Goal: Transaction & Acquisition: Purchase product/service

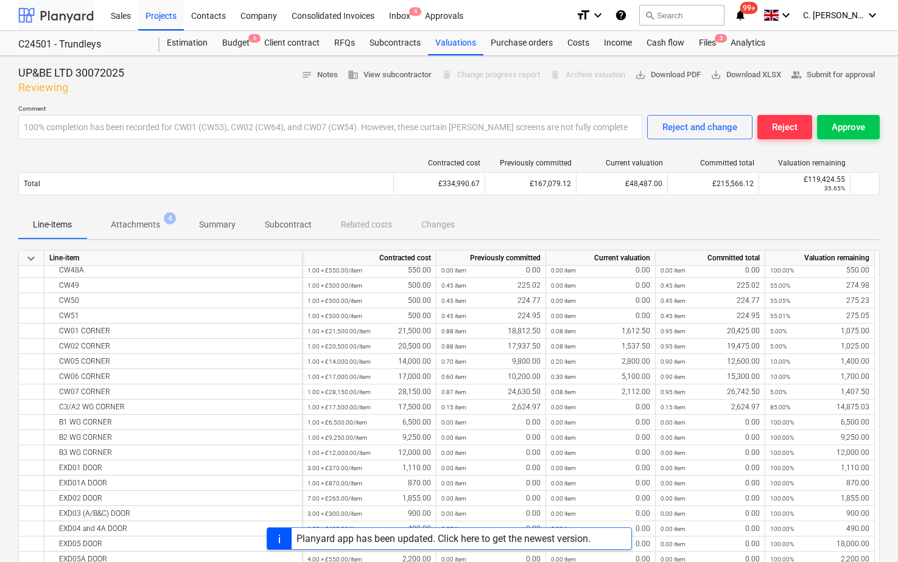
click at [48, 17] on div at bounding box center [55, 15] width 75 height 30
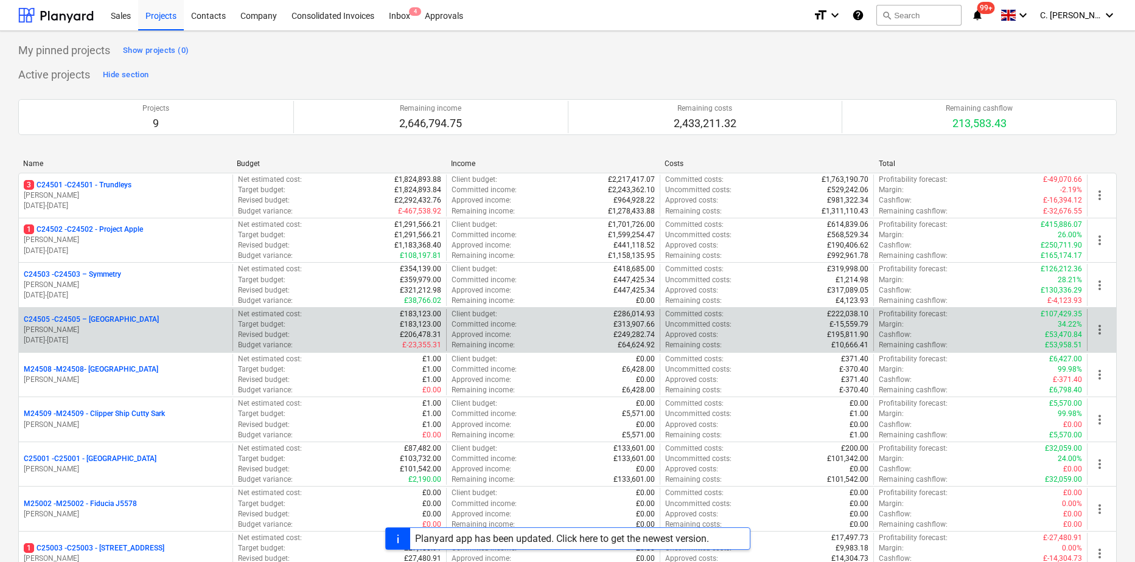
click at [127, 331] on p "G. Taylor" at bounding box center [126, 330] width 204 height 10
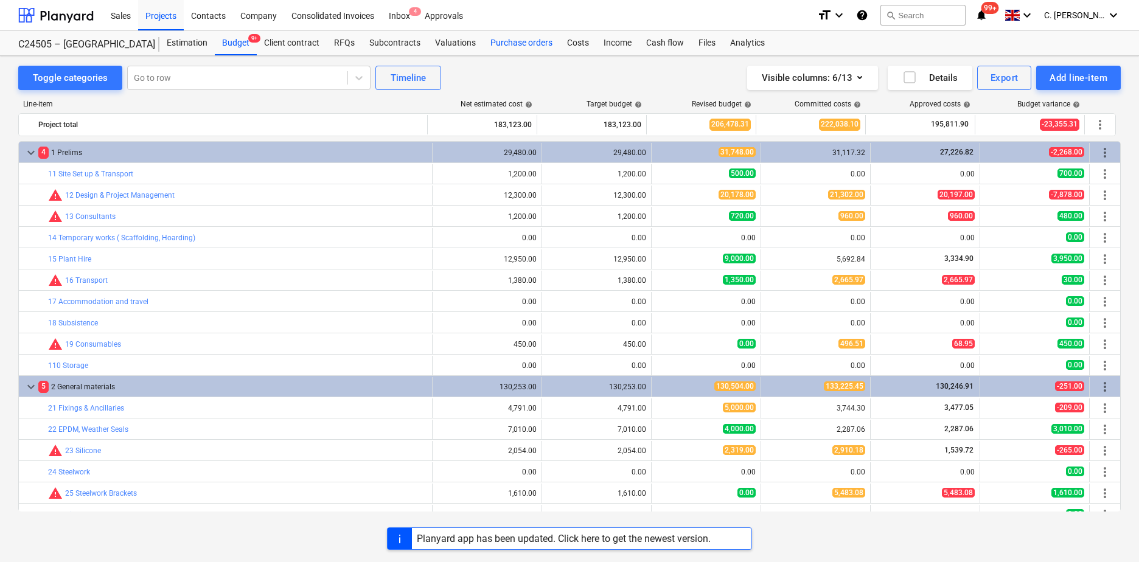
click at [528, 48] on div "Purchase orders" at bounding box center [521, 43] width 77 height 24
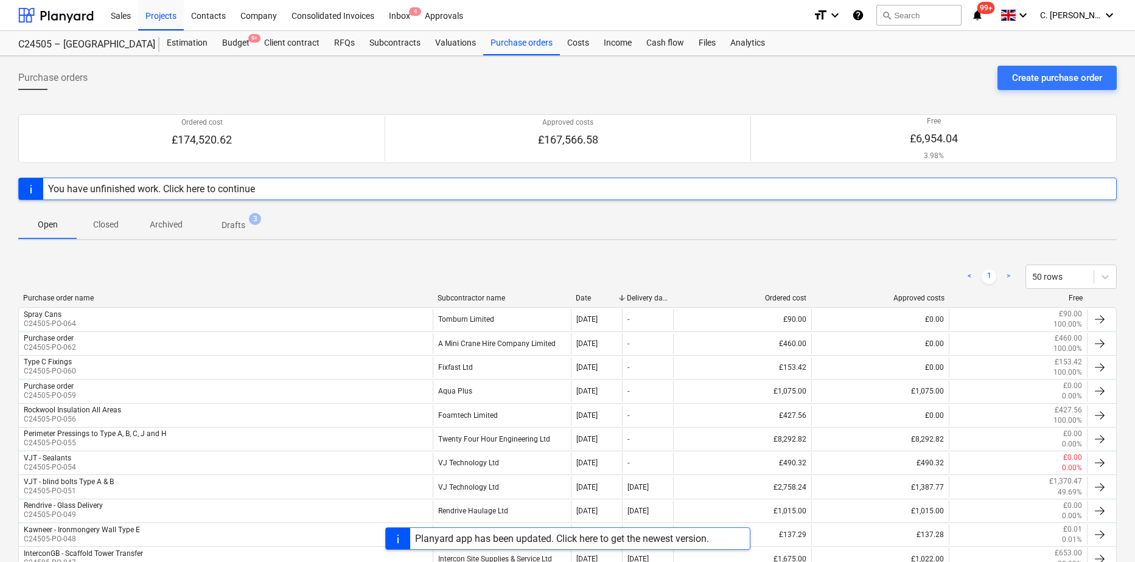
click at [458, 295] on div "Subcontractor name" at bounding box center [502, 298] width 128 height 9
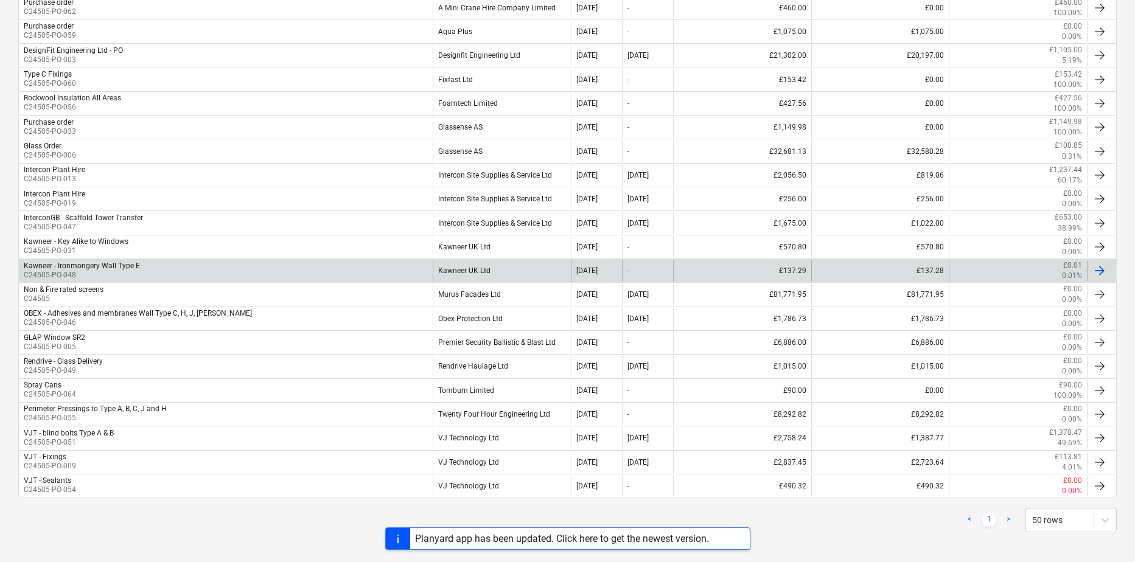
scroll to position [340, 0]
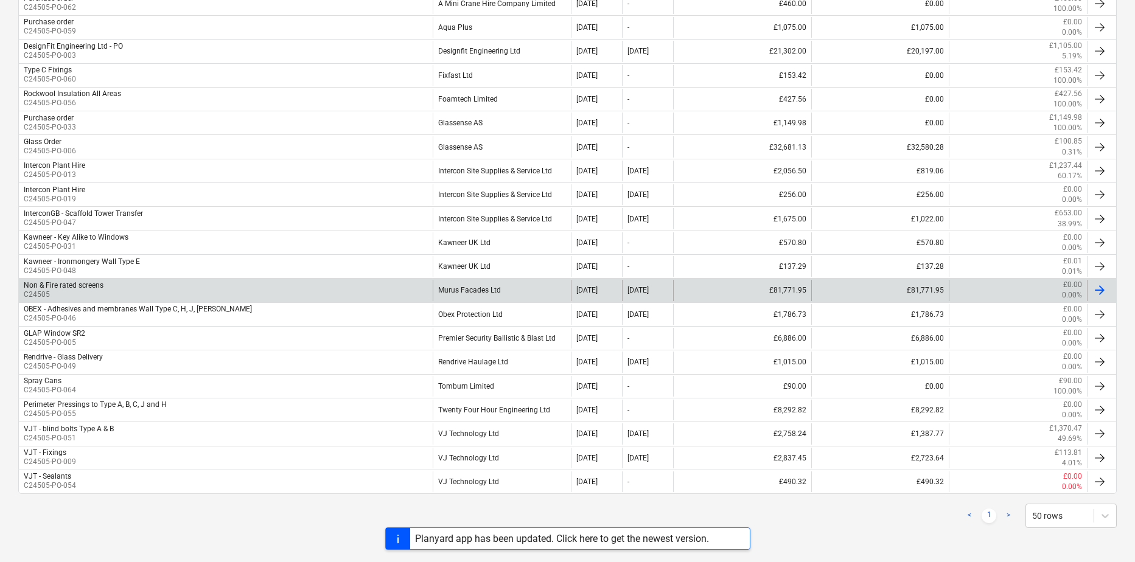
click at [483, 289] on div "Murus Facades Ltd" at bounding box center [502, 290] width 138 height 21
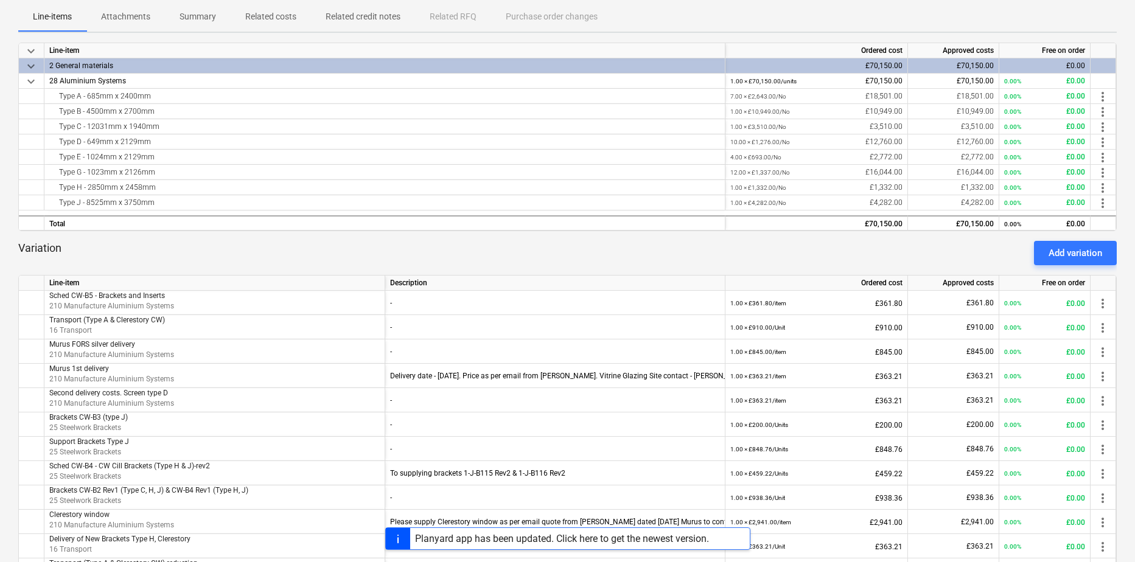
scroll to position [183, 0]
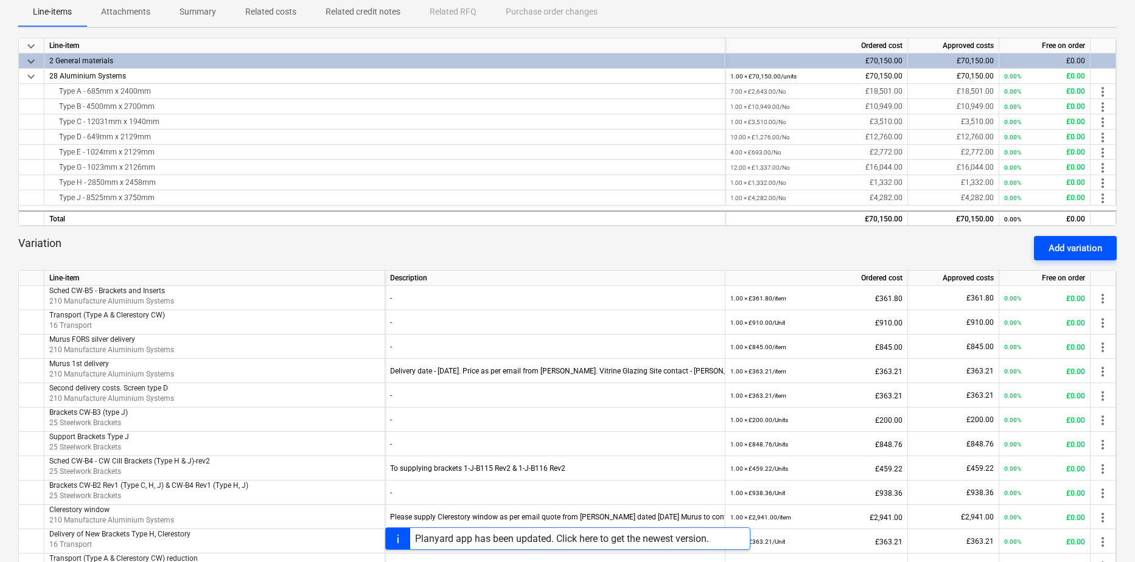
click at [897, 247] on div "Add variation" at bounding box center [1076, 248] width 54 height 16
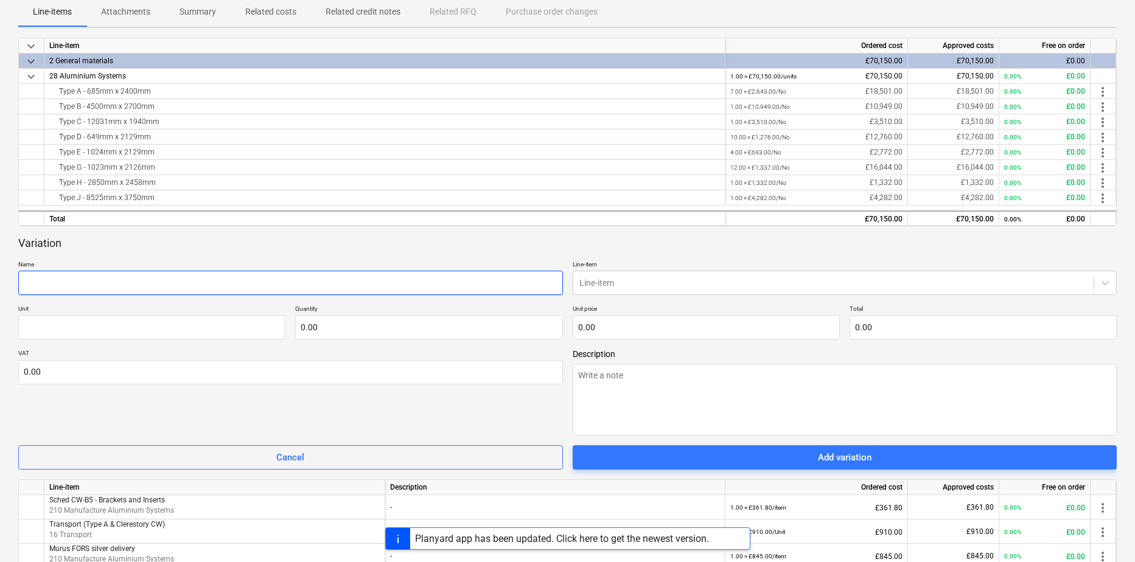
click at [89, 287] on input "text" at bounding box center [290, 283] width 545 height 24
click at [57, 282] on input "text" at bounding box center [290, 283] width 545 height 24
type textarea "x"
type input "A"
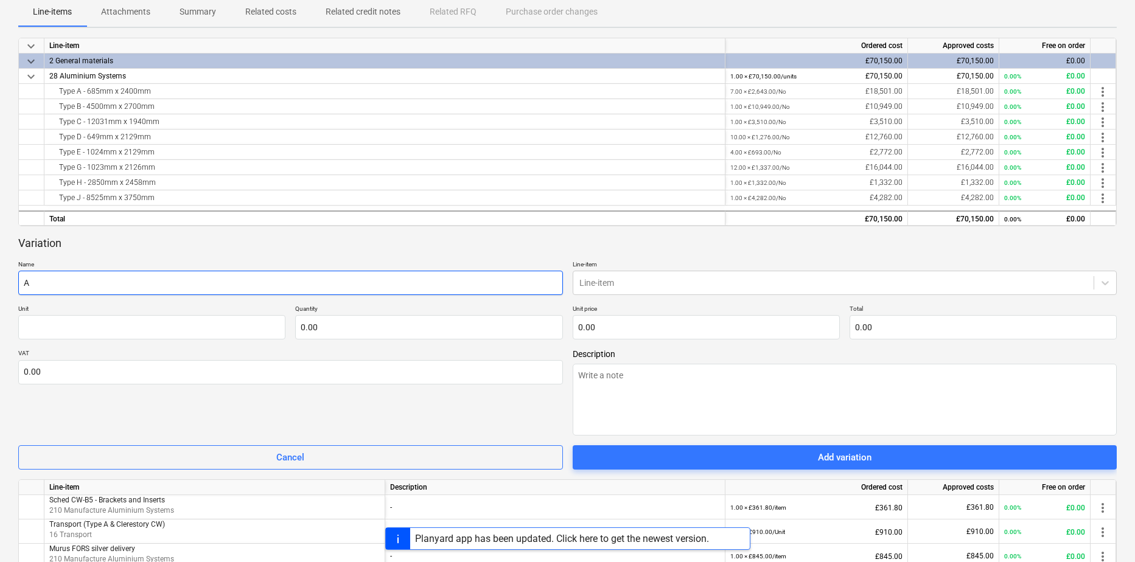
type textarea "x"
type input "Ad"
type textarea "x"
type input "Add"
type textarea "x"
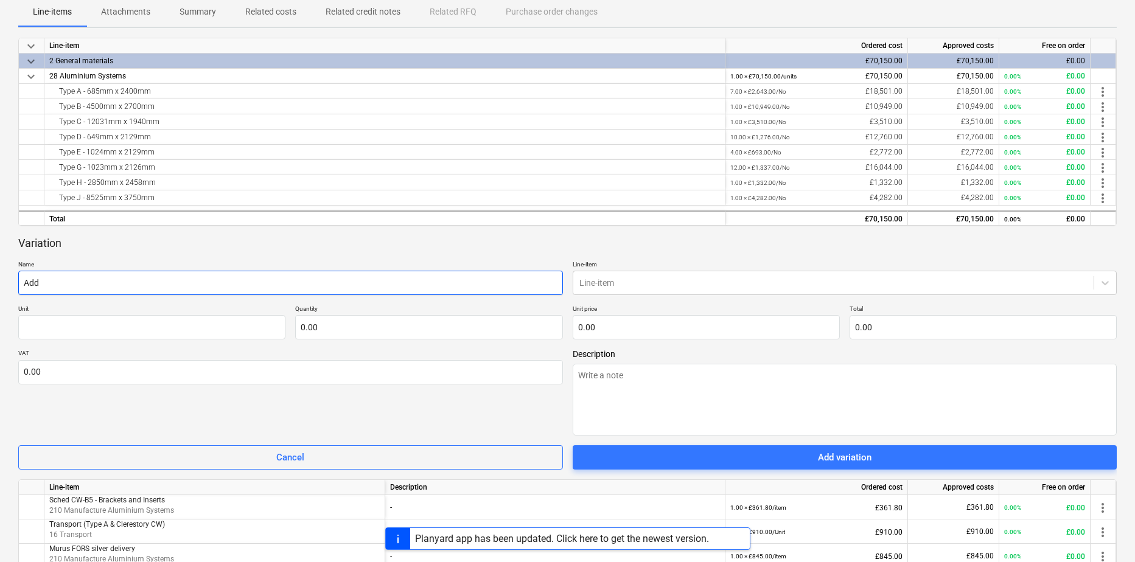
type input "Addi"
type textarea "x"
type input "Addit"
type textarea "x"
type input "Additi"
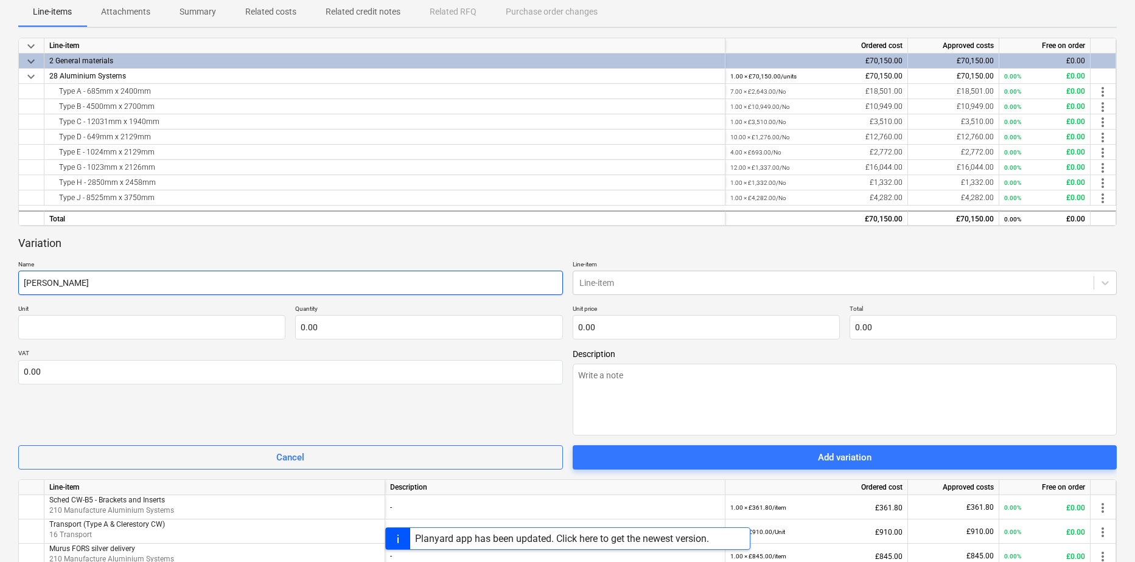
type textarea "x"
type input "Additio"
type textarea "x"
type input "Addition"
type textarea "x"
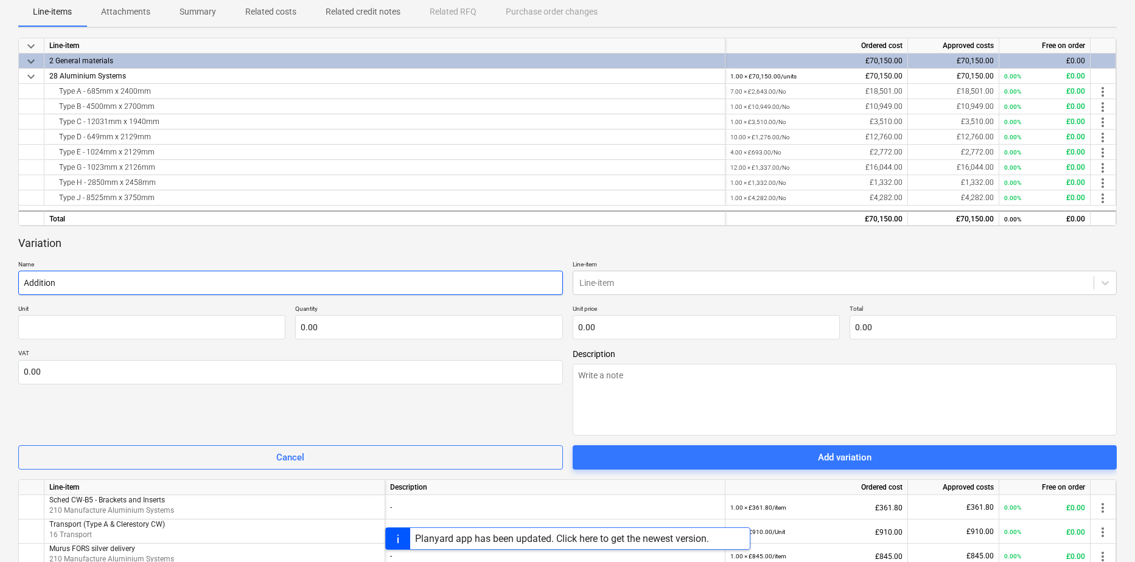
type input "Additiona"
type textarea "x"
type input "Additional"
type textarea "x"
type input "Additional"
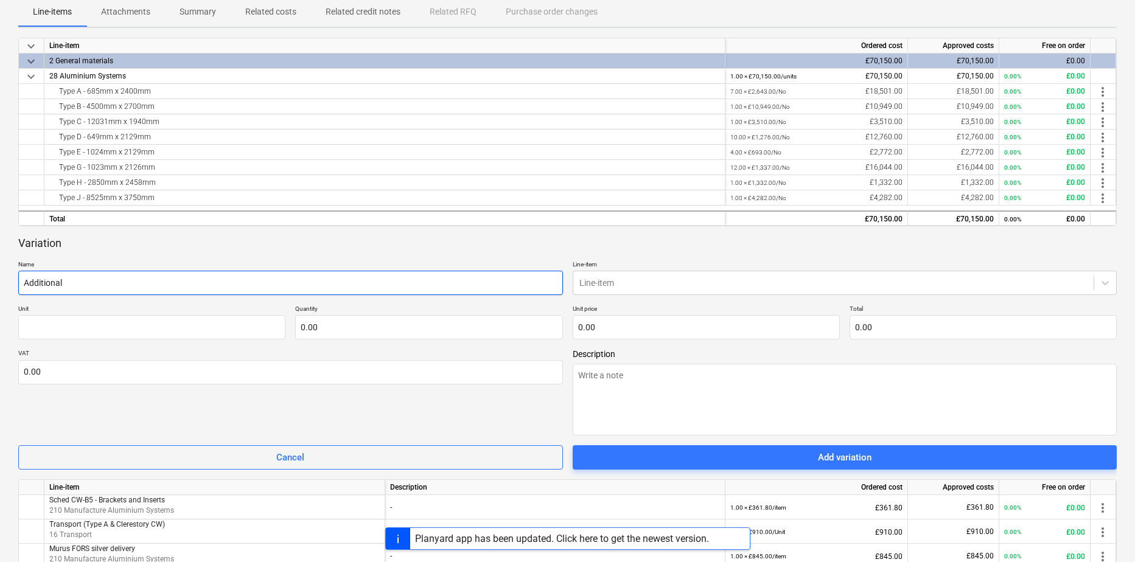
type textarea "x"
type input "Additional g"
type textarea "x"
type input "Additional ga"
type textarea "x"
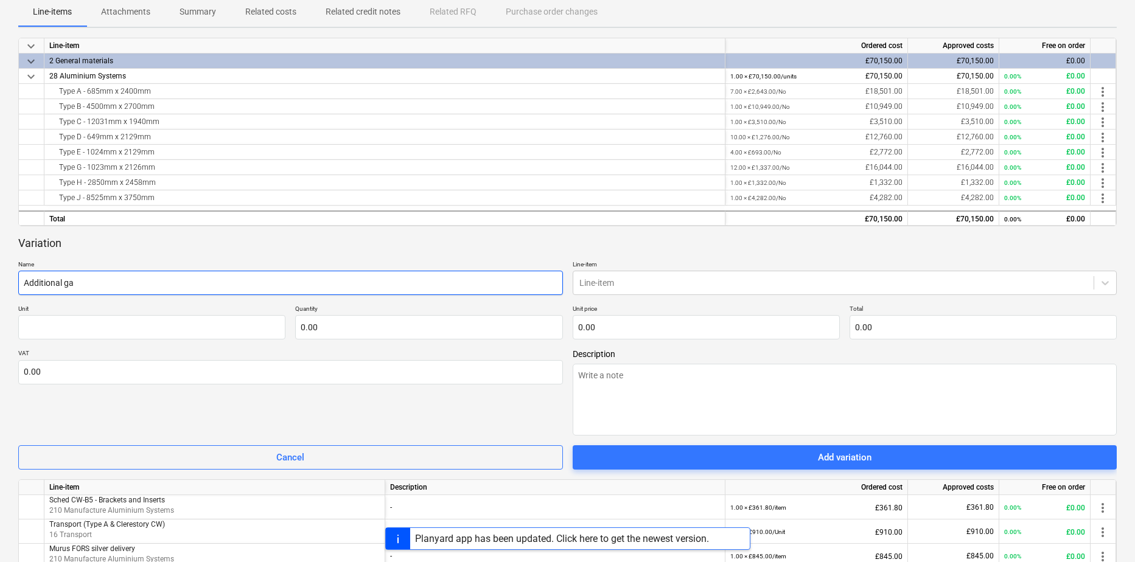
type input "Additional gas"
type textarea "x"
type input "Additional gask"
type textarea "x"
type input "Additional gaske"
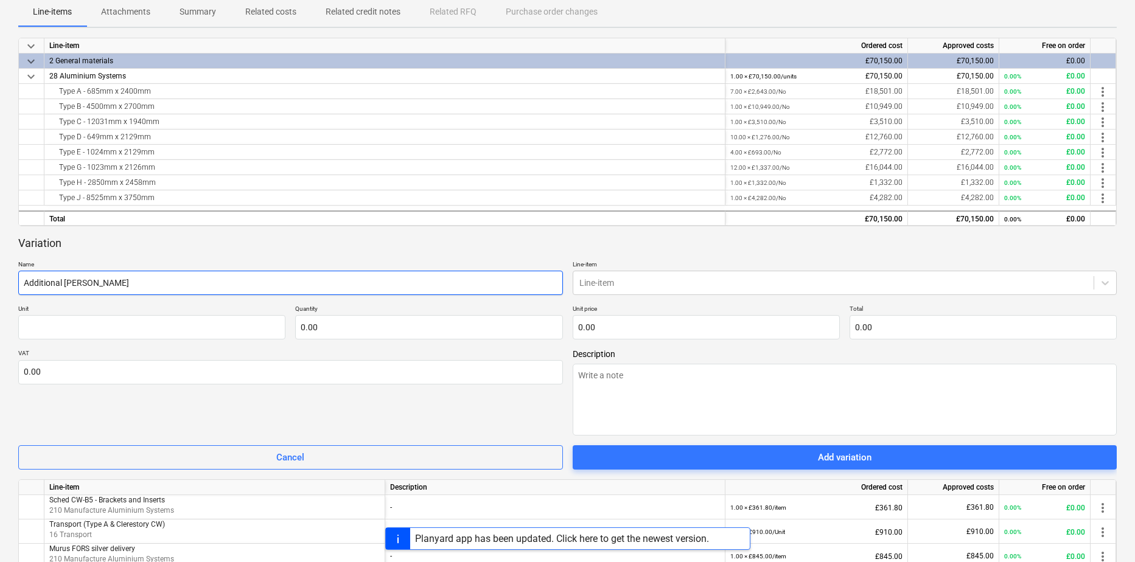
type textarea "x"
type input "Additional gasket"
type textarea "x"
type input "Additional gasket"
type textarea "x"
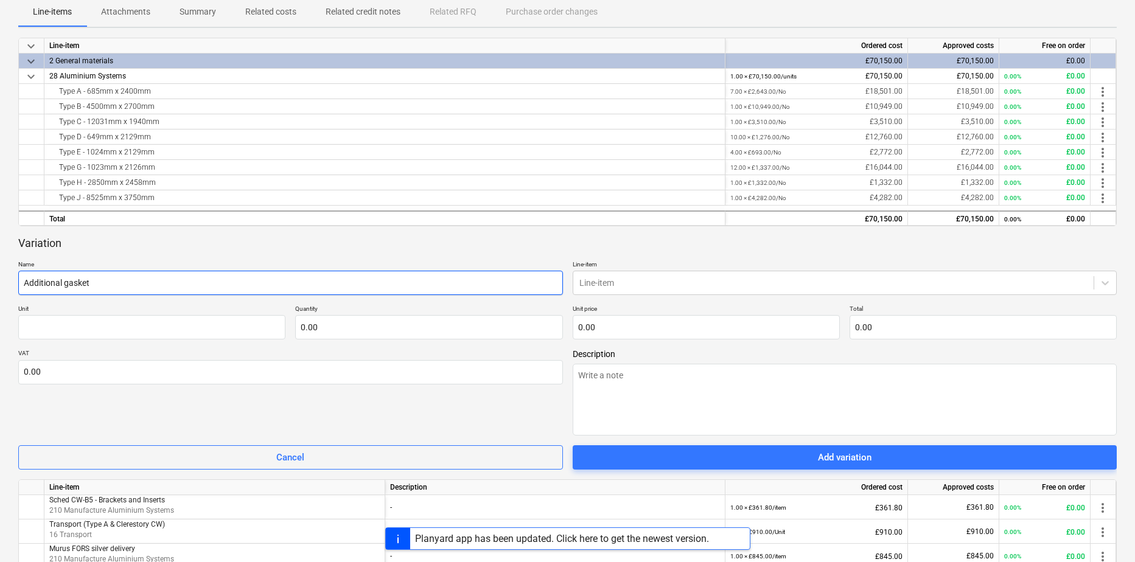
type input "Additional gasket"
type textarea "x"
type input "Additional gaske"
type textarea "x"
type input "Additional gask"
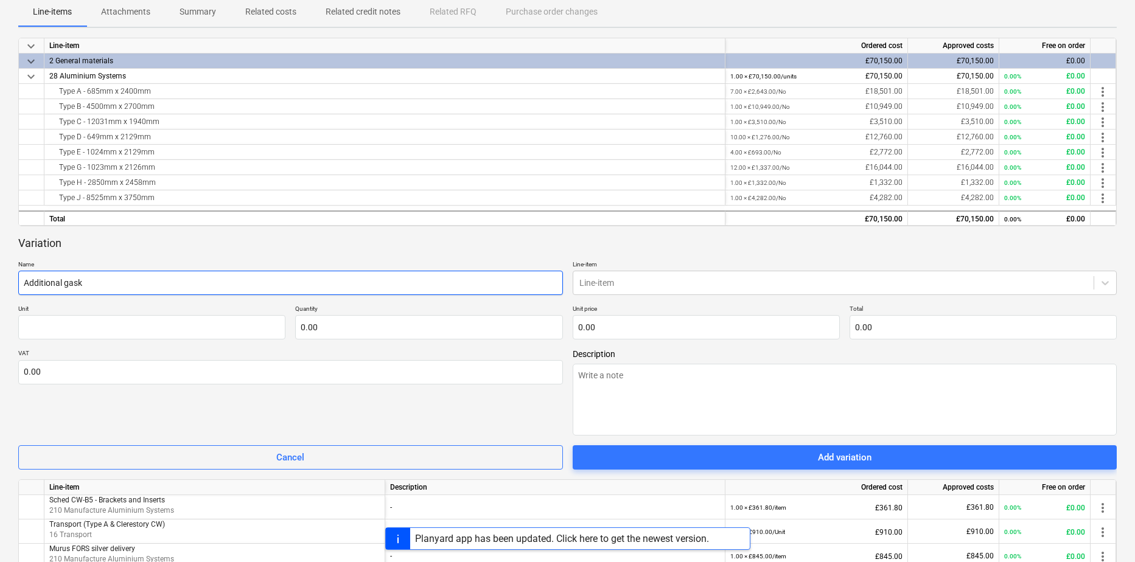
type textarea "x"
type input "Additional gas"
type textarea "x"
type input "Additional ga"
type textarea "x"
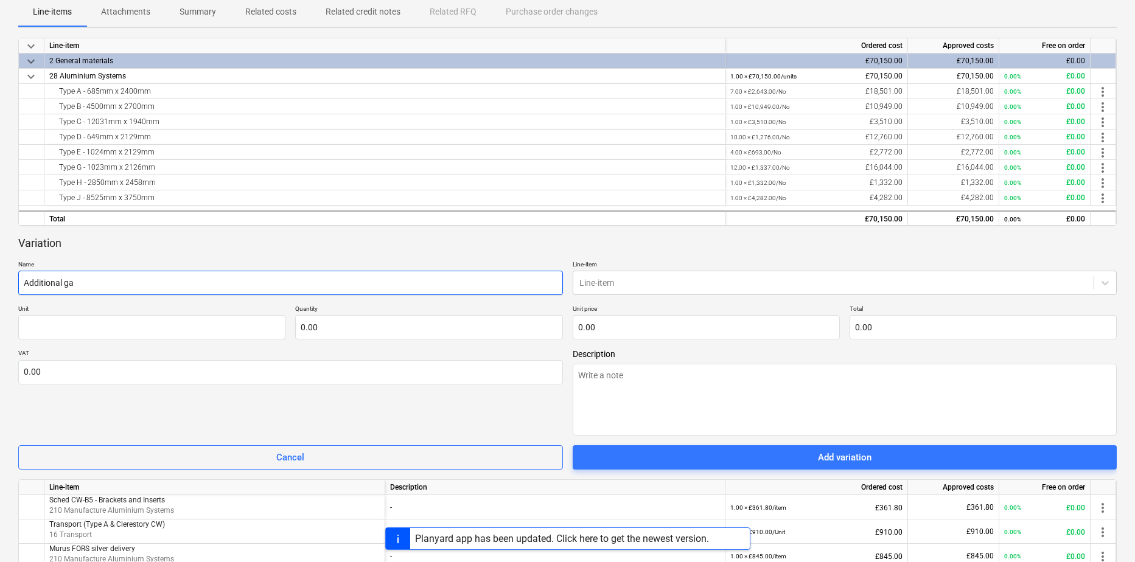
type input "Additional g"
type textarea "x"
type input "Additional"
type textarea "x"
type input "Additional f"
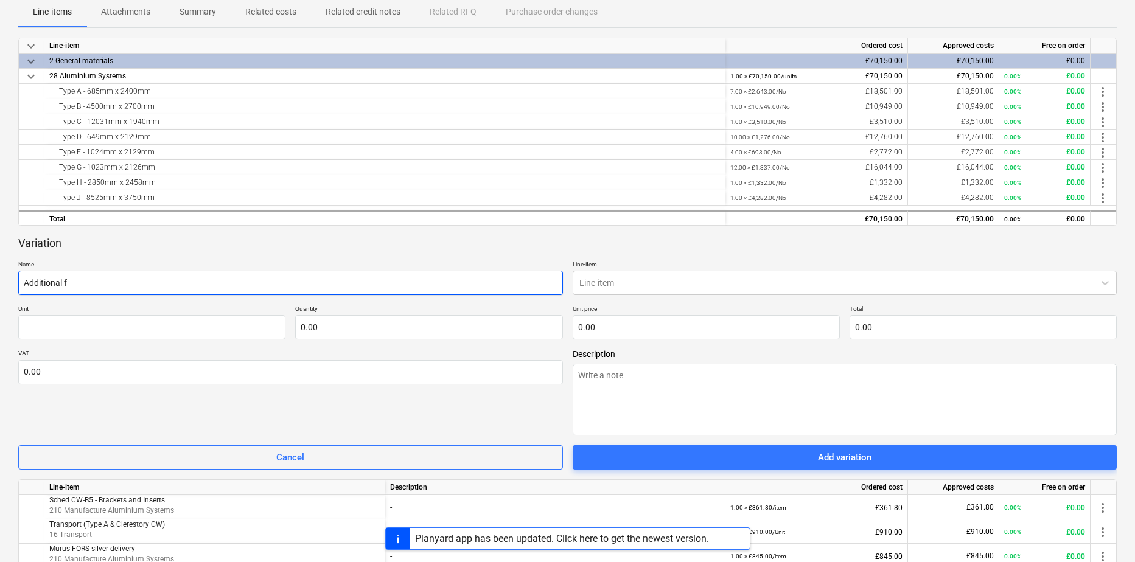
type textarea "x"
type input "Additional fr"
type textarea "x"
type input "Additional fra"
type textarea "x"
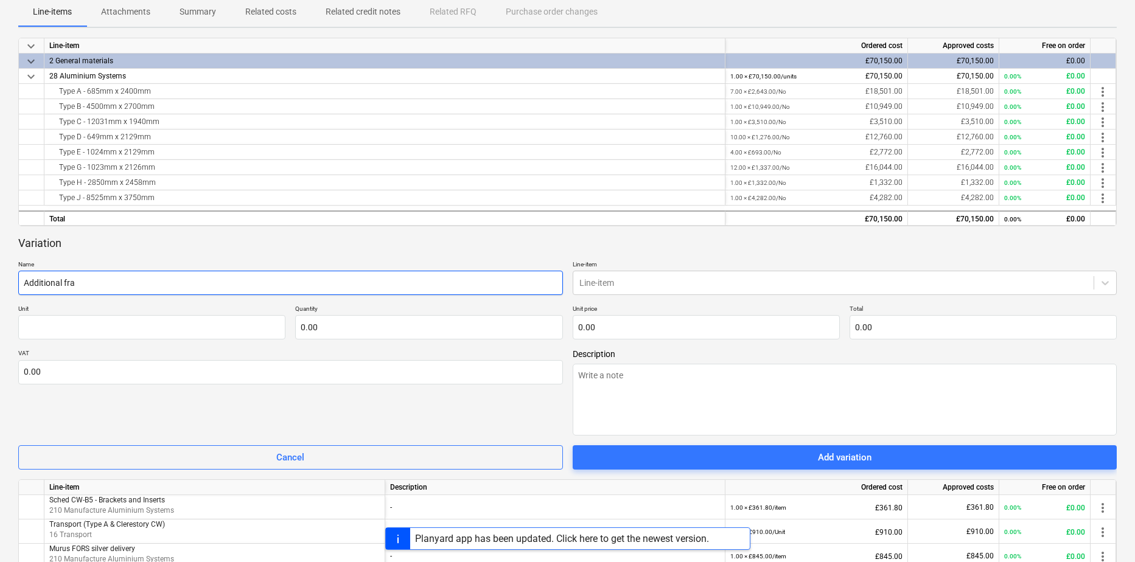
type input "Additional fram"
type textarea "x"
type input "Additional frame"
type textarea "x"
type input "Additional frame"
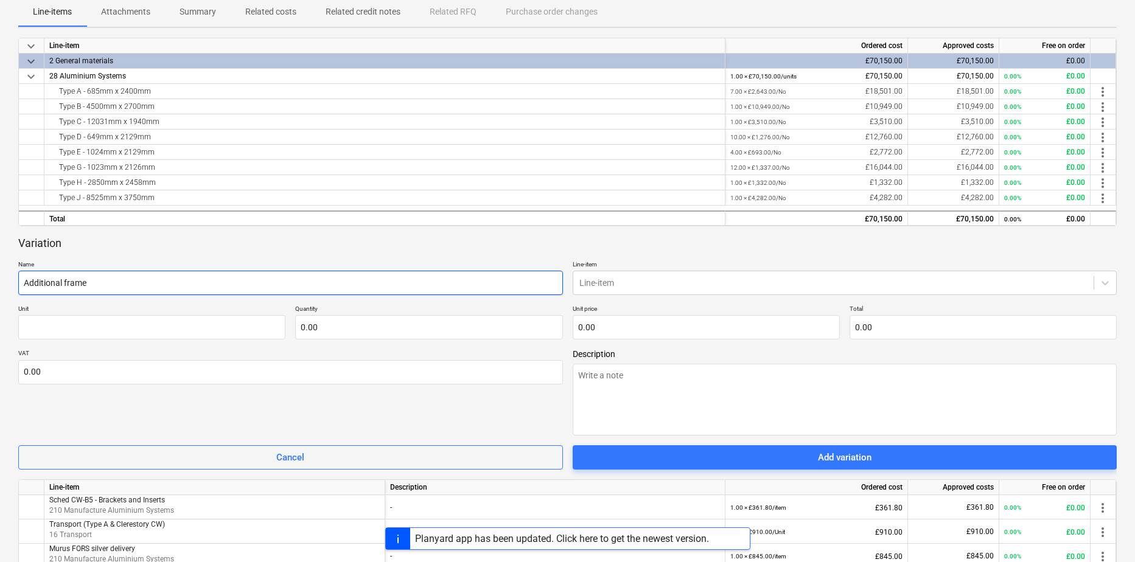
type textarea "x"
type input "Additional frame g"
type textarea "x"
type input "Additional frame ga"
type textarea "x"
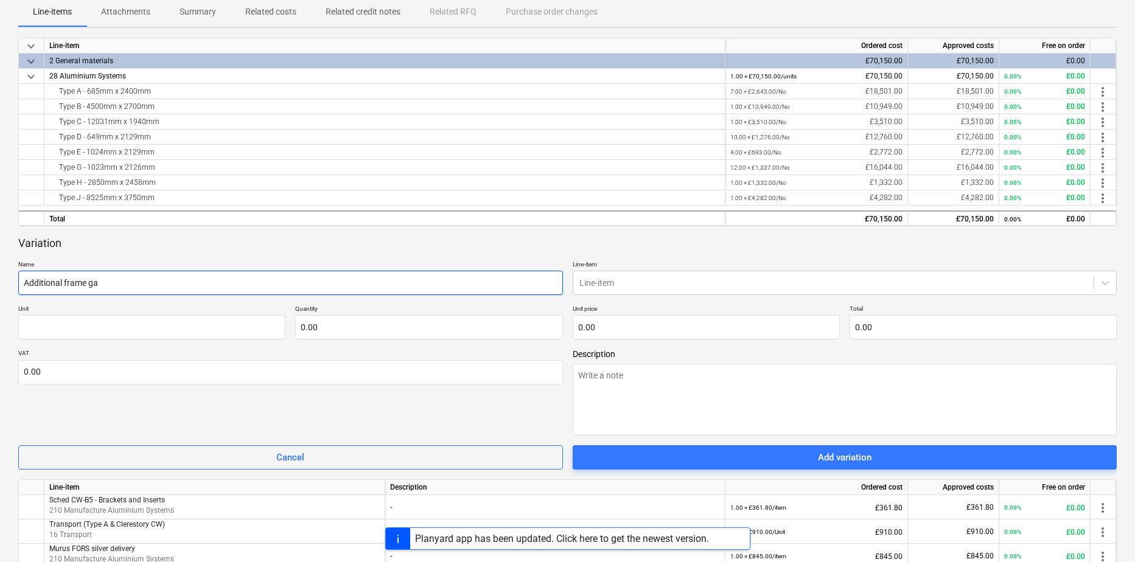
type input "Additional frame gas"
type textarea "x"
type input "Additional frame gaske"
type textarea "x"
type input "Additional frame gasket"
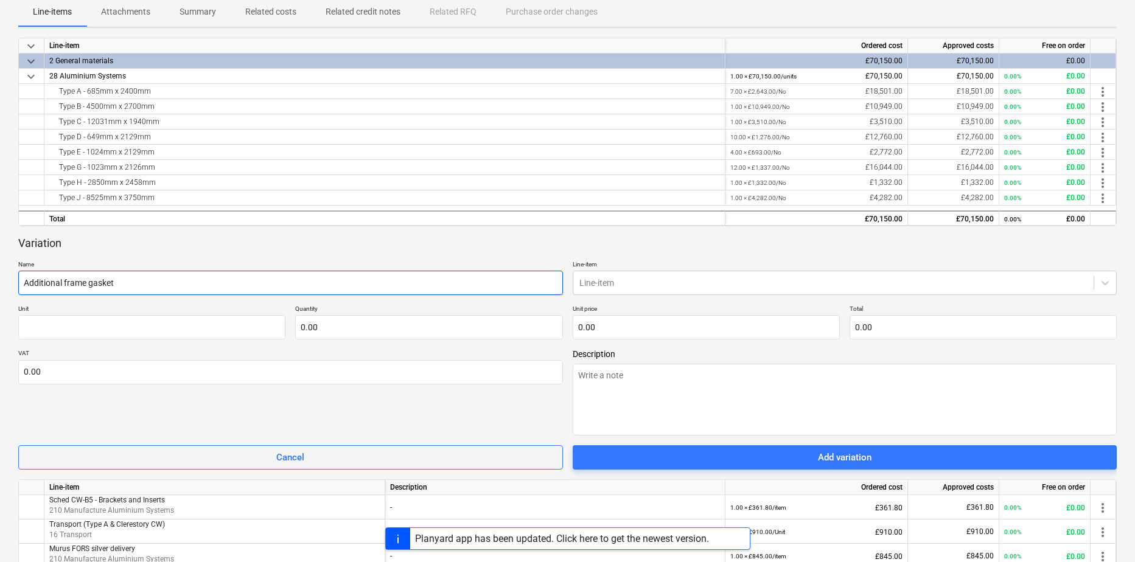
type textarea "x"
type input "Additional frame gasket"
type textarea "x"
type input "Additional frame gasket t"
type textarea "x"
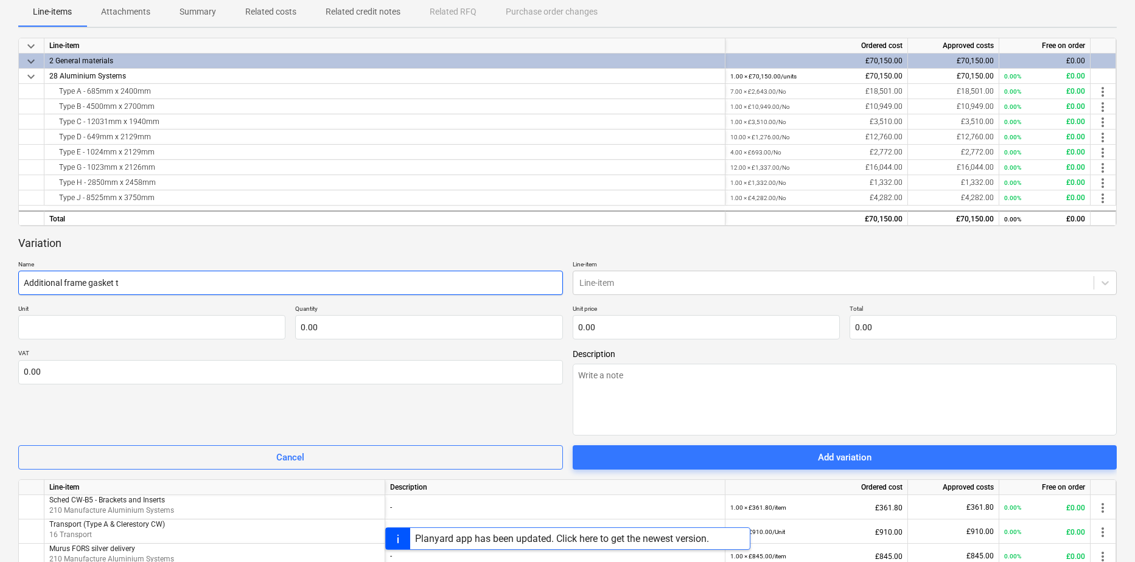
type input "Additional frame gasket to"
type textarea "x"
type input "Additional frame gasket to"
type textarea "x"
type input "Additional frame gasket to C"
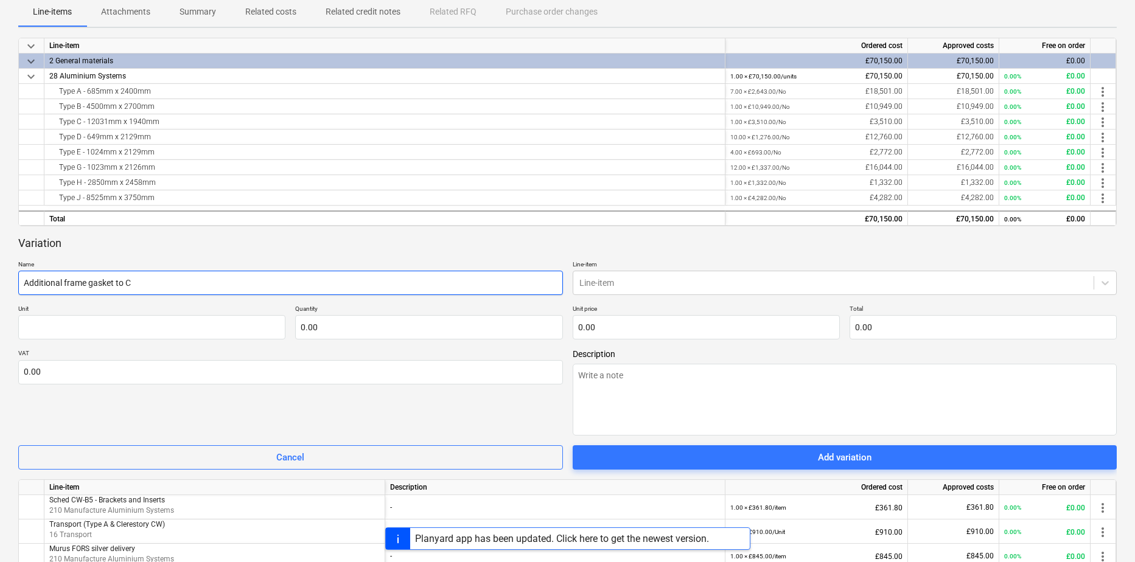
type textarea "x"
type input "Additional frame gasket to CW"
type textarea "x"
type input "Additional frame gasket to CW"
type textarea "x"
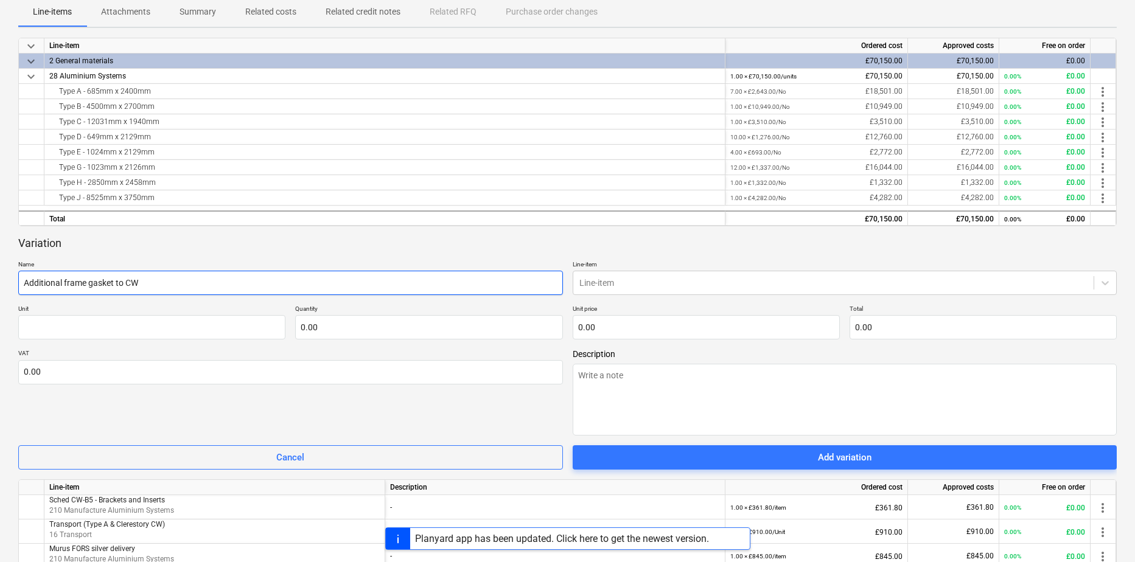
type input "Additional frame gasket to CW T"
type textarea "x"
type input "Additional frame gasket to CW Ty"
type textarea "x"
type input "Additional frame gasket to CW Typ"
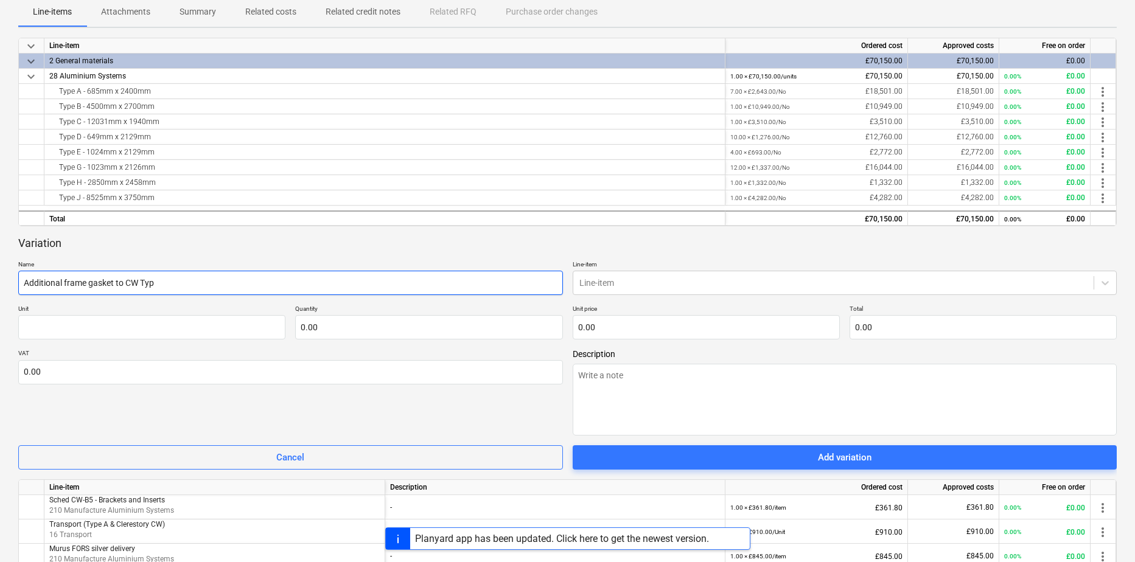
type textarea "x"
type input "Additional frame gasket to CW Type"
type textarea "x"
type input "Additional frame gasket to CW Type"
type textarea "x"
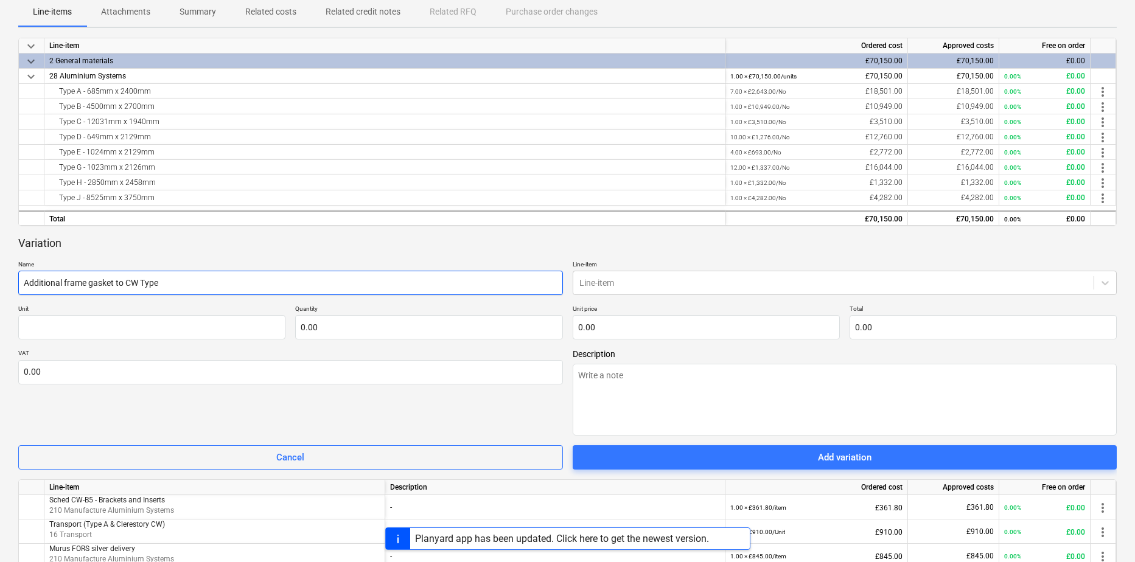
type input "Additional frame gasket to CW Type H"
type textarea "x"
type input "Additional frame gasket to CW Type H"
type textarea "x"
type input "Additional frame gasket to CW Type H a"
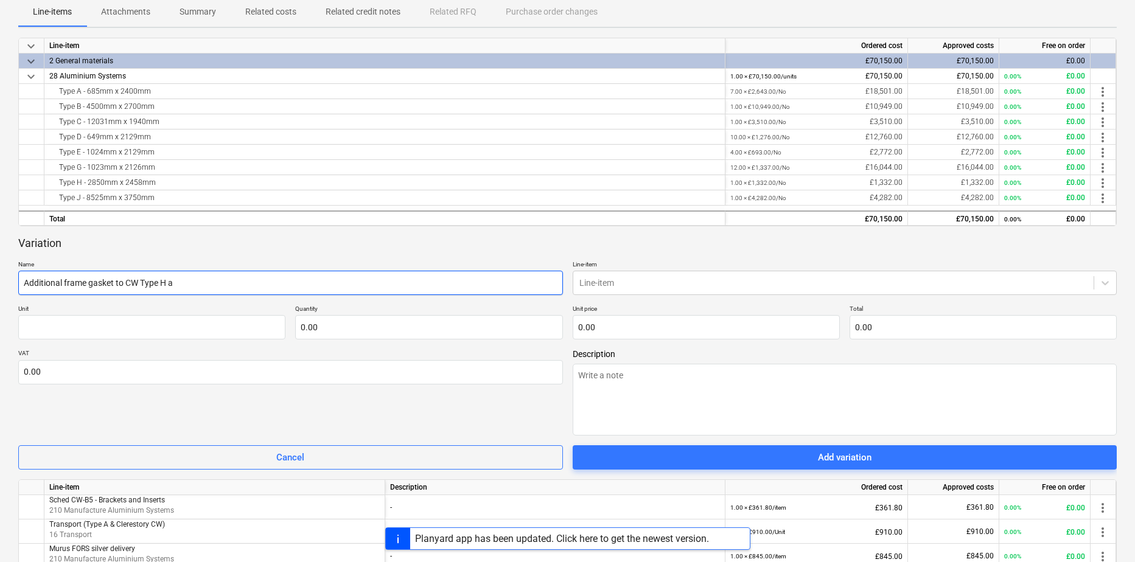
type textarea "x"
type input "Additional frame gasket to CW Type H an"
type textarea "x"
type input "Additional frame gasket to CW Type H and"
type textarea "x"
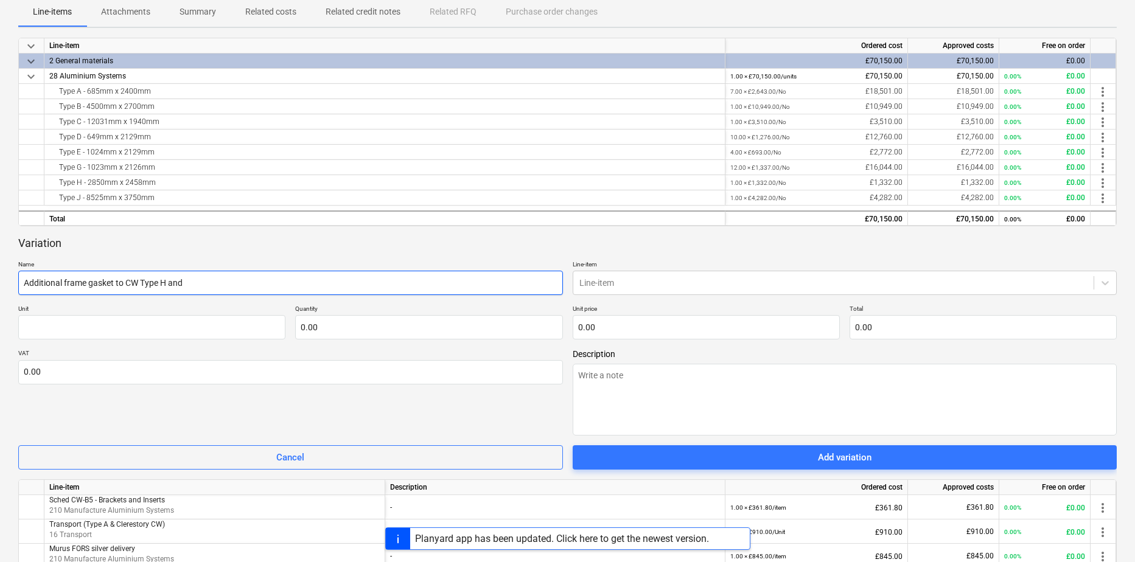
type input "Additional frame gasket to CW Type H and"
type textarea "x"
type input "Additional frame gasket to CW Type H and J"
click at [29, 331] on input "text" at bounding box center [151, 327] width 267 height 24
type textarea "x"
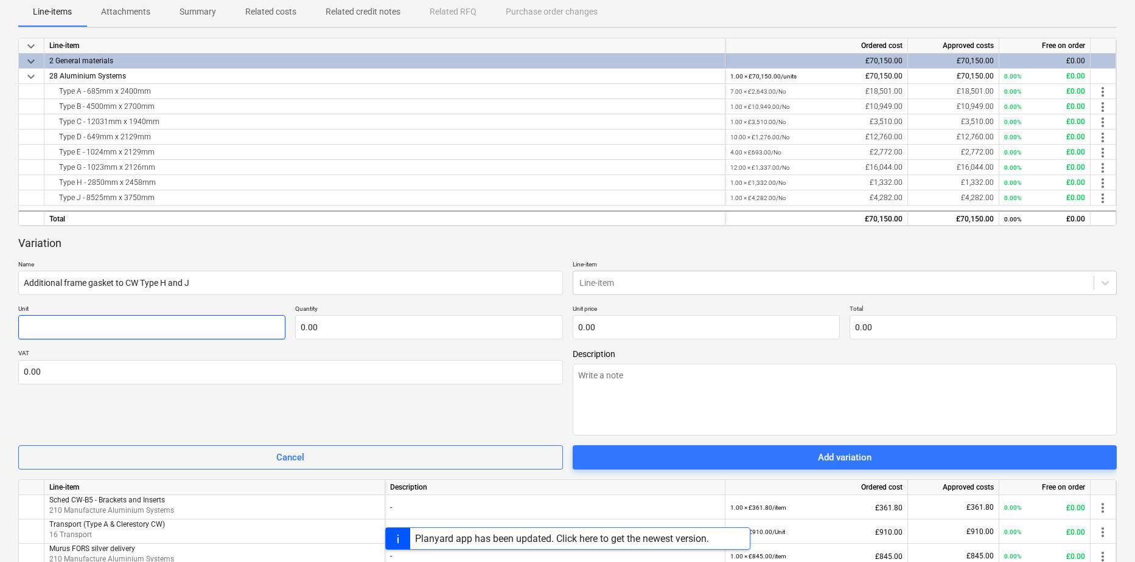
type input "U"
type textarea "x"
type input "Un"
type textarea "x"
type input "Uni"
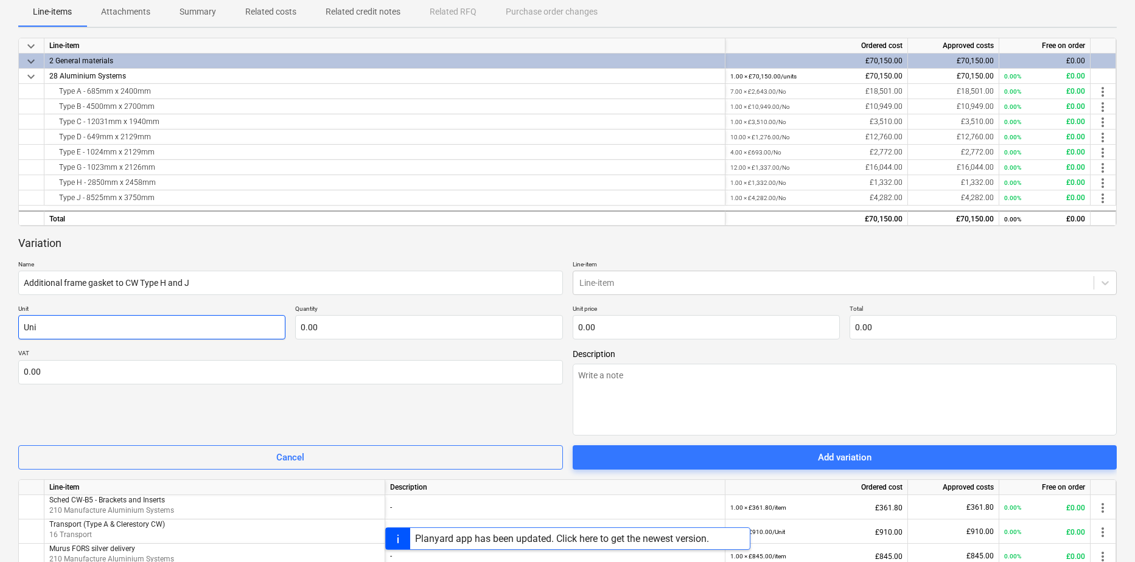
type textarea "x"
type input "Unit"
click at [377, 334] on input "text" at bounding box center [428, 327] width 267 height 24
type textarea "x"
type input "1.00"
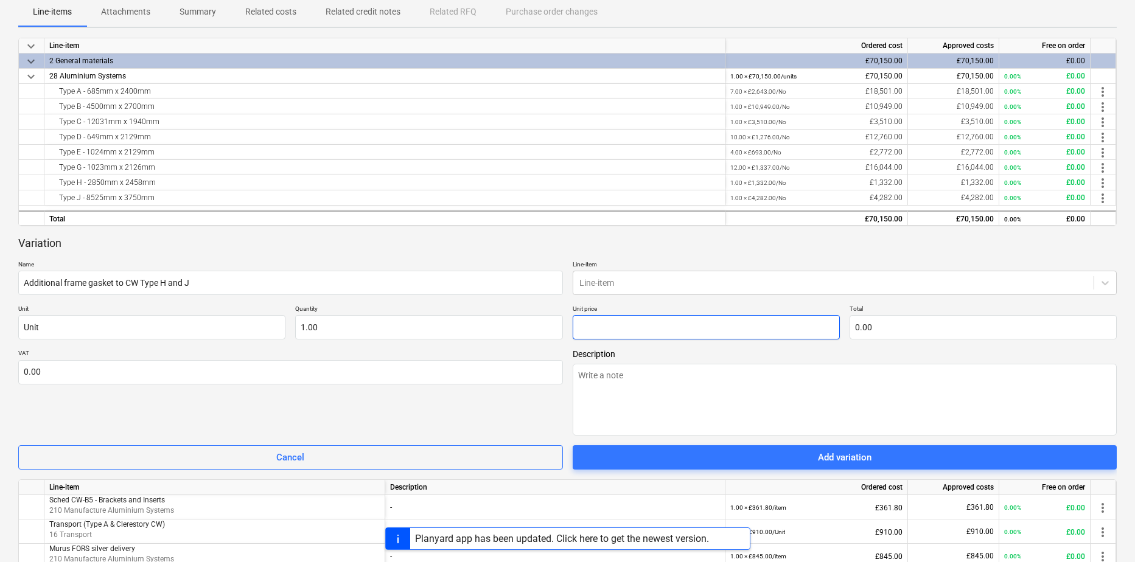
click at [609, 331] on input "text" at bounding box center [706, 327] width 267 height 24
type textarea "x"
type input "1"
type input "1.00"
type textarea "x"
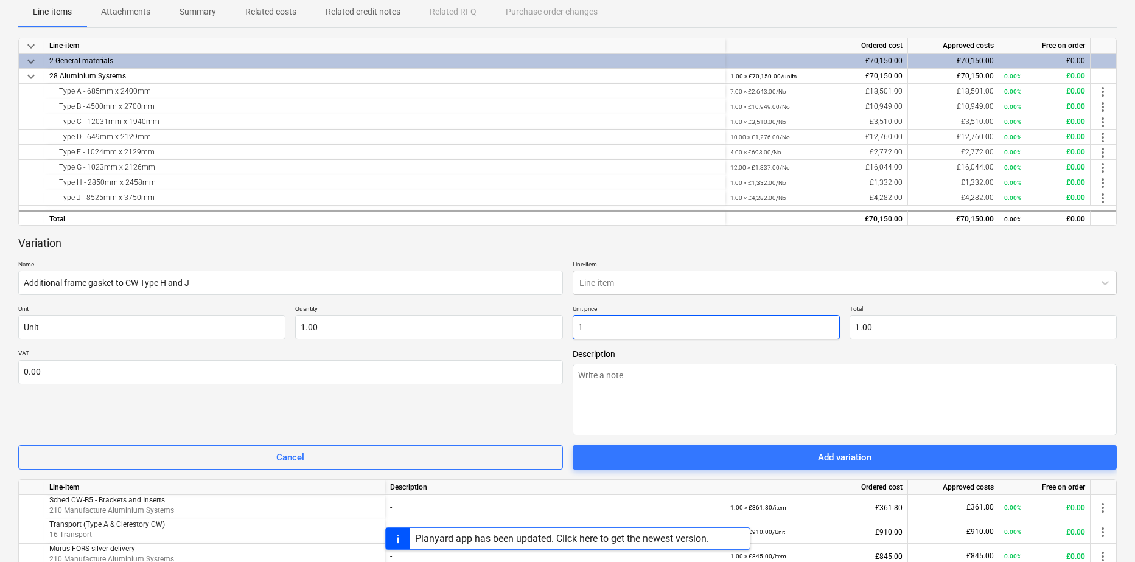
type input "12"
type input "12.00"
type textarea "x"
type input "123"
type input "123.00"
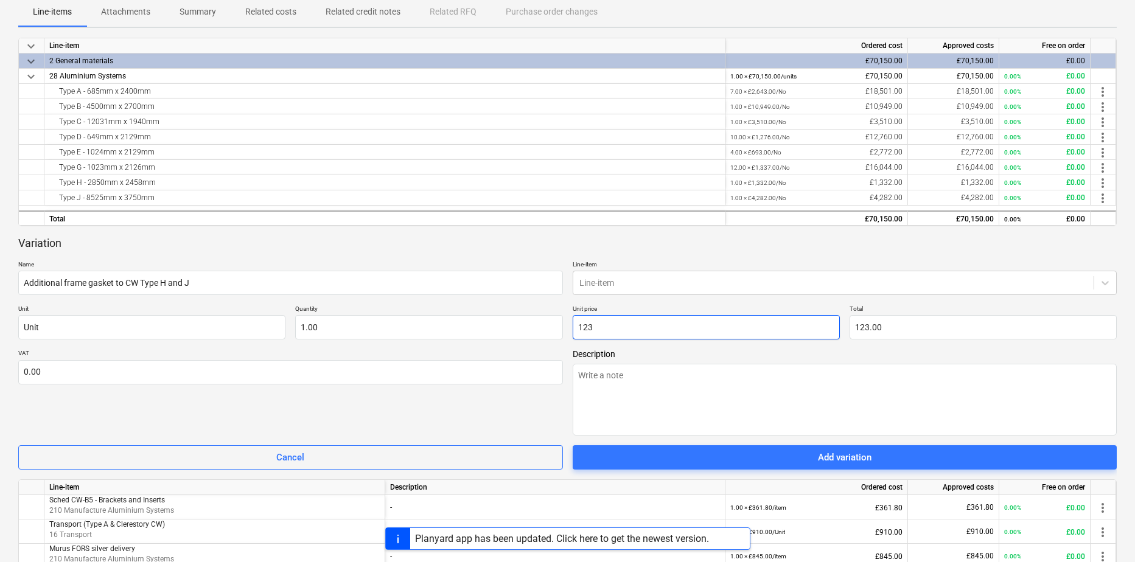
type textarea "x"
type input "123."
type textarea "x"
type input "123.9"
type input "123.90"
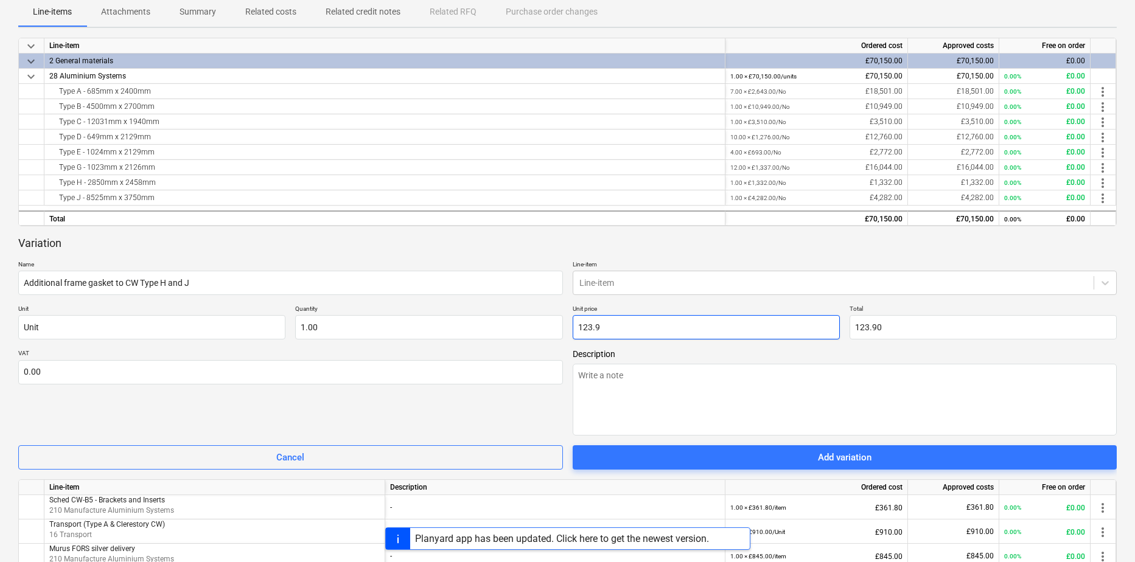
type textarea "x"
type input "123.94"
click at [648, 394] on textarea at bounding box center [845, 400] width 545 height 72
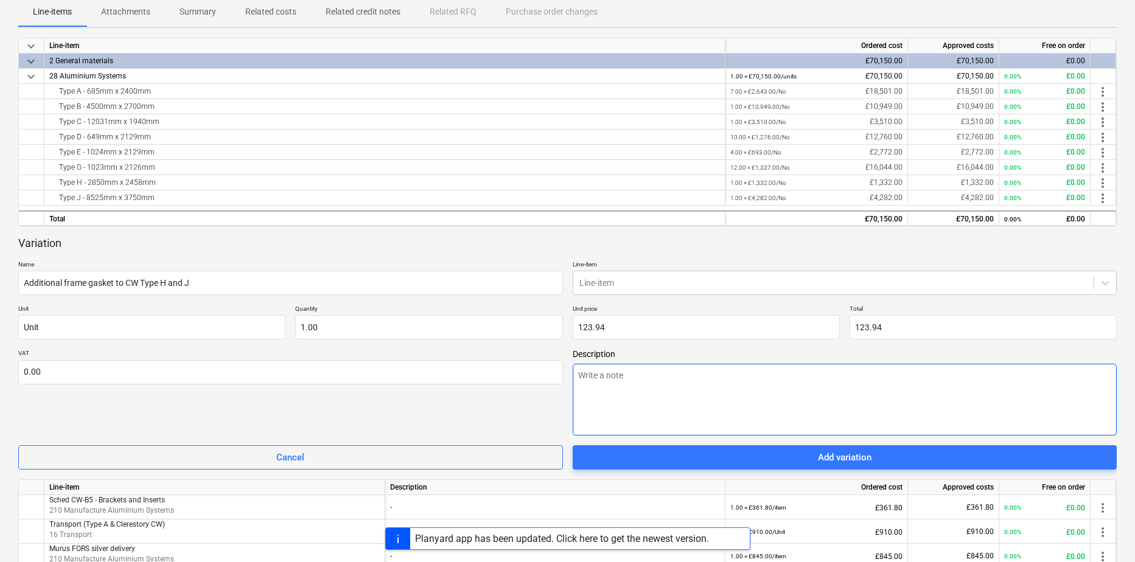
click at [658, 382] on textarea at bounding box center [845, 400] width 545 height 72
type textarea "x"
type textarea "T"
type textarea "x"
type textarea "Th"
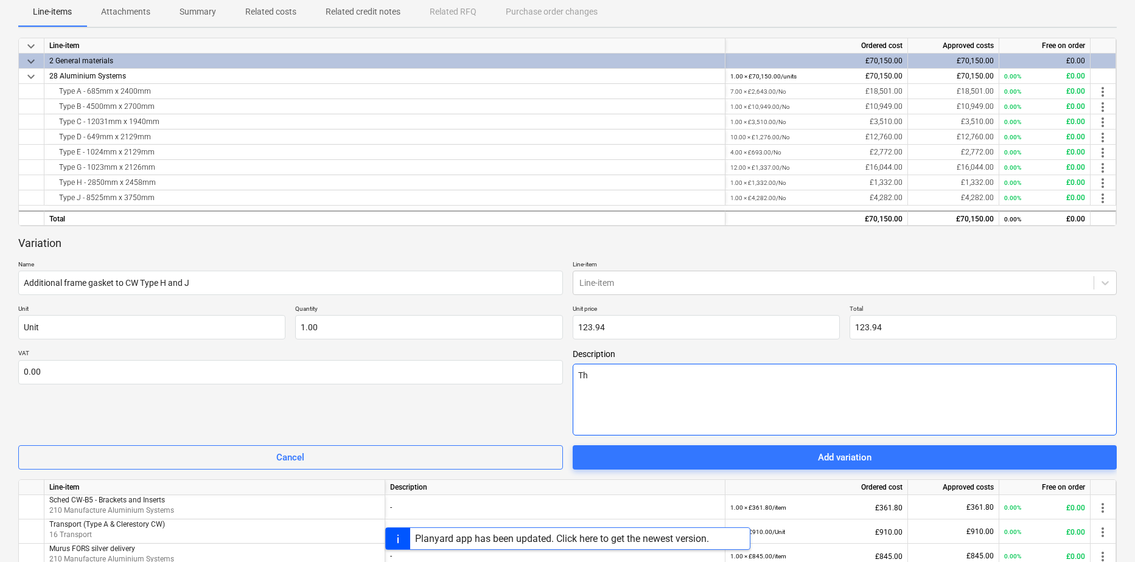
type textarea "x"
type textarea "Thi"
type textarea "x"
type textarea "The"
type textarea "x"
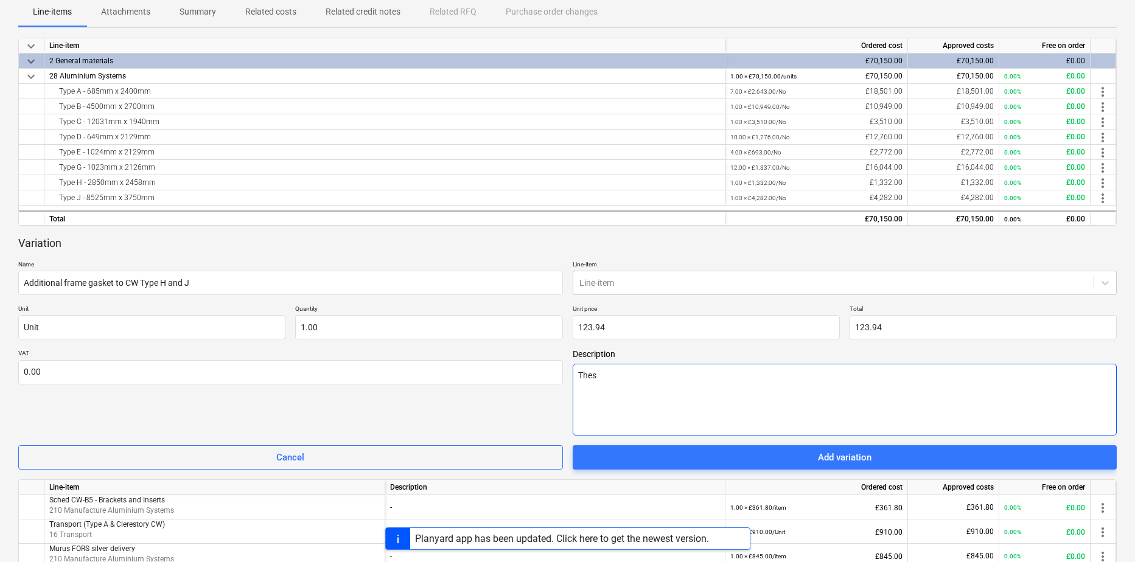
type textarea "Thes"
type textarea "x"
type textarea "Thes a"
type textarea "x"
type textarea "Thes ar"
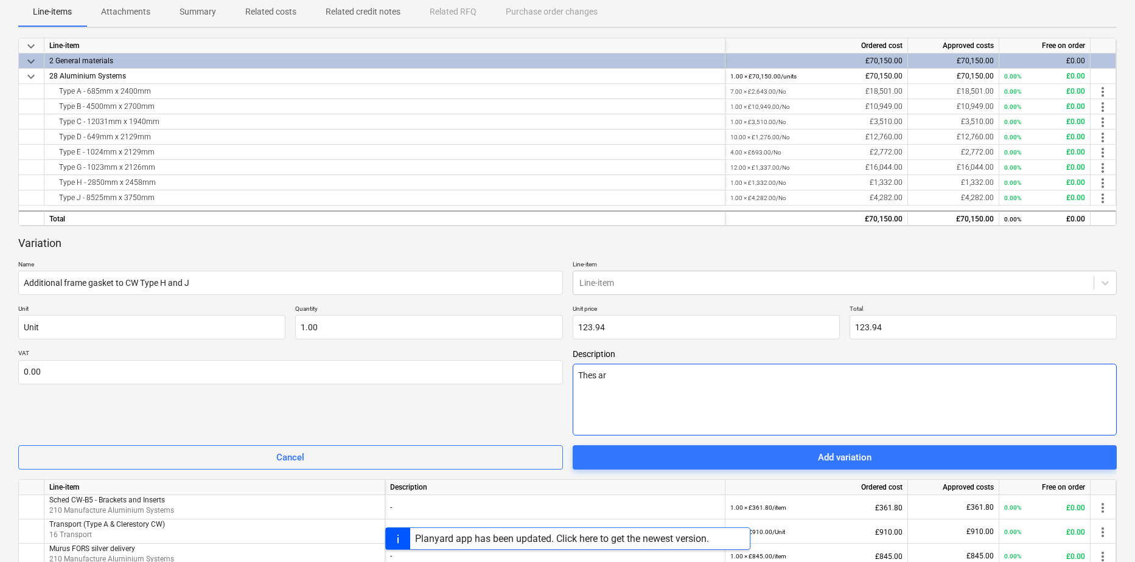
type textarea "x"
type textarea "Thes are"
type textarea "x"
type textarea "Thes are"
type textarea "x"
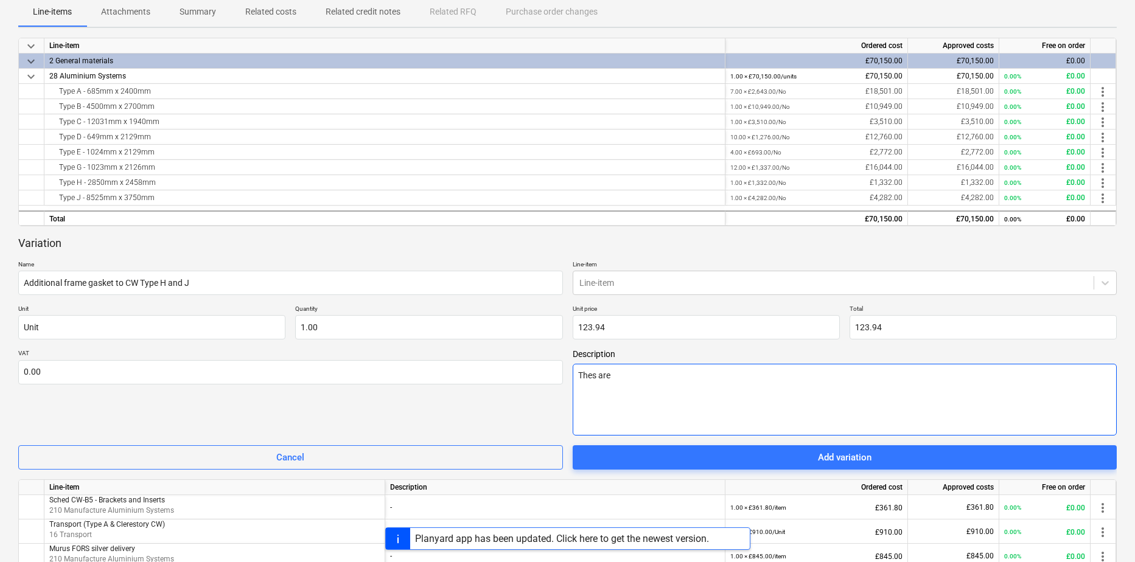
type textarea "Thes ar"
type textarea "x"
type textarea "Thes a"
type textarea "x"
type textarea "Thes"
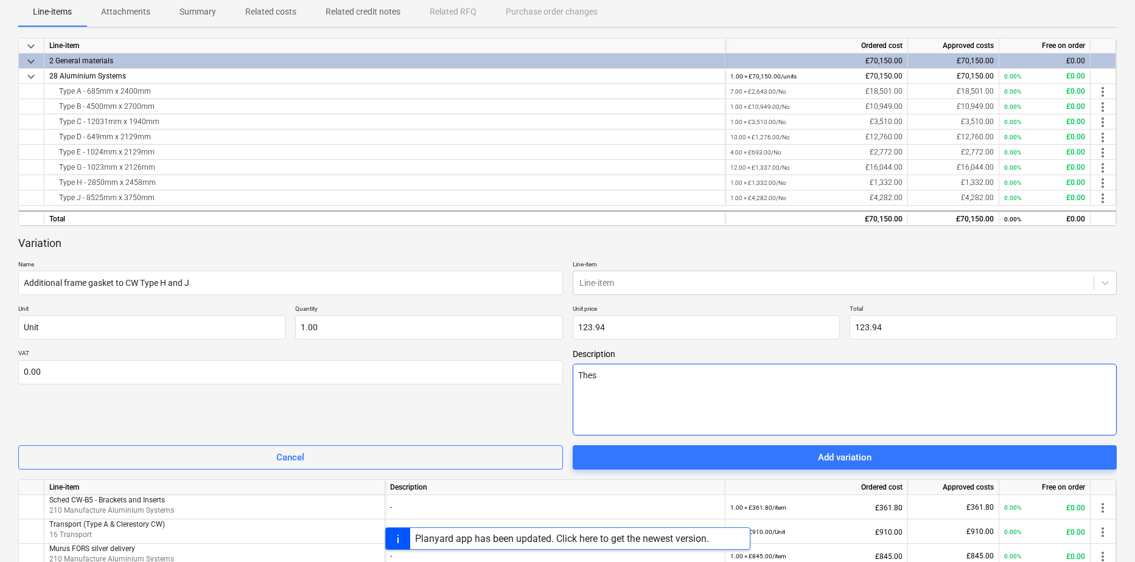
type textarea "x"
type textarea "Thes"
type textarea "x"
type textarea "These"
type textarea "x"
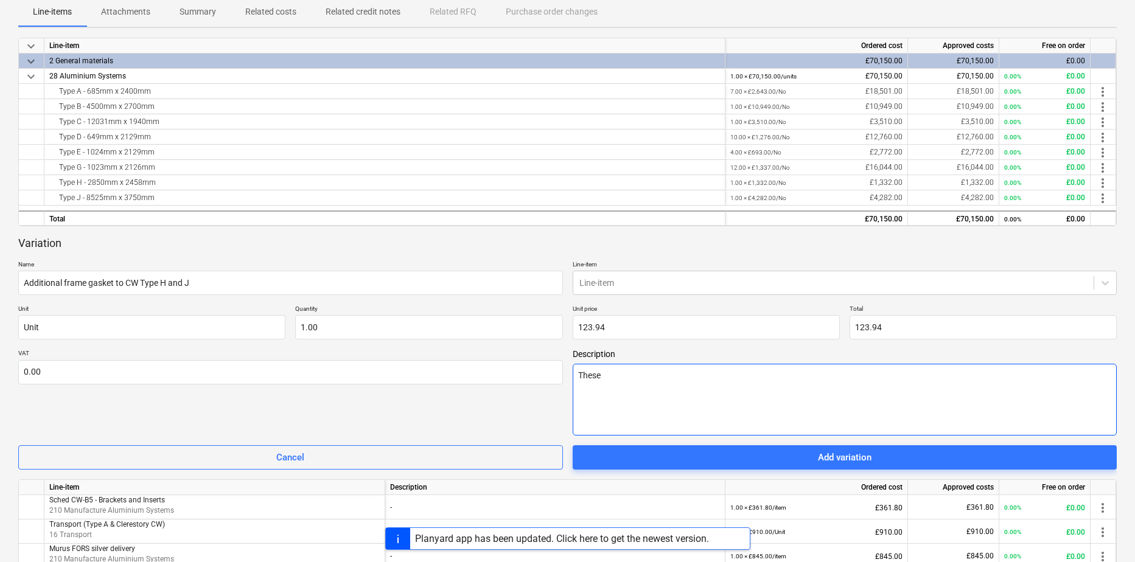
type textarea "These g"
type textarea "x"
type textarea "These ga"
type textarea "x"
type textarea "These gas"
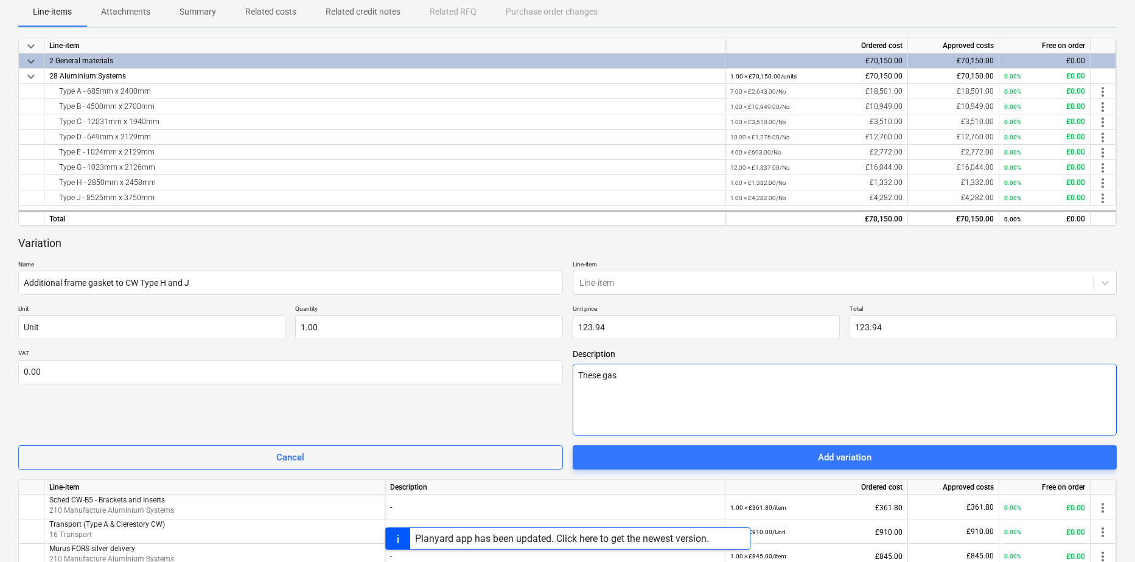
type textarea "x"
type textarea "These ga"
type textarea "x"
type textarea "These g"
type textarea "x"
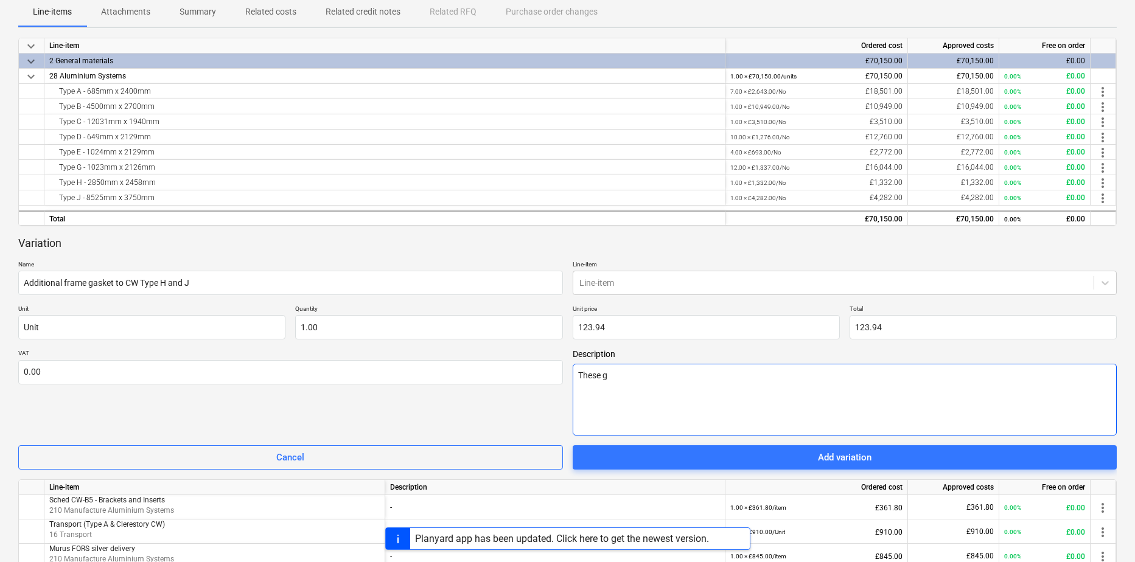
type textarea "These"
type textarea "x"
type textarea "These"
type textarea "x"
type textarea "Thes"
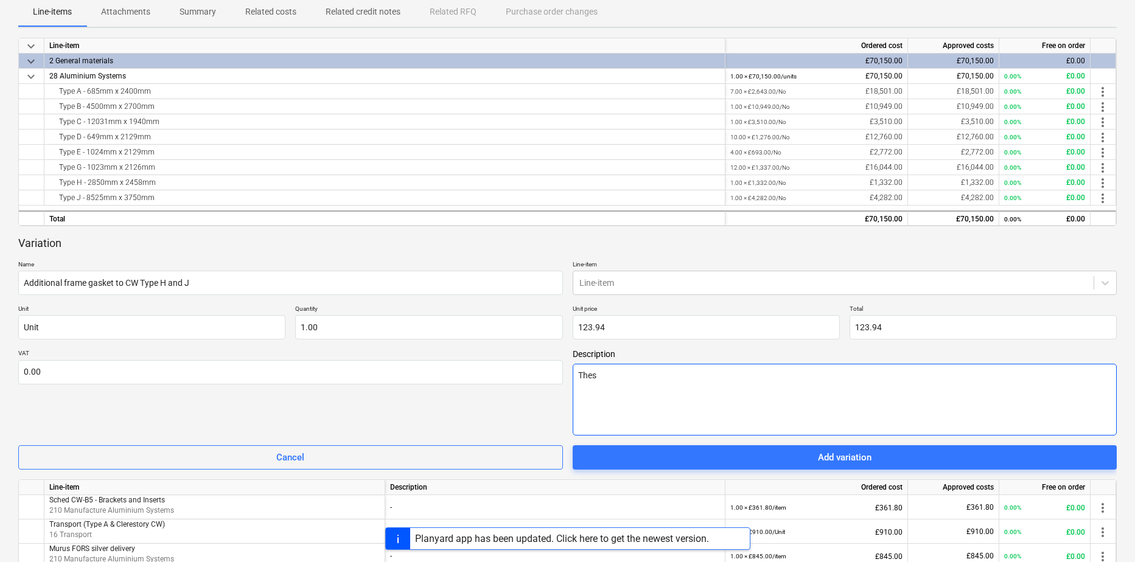
type textarea "x"
type textarea "The"
type textarea "x"
type textarea "Th"
type textarea "x"
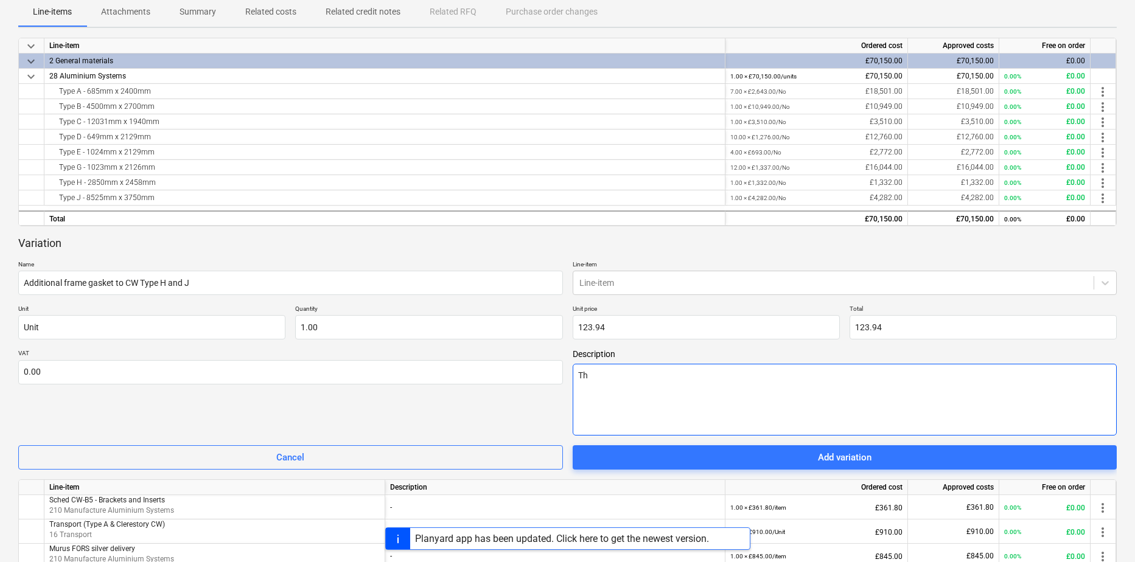
type textarea "T"
type textarea "x"
type textarea "F"
type textarea "x"
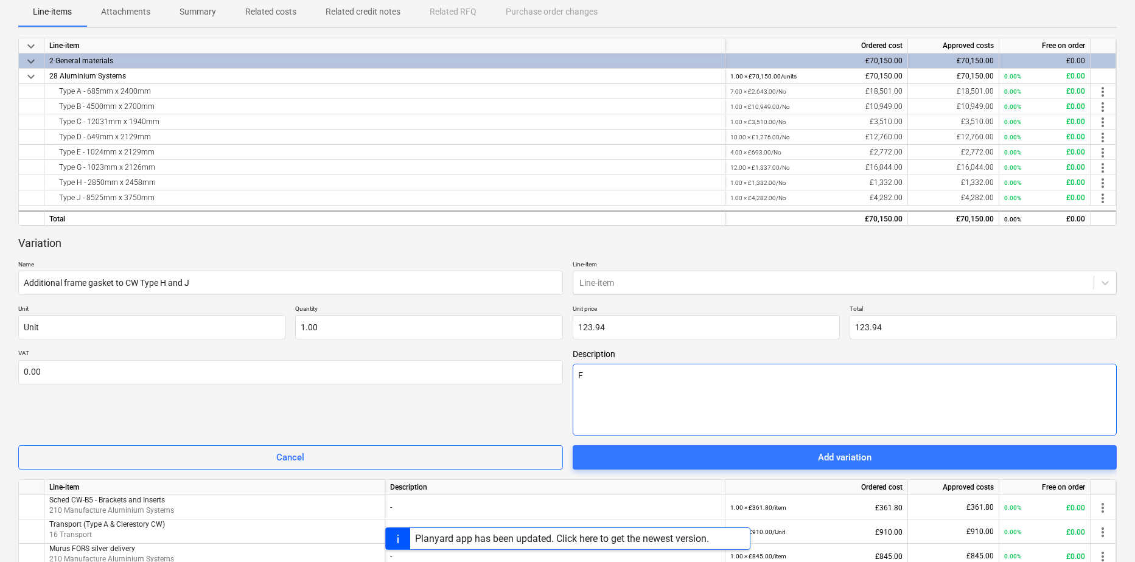
type textarea "Fr"
type textarea "x"
type textarea "Fra"
type textarea "x"
type textarea "Fram"
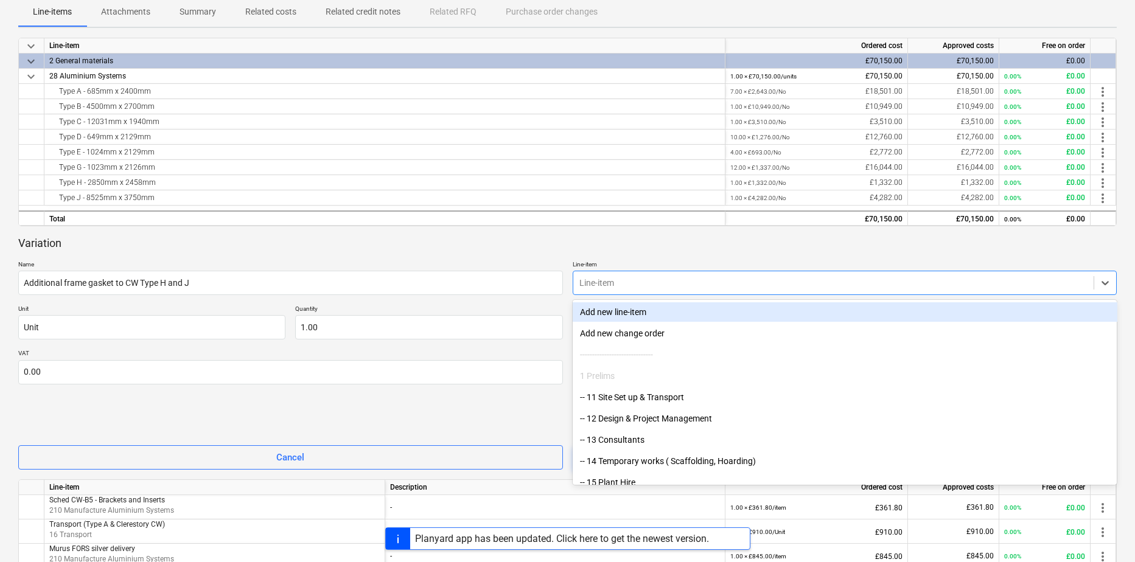
click at [675, 282] on div at bounding box center [833, 283] width 509 height 12
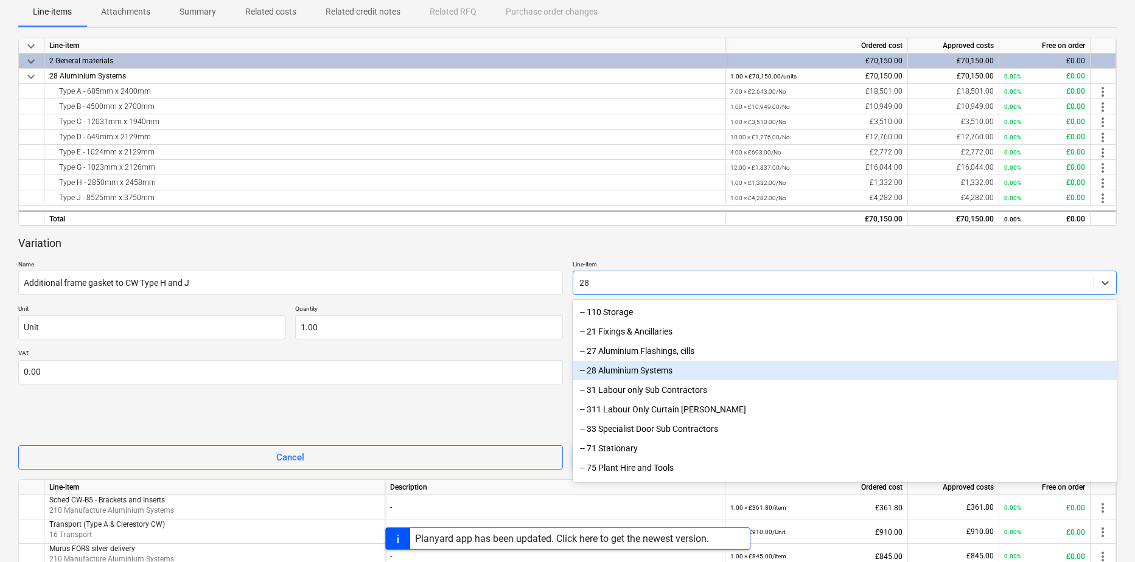
click at [638, 371] on div "-- 28 Aluminium Systems" at bounding box center [845, 370] width 545 height 19
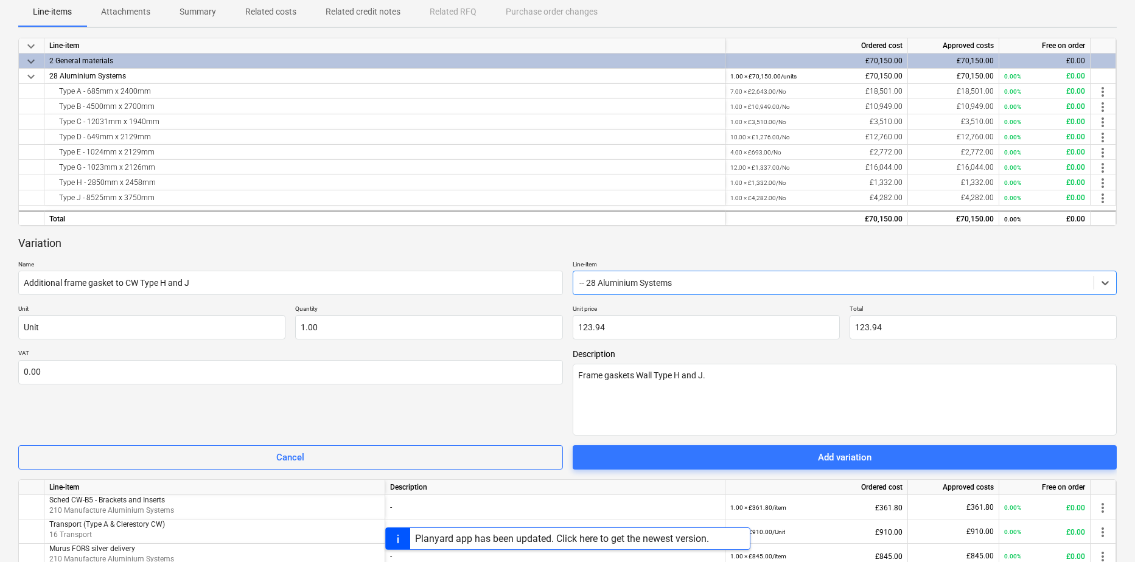
click at [833, 458] on div "Add variation" at bounding box center [845, 458] width 54 height 16
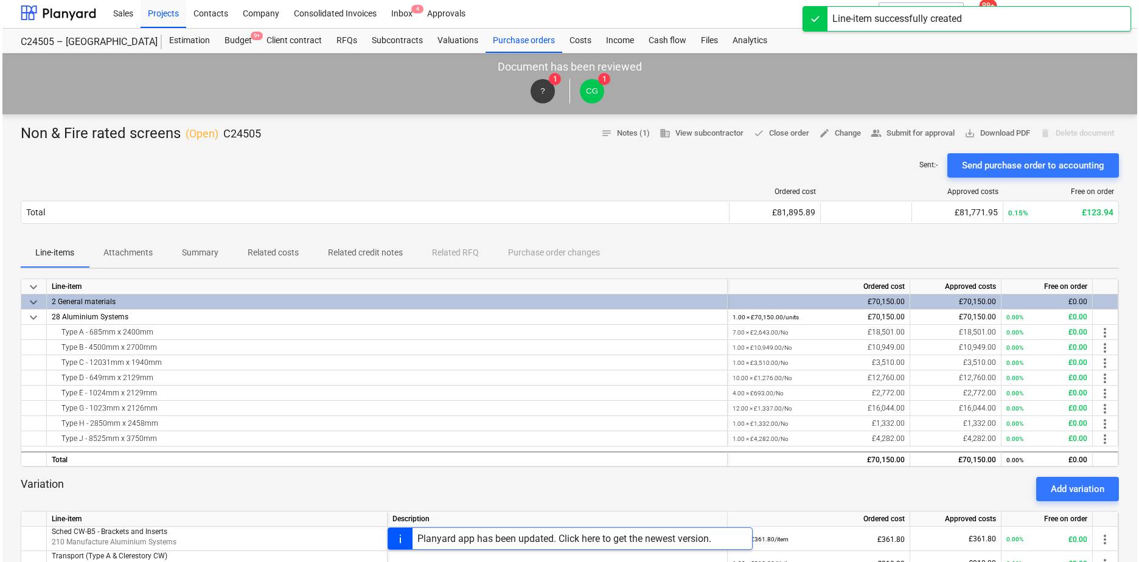
scroll to position [0, 0]
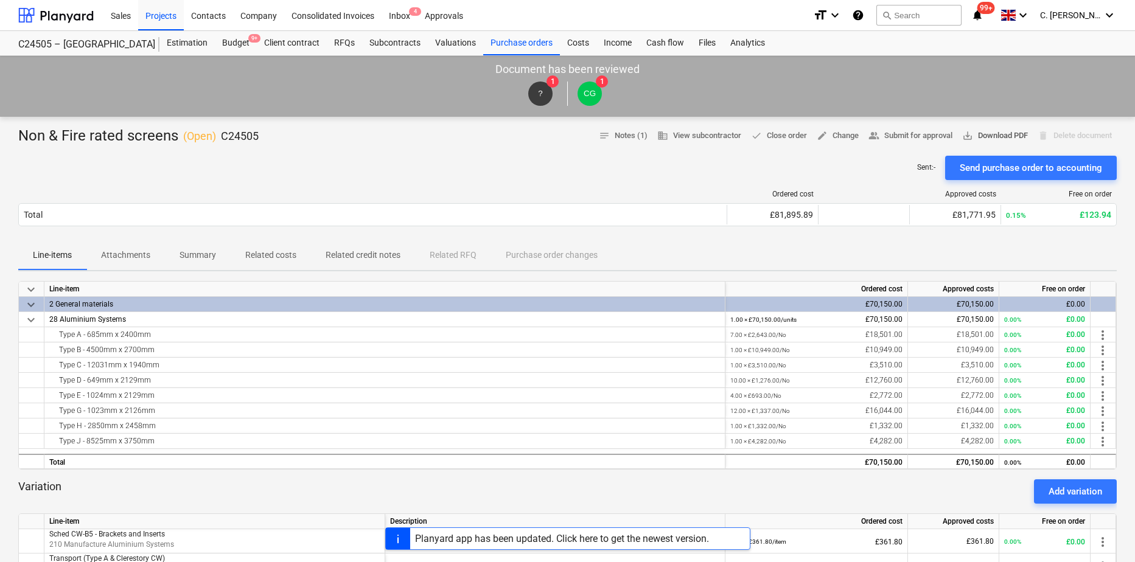
click at [897, 136] on span "save_alt Download PDF" at bounding box center [995, 136] width 66 height 14
click at [74, 9] on div at bounding box center [55, 15] width 75 height 30
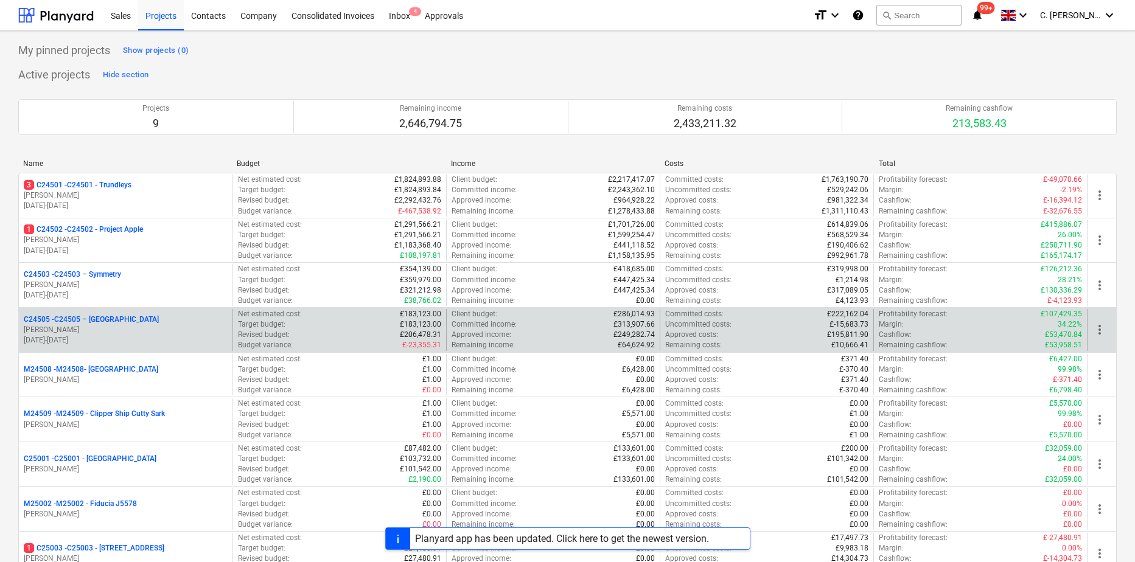
click at [122, 335] on p "01.10.2024 - 01.06.2025" at bounding box center [126, 340] width 204 height 10
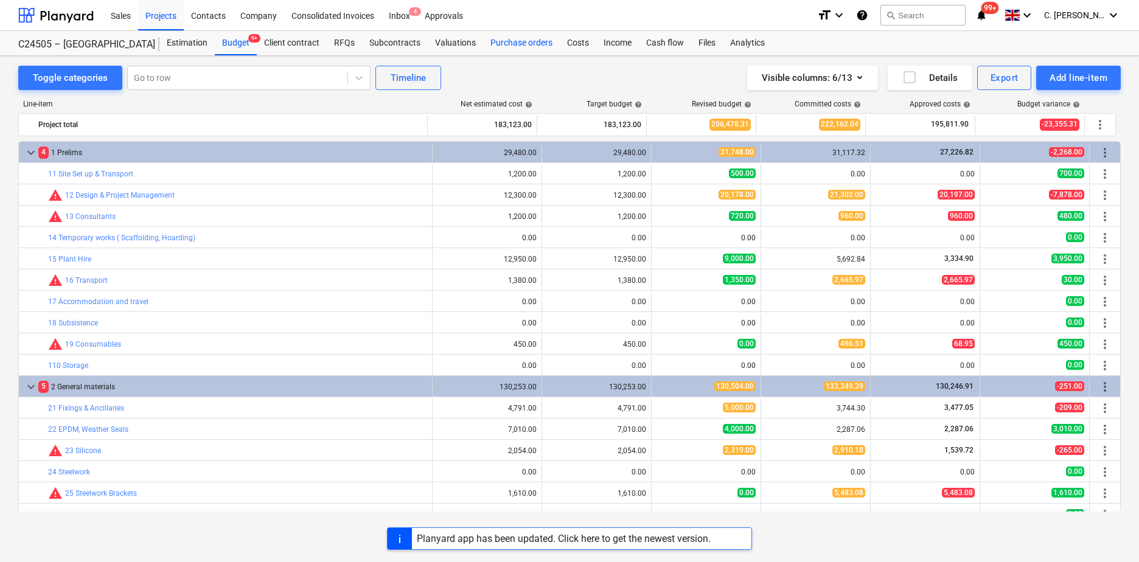
click at [511, 47] on div "Purchase orders" at bounding box center [521, 43] width 77 height 24
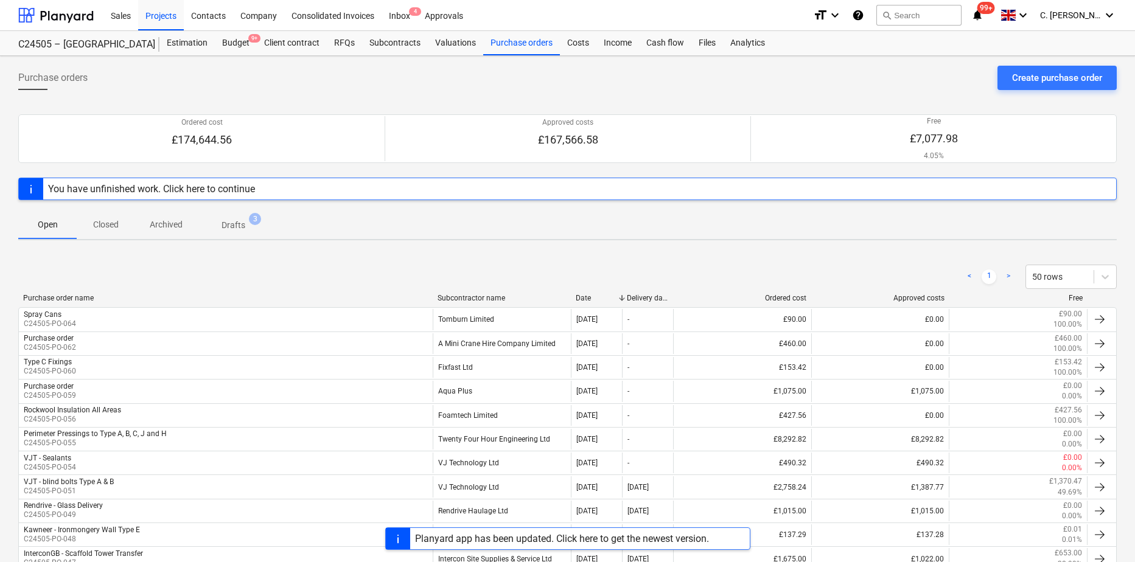
click at [485, 296] on div "Subcontractor name" at bounding box center [502, 298] width 128 height 9
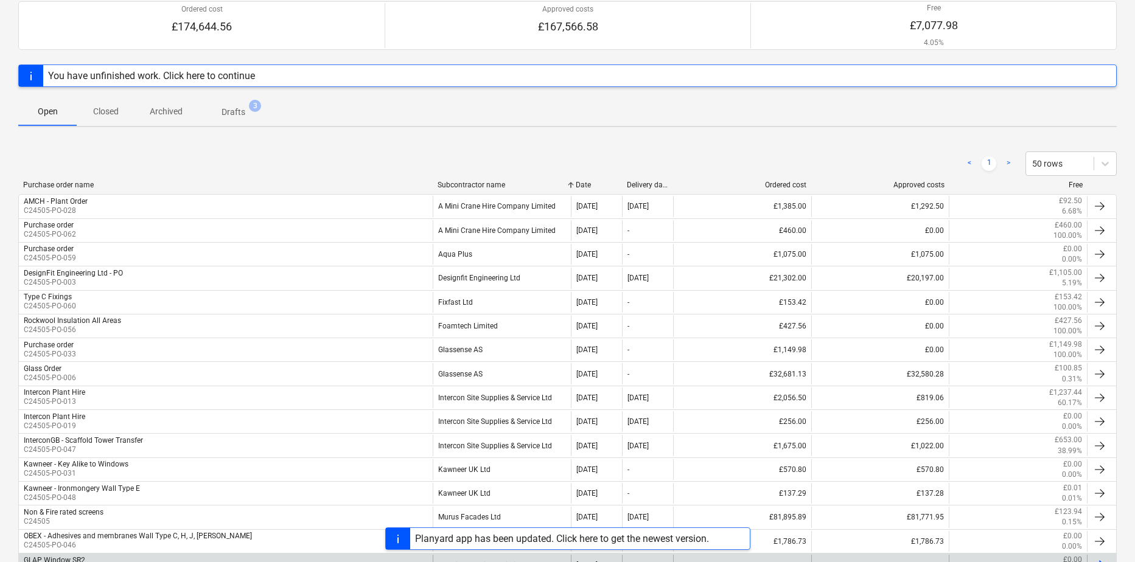
scroll to position [97, 0]
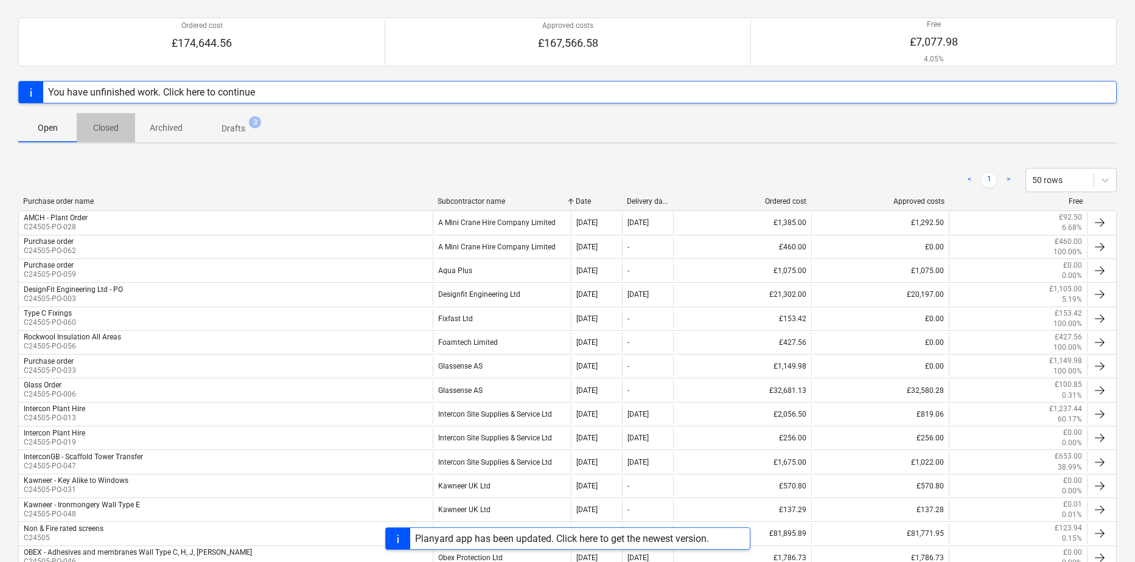
click at [105, 127] on p "Closed" at bounding box center [105, 128] width 29 height 13
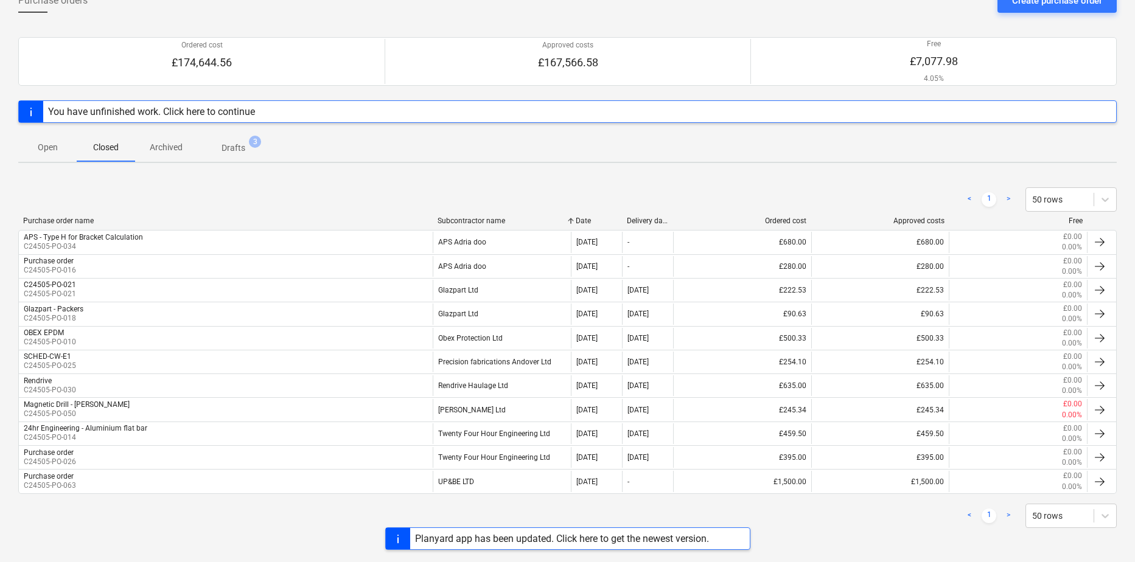
click at [484, 217] on div "Subcontractor name" at bounding box center [502, 221] width 128 height 9
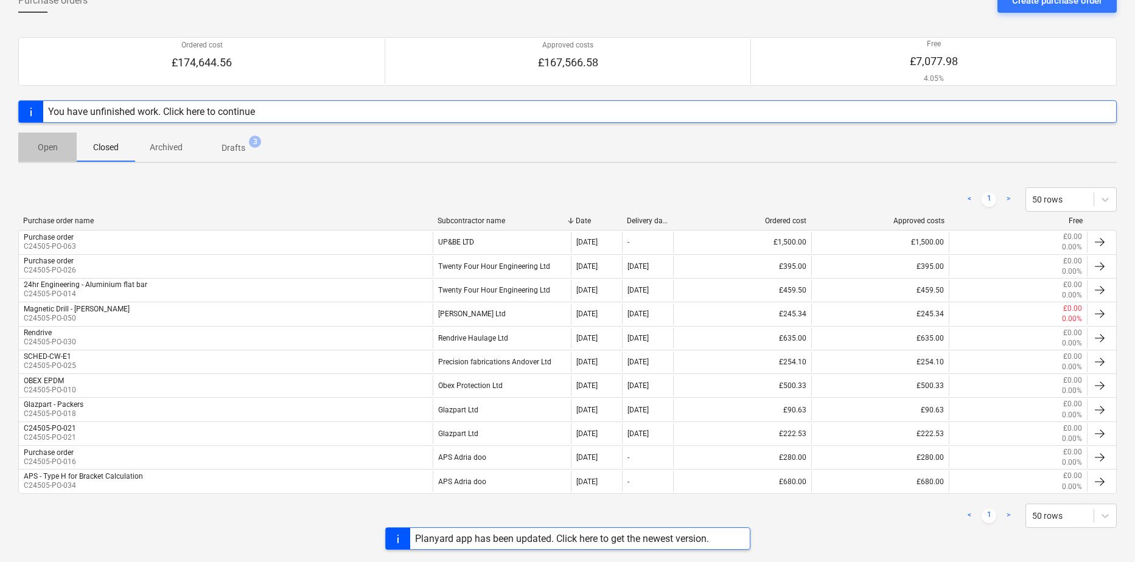
click at [37, 152] on p "Open" at bounding box center [47, 147] width 29 height 13
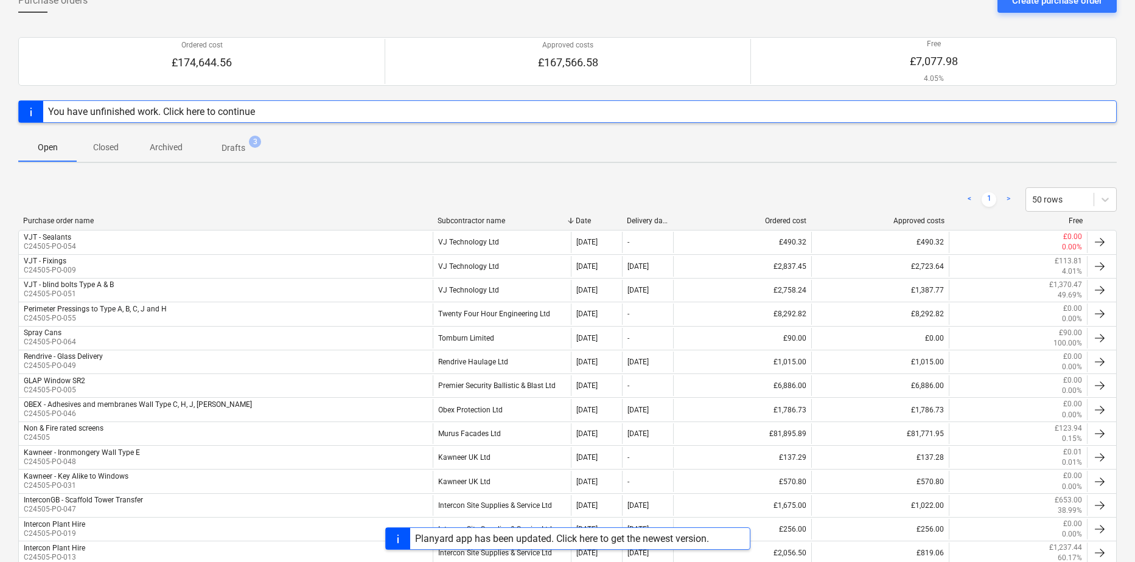
click at [499, 217] on div "Subcontractor name" at bounding box center [502, 221] width 128 height 9
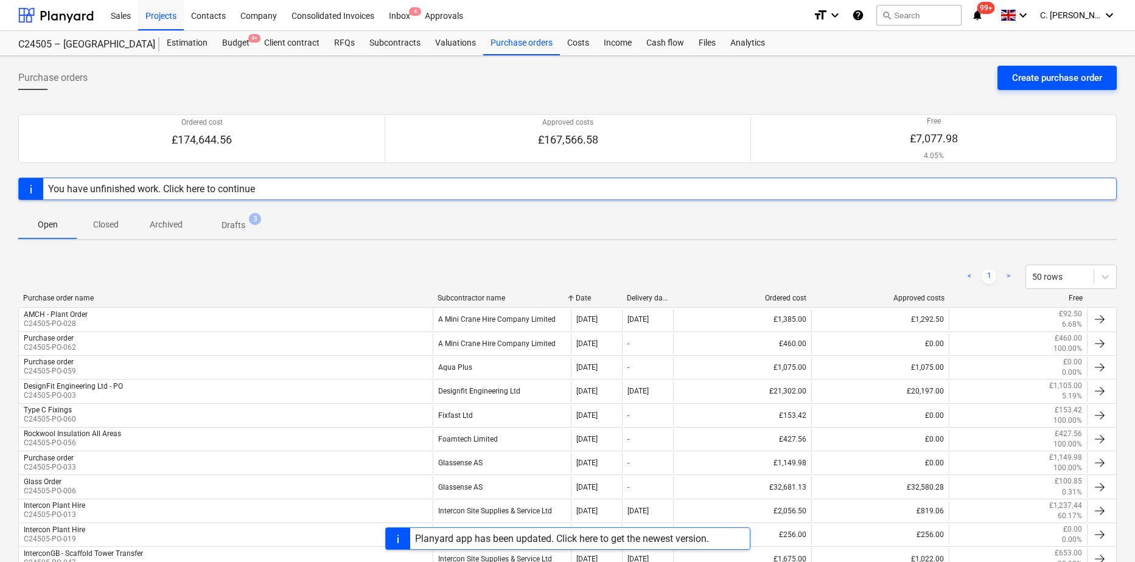
click at [897, 86] on button "Create purchase order" at bounding box center [1057, 78] width 119 height 24
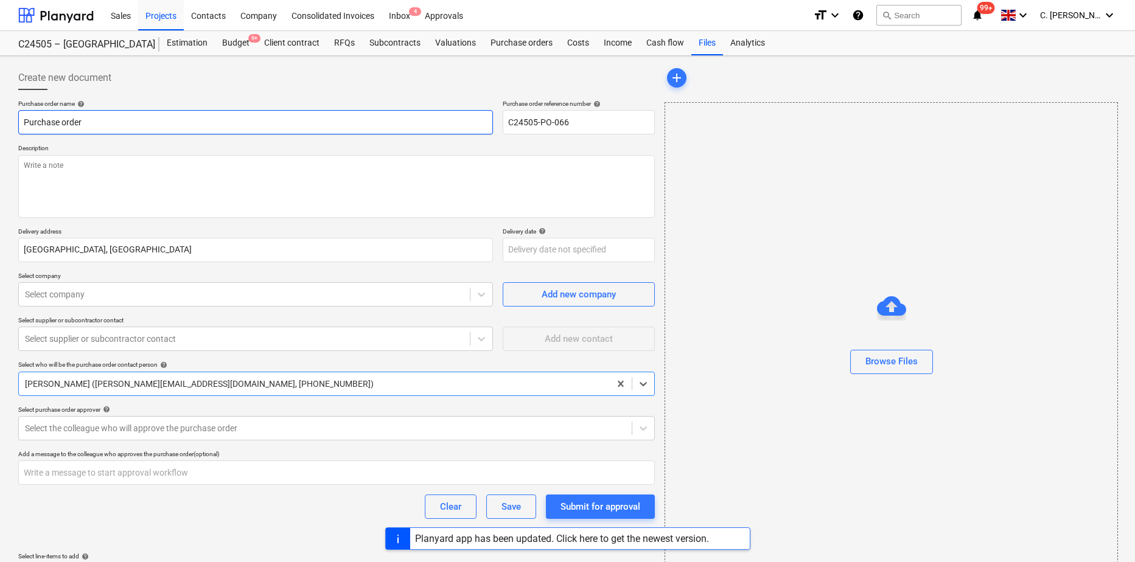
drag, startPoint x: 121, startPoint y: 124, endPoint x: 141, endPoint y: 128, distance: 20.4
click at [120, 125] on input "Purchase order" at bounding box center [255, 122] width 475 height 24
drag, startPoint x: 130, startPoint y: 122, endPoint x: -97, endPoint y: 110, distance: 228.0
click at [0, 110] on html "Sales Projects Contacts Company Consolidated Invoices Inbox 4 Approvals format_…" at bounding box center [567, 281] width 1135 height 562
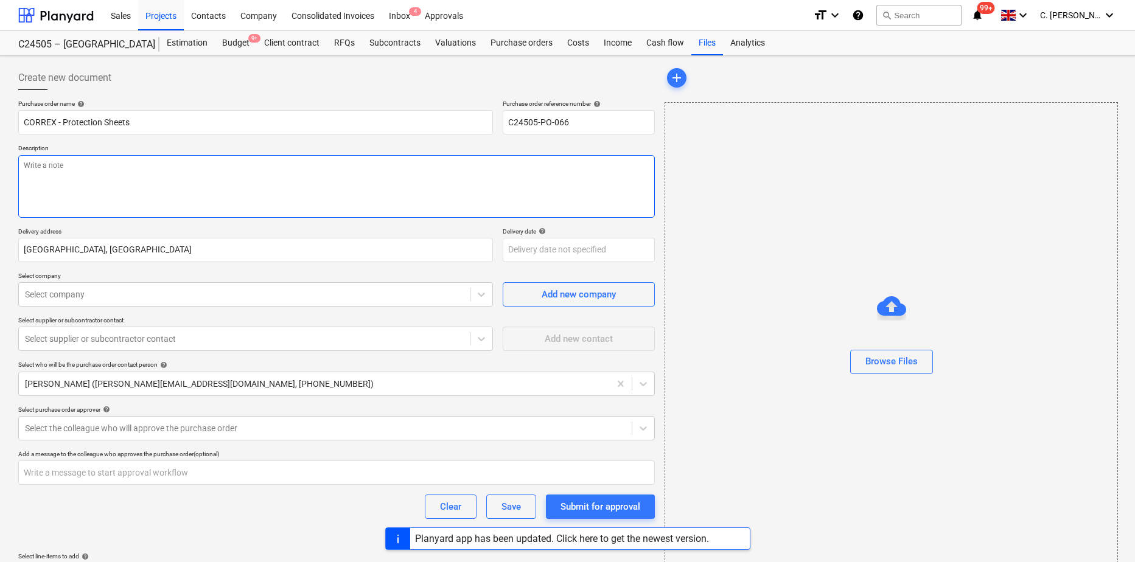
click at [156, 189] on textarea at bounding box center [336, 186] width 637 height 63
paste textarea "CORREX® FLAME RETARDANT PROTECTION BOARD (TRANSLUCENT) 2.4m x 1.2m x 2mm 25no @…"
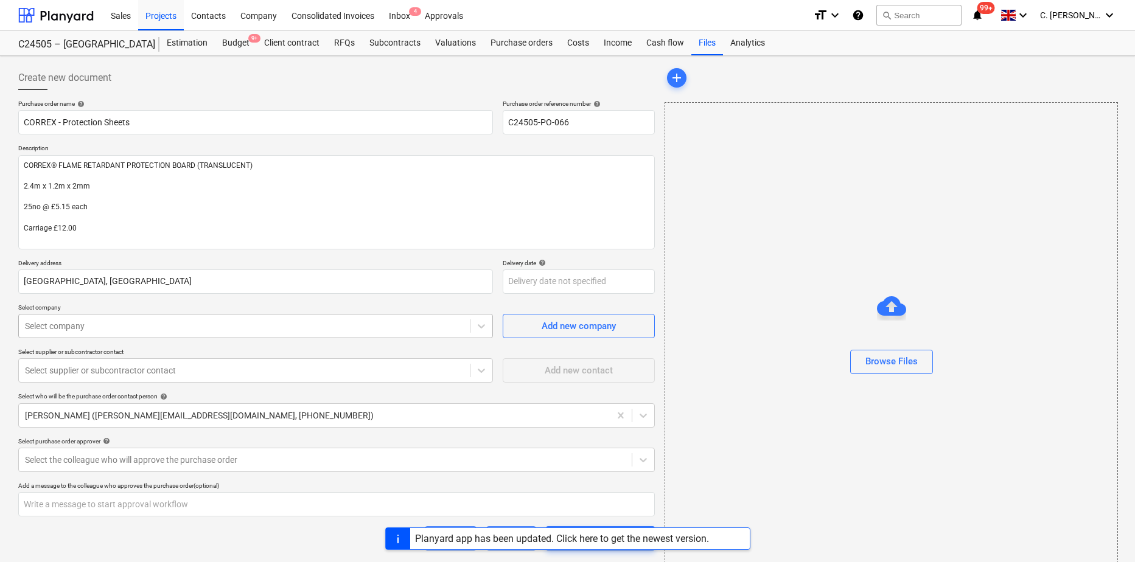
click at [133, 324] on div at bounding box center [244, 326] width 439 height 12
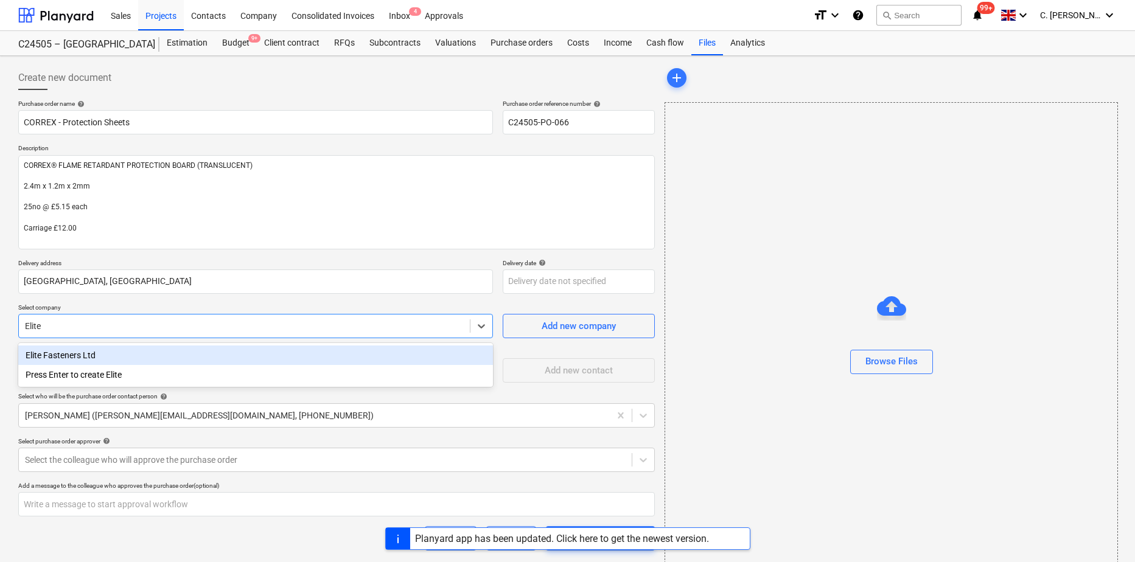
click at [84, 351] on div "Elite Fasteners Ltd" at bounding box center [255, 355] width 475 height 19
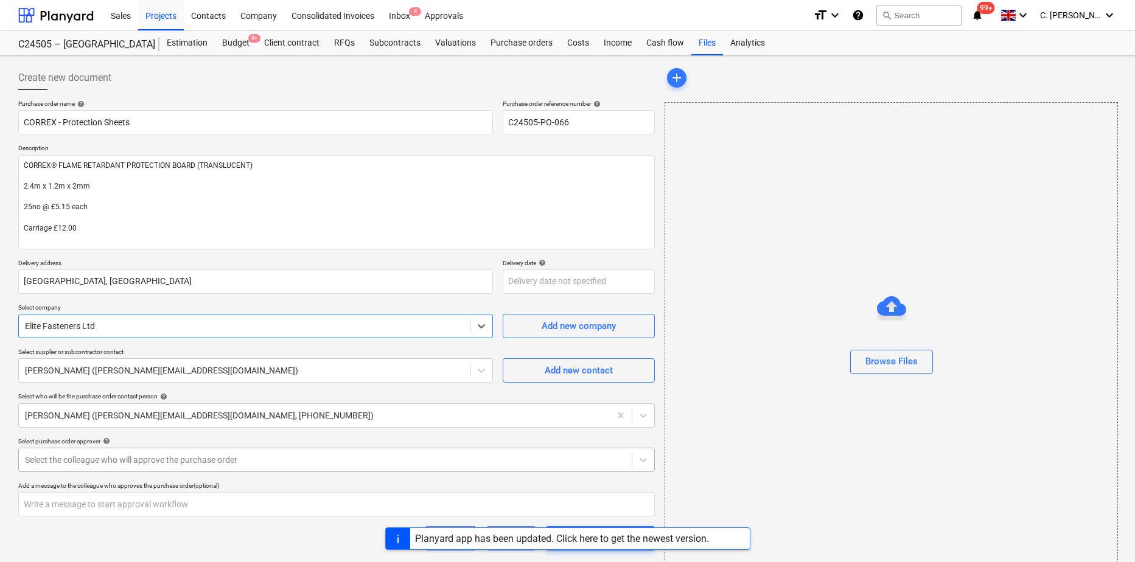
click at [60, 457] on div at bounding box center [325, 460] width 601 height 12
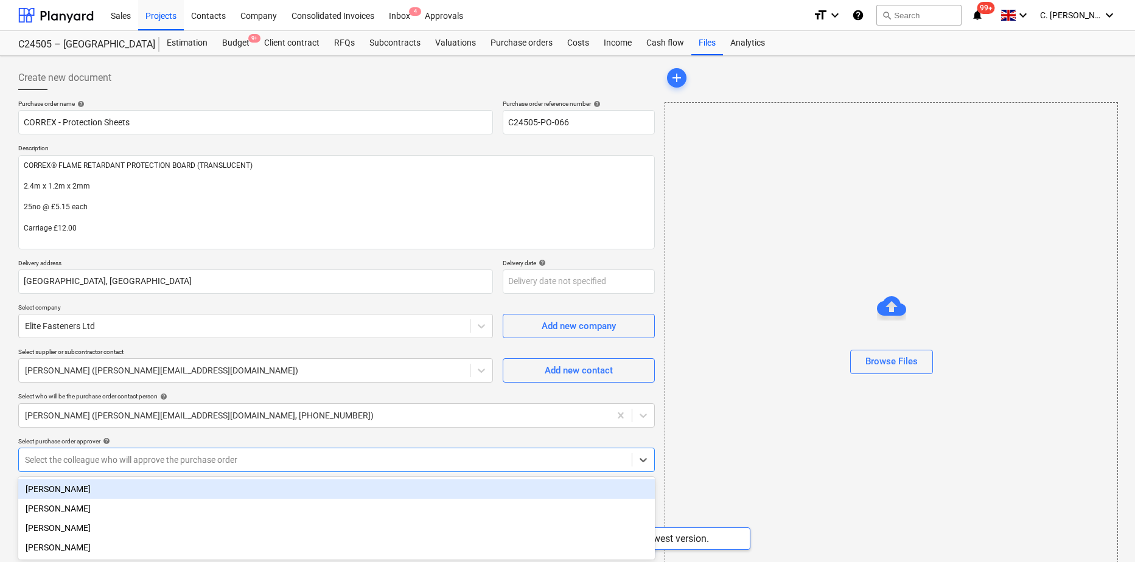
scroll to position [5, 0]
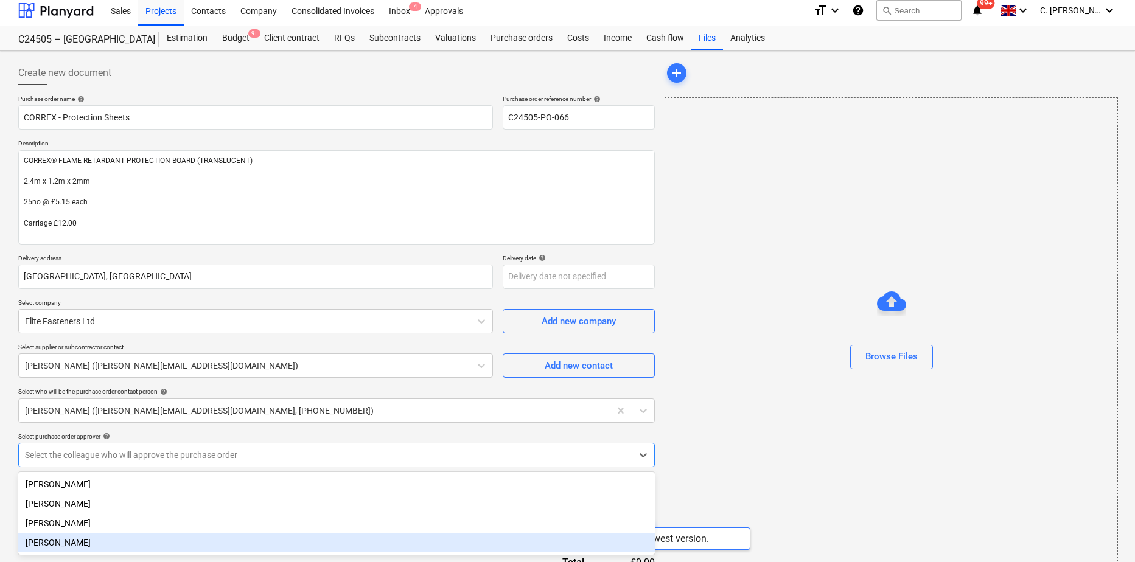
click at [76, 545] on div "[PERSON_NAME]" at bounding box center [336, 542] width 637 height 19
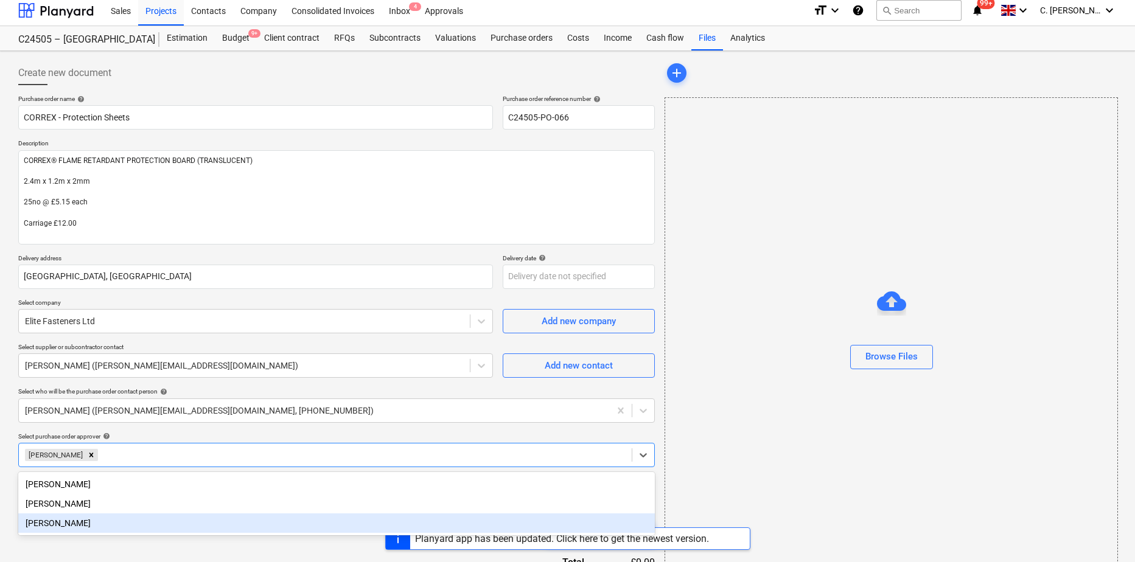
drag, startPoint x: 133, startPoint y: 552, endPoint x: 198, endPoint y: 549, distance: 65.2
click at [133, 552] on div "Purchase order name help CORREX - Protection Sheets Purchase order reference nu…" at bounding box center [336, 355] width 637 height 520
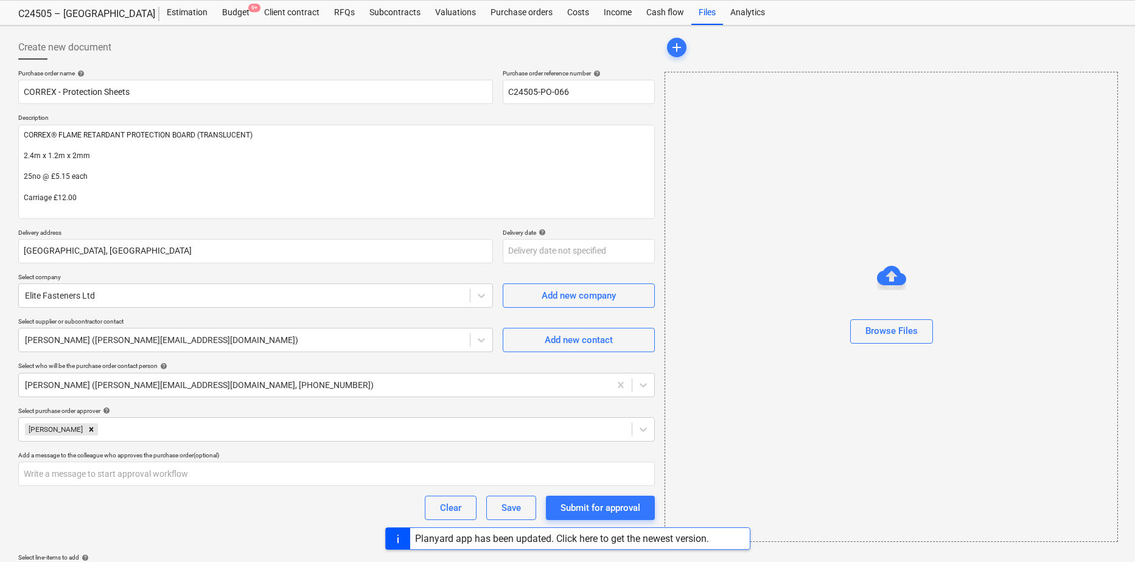
scroll to position [67, 0]
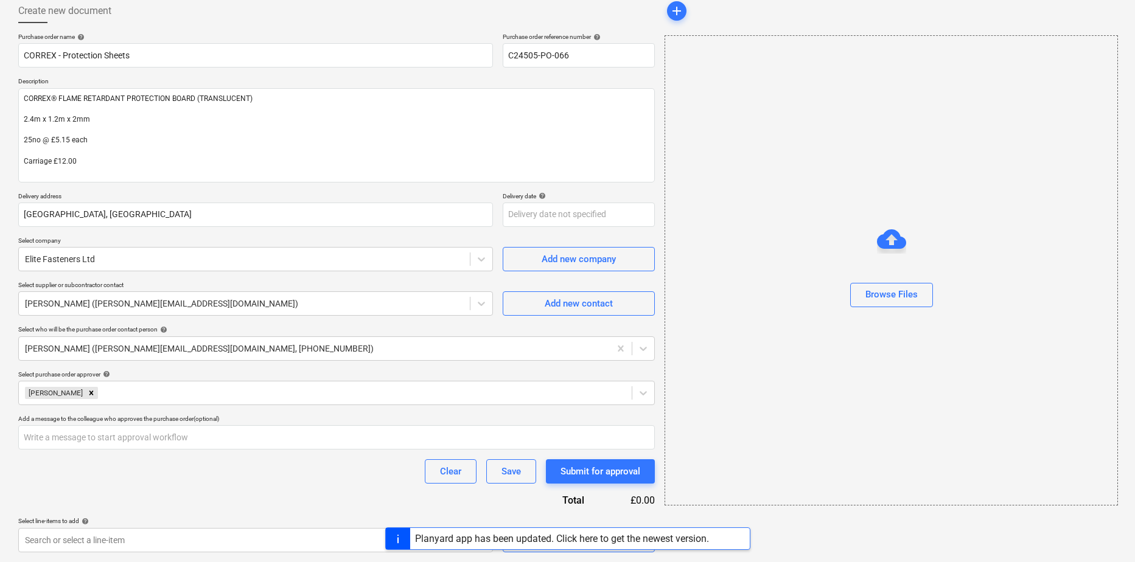
click at [161, 534] on div "Planyard app has been updated. Click here to get the newest version." at bounding box center [567, 539] width 1135 height 23
click at [271, 495] on body "Sales Projects Contacts Company Consolidated Invoices Inbox 4 Approvals format_…" at bounding box center [567, 214] width 1135 height 562
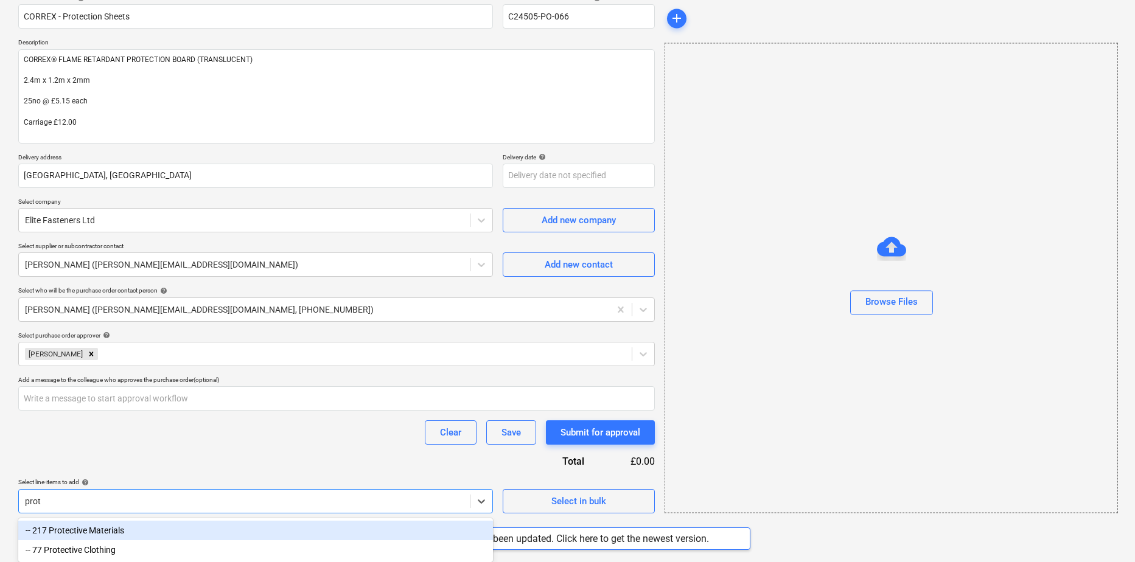
scroll to position [107, 0]
click at [98, 528] on div "-- 217 Protective Materials" at bounding box center [255, 530] width 475 height 19
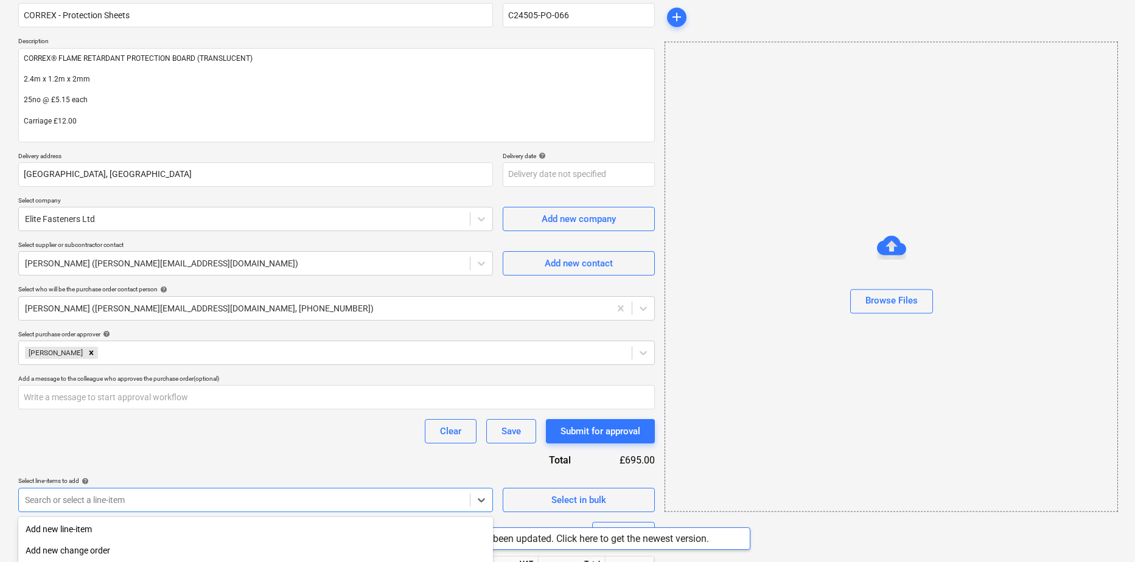
click at [326, 455] on body "Sales Projects Contacts Company Consolidated Invoices Inbox 4 Approvals format_…" at bounding box center [567, 174] width 1135 height 562
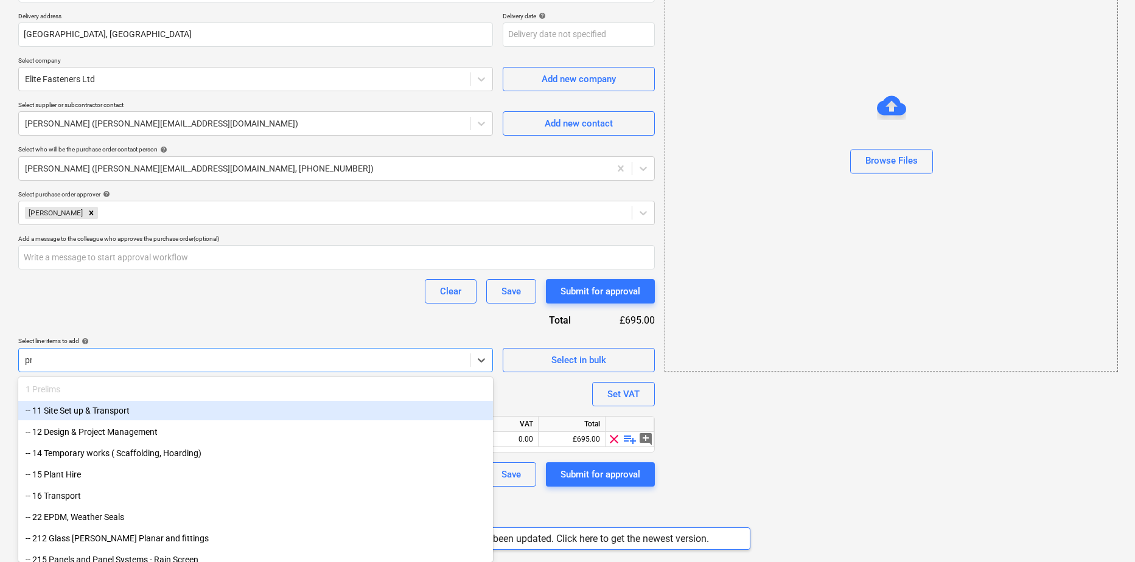
scroll to position [181, 0]
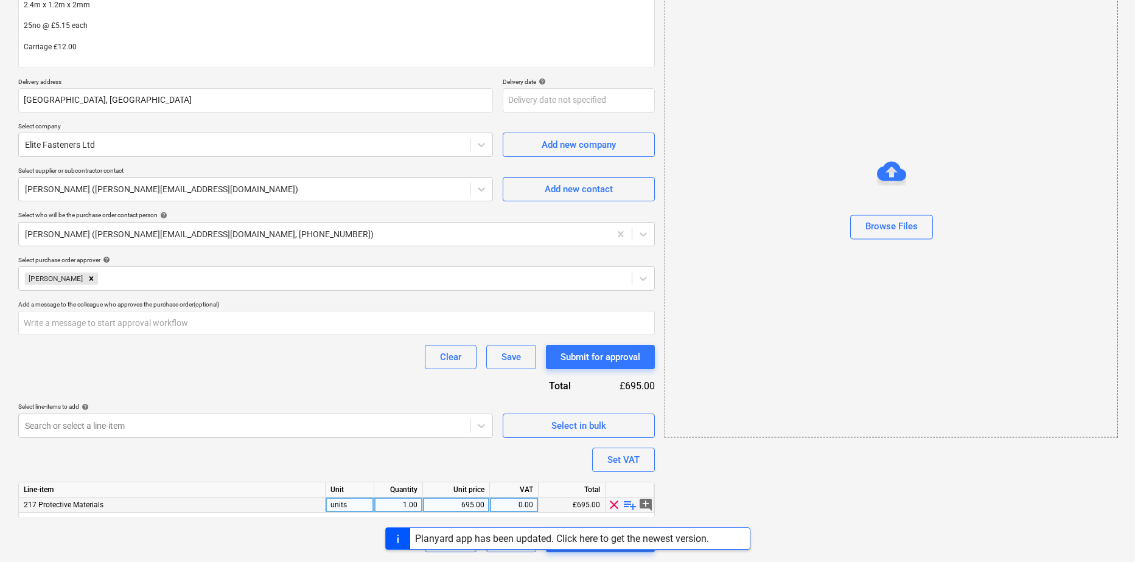
click at [629, 506] on span "playlist_add" at bounding box center [630, 505] width 15 height 15
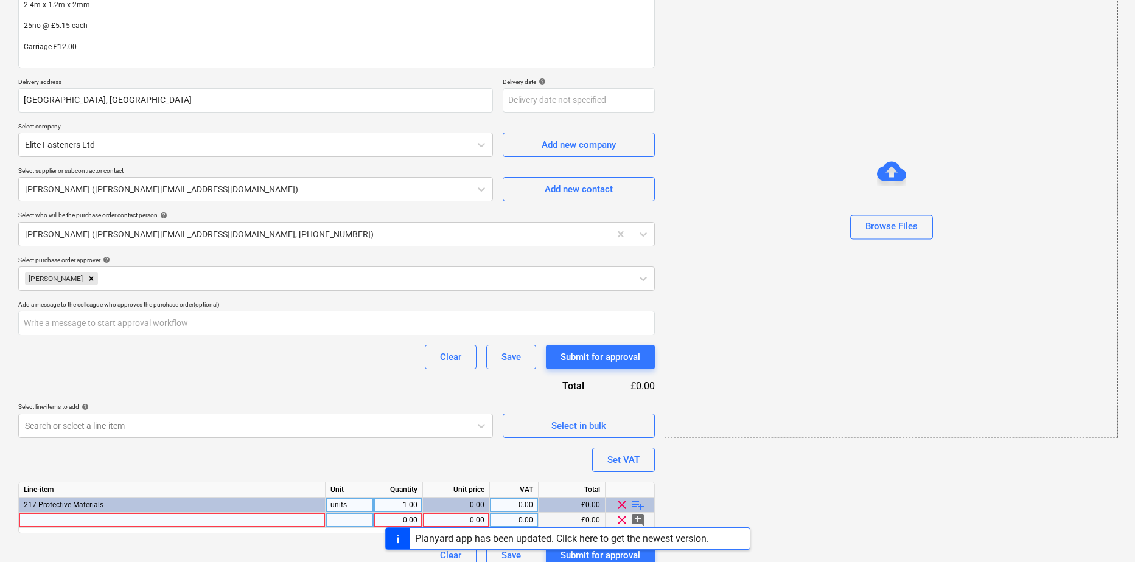
click at [35, 523] on div at bounding box center [172, 520] width 307 height 15
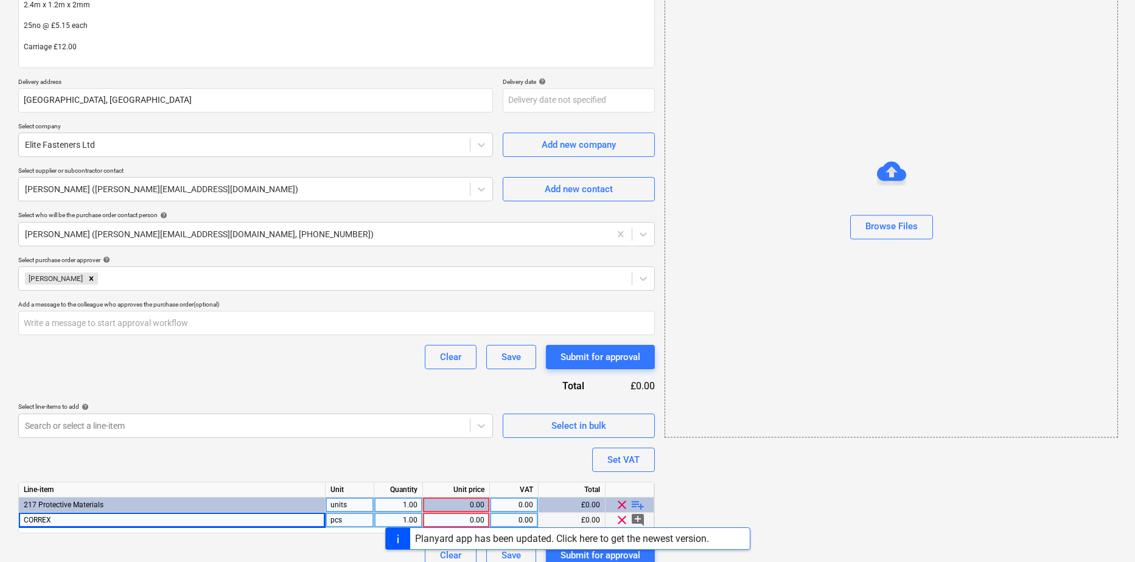
click at [82, 522] on div "CORREX" at bounding box center [172, 520] width 307 height 15
click at [80, 521] on input "CORREX" at bounding box center [172, 520] width 306 height 15
click at [60, 519] on input "CORREX" at bounding box center [172, 520] width 306 height 15
click at [63, 519] on input "CORREX" at bounding box center [172, 520] width 306 height 15
click at [357, 528] on div "Planyard app has been updated. Click here to get the newest version." at bounding box center [567, 539] width 1135 height 23
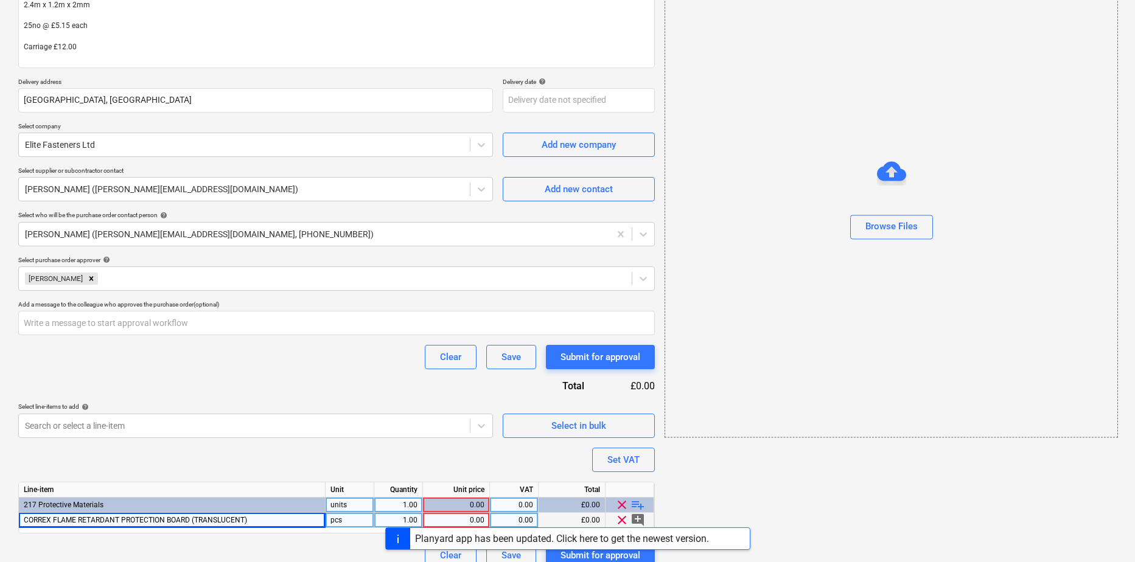
click at [357, 525] on div "pcs" at bounding box center [350, 520] width 49 height 15
click at [404, 519] on div "1.00" at bounding box center [398, 520] width 38 height 15
click at [474, 522] on div "0.00" at bounding box center [456, 520] width 57 height 15
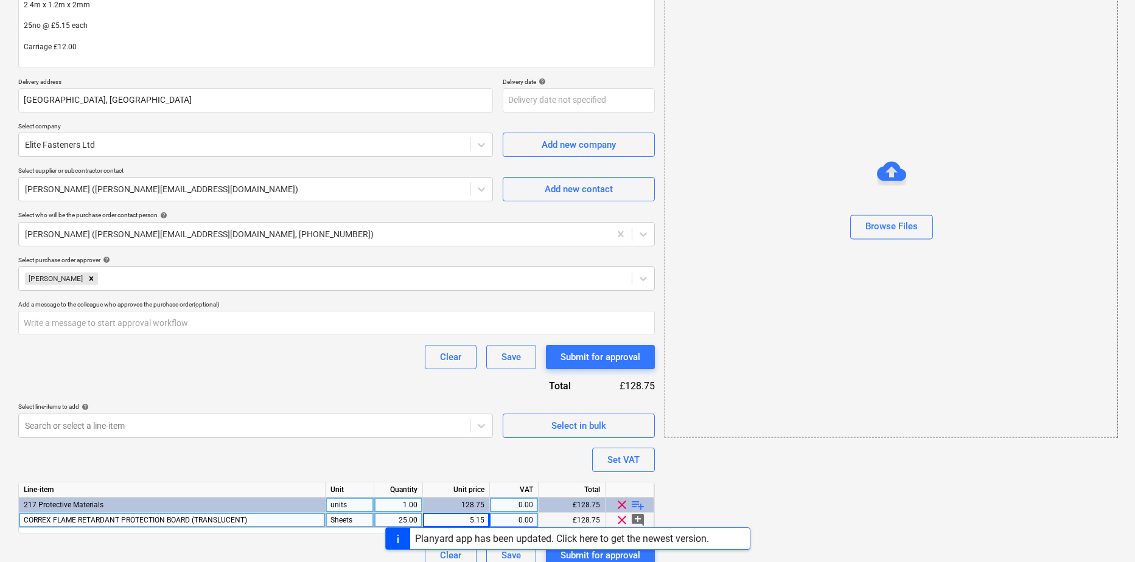
click at [636, 502] on span "playlist_add" at bounding box center [638, 505] width 15 height 15
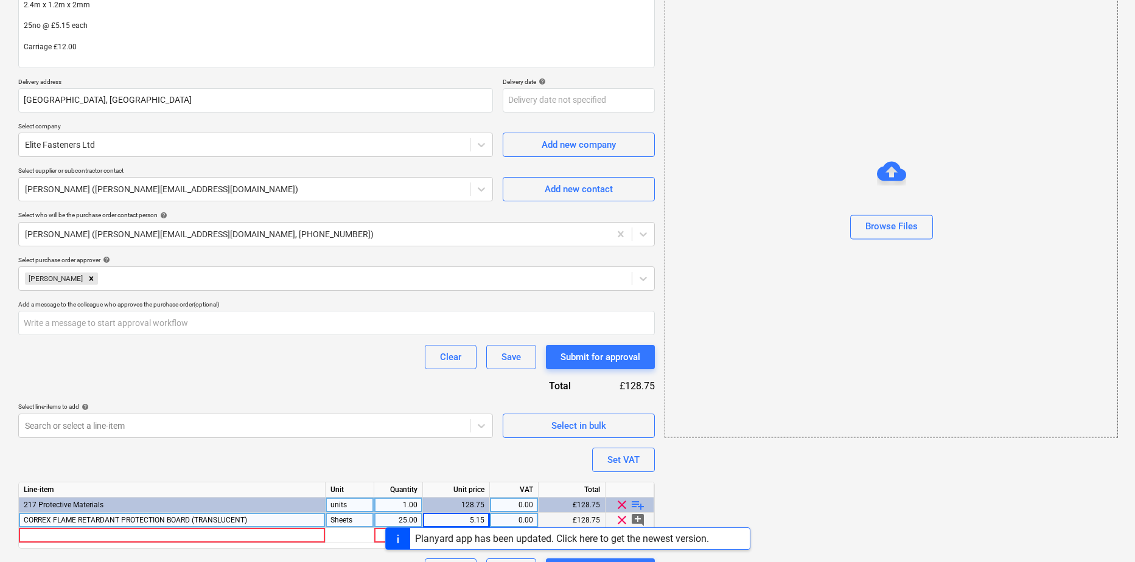
click at [84, 531] on div "Planyard app has been updated. Click here to get the newest version." at bounding box center [567, 539] width 1135 height 23
click at [86, 534] on div "Planyard app has been updated. Click here to get the newest version." at bounding box center [567, 539] width 1135 height 23
click at [99, 536] on div "Planyard app has been updated. Click here to get the newest version." at bounding box center [567, 539] width 1135 height 23
click at [111, 536] on div "Planyard app has been updated. Click here to get the newest version." at bounding box center [567, 539] width 1135 height 23
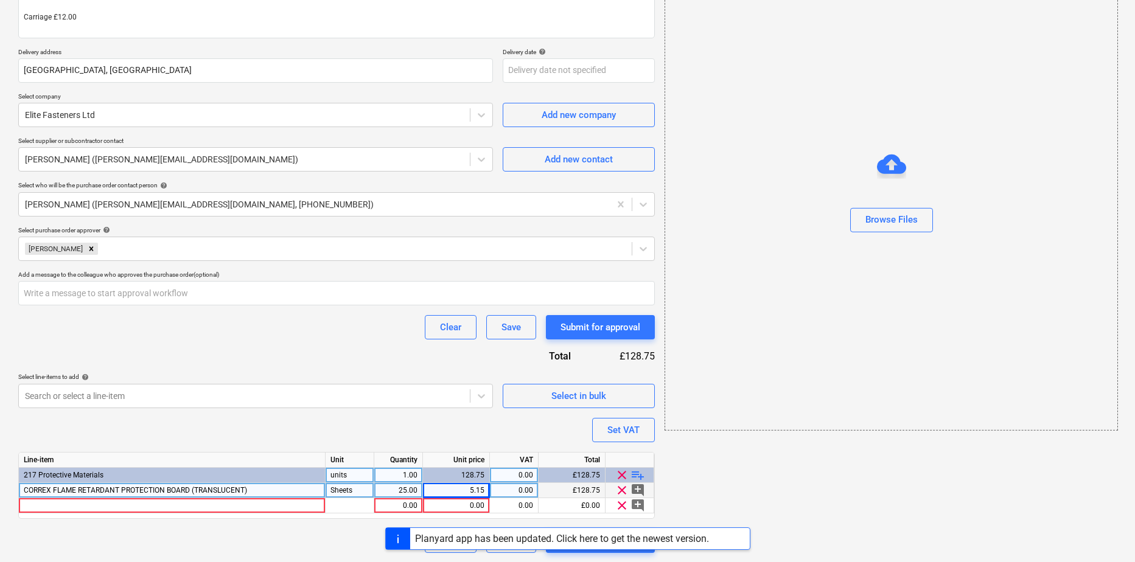
scroll to position [212, 0]
click at [160, 508] on div at bounding box center [172, 505] width 307 height 15
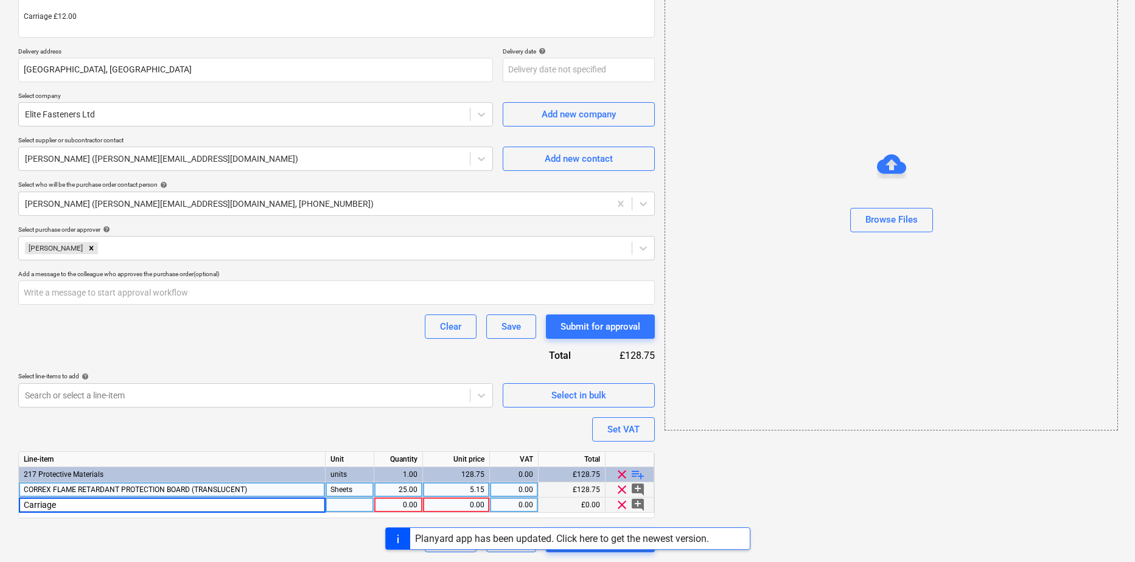
click at [363, 507] on div at bounding box center [350, 505] width 49 height 15
click at [472, 507] on div "0.00" at bounding box center [456, 505] width 57 height 15
click at [307, 555] on div "Create new document Purchase order name help CORREX - Protection Sheets Purchas…" at bounding box center [336, 203] width 646 height 709
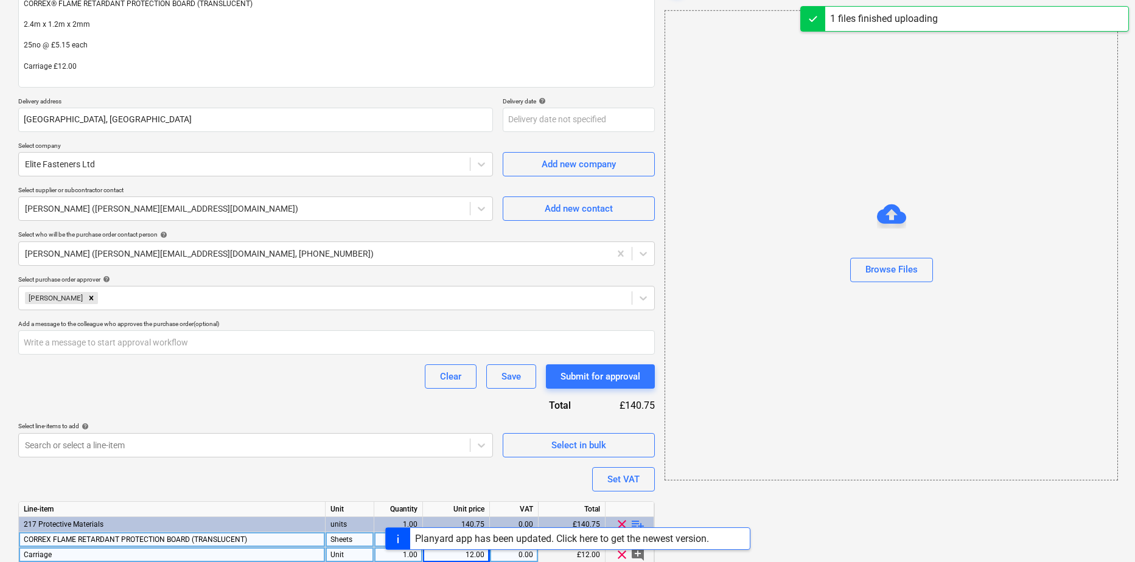
scroll to position [24, 0]
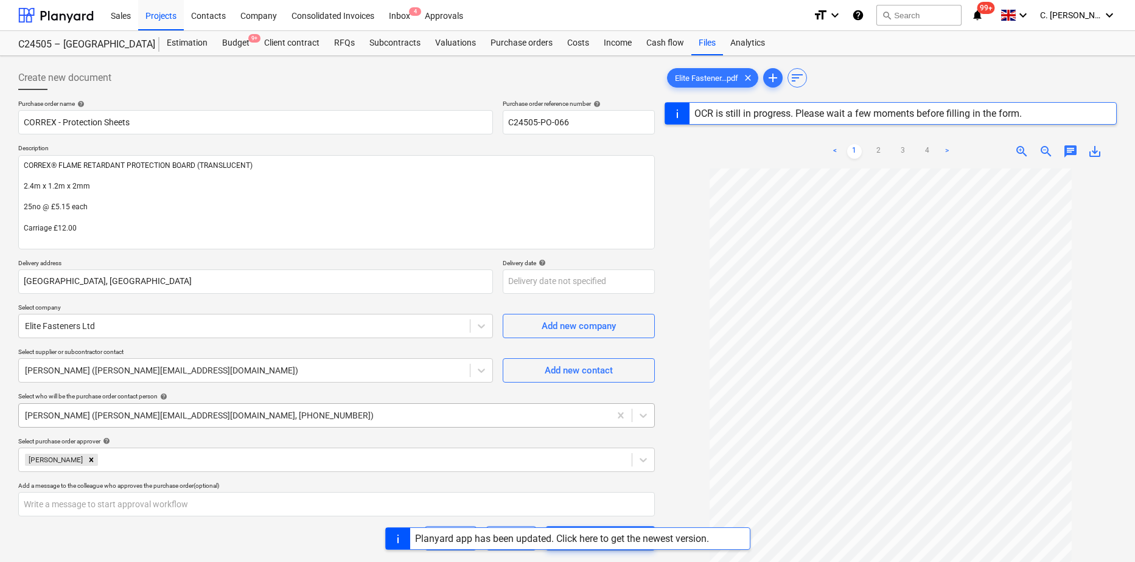
scroll to position [212, 0]
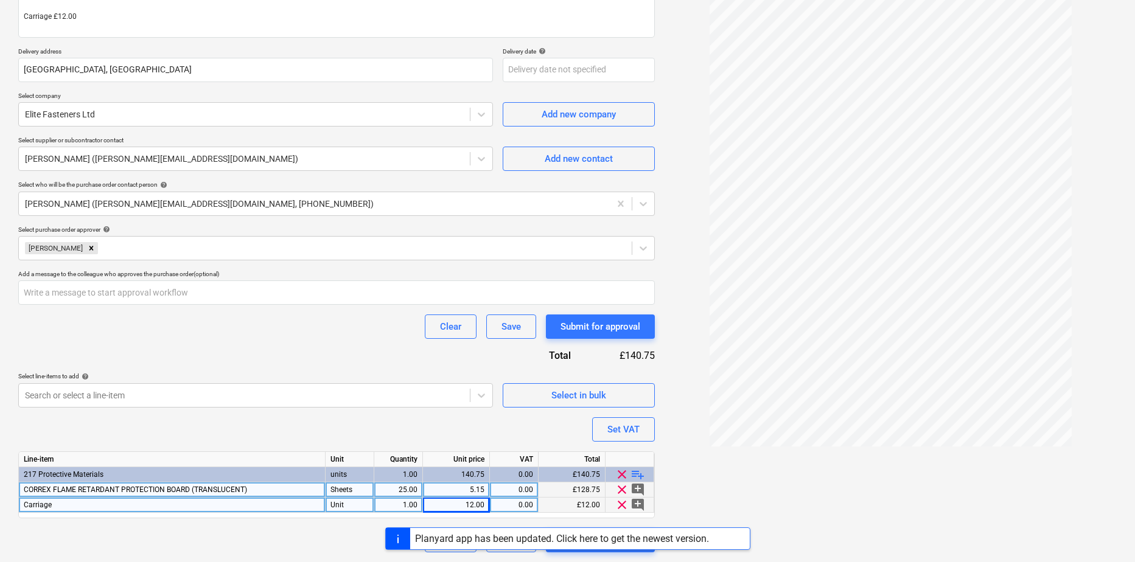
click at [397, 537] on div at bounding box center [398, 538] width 24 height 21
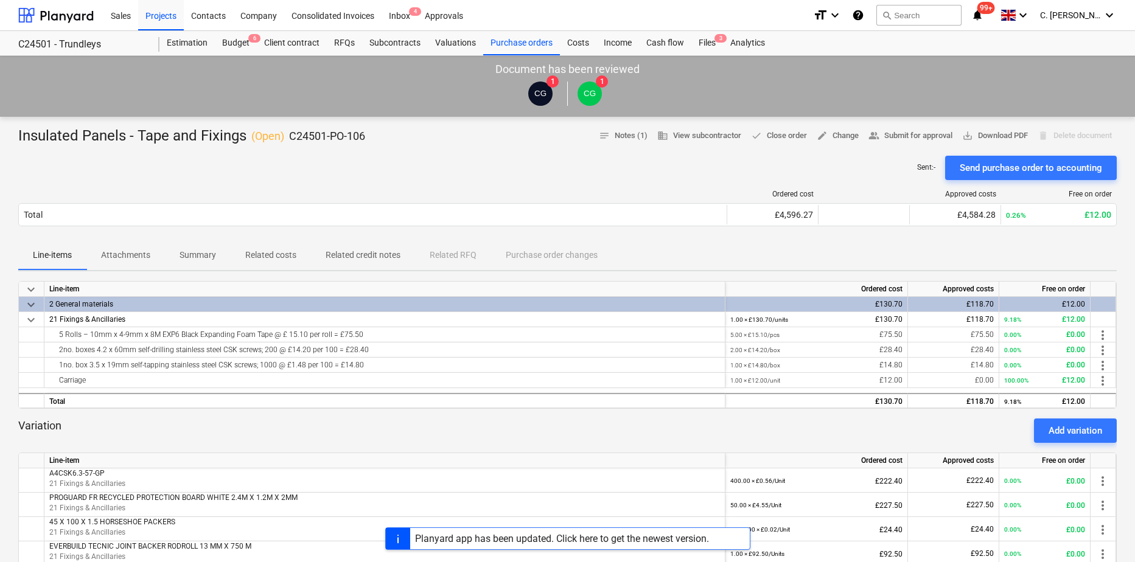
scroll to position [183, 0]
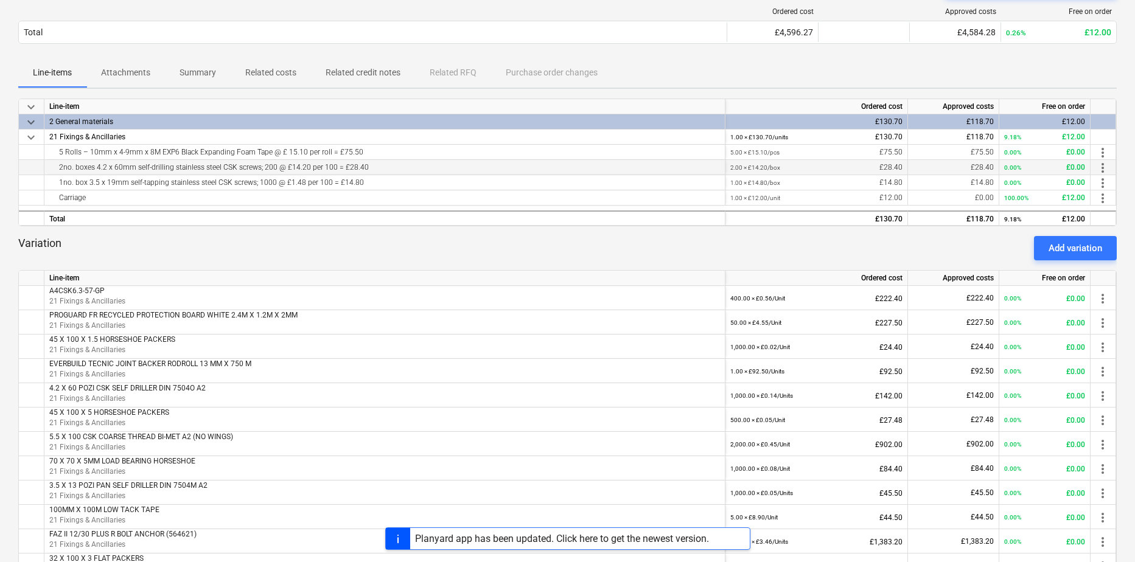
drag, startPoint x: 61, startPoint y: 169, endPoint x: 392, endPoint y: 166, distance: 331.1
click at [392, 166] on div "2no. boxes 4.2 x 60mm self-drilling stainless steel CSK screws; 200 @ £14.20 pe…" at bounding box center [384, 167] width 671 height 15
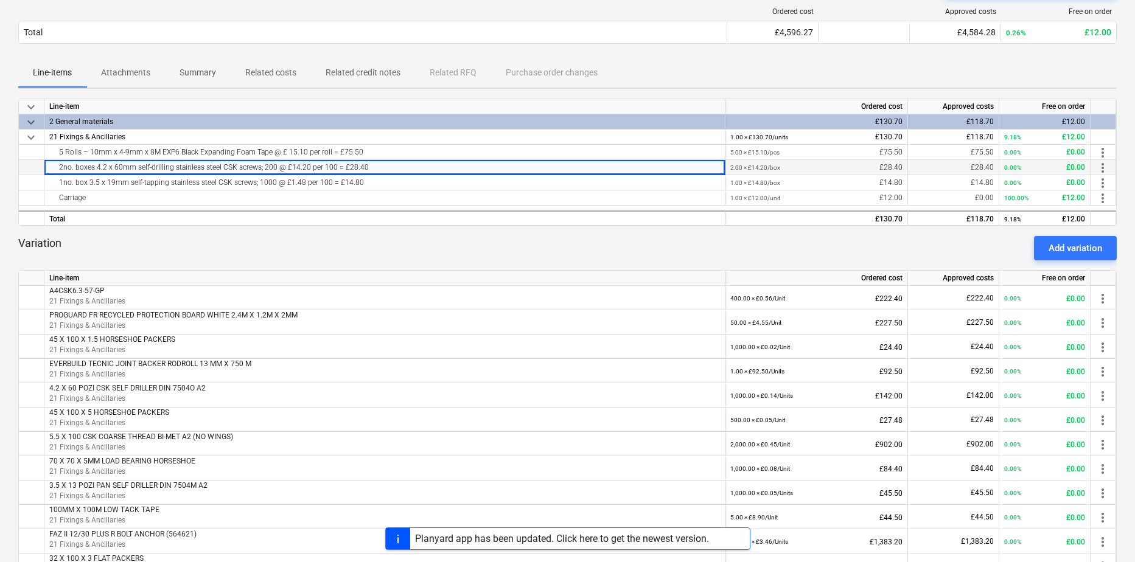
copy div "2no. boxes 4.2 x 60mm self-drilling stainless steel CSK screws; 200 @ £14.20 pe…"
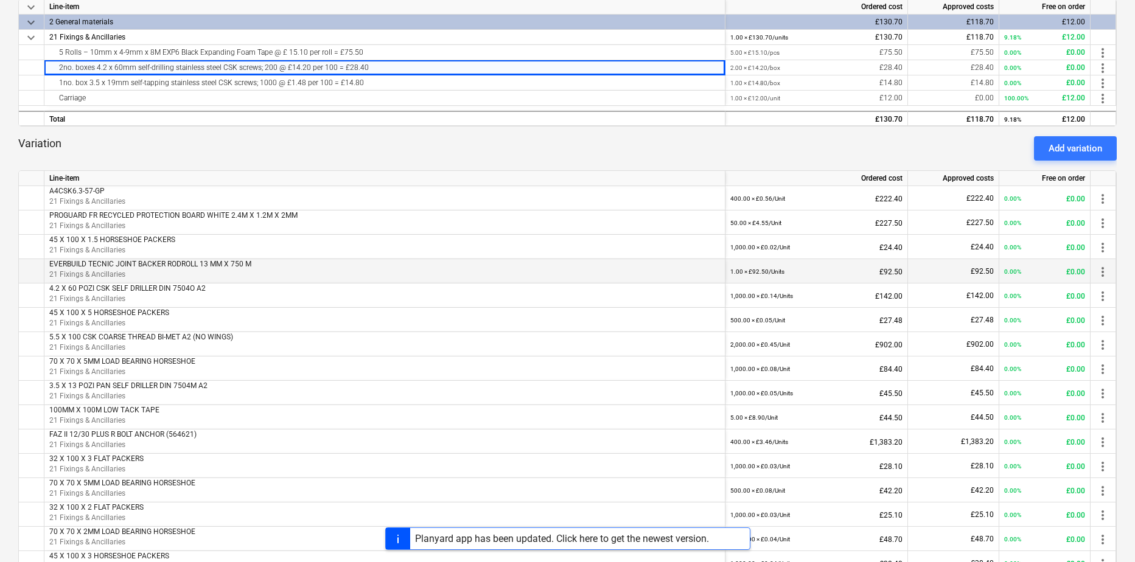
scroll to position [304, 0]
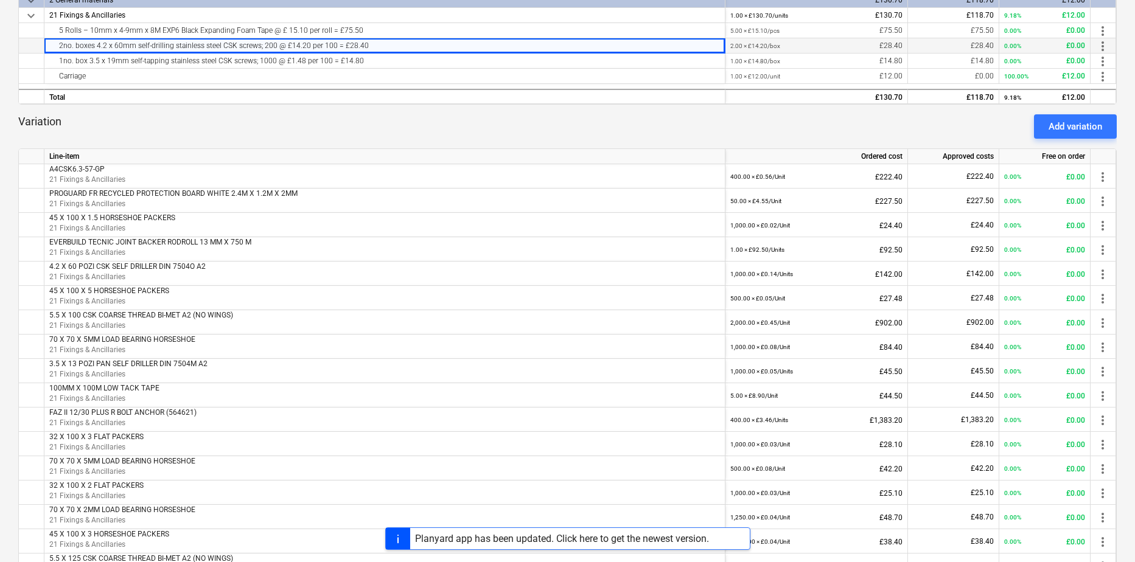
copy div "2no. boxes 4.2 x 60mm self-drilling stainless steel CSK screws; 200 @ £14.20 pe…"
drag, startPoint x: 1097, startPoint y: 130, endPoint x: 1077, endPoint y: 138, distance: 21.4
click at [1097, 130] on div "Add variation" at bounding box center [1076, 127] width 54 height 16
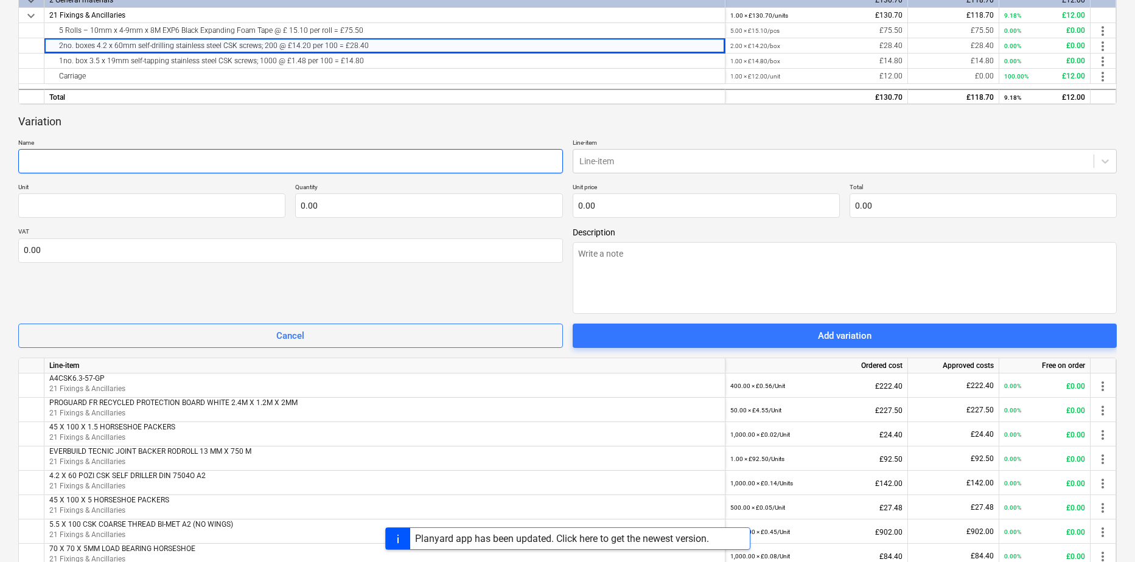
click at [41, 164] on input "text" at bounding box center [290, 161] width 545 height 24
paste input "2no. boxes 4.2 x 60mm self-drilling stainless steel CSK screws; 200 @ £14.20 pe…"
type textarea "x"
type input "2no. boxes 4.2 x 60mm self-drilling stainless steel CSK screws; 200 @ £14.20 pe…"
drag, startPoint x: 68, startPoint y: 163, endPoint x: -34, endPoint y: 152, distance: 102.2
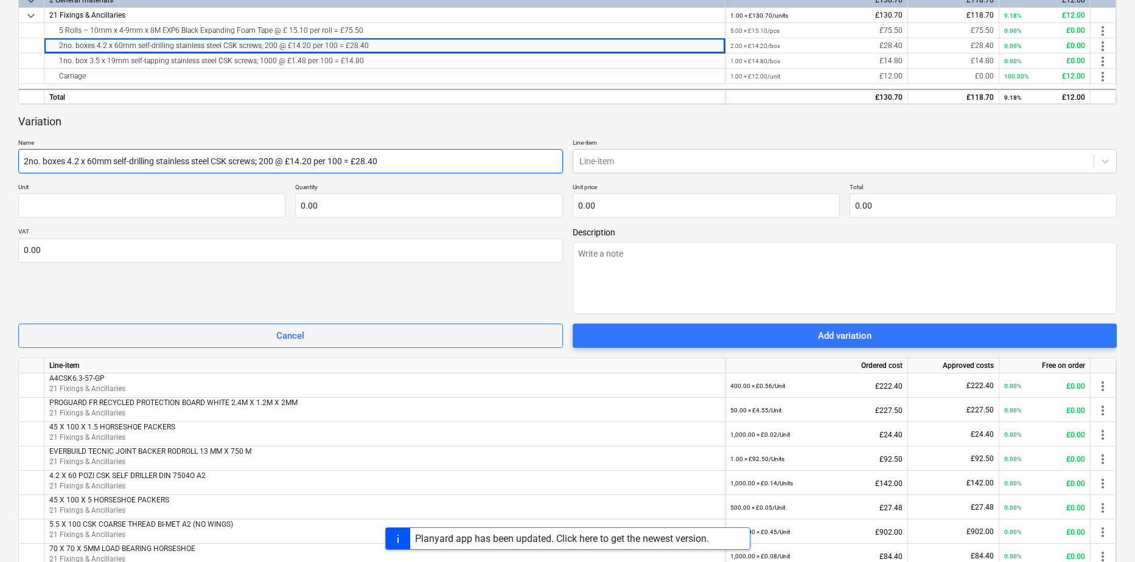
type textarea "x"
type input "4.2 x 60mm self-drilling stainless steel CSK screws; 200 @ £14.20 per 100 = £28…"
drag, startPoint x: 221, startPoint y: 163, endPoint x: 379, endPoint y: 163, distance: 158.3
click at [380, 163] on input "4.2 x 60mm self-drilling stainless steel CSK screws; 200 @ £14.20 per 100 = £28…" at bounding box center [290, 161] width 545 height 24
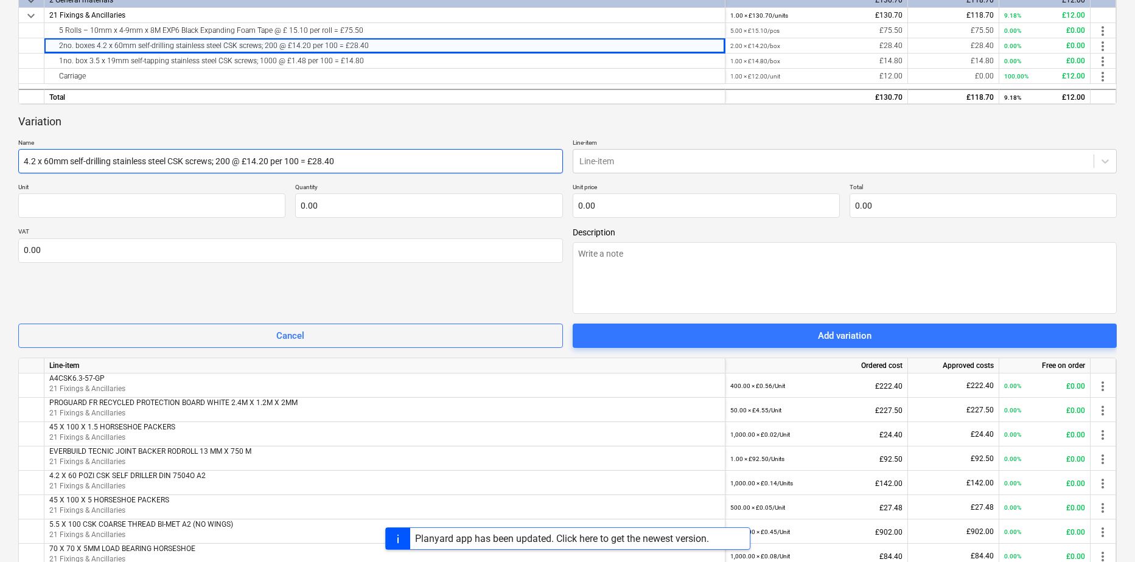
type textarea "x"
type input "4.2 x 60mm self-drilling stainless steel CSK screws;"
click at [709, 166] on div at bounding box center [833, 161] width 509 height 12
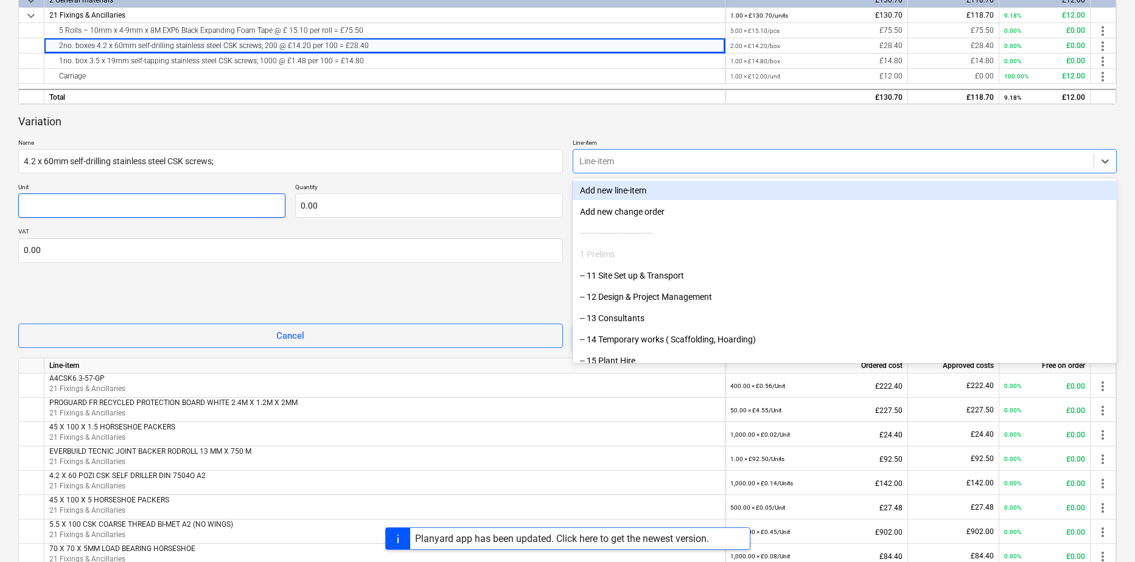
scroll to position [183, 0]
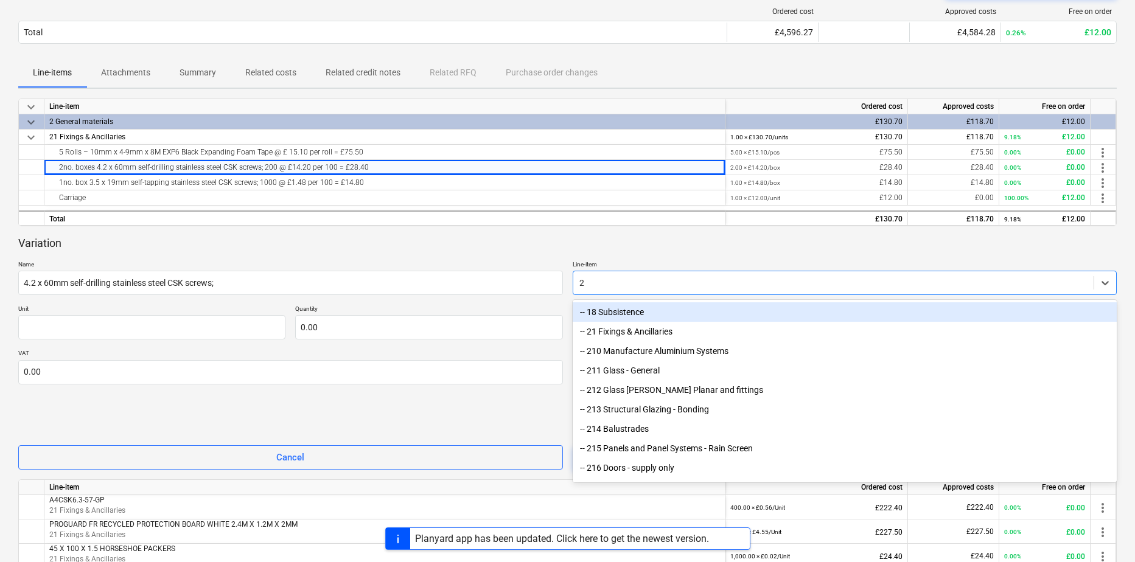
type input "21"
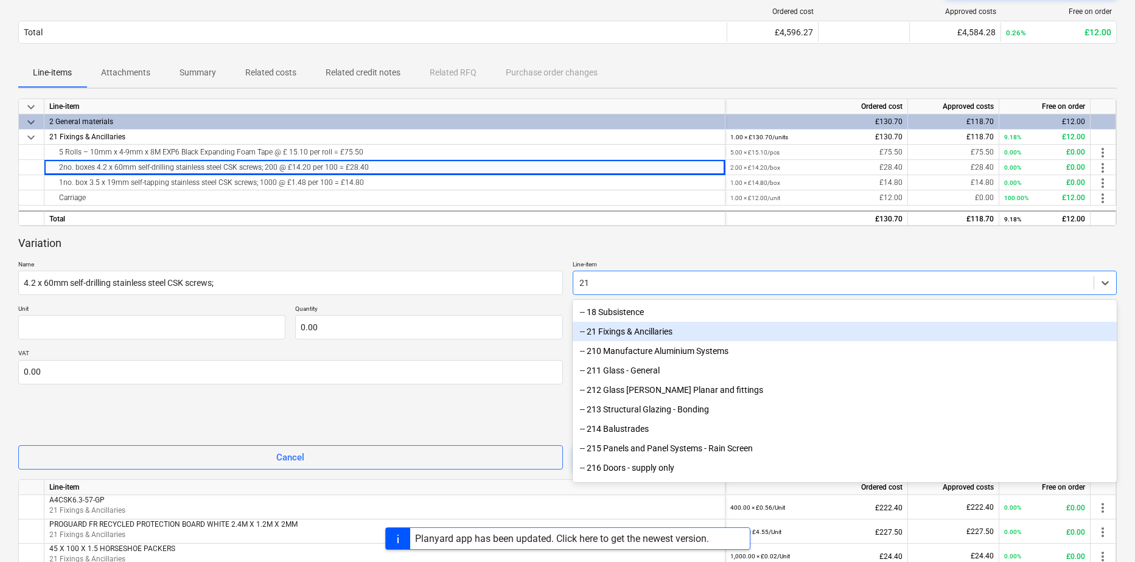
click at [632, 326] on div "-- 21 Fixings & Ancillaries" at bounding box center [845, 331] width 545 height 19
type textarea "x"
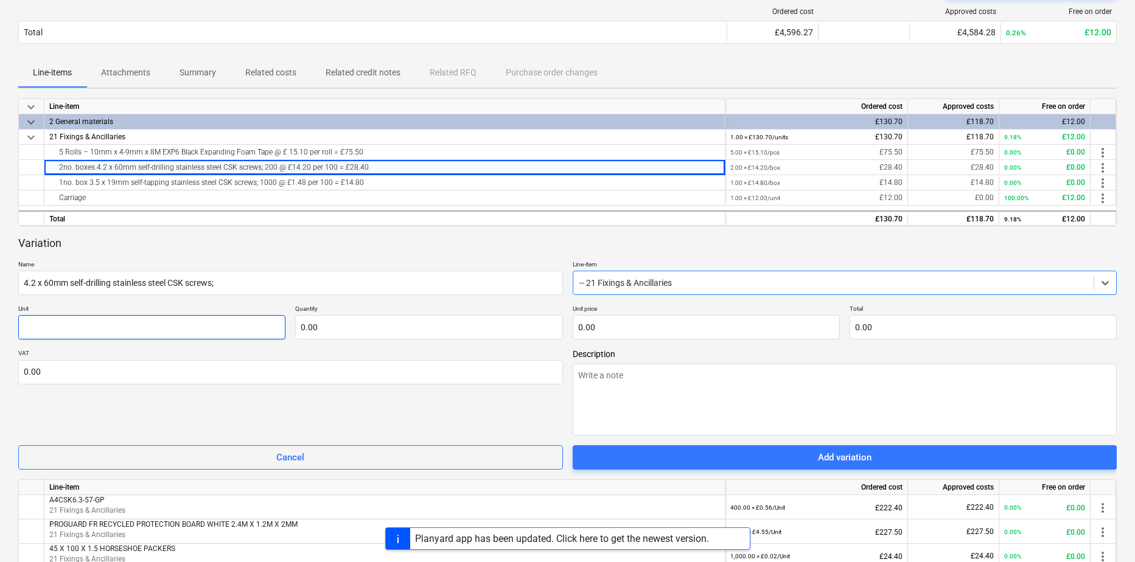
click at [66, 328] on input "text" at bounding box center [151, 327] width 267 height 24
type textarea "x"
type input "U"
type textarea "x"
type input "Un"
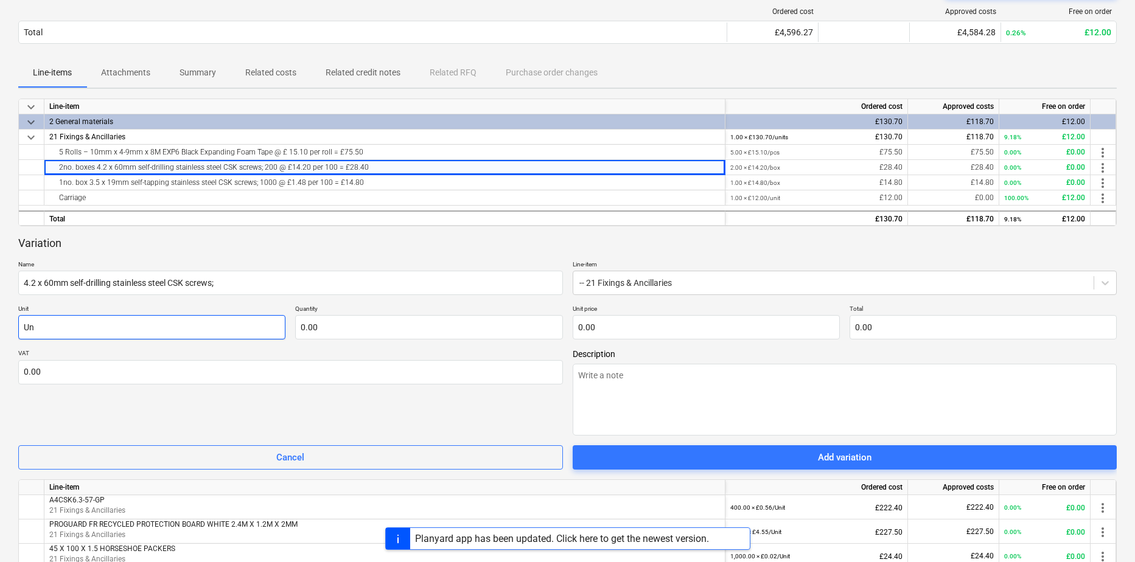
type textarea "x"
type input "Unit"
type textarea "x"
type input "Unit"
click at [336, 326] on input "text" at bounding box center [428, 327] width 267 height 24
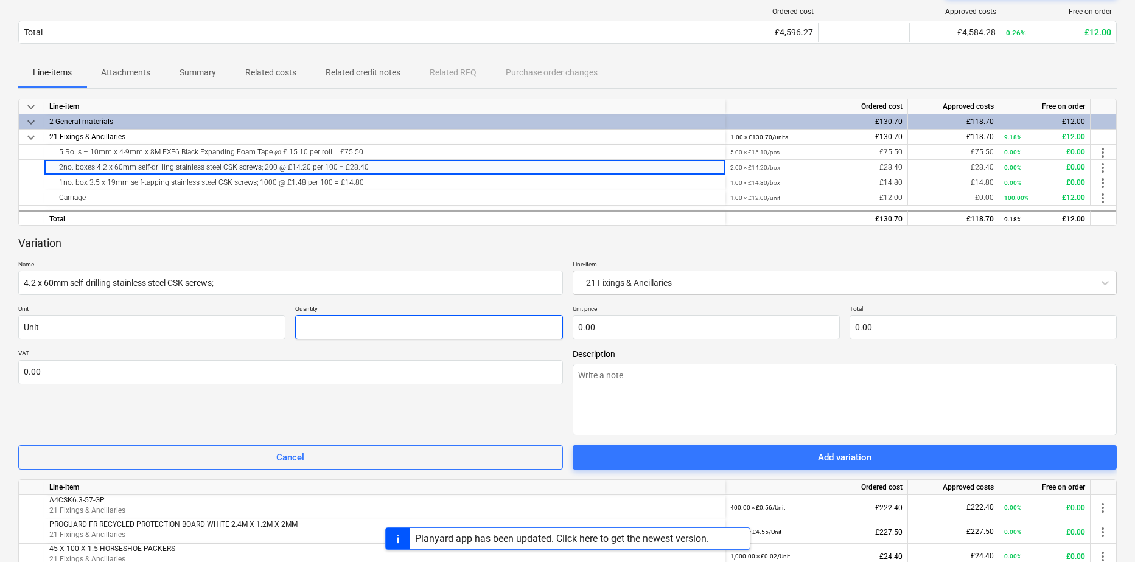
type textarea "x"
type input "4.00"
drag, startPoint x: 592, startPoint y: 325, endPoint x: 699, endPoint y: 339, distance: 107.4
click at [593, 325] on input "text" at bounding box center [706, 327] width 267 height 24
type textarea "x"
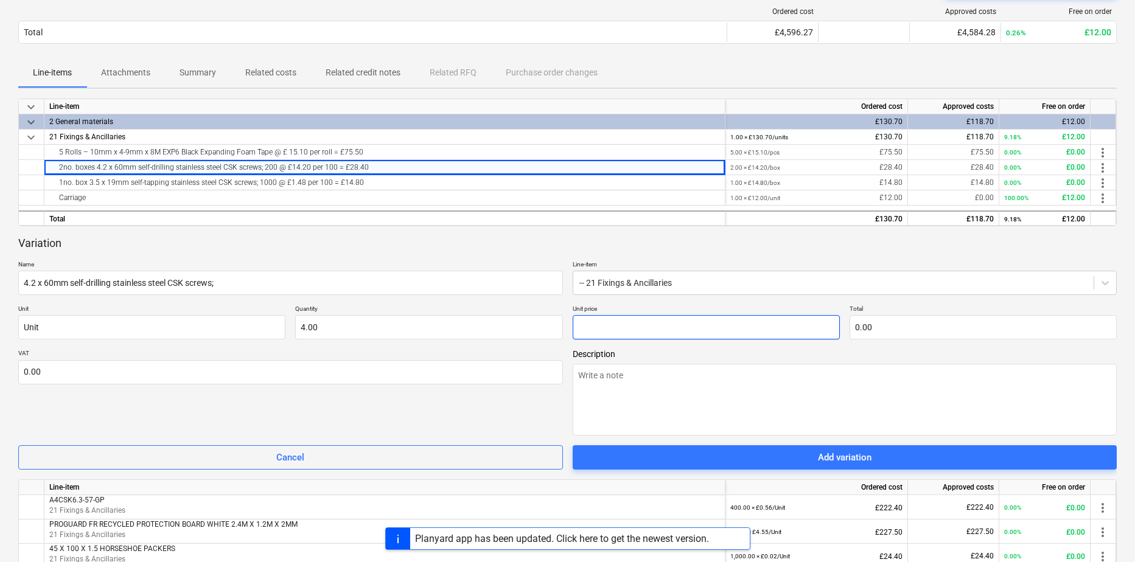
type input "1"
type input "4.00"
type textarea "x"
type input "14"
type input "56.00"
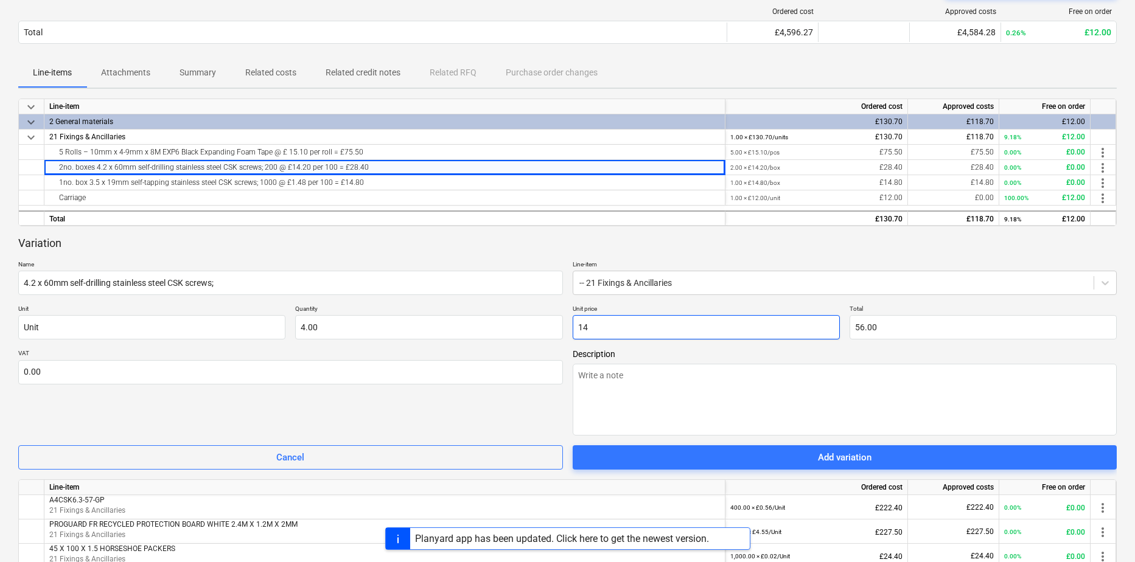
type textarea "x"
type input "14."
type textarea "x"
type input "14.2"
type input "56.80"
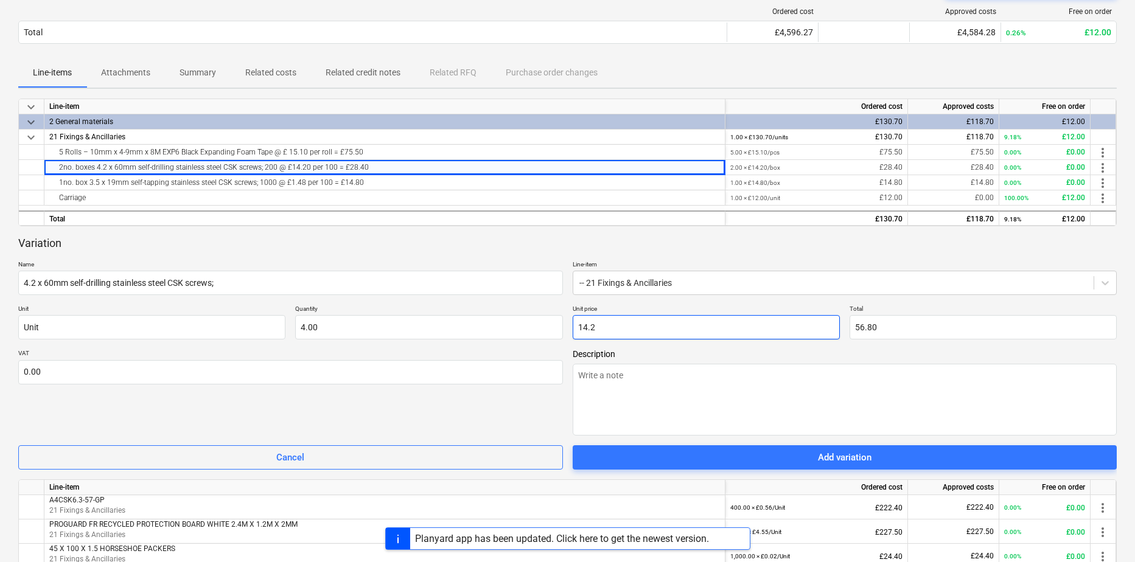
type textarea "x"
type input "14.20"
click at [734, 383] on textarea at bounding box center [845, 400] width 545 height 72
type textarea "x"
type textarea "4"
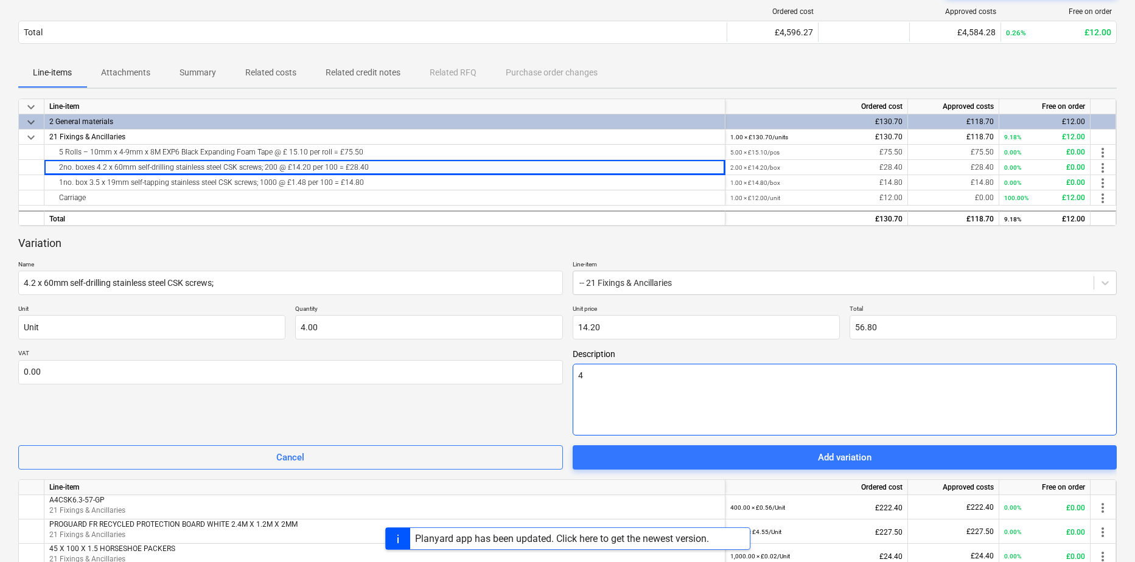
type textarea "x"
type textarea "4n"
type textarea "x"
type textarea "4"
type textarea "x"
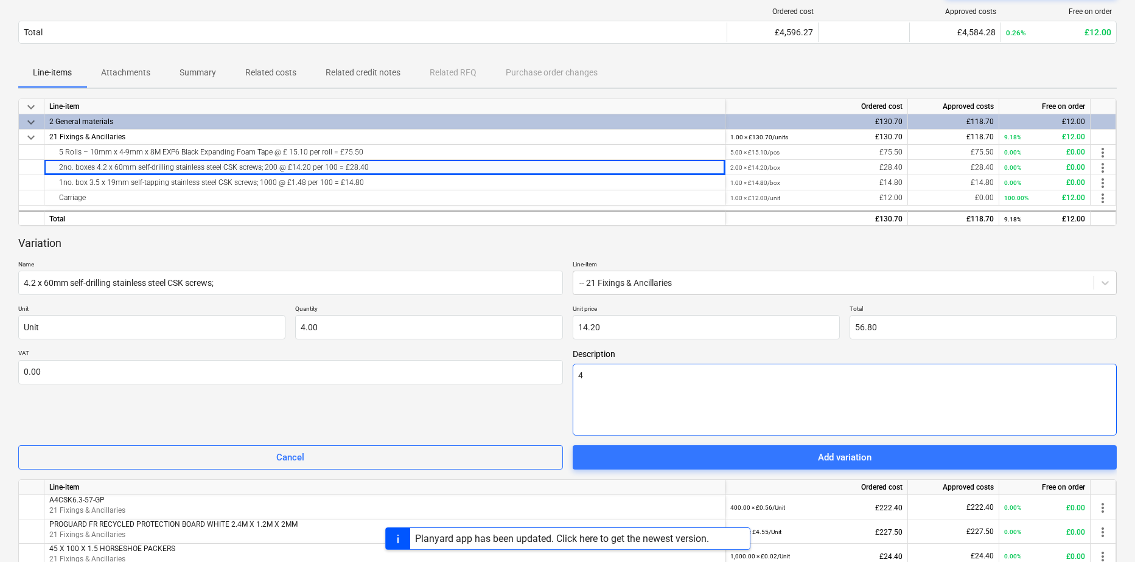
type textarea "4b"
type textarea "x"
type textarea "4bo"
type textarea "x"
type textarea "4box"
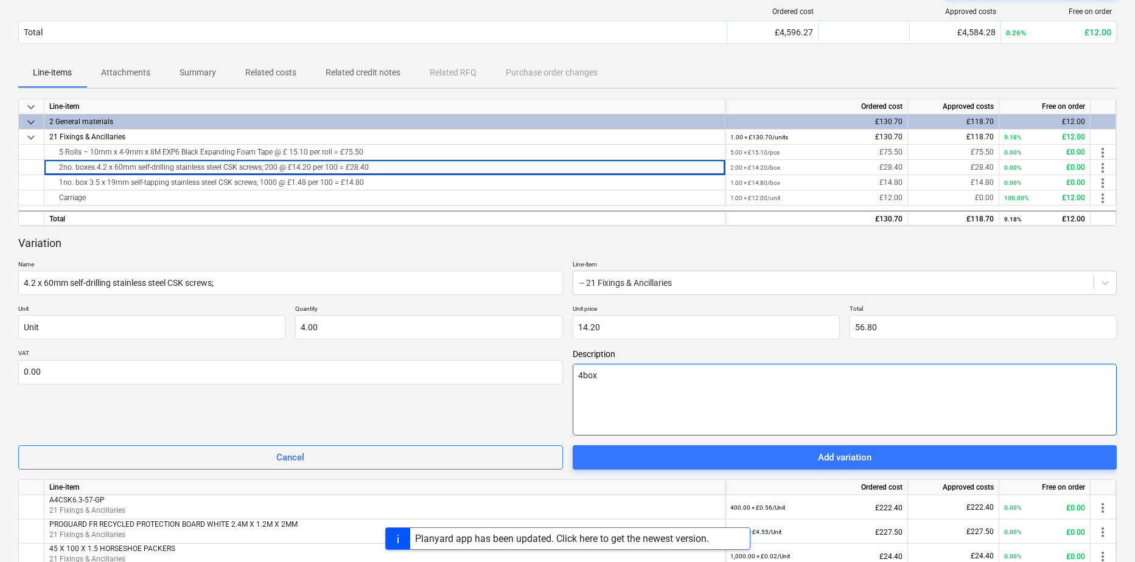
type textarea "x"
type textarea "4boxe"
type textarea "x"
type textarea "4boxes"
type textarea "x"
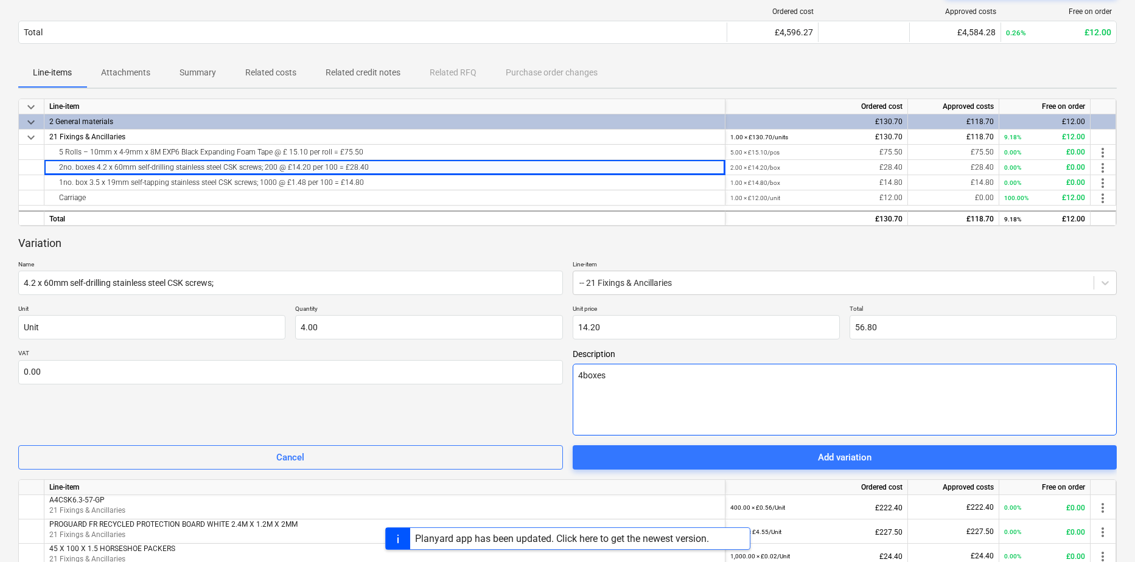
type textarea "4boxes"
type textarea "x"
type textarea "4boxes @"
type textarea "x"
type textarea "4boxes @1"
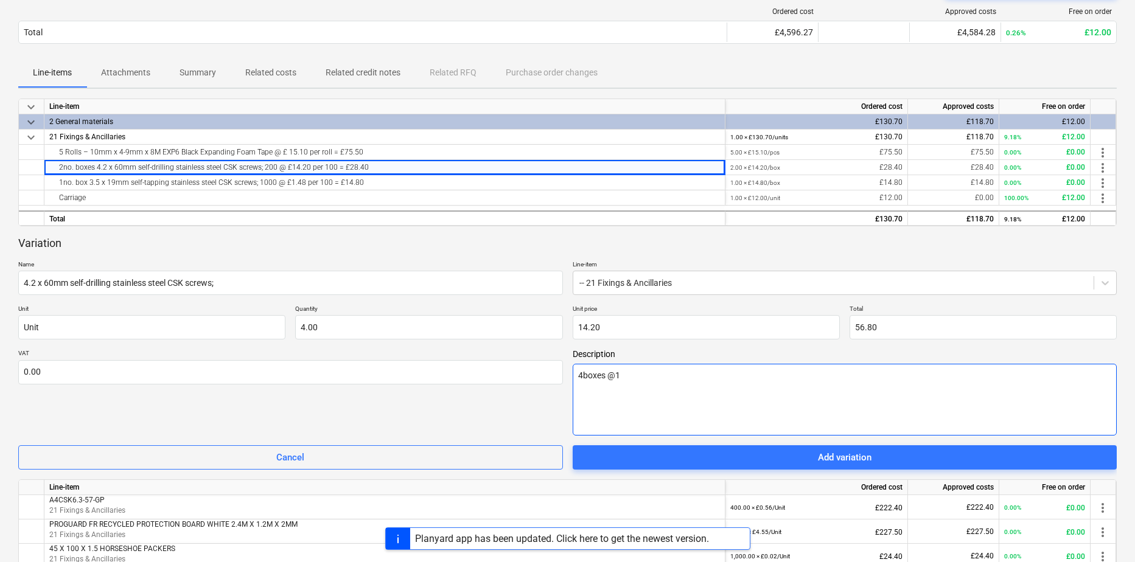
type textarea "x"
type textarea "4boxes @10"
type textarea "x"
type textarea "4boxes @100"
type textarea "x"
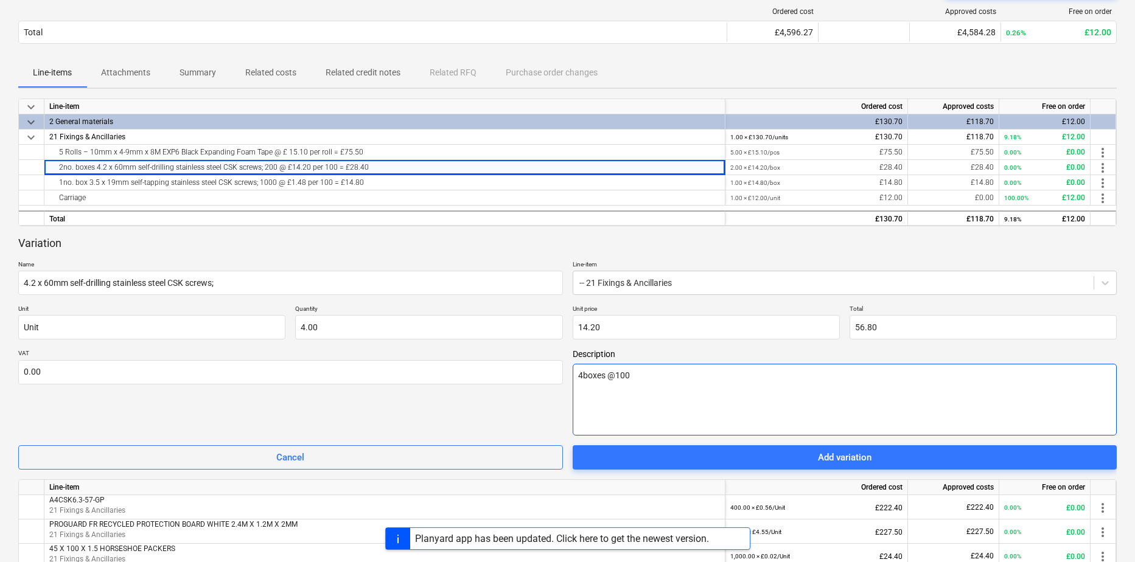
type textarea "4boxes @100"
type textarea "x"
type textarea "4boxes @100"
type textarea "x"
type textarea "4boxes @100p"
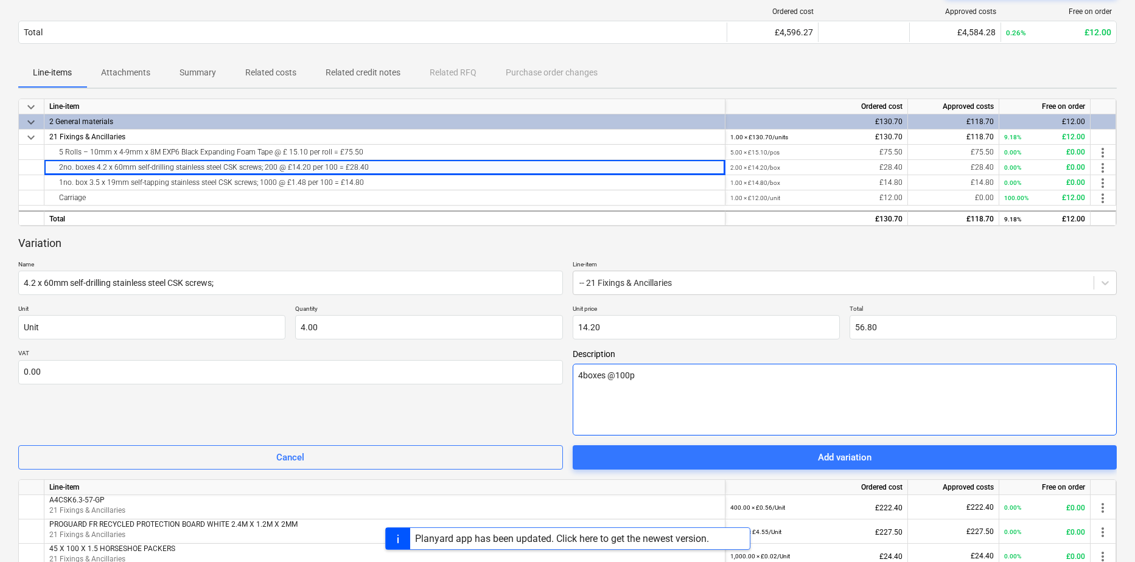
type textarea "x"
type textarea "4boxes @100pc"
type textarea "x"
type textarea "4boxes @100pcs"
type textarea "x"
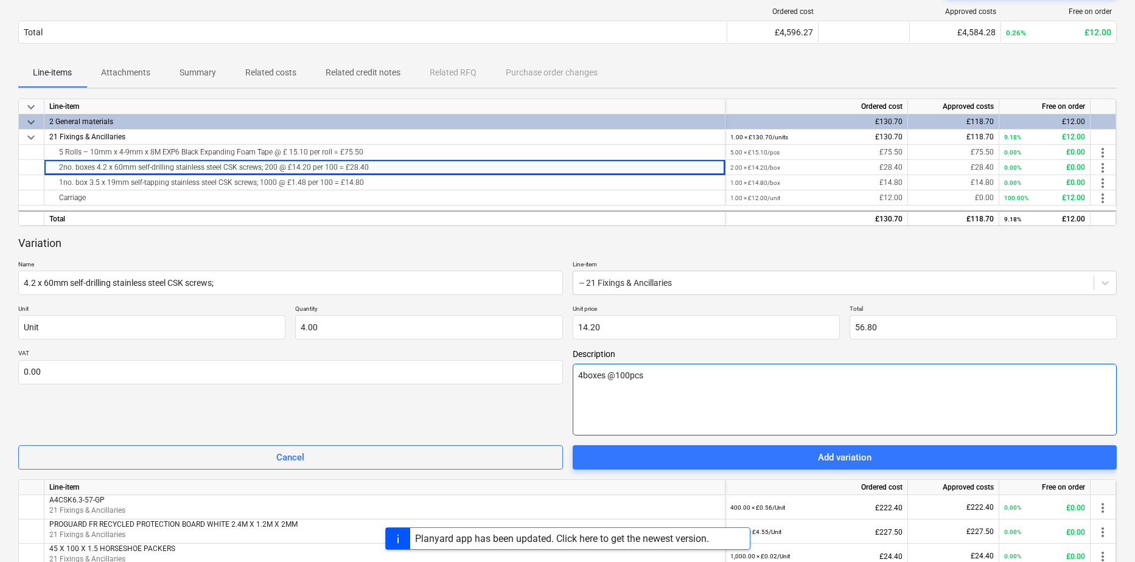
type textarea "4boxes @100pcs"
type textarea "x"
type textarea "4boxes @100pcs 4"
type textarea "x"
type textarea "4boxes @100pcs 4."
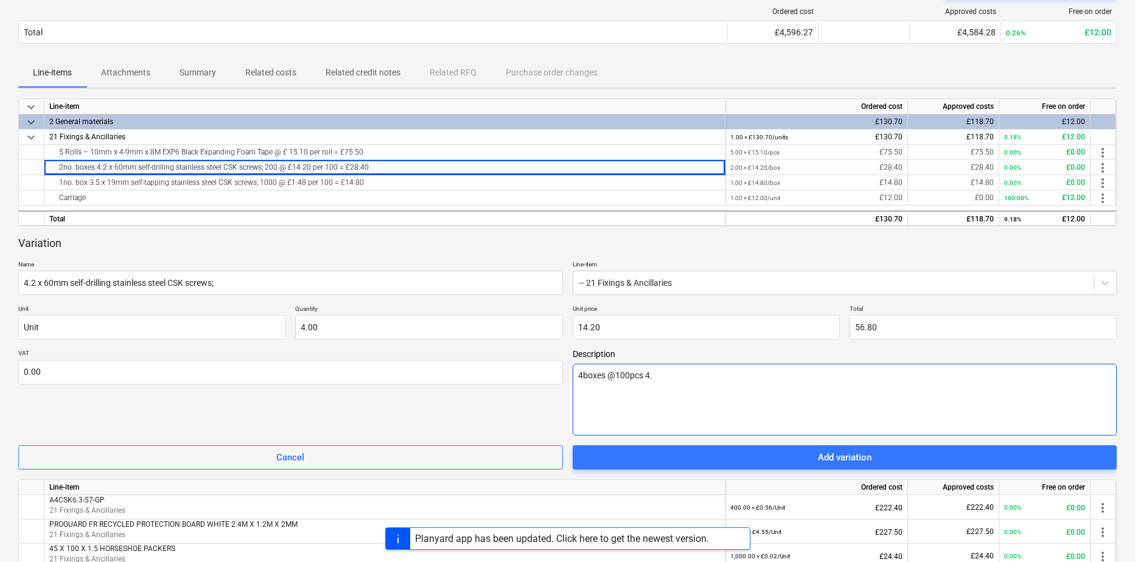
type textarea "x"
type textarea "4boxes @100pcs 4.2"
type textarea "x"
type textarea "4boxes @100pcs 4.2"
type textarea "x"
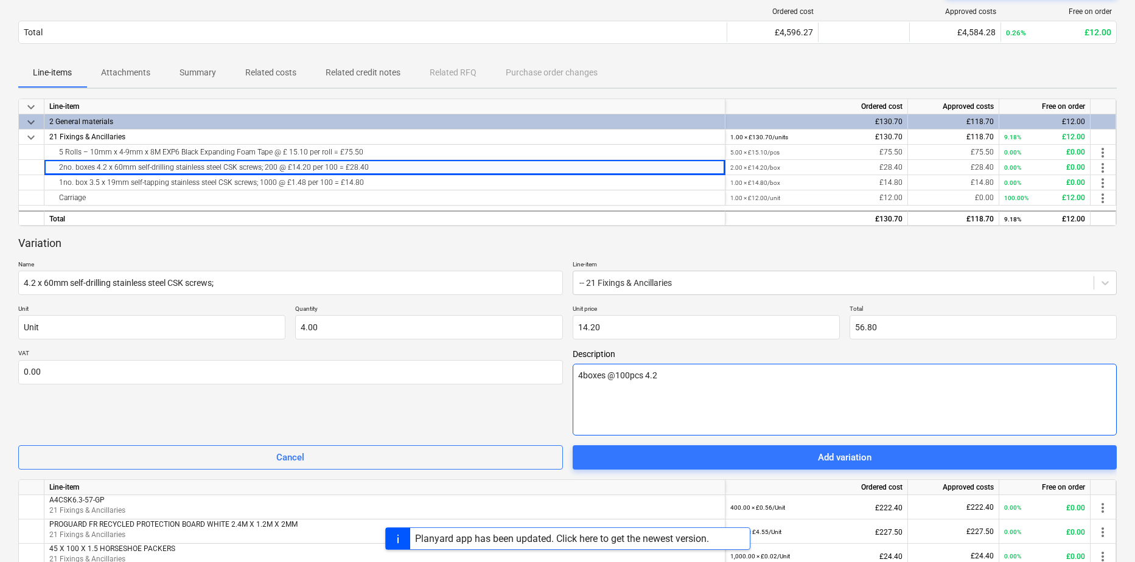
type textarea "4boxes @100pcs 4.2 x"
type textarea "x"
type textarea "4boxes @100pcs 4.2 x"
type textarea "x"
type textarea "4boxes @100pcs 4.2 x 6"
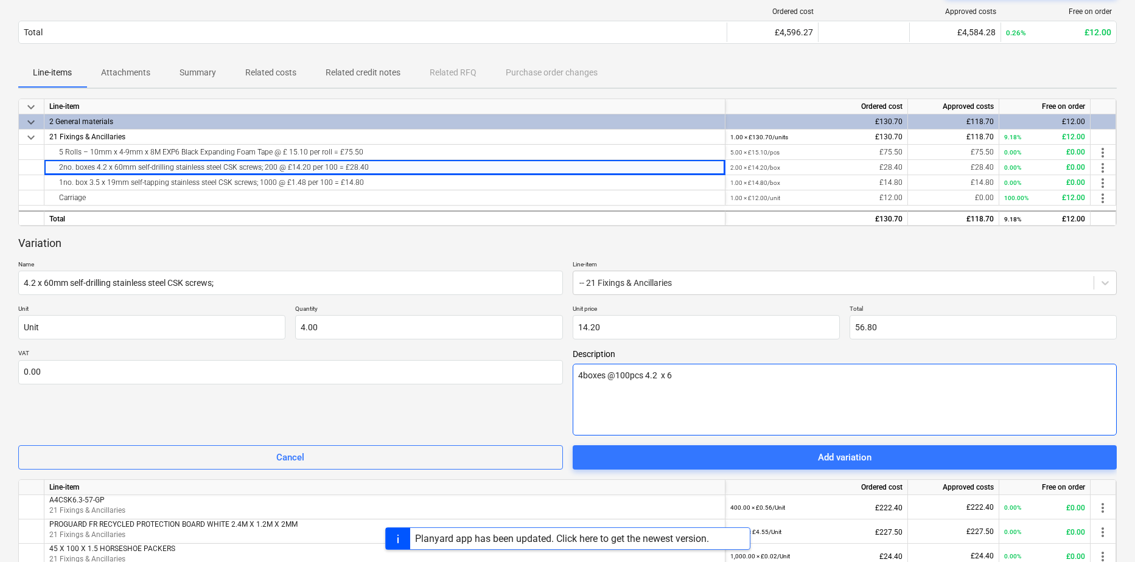
type textarea "x"
type textarea "4boxes @100pcs 4.2 x 60"
type textarea "x"
type textarea "4boxes @100pcs 4.2 x 60m"
type textarea "x"
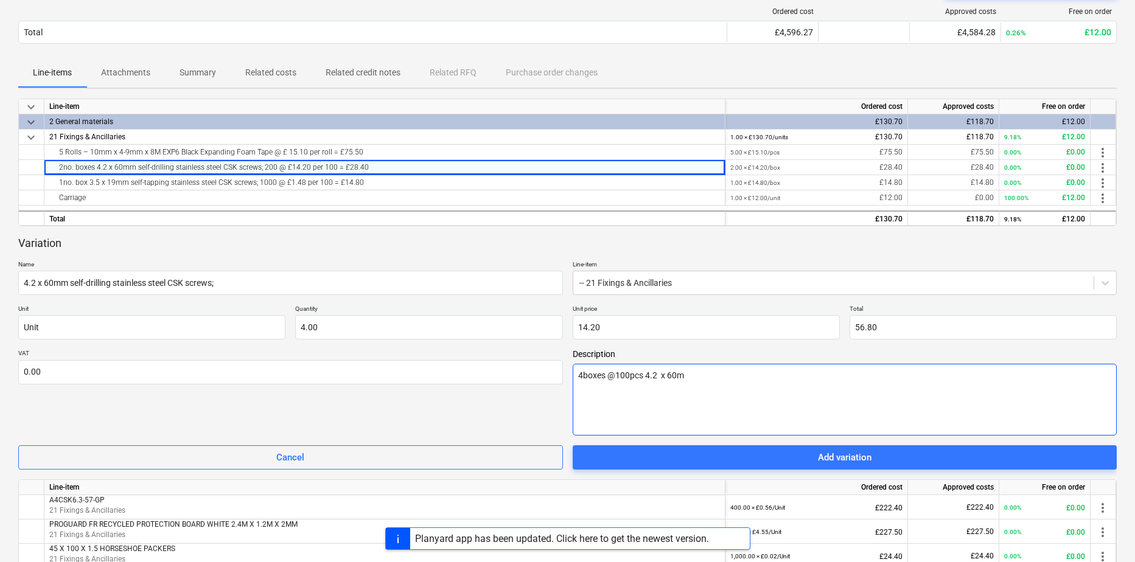
type textarea "4boxes @100pcs 4.2 x 60mm"
type textarea "x"
type textarea "4boxes @100pcs 4.2 x 60mm"
type textarea "x"
type textarea "4boxes @100pcs 4.2 x 60mm s"
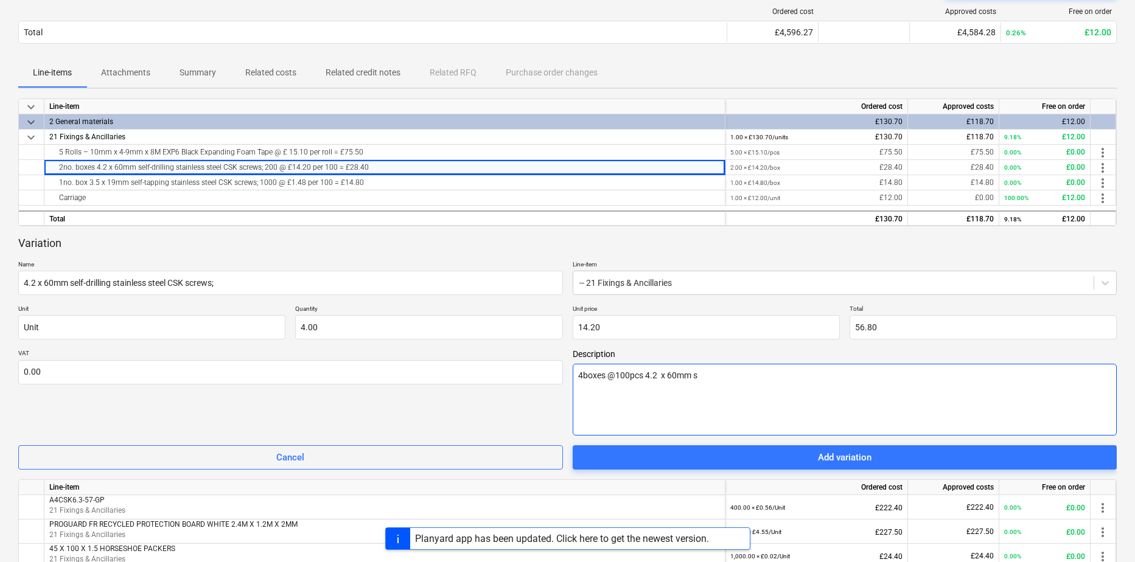
type textarea "x"
type textarea "4boxes @100pcs 4.2 x 60mm se"
type textarea "x"
type textarea "4boxes @100pcs 4.2 x 60mm sel"
type textarea "x"
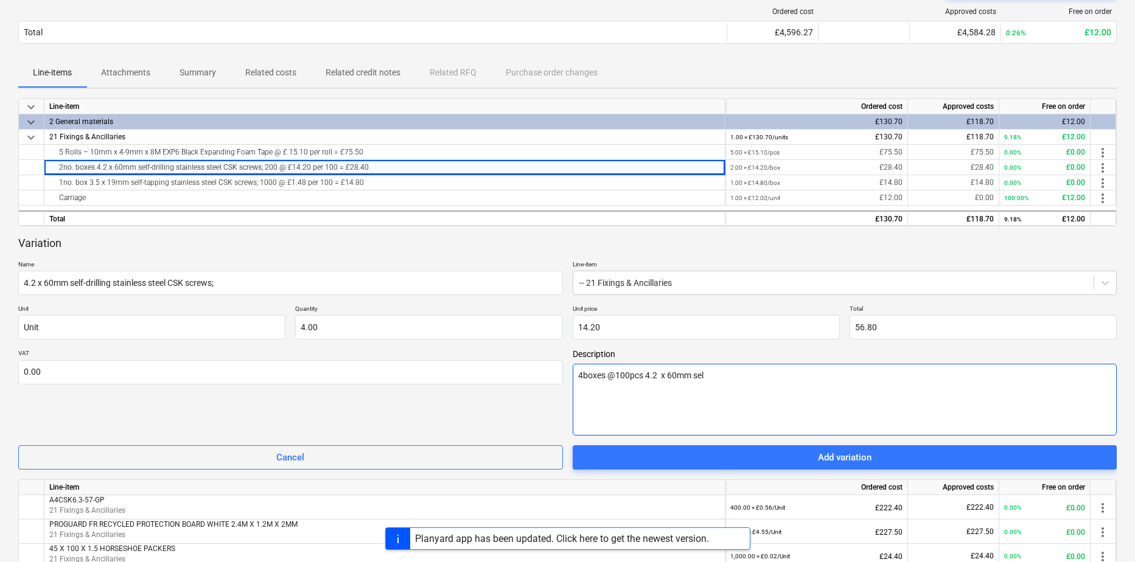
type textarea "4boxes @100pcs 4.2 x 60mm self"
type textarea "x"
type textarea "4boxes @100pcs 4.2 x 60mm self"
type textarea "x"
type textarea "4boxes @100pcs 4.2 x 60mm self d"
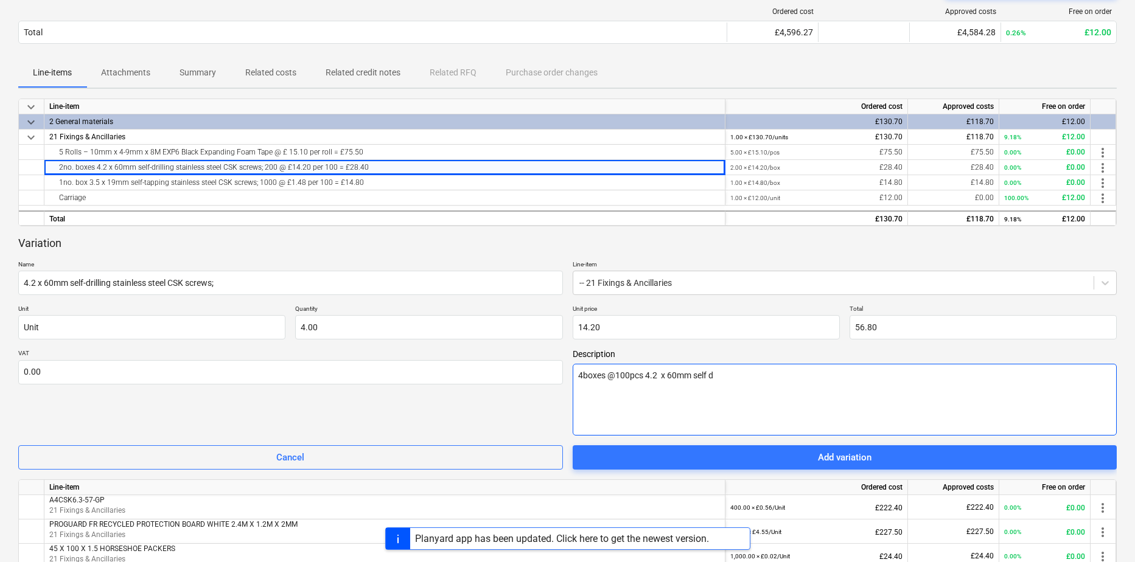
type textarea "x"
type textarea "4boxes @100pcs 4.2 x 60mm self dr"
type textarea "x"
type textarea "4boxes @100pcs 4.2 x 60mm self dri"
type textarea "x"
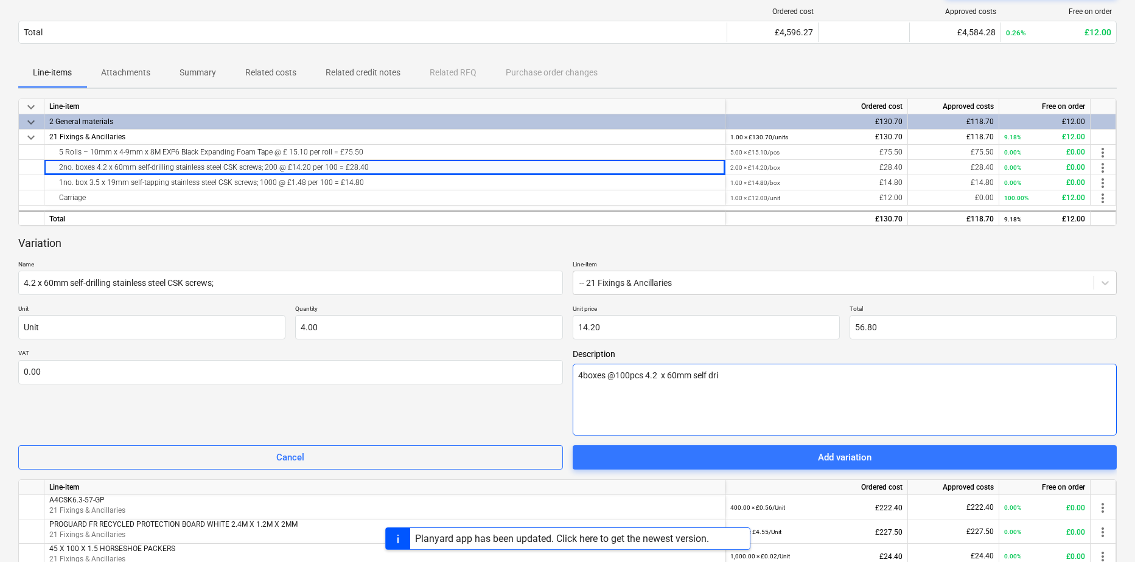
type textarea "4boxes @100pcs 4.2 x 60mm self dril"
type textarea "x"
type textarea "4boxes @100pcs 4.2 x 60mm self drill"
type textarea "x"
type textarea "4boxes @100pcs 4.2 x 60mm self drilli"
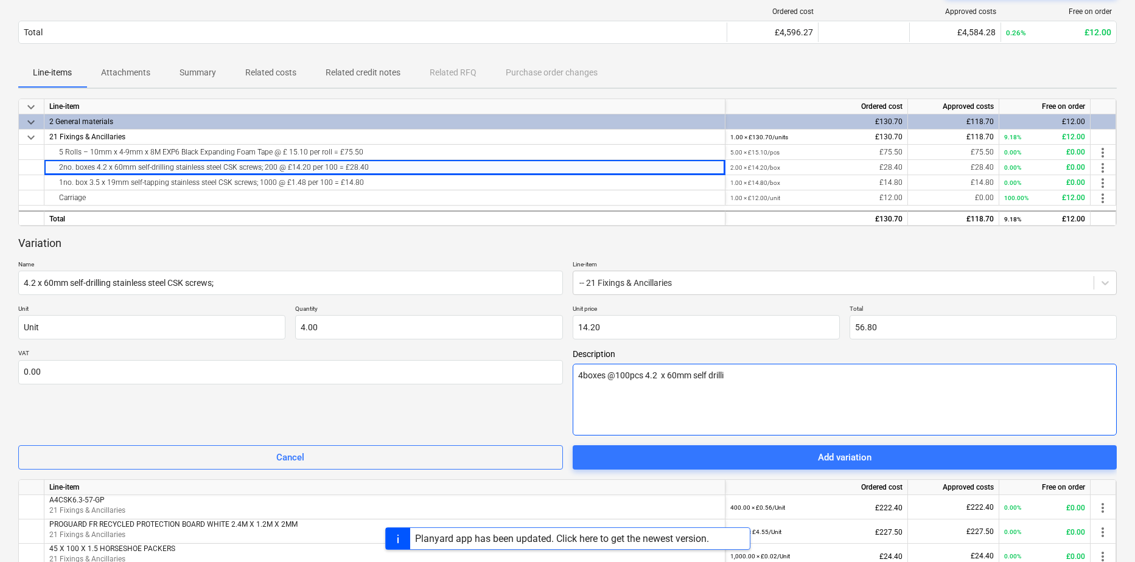
type textarea "x"
type textarea "4boxes @100pcs 4.2 x 60mm self drillin"
type textarea "x"
type textarea "4boxes @100pcs 4.2 x 60mm self drilling"
type textarea "x"
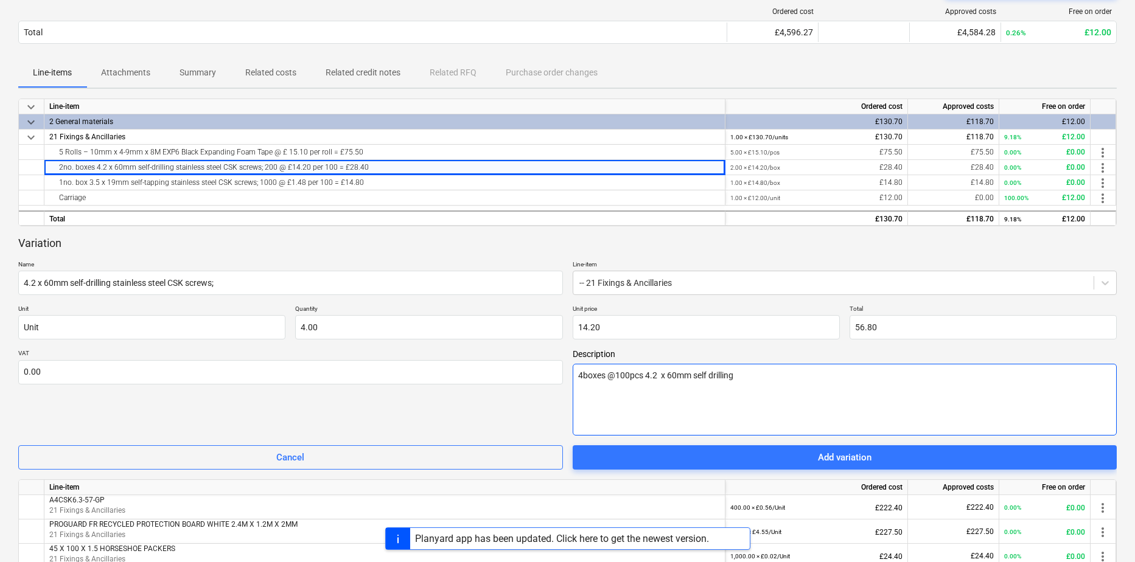
type textarea "4boxes @100pcs 4.2 x 60mm self drilling"
type textarea "x"
type textarea "4boxes @100pcs 4.2 x 60mm self drilling C"
type textarea "x"
type textarea "4boxes @100pcs 4.2 x 60mm self drilling CS"
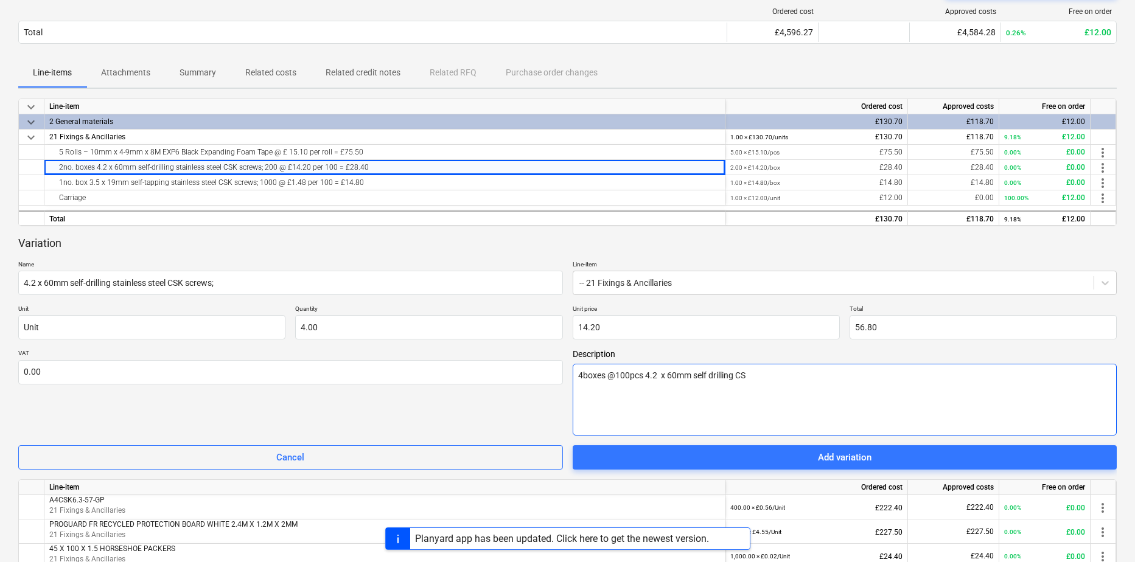
type textarea "x"
type textarea "4boxes @100pcs 4.2 x 60mm self drilling CSK"
type textarea "x"
type textarea "4boxes @100pcs 4.2 x 60mm self drilling CSK"
type textarea "x"
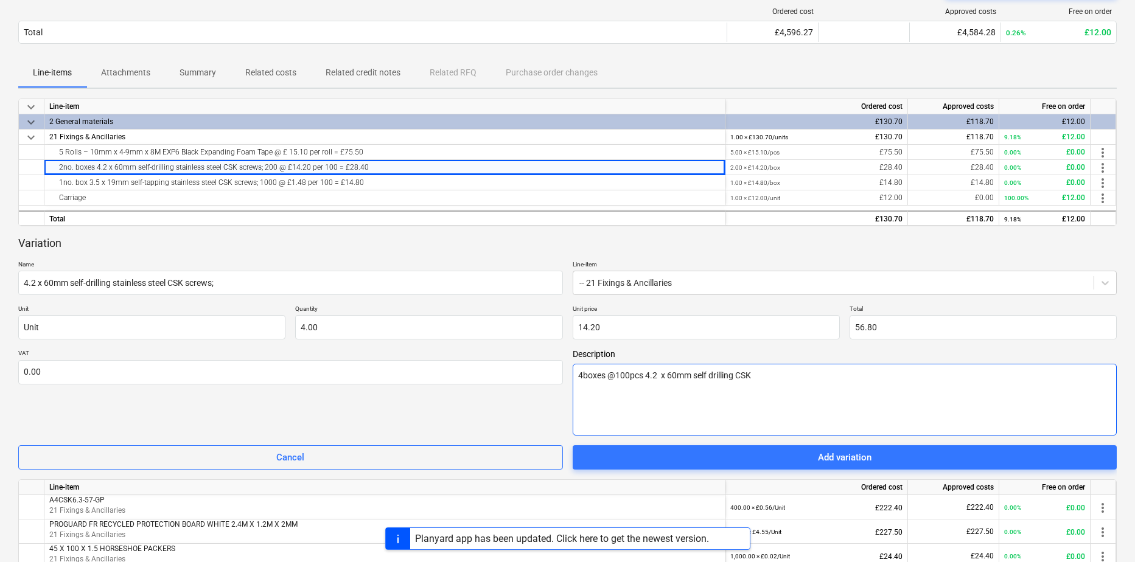
type textarea "4boxes @100pcs 4.2 x 60mm self drilling CSK S"
type textarea "x"
type textarea "4boxes @100pcs 4.2 x 60mm self drilling CSK SS"
type textarea "x"
type textarea "4boxes @100pcs 4.2 x 60mm self drilling CSK SS"
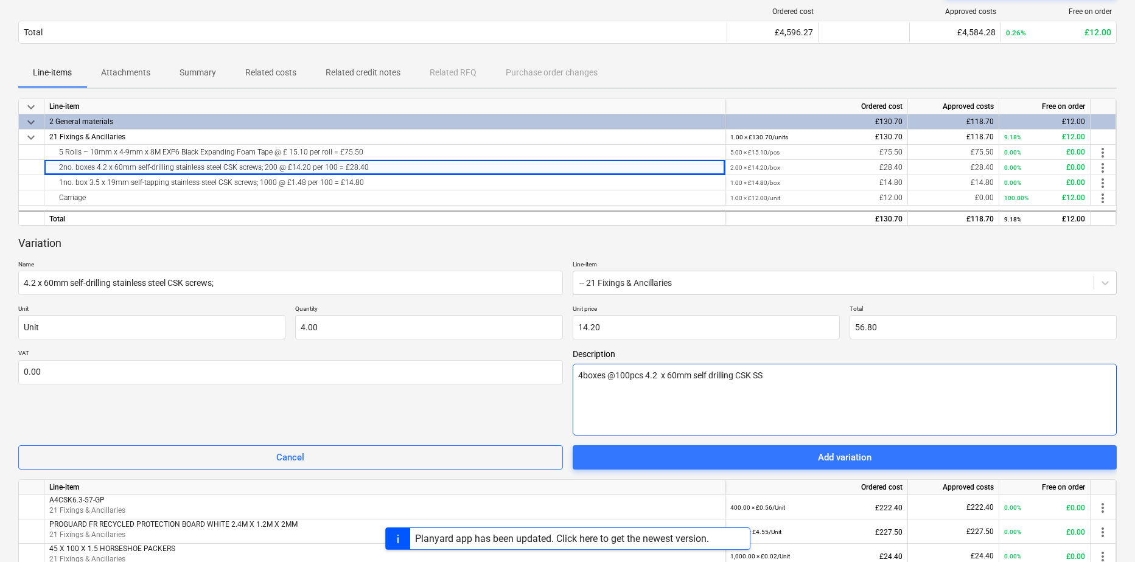
type textarea "x"
type textarea "4boxes @100pcs 4.2 x 60mm self drilling CSK SS ("
type textarea "x"
type textarea "4boxes @100pcs 4.2 x 60mm self drilling CSK SS (i"
type textarea "x"
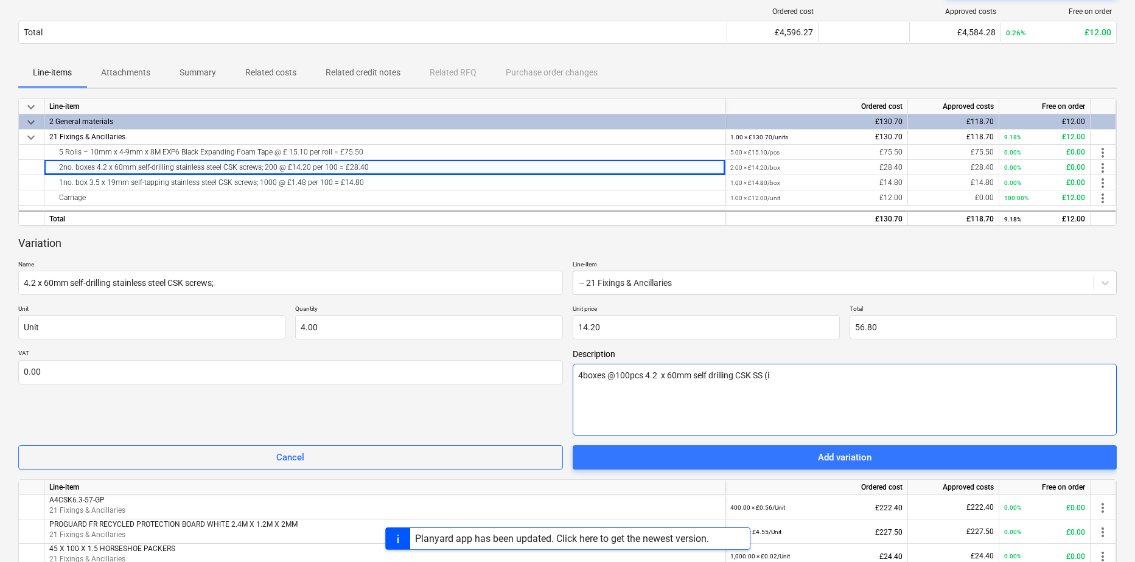
type textarea "4boxes @100pcs 4.2 x 60mm self drilling CSK SS (in"
type textarea "x"
type textarea "4boxes @100pcs 4.2 x 60mm self drilling CSK SS (ins"
type textarea "x"
type textarea "4boxes @100pcs 4.2 x 60mm self drilling CSK SS (insu"
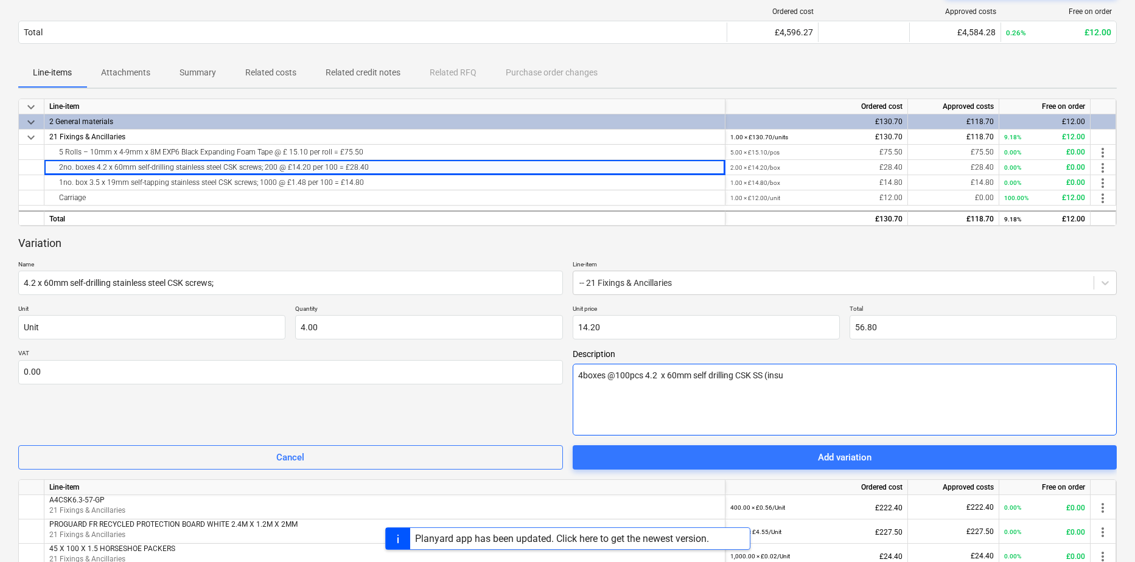
type textarea "x"
type textarea "4boxes @100pcs 4.2 x 60mm self drilling CSK SS (insul"
type textarea "x"
type textarea "4boxes @100pcs 4.2 x 60mm self drilling CSK SS (insula"
type textarea "x"
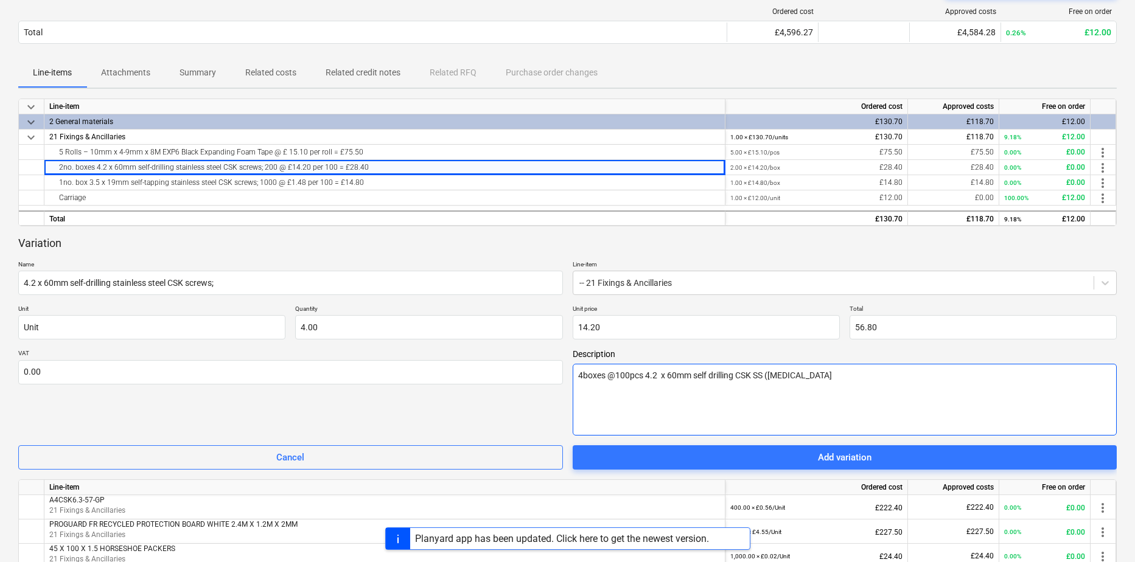
type textarea "4boxes @100pcs 4.2 x 60mm self drilling CSK SS (insulat"
type textarea "x"
type textarea "4boxes @100pcs 4.2 x 60mm self drilling CSK SS (insulate"
type textarea "x"
type textarea "4boxes @100pcs 4.2 x 60mm self drilling CSK SS (insulated"
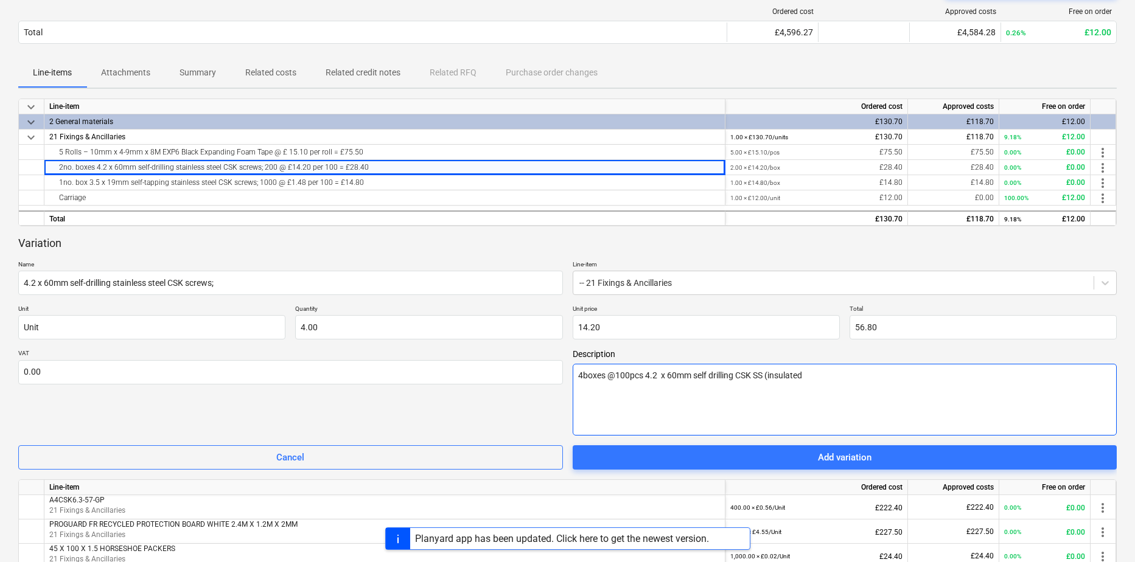
type textarea "x"
type textarea "4boxes @100pcs 4.2 x 60mm self drilling CSK SS (insulated"
type textarea "x"
type textarea "4boxes @100pcs 4.2 x 60mm self drilling CSK SS (insulated p"
type textarea "x"
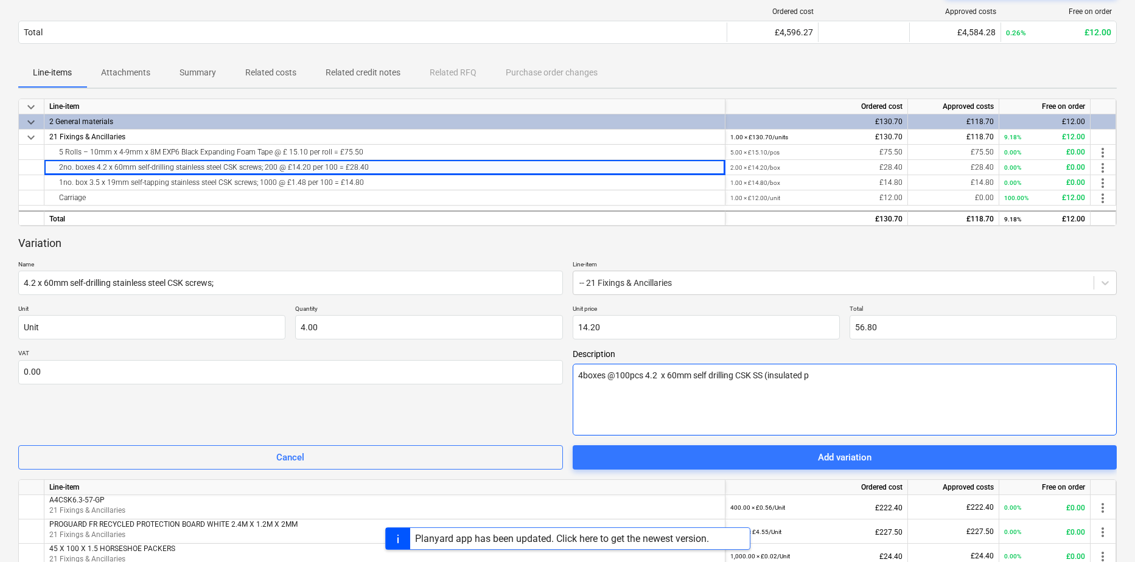
type textarea "4boxes @100pcs 4.2 x 60mm self drilling CSK SS (insulated pa"
type textarea "x"
type textarea "4boxes @100pcs 4.2 x 60mm self drilling CSK SS (insulated pan"
type textarea "x"
type textarea "4boxes @100pcs 4.2 x 60mm self drilling CSK SS (insulated pane"
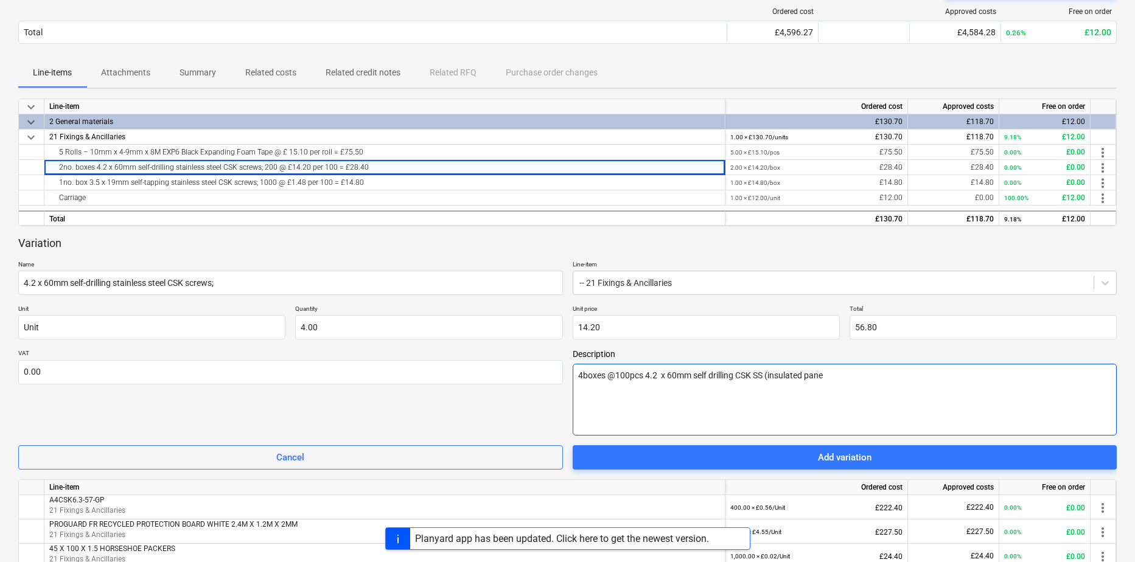
type textarea "x"
type textarea "4boxes @100pcs 4.2 x 60mm self drilling CSK SS (insulated panels"
type textarea "x"
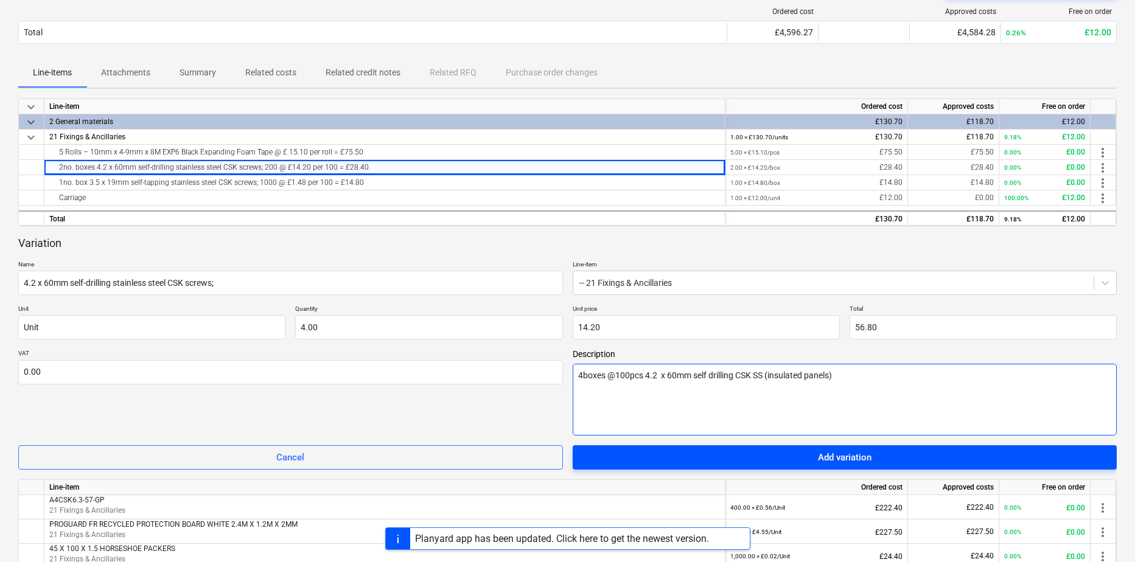
type textarea "4boxes @100pcs 4.2 x 60mm self drilling CSK SS (insulated panels)"
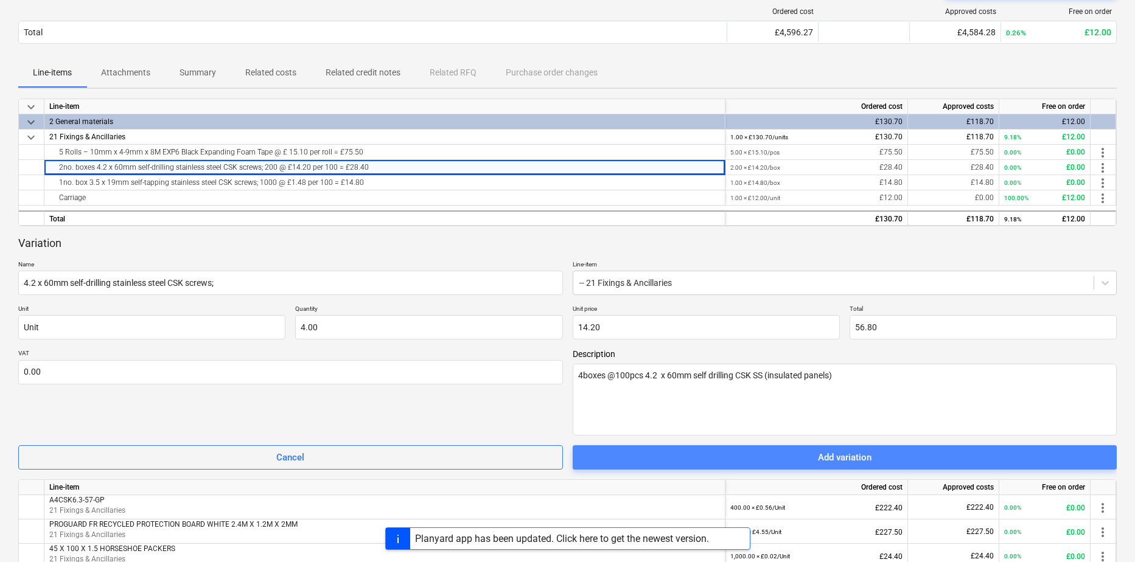
click at [810, 460] on span "Add variation" at bounding box center [845, 458] width 516 height 16
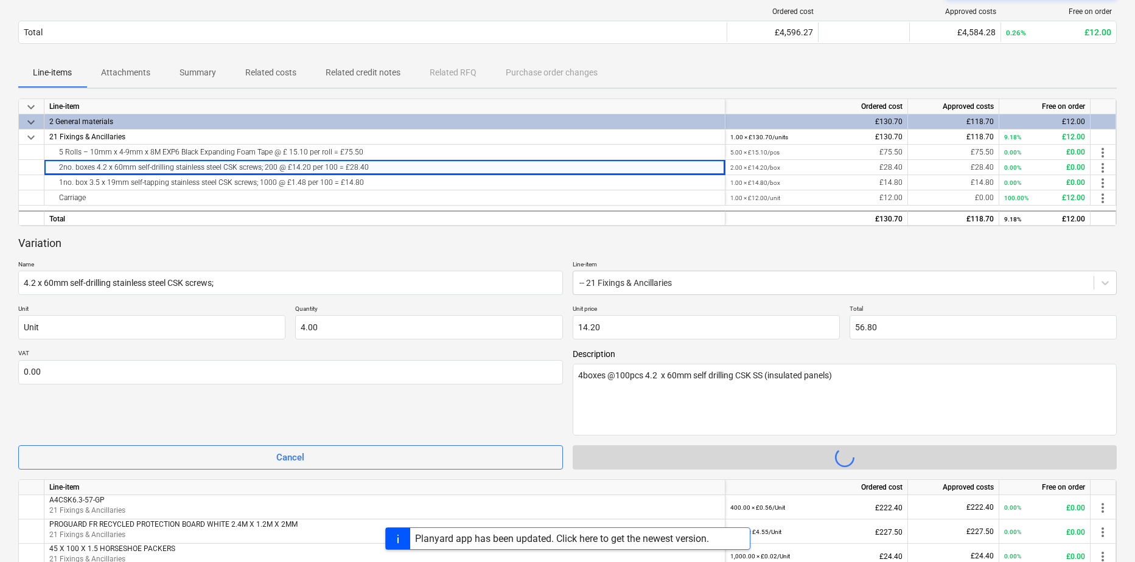
type textarea "x"
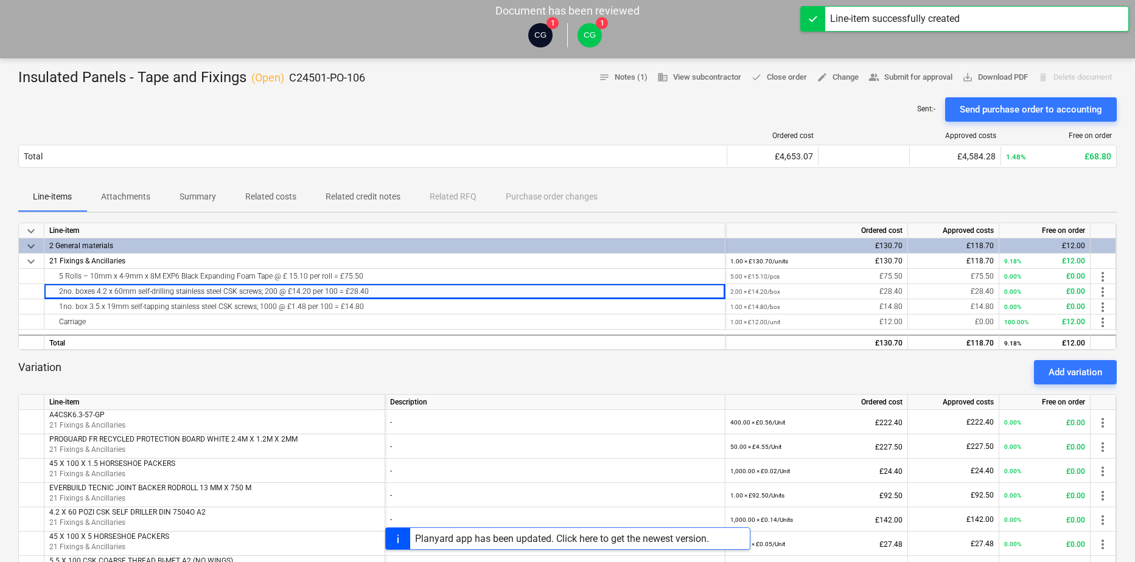
scroll to position [0, 0]
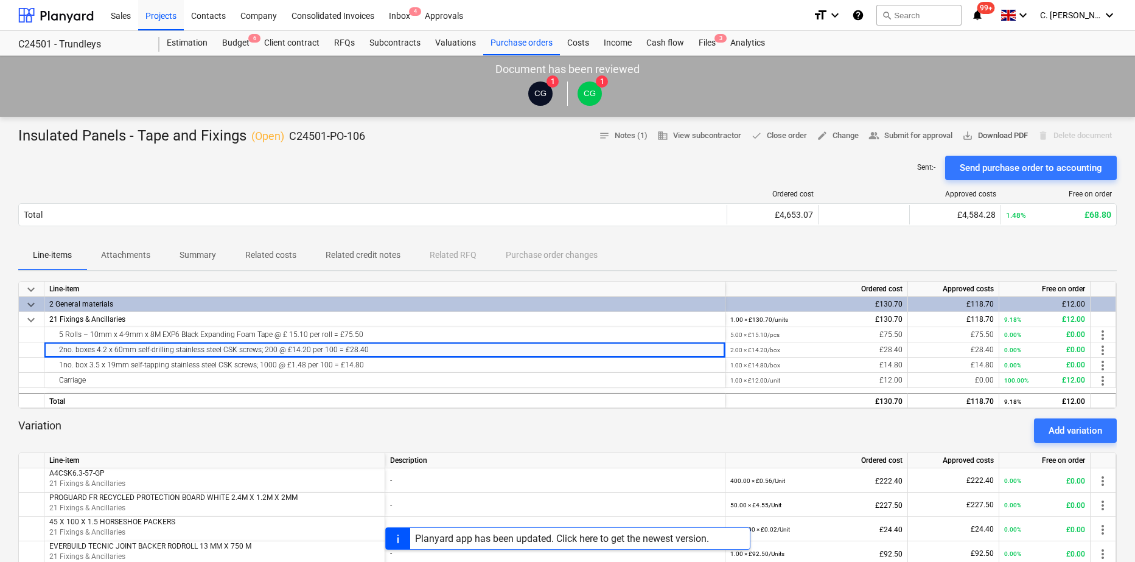
click at [1020, 135] on span "save_alt Download PDF" at bounding box center [995, 136] width 66 height 14
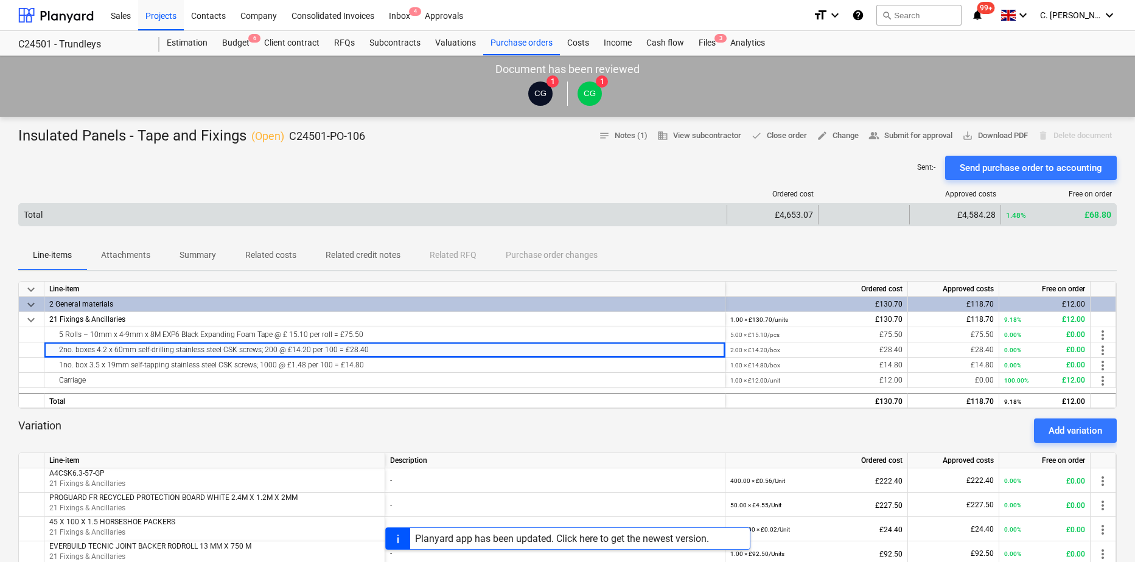
click at [374, 212] on div "Total" at bounding box center [373, 214] width 708 height 19
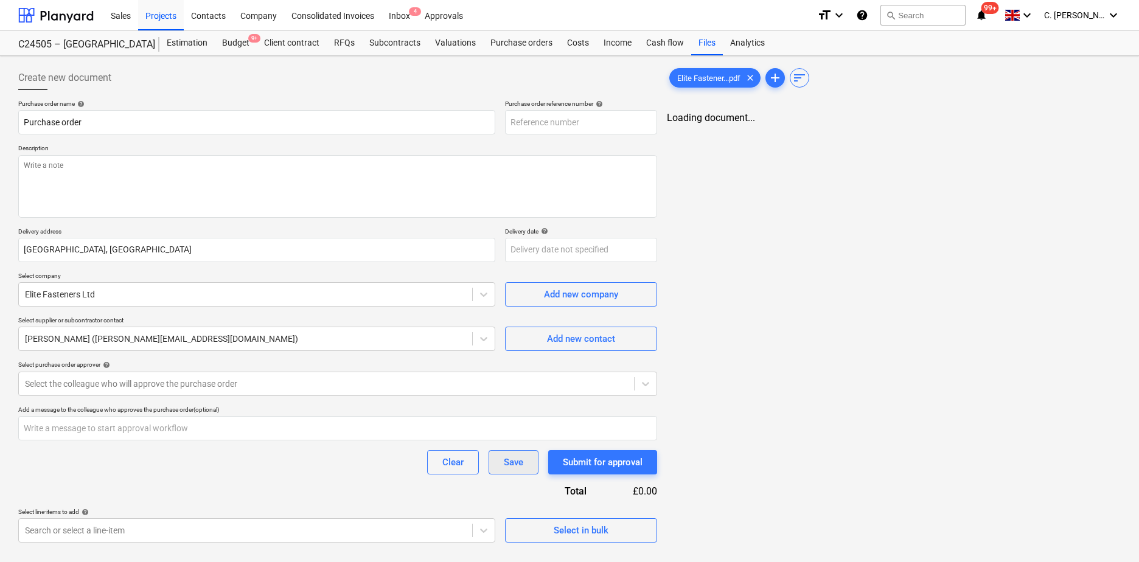
type textarea "x"
type input "C24505-PO-067"
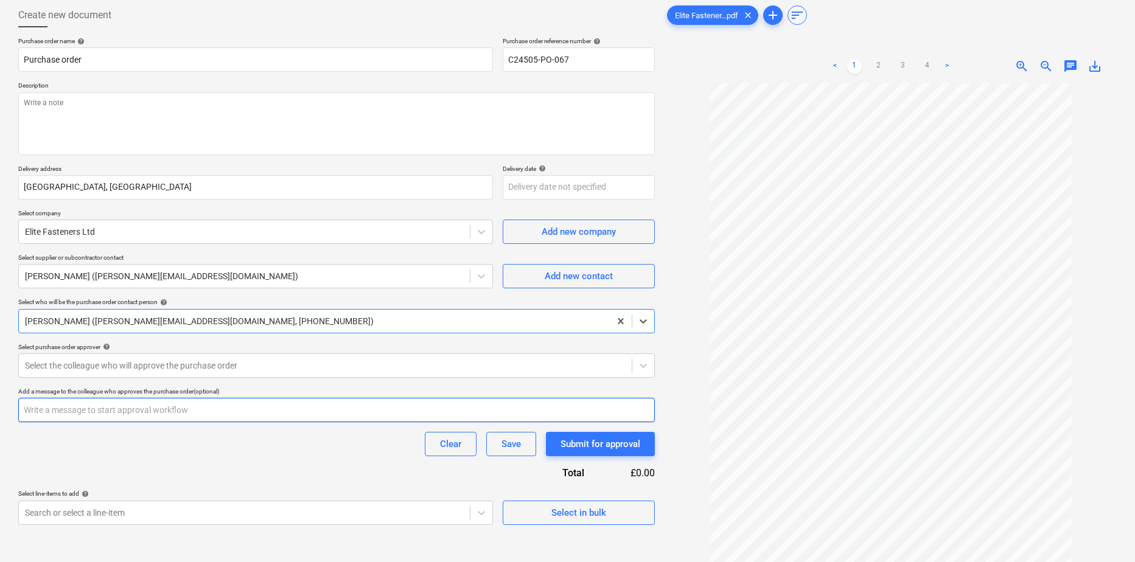
scroll to position [122, 0]
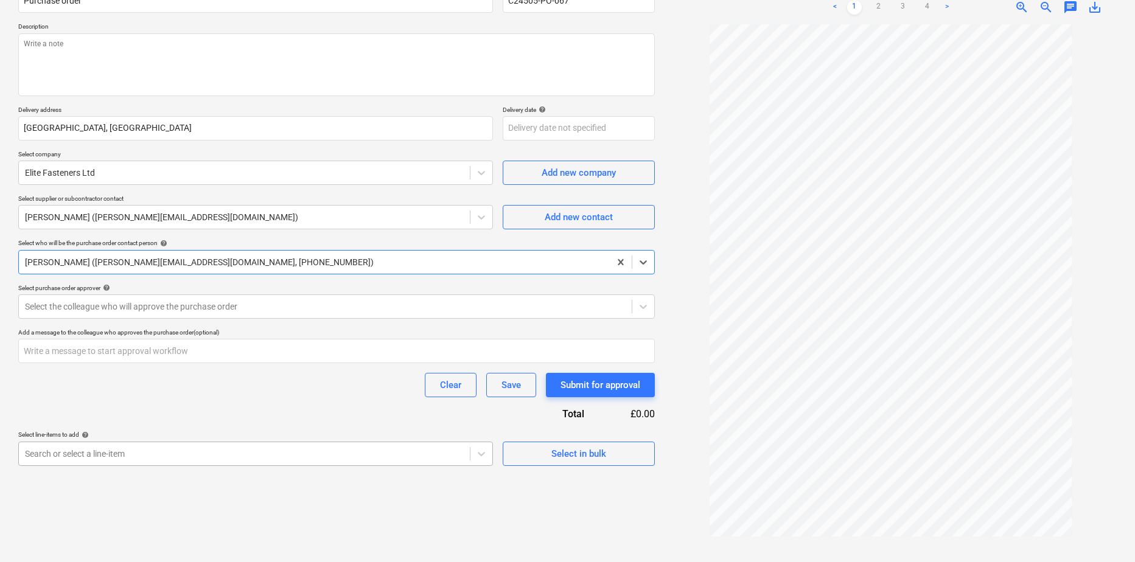
click at [209, 441] on body "Sales Projects Contacts Company Consolidated Invoices Inbox 4 Approvals format_…" at bounding box center [567, 159] width 1135 height 562
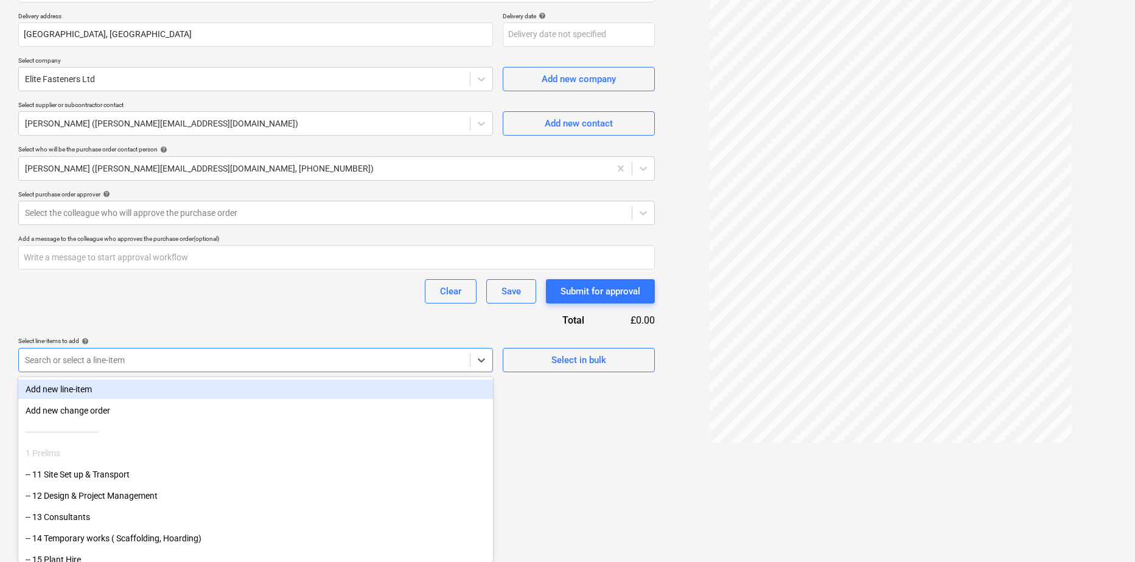
scroll to position [212, 0]
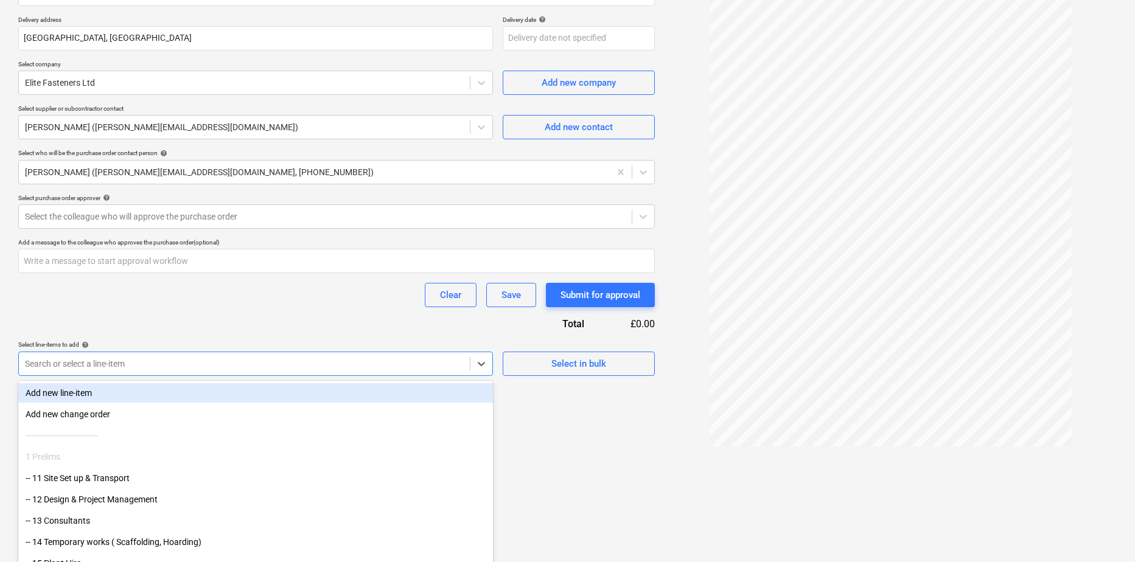
type textarea "x"
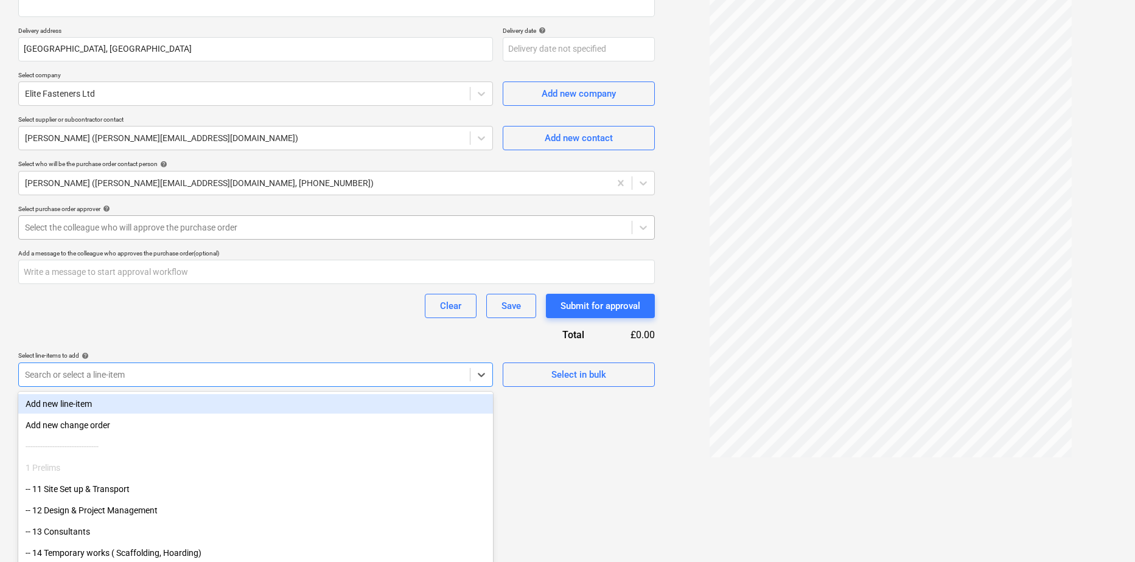
scroll to position [215, 0]
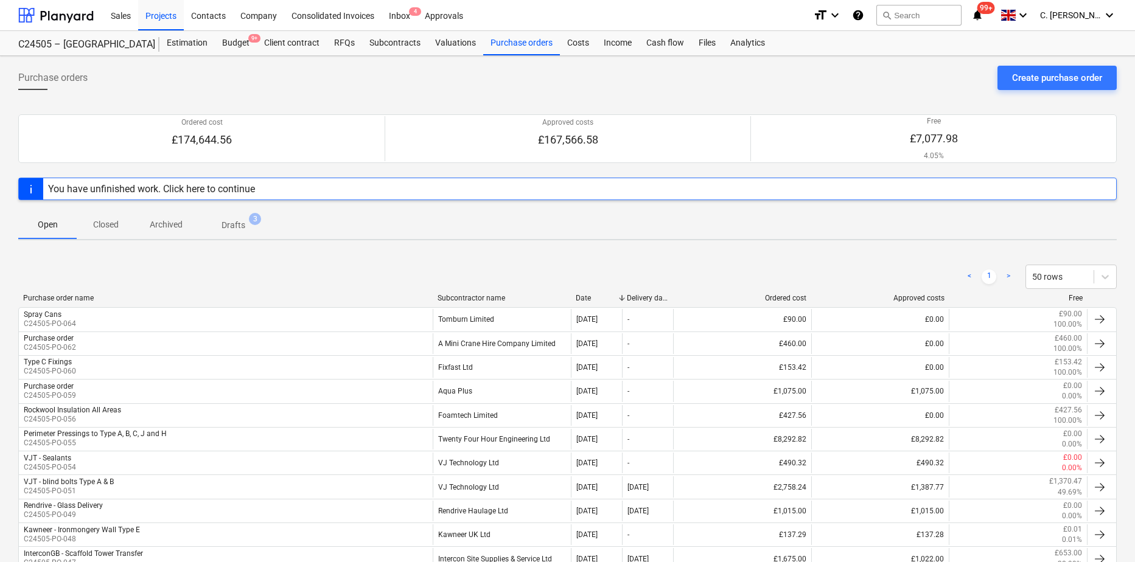
click at [485, 299] on div "Subcontractor name" at bounding box center [502, 298] width 128 height 9
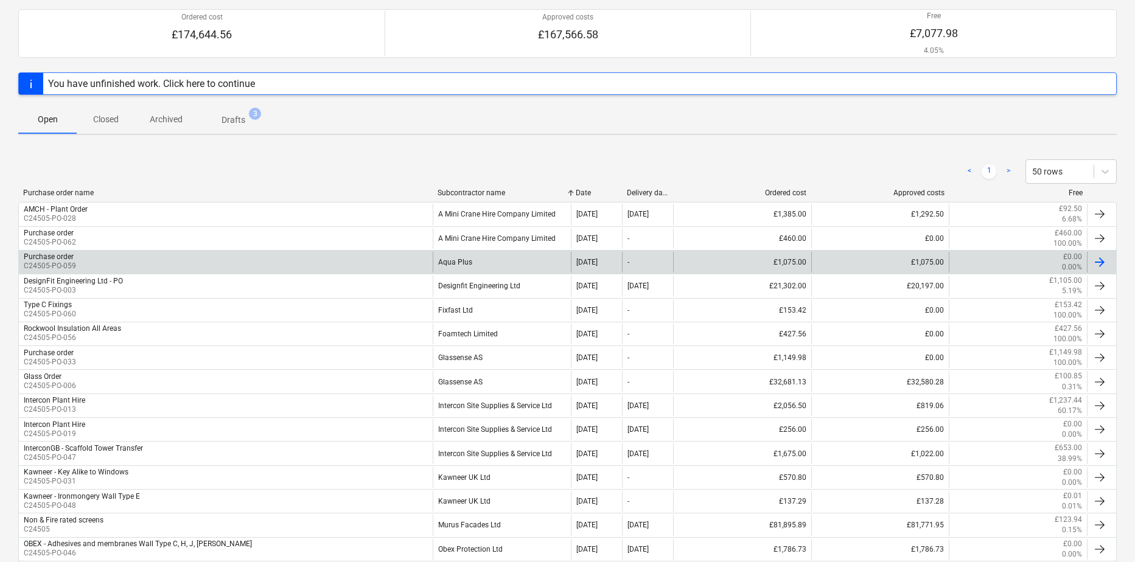
scroll to position [122, 0]
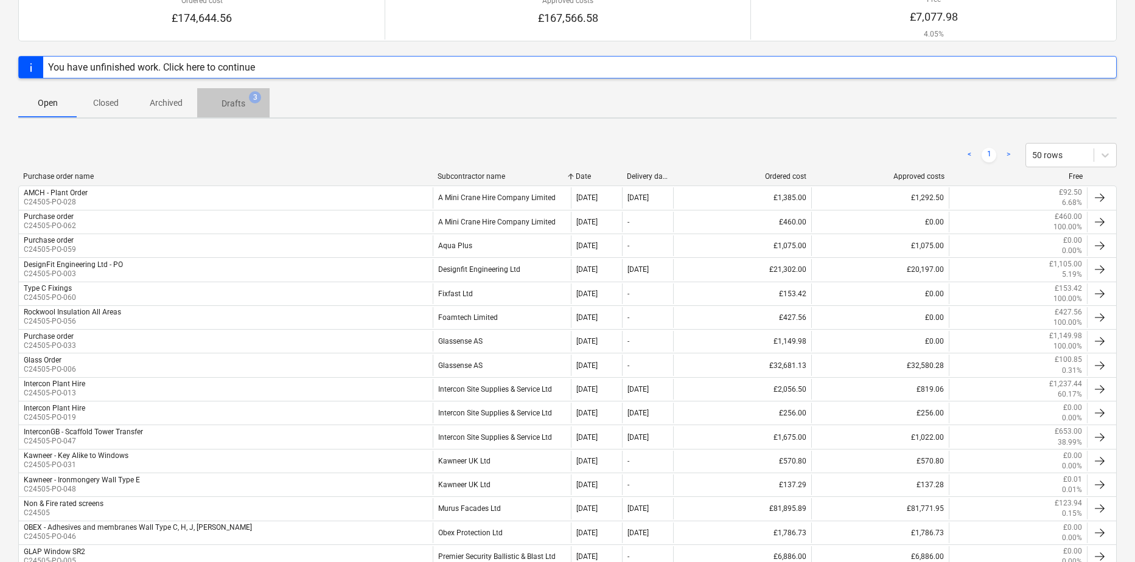
click at [226, 107] on p "Drafts" at bounding box center [234, 103] width 24 height 13
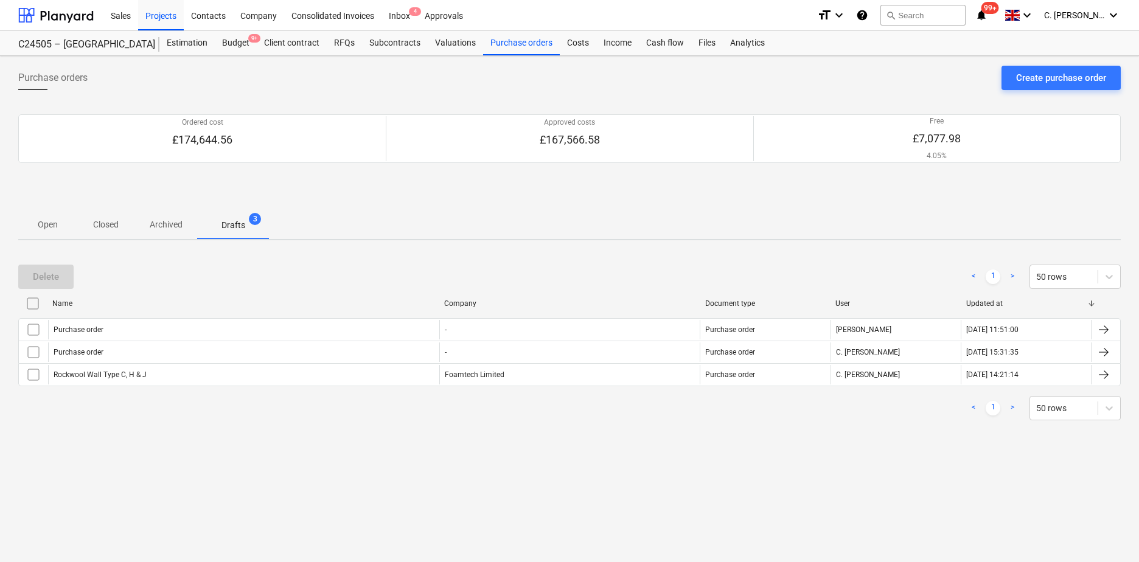
click at [168, 228] on p "Archived" at bounding box center [166, 225] width 33 height 13
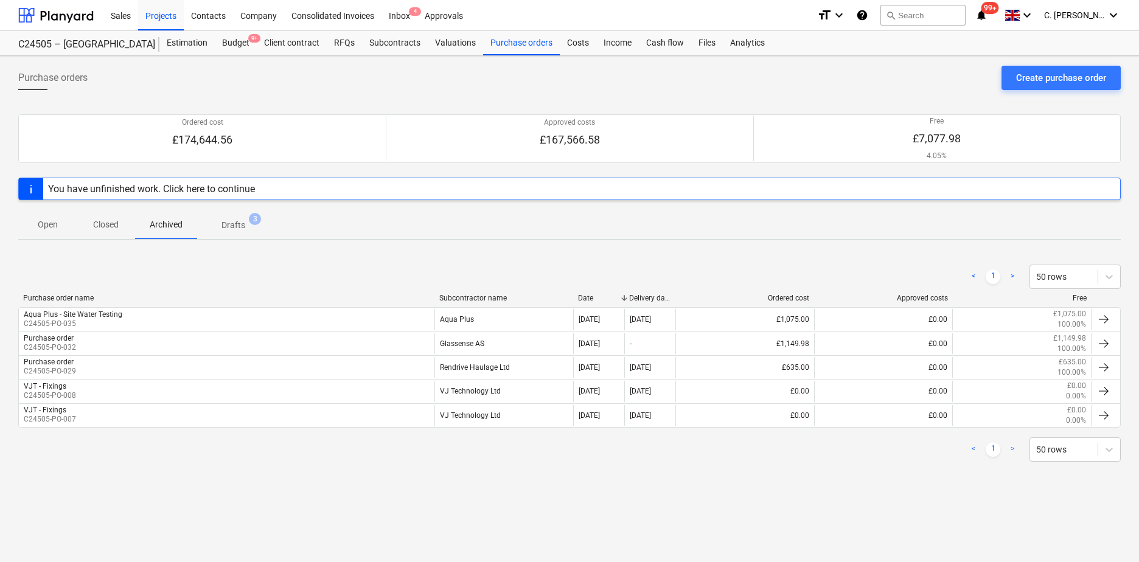
click at [102, 232] on span "Closed" at bounding box center [106, 225] width 58 height 20
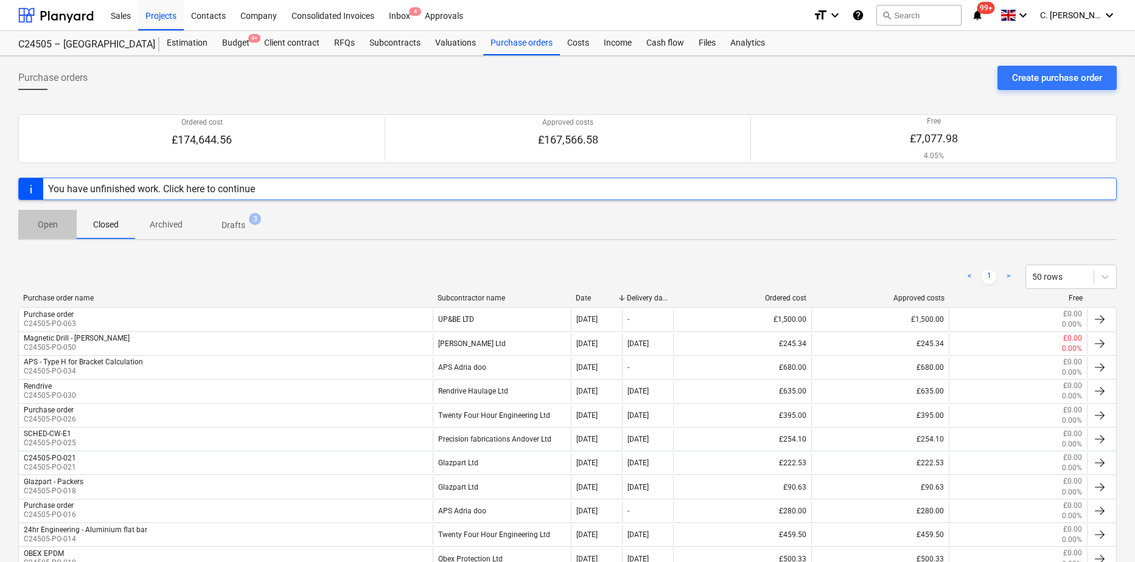
click at [49, 228] on p "Open" at bounding box center [47, 225] width 29 height 13
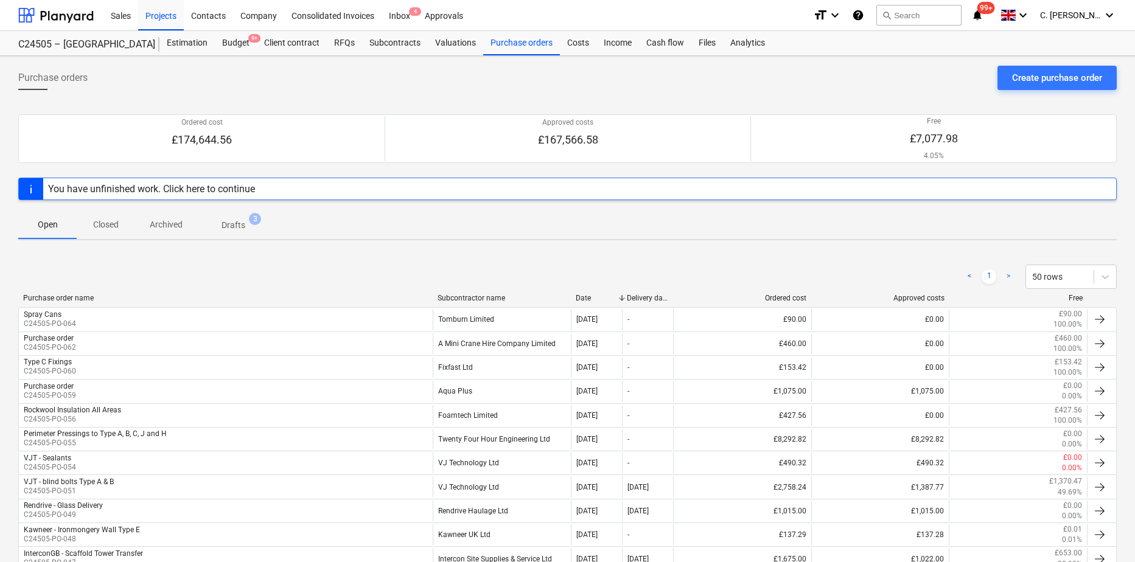
click at [468, 303] on div "Purchase order name Subcontractor name Date Delivery date Ordered cost Approved…" at bounding box center [567, 300] width 1099 height 13
drag, startPoint x: 234, startPoint y: 225, endPoint x: 239, endPoint y: 229, distance: 6.6
click at [234, 225] on p "Drafts" at bounding box center [234, 225] width 24 height 13
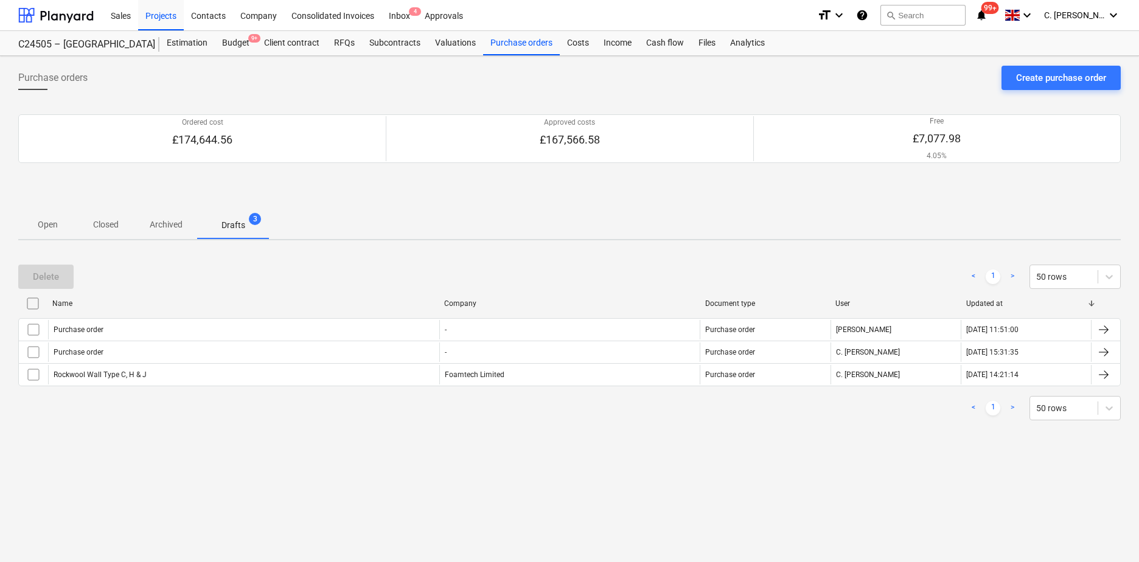
click at [34, 228] on p "Open" at bounding box center [47, 225] width 29 height 13
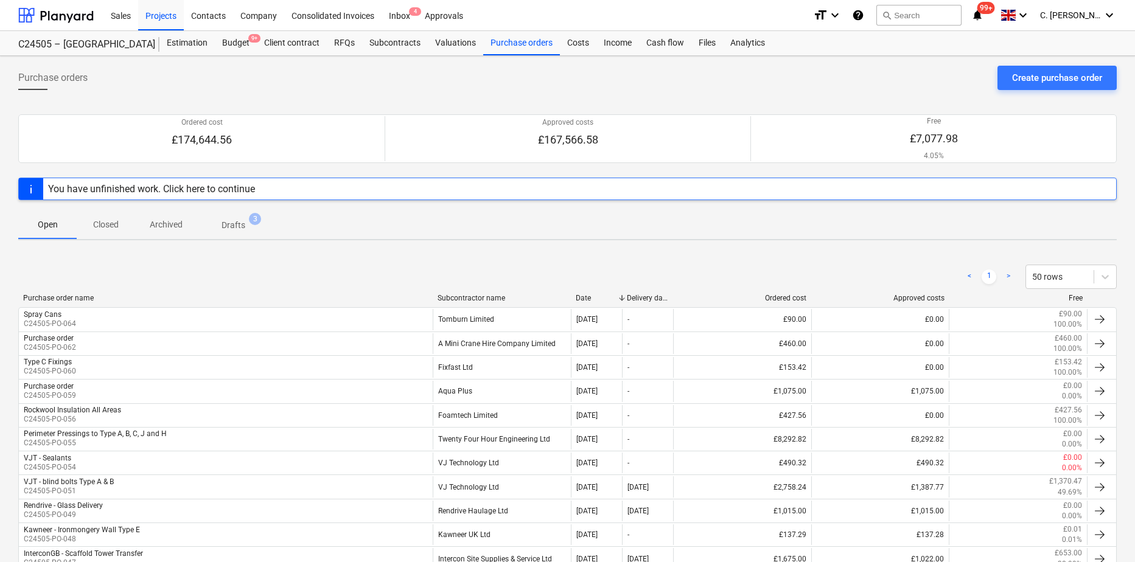
click at [492, 299] on div "Subcontractor name" at bounding box center [502, 298] width 128 height 9
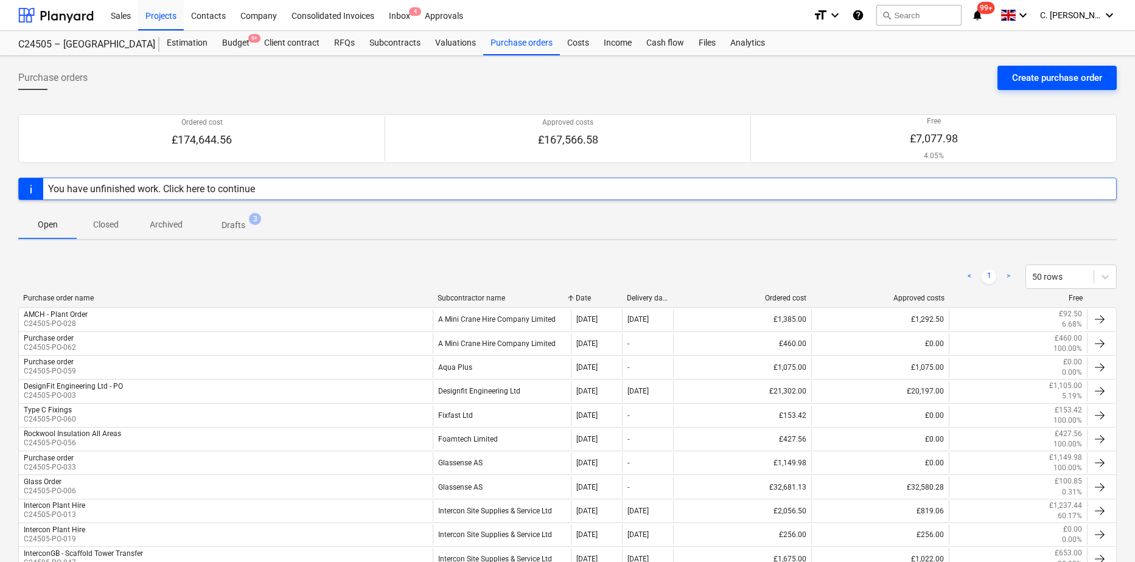
click at [1048, 80] on div "Create purchase order" at bounding box center [1057, 78] width 90 height 16
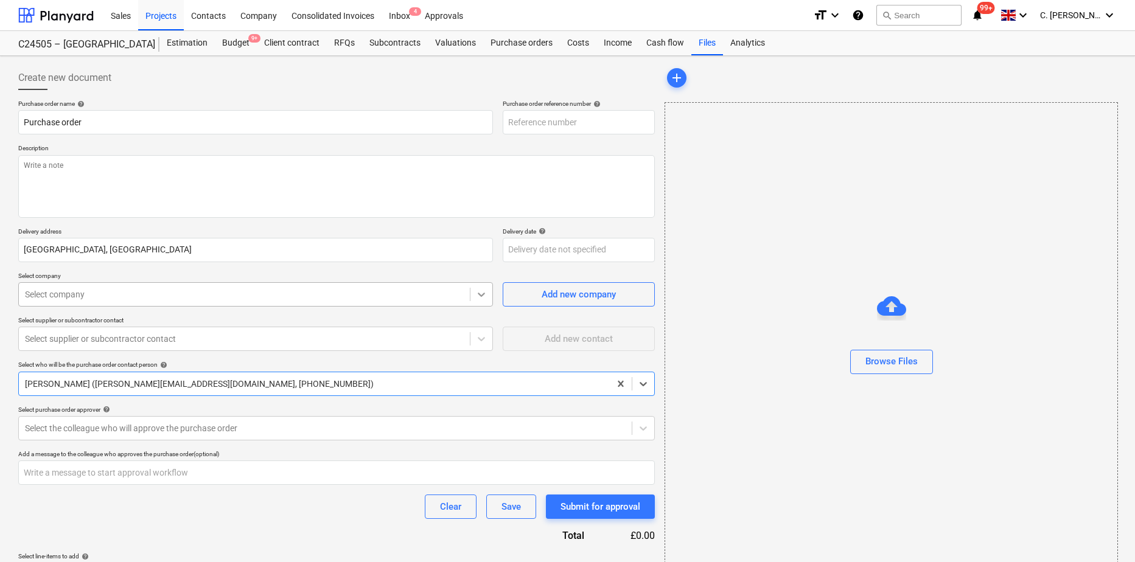
type textarea "x"
type input "C24505-PO-068"
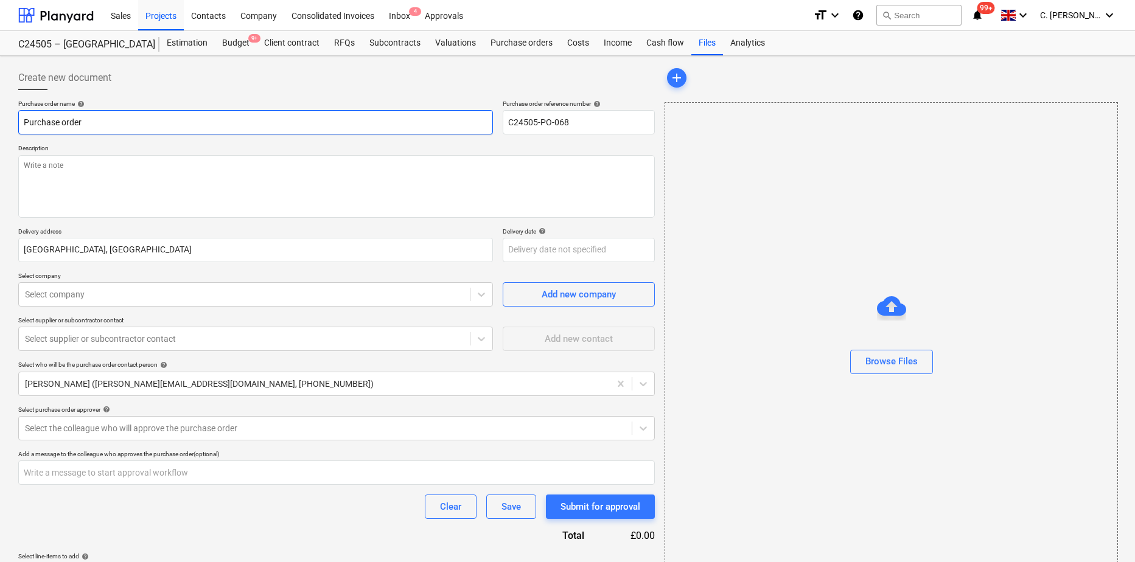
click at [94, 131] on input "Purchase order" at bounding box center [255, 122] width 475 height 24
drag, startPoint x: 38, startPoint y: 123, endPoint x: -104, endPoint y: 130, distance: 142.0
click at [0, 130] on html "Sales Projects Contacts Company Consolidated Invoices Inbox 4 Approvals format_…" at bounding box center [567, 281] width 1135 height 562
type textarea "x"
type input "C"
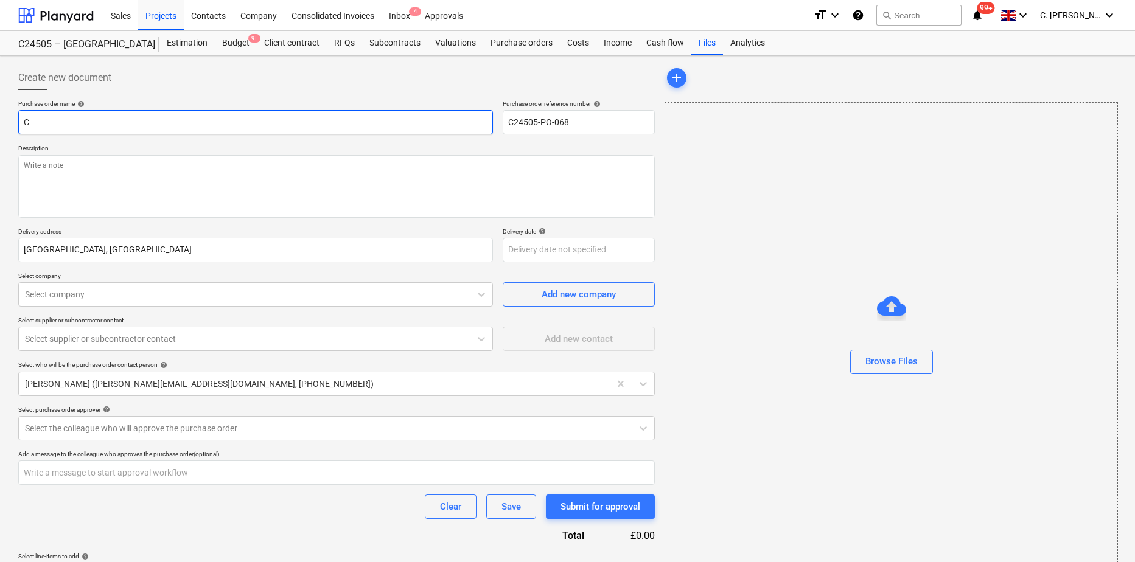
type textarea "x"
type input "CO"
type textarea "x"
type input "COR"
type textarea "x"
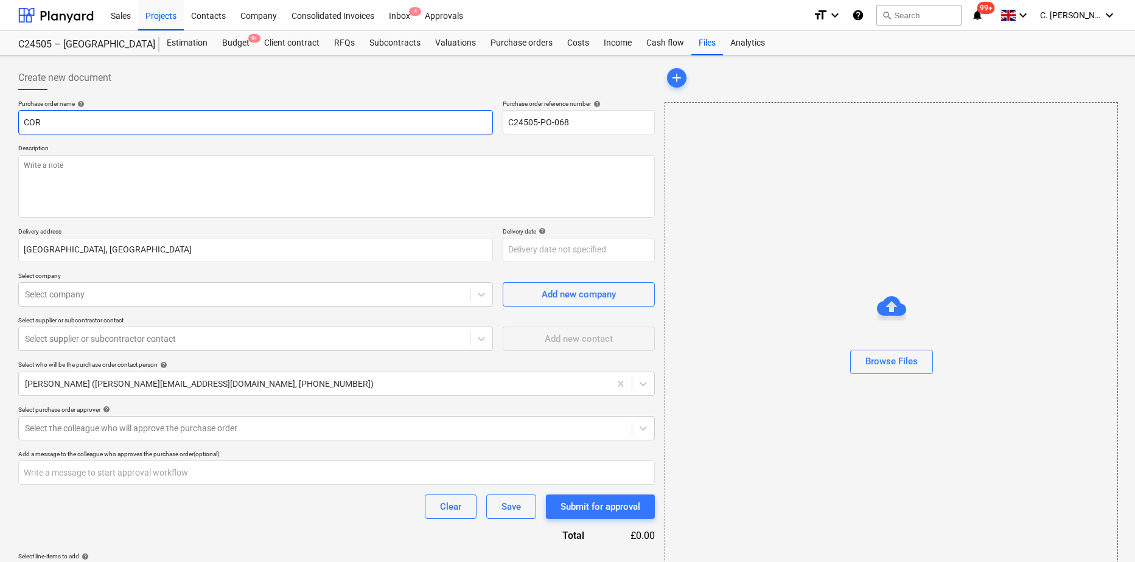
type input "CORR"
type textarea "x"
type input "CORRE"
type textarea "x"
type input "CORREX"
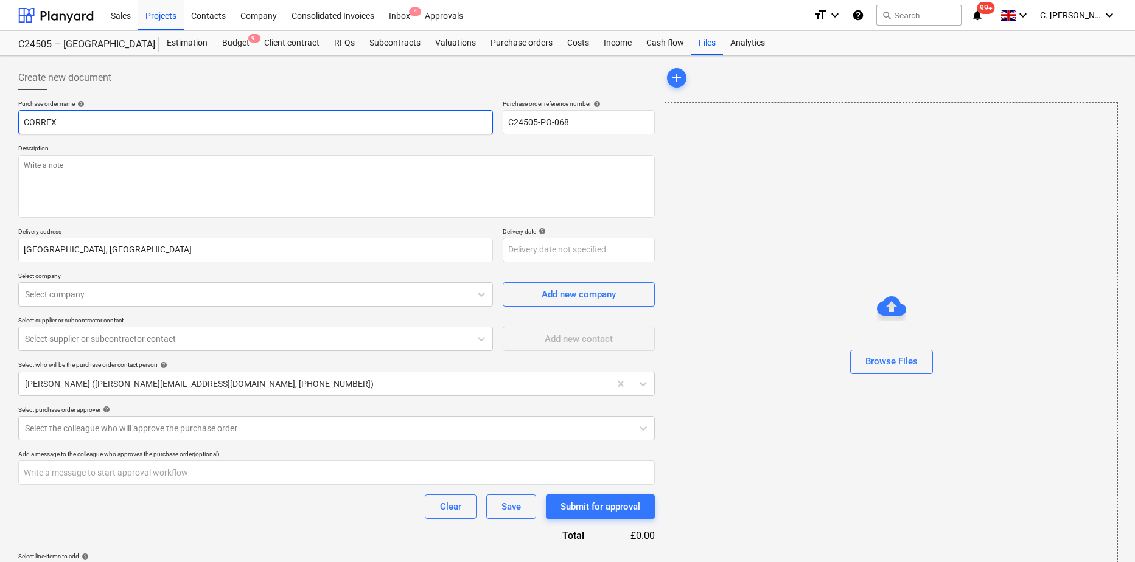
type textarea "x"
type input "CORREX"
type textarea "x"
type input "CORREX -"
type textarea "x"
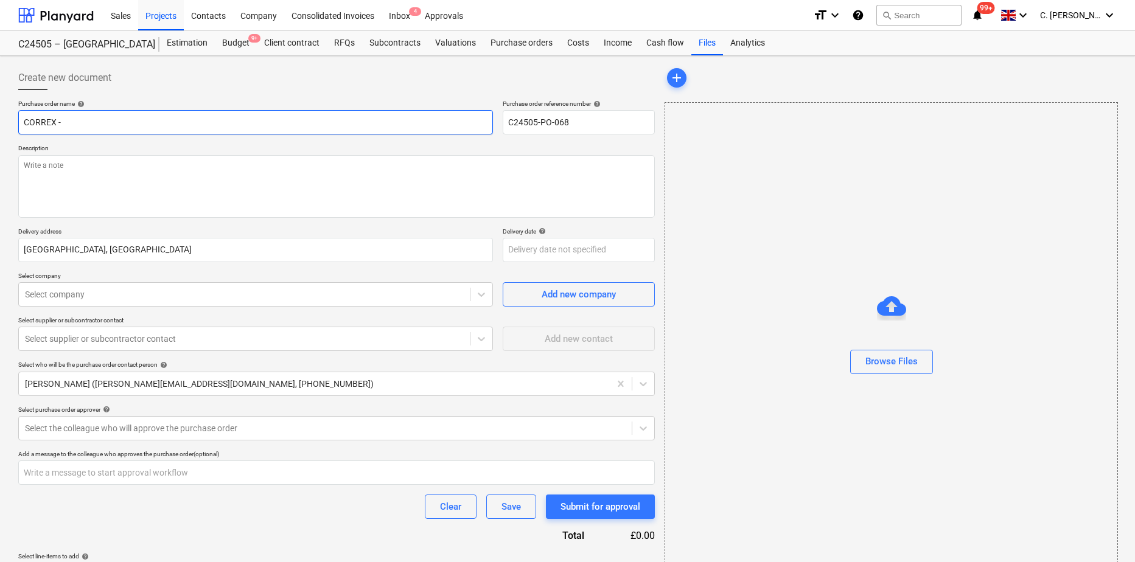
type input "CORREX -"
type textarea "x"
type input "CORREX - P"
type textarea "x"
type input "CORREX - Pr"
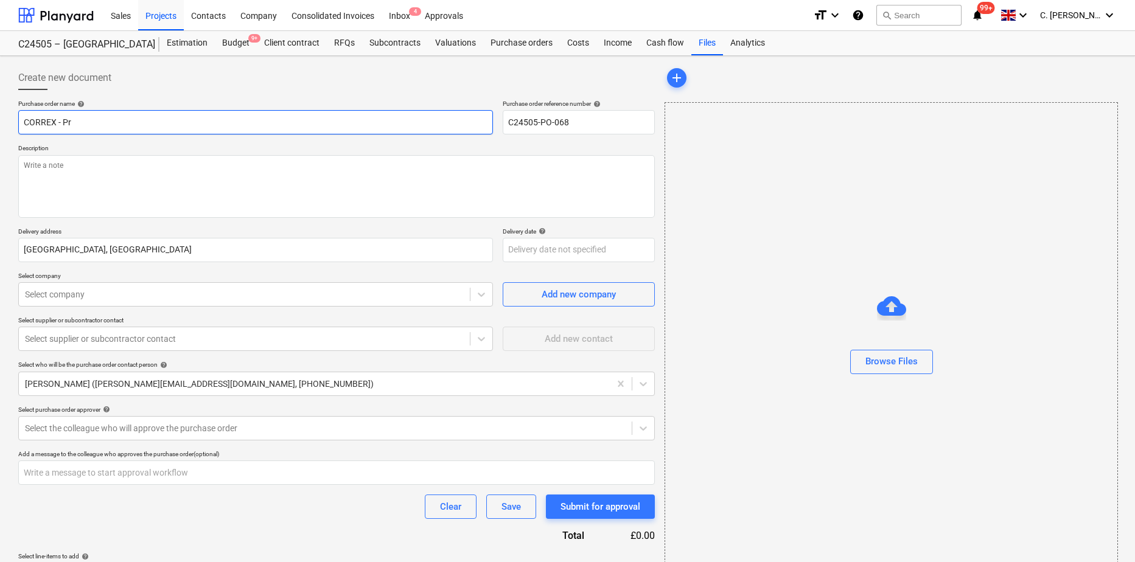
type textarea "x"
type input "CORREX - Pro"
type textarea "x"
type input "CORREX - Prot"
type textarea "x"
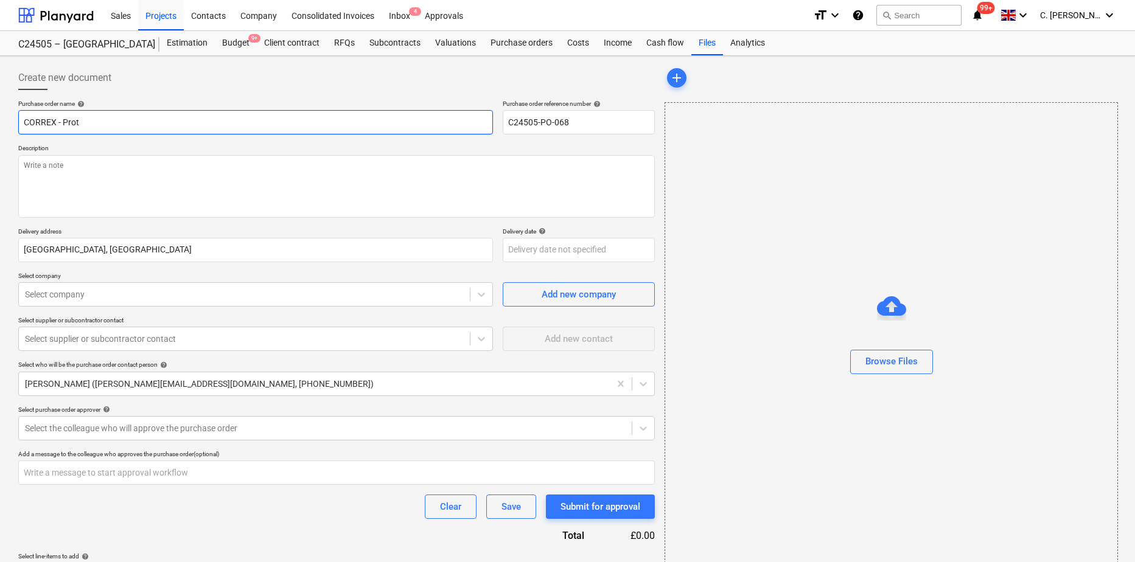
type input "CORREX - Prote"
type textarea "x"
type input "CORREX - Protec"
type textarea "x"
type input "CORREX - Protect"
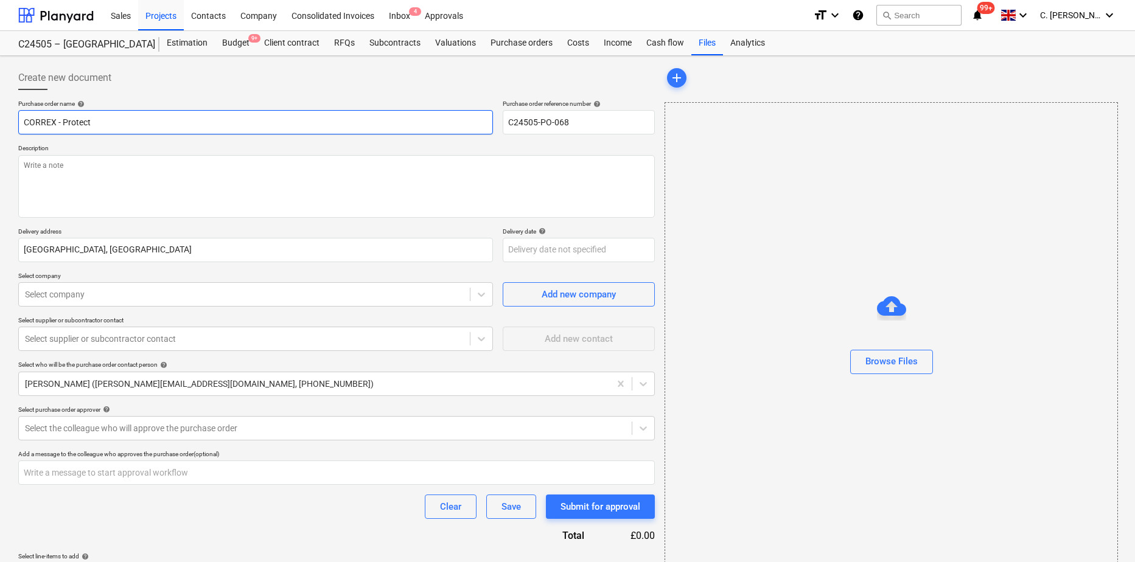
type textarea "x"
type input "CORREX - Protecti"
type textarea "x"
type input "CORREX - Protectio"
type textarea "x"
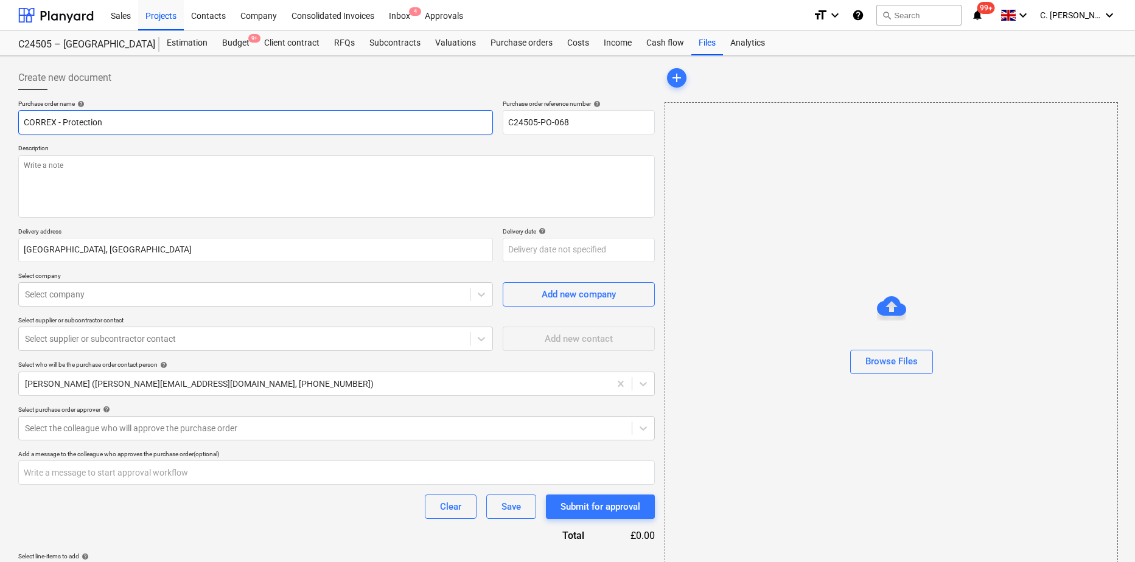
type input "CORREX - Protection"
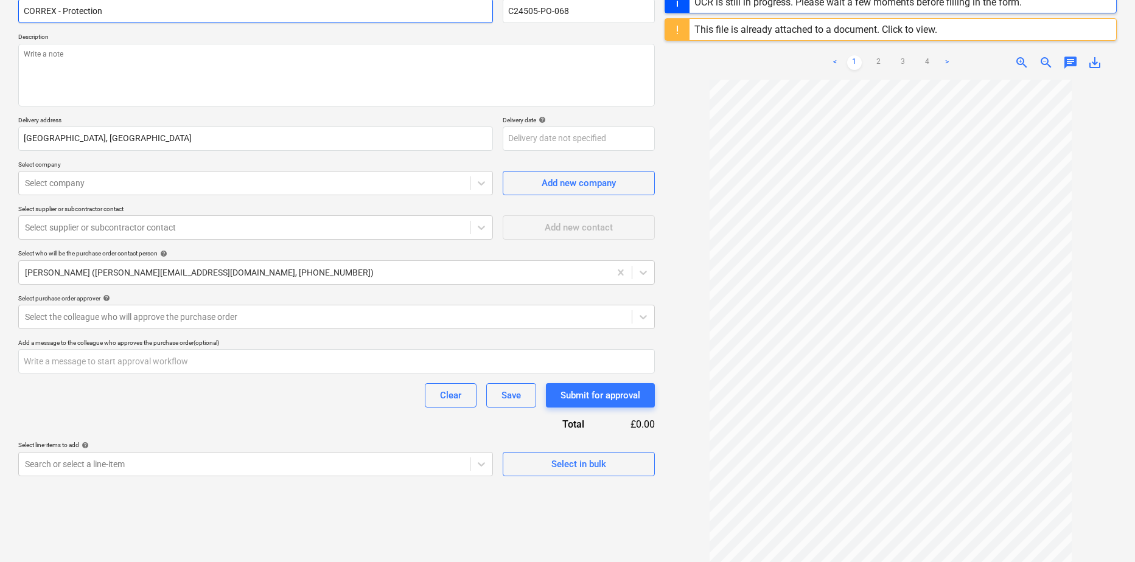
scroll to position [122, 0]
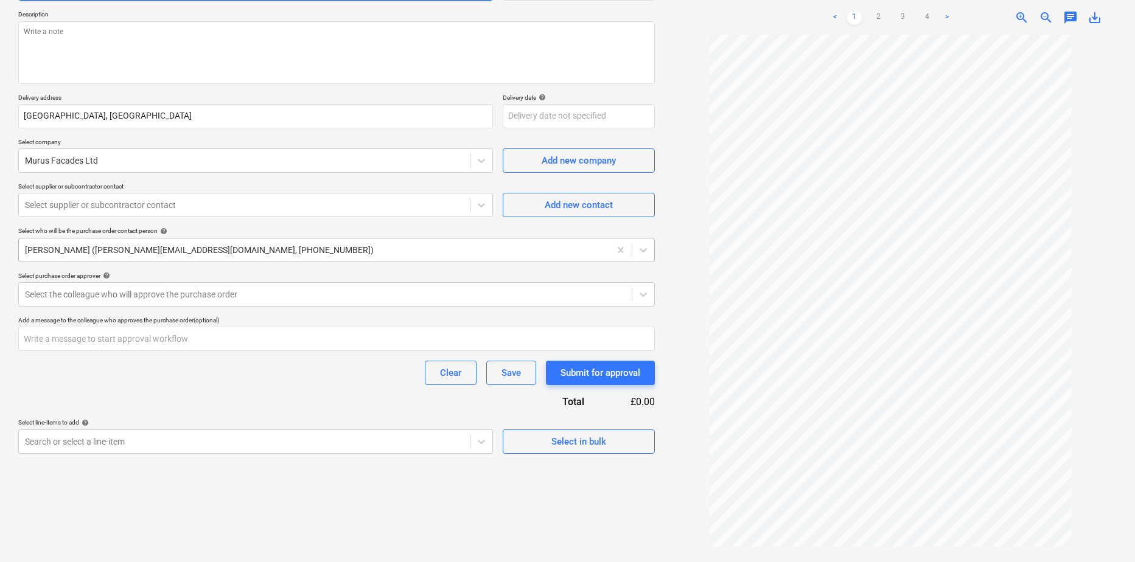
scroll to position [144, 0]
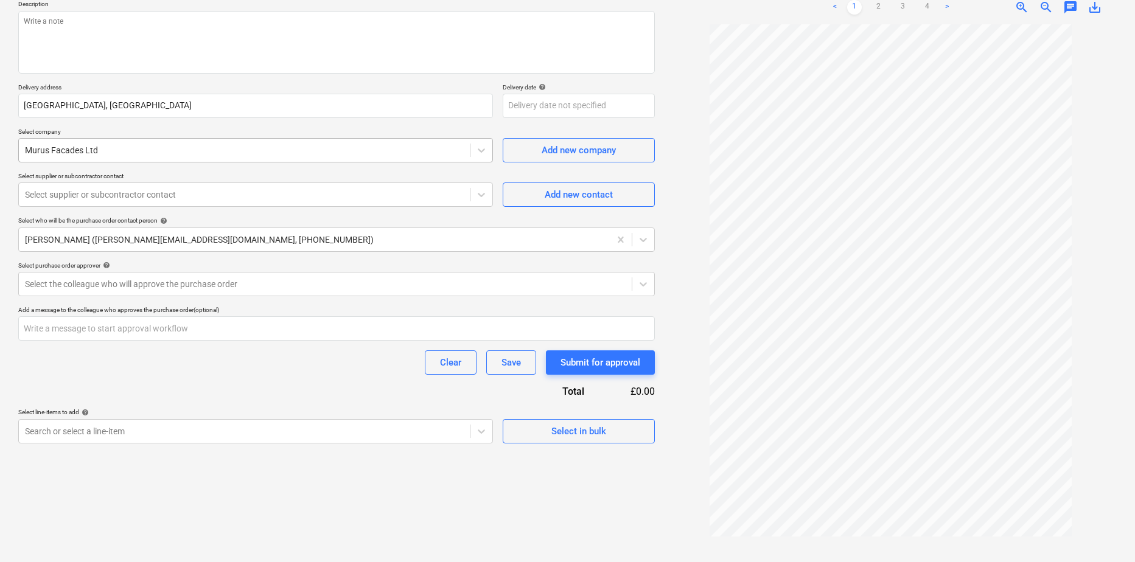
type textarea "x"
click at [125, 149] on div at bounding box center [244, 150] width 439 height 12
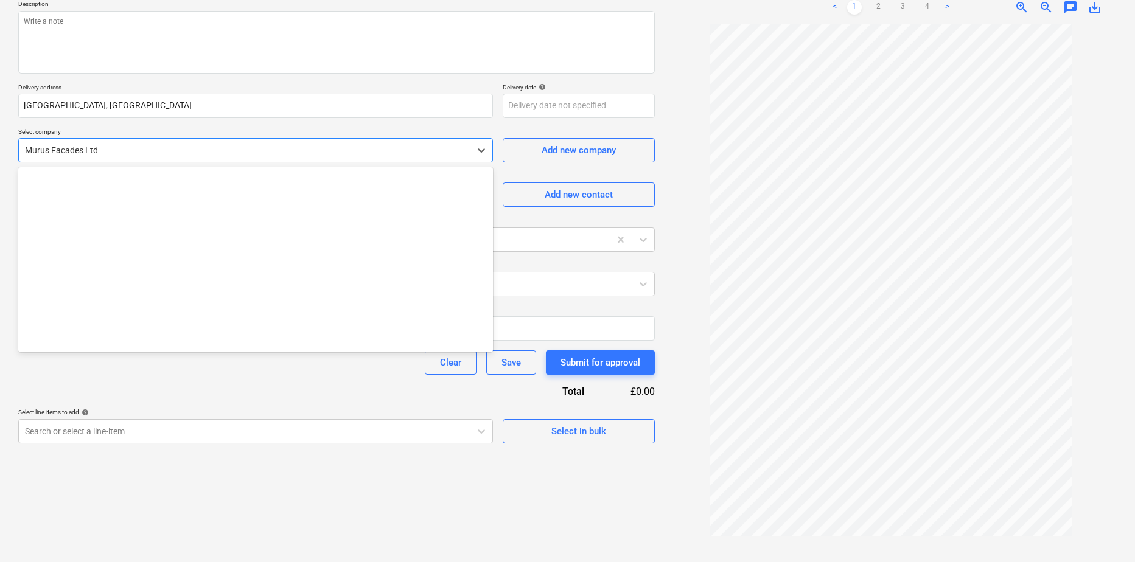
scroll to position [1513, 0]
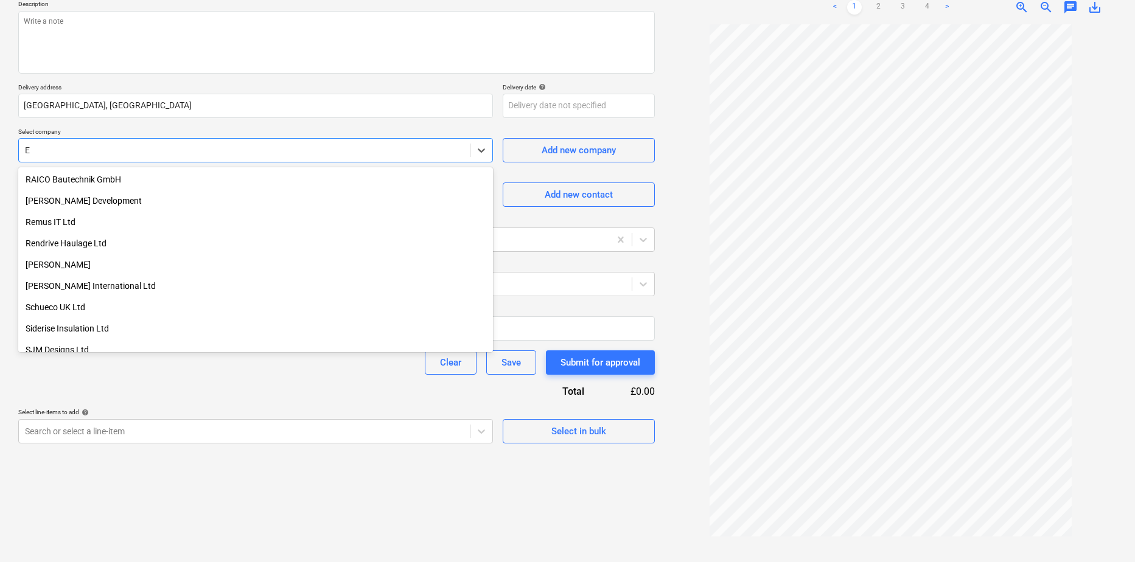
type input "El"
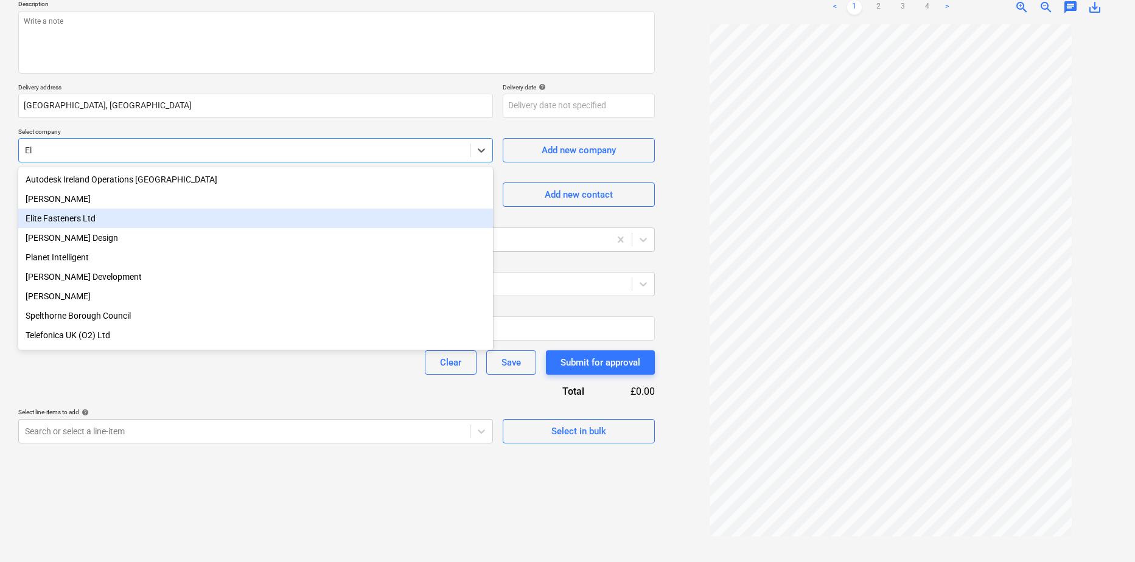
click at [55, 217] on div "Elite Fasteners Ltd" at bounding box center [255, 218] width 475 height 19
type textarea "x"
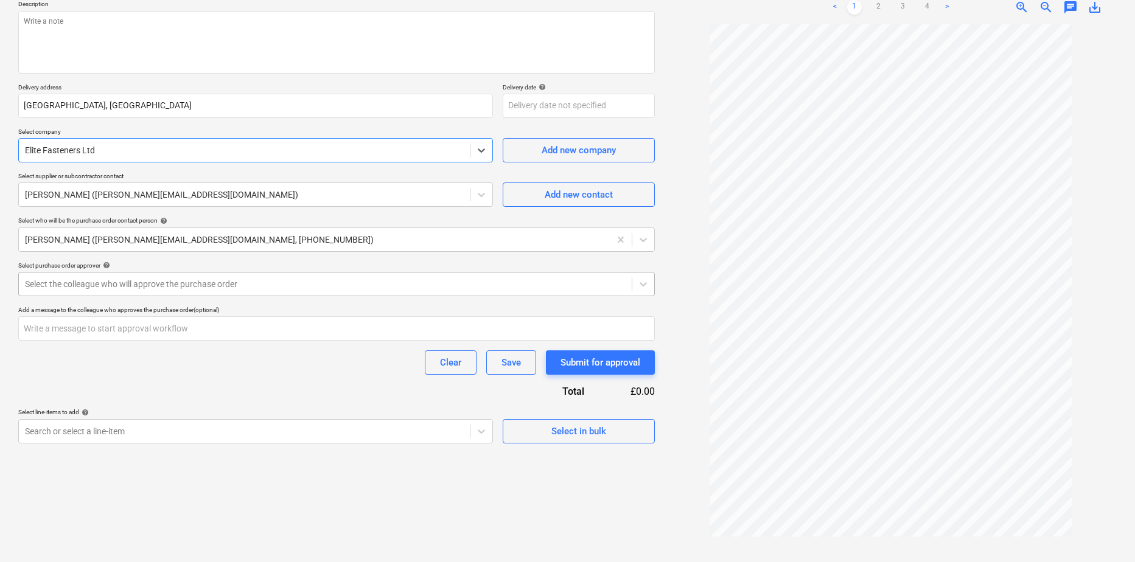
click at [72, 292] on div "Select the colleague who will approve the purchase order" at bounding box center [325, 284] width 613 height 17
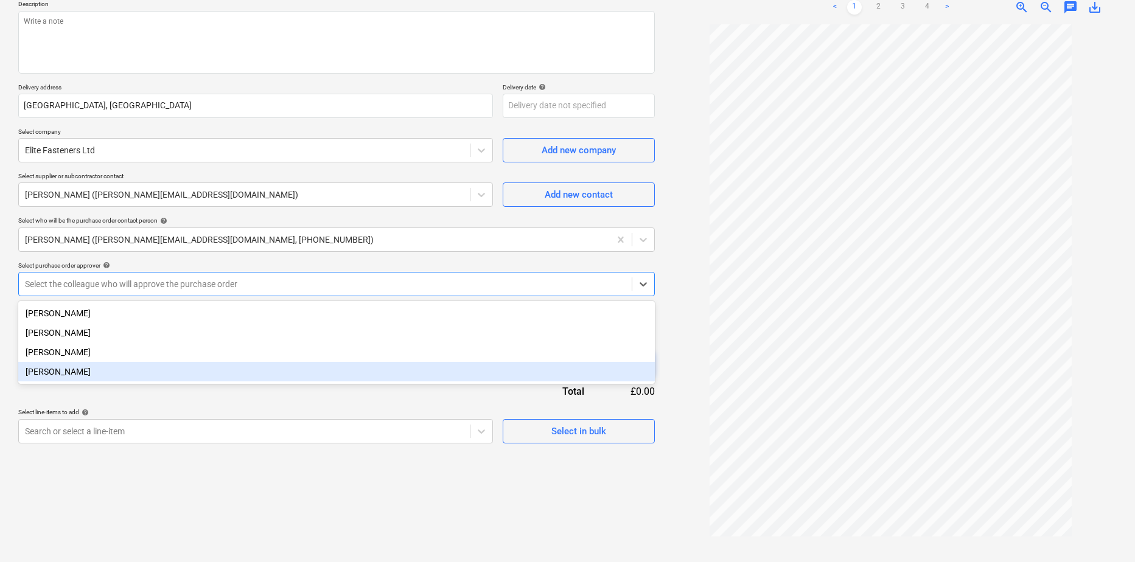
click at [58, 373] on div "[PERSON_NAME]" at bounding box center [336, 371] width 637 height 19
type textarea "x"
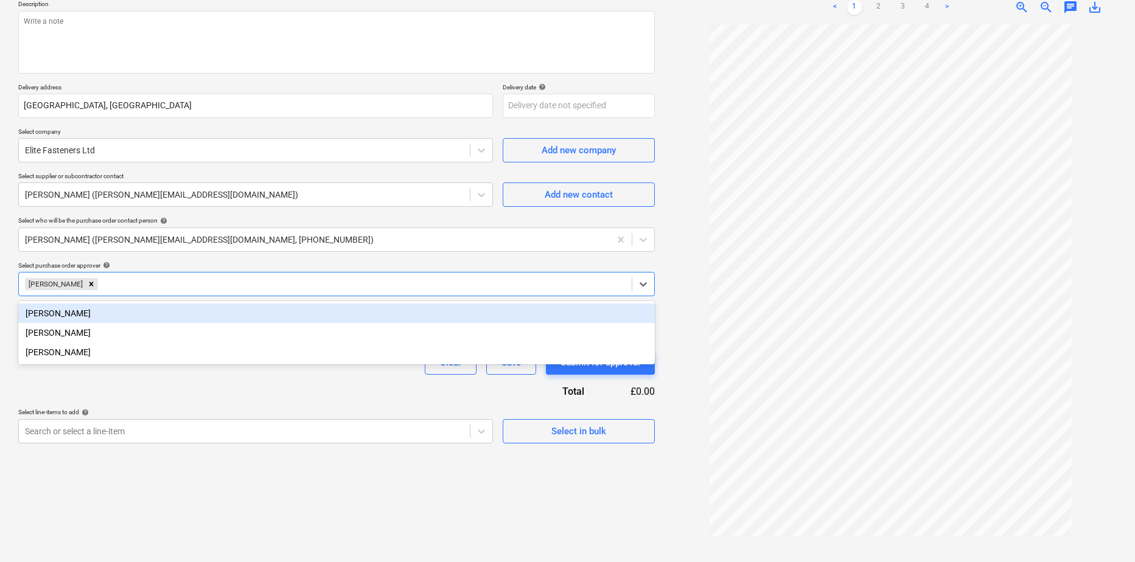
click at [139, 483] on div "Create new document Purchase order name help CORREX - Protection Purchase order…" at bounding box center [336, 237] width 646 height 641
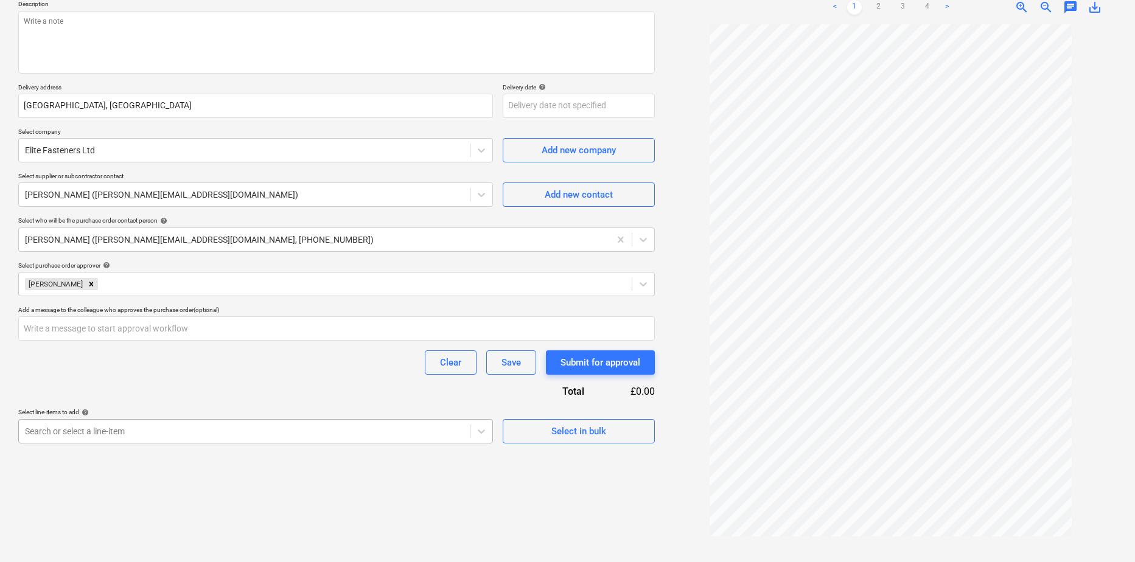
click at [90, 418] on body "Sales Projects Contacts Company Consolidated Invoices Inbox 4 Approvals format_…" at bounding box center [567, 137] width 1135 height 562
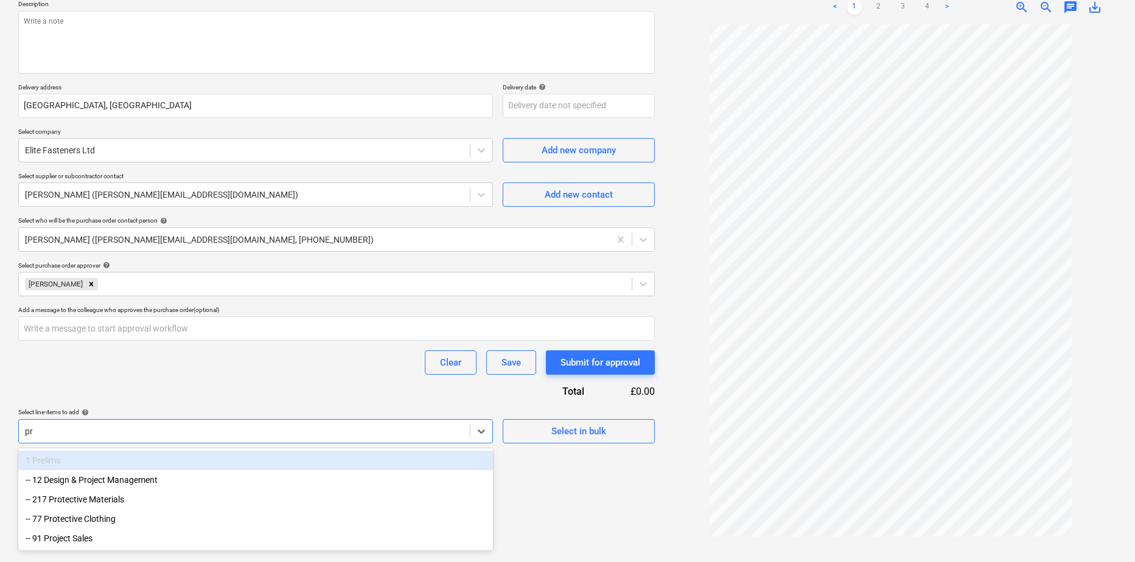
scroll to position [144, 0]
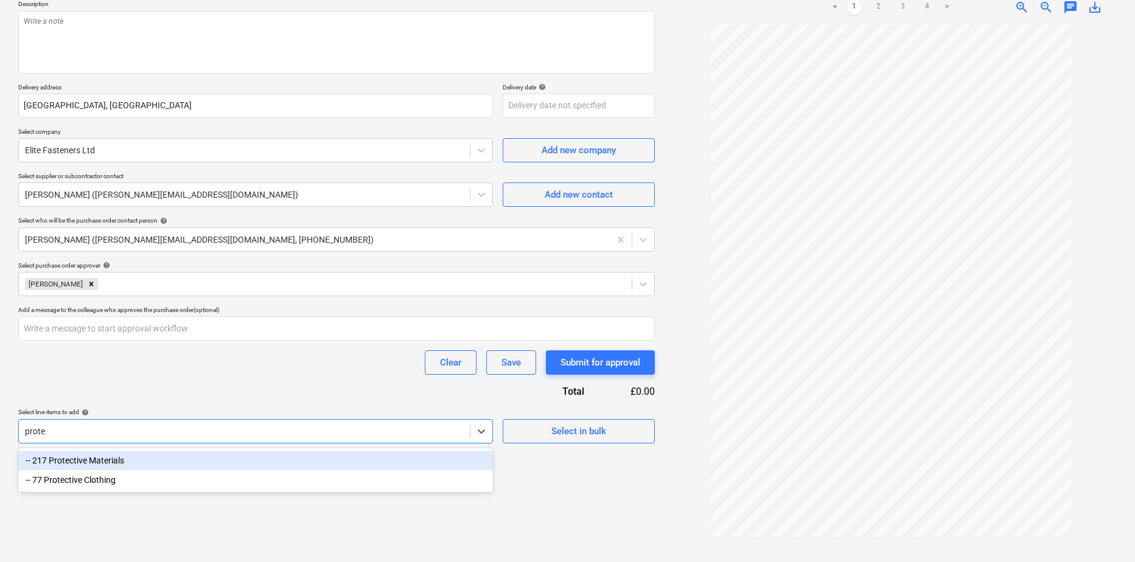
type input "protec"
click at [105, 461] on div "-- 217 Protective Materials" at bounding box center [255, 460] width 475 height 19
type textarea "x"
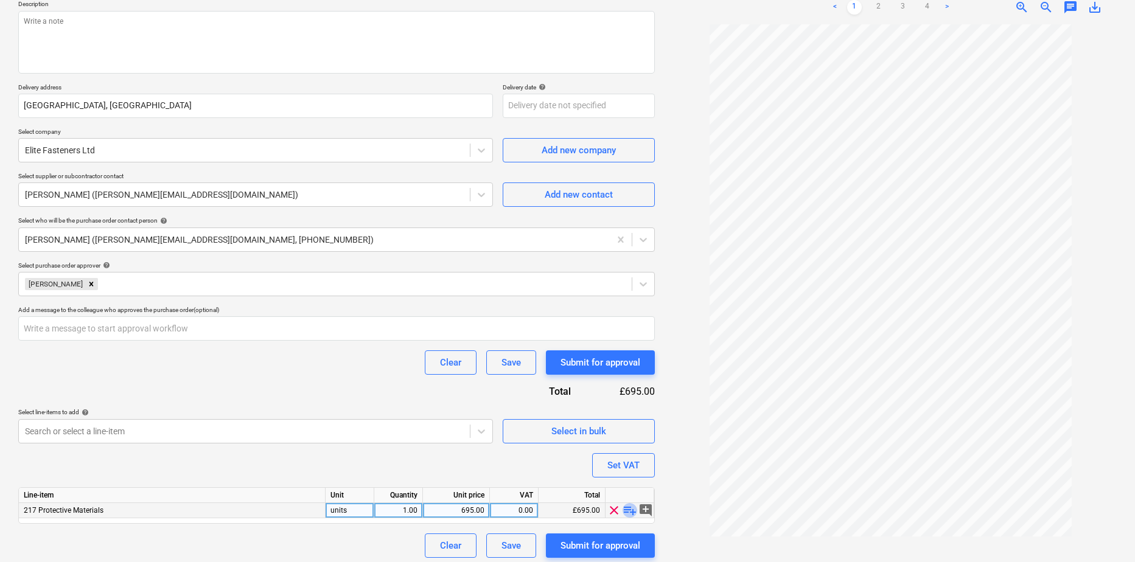
click at [631, 513] on span "playlist_add" at bounding box center [630, 510] width 15 height 15
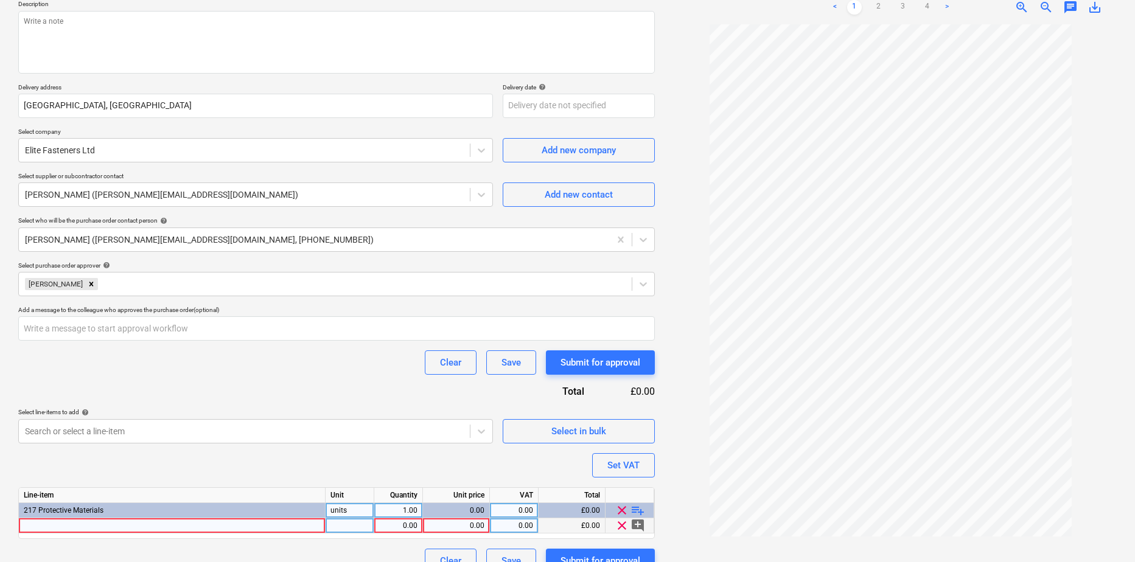
click at [157, 525] on div at bounding box center [172, 526] width 307 height 15
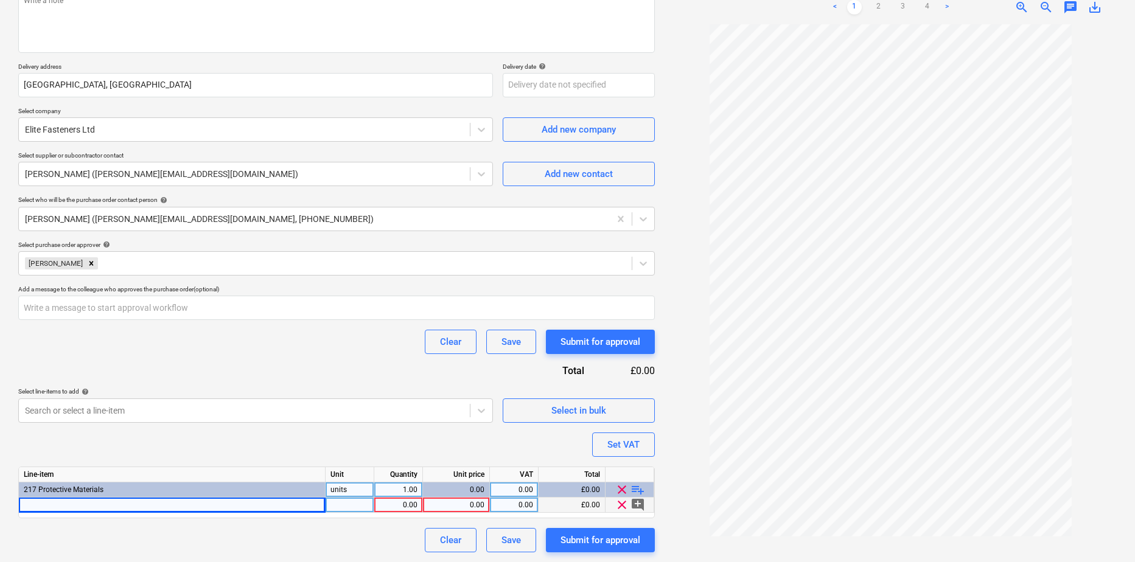
click at [222, 505] on div at bounding box center [172, 505] width 307 height 15
type textarea "x"
type input "CORREX® FLAME RETARDANT PROTECTION BOARD (TRANSLUCENT)"
type textarea "x"
click at [326, 512] on div "pcs" at bounding box center [350, 505] width 49 height 15
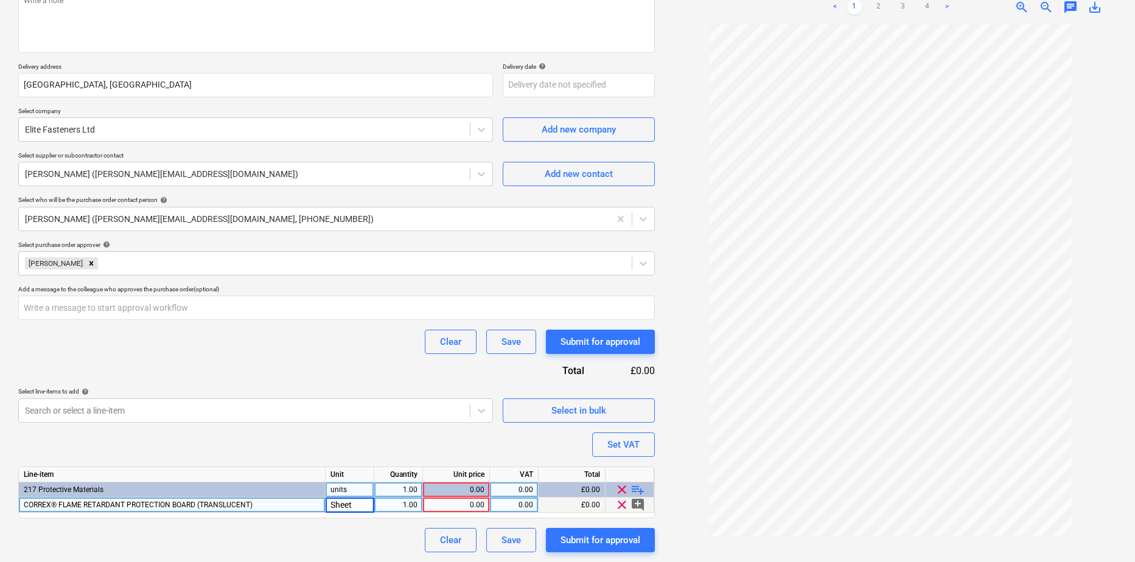
type input "Sheets"
type textarea "x"
drag, startPoint x: 415, startPoint y: 507, endPoint x: 477, endPoint y: 516, distance: 62.2
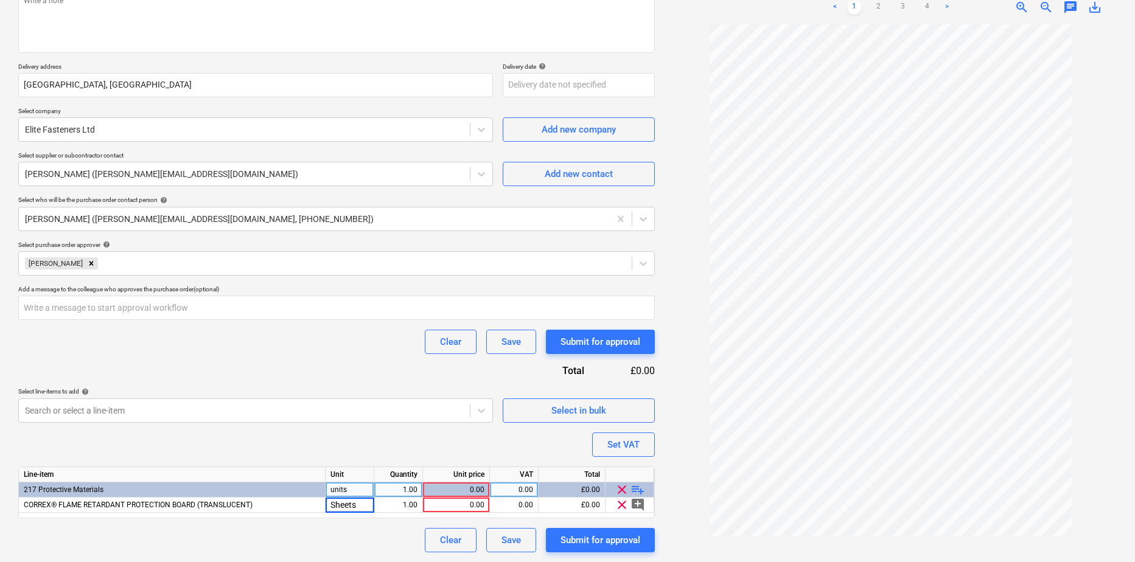
click at [416, 507] on div "1.00" at bounding box center [398, 505] width 38 height 15
type input "25"
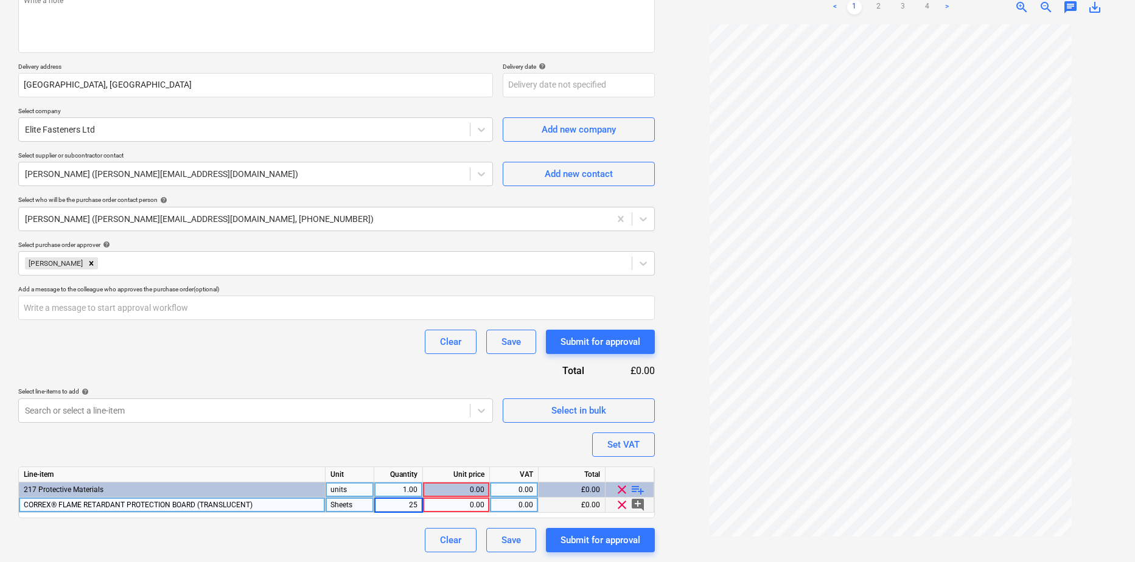
type textarea "x"
click at [472, 506] on div "0.00" at bounding box center [456, 505] width 57 height 15
type input "5.15"
click at [634, 495] on span "playlist_add" at bounding box center [638, 490] width 15 height 15
type textarea "x"
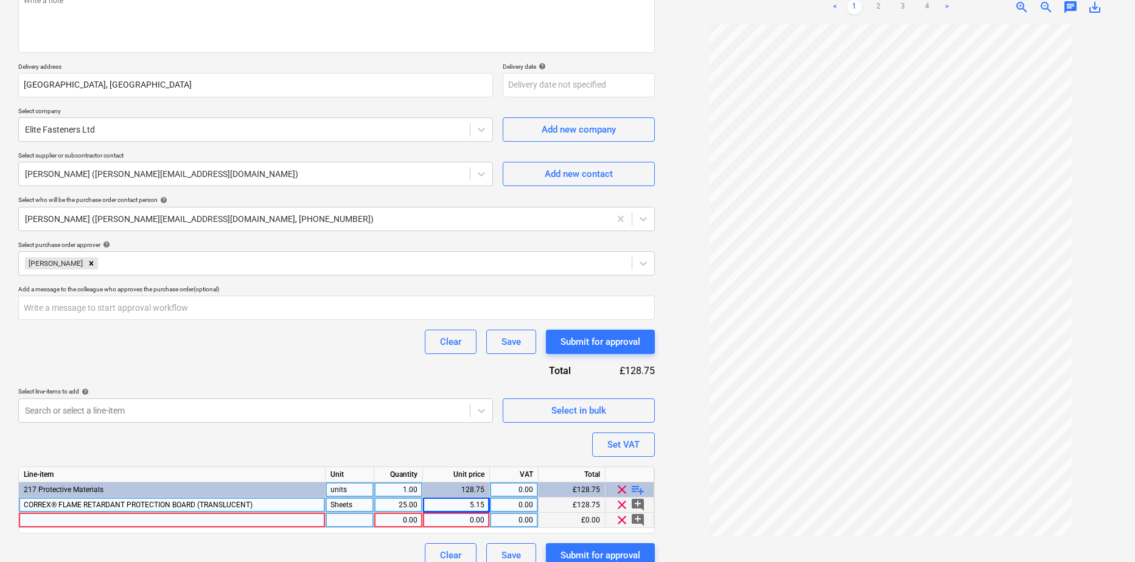
click at [96, 522] on div at bounding box center [172, 520] width 307 height 15
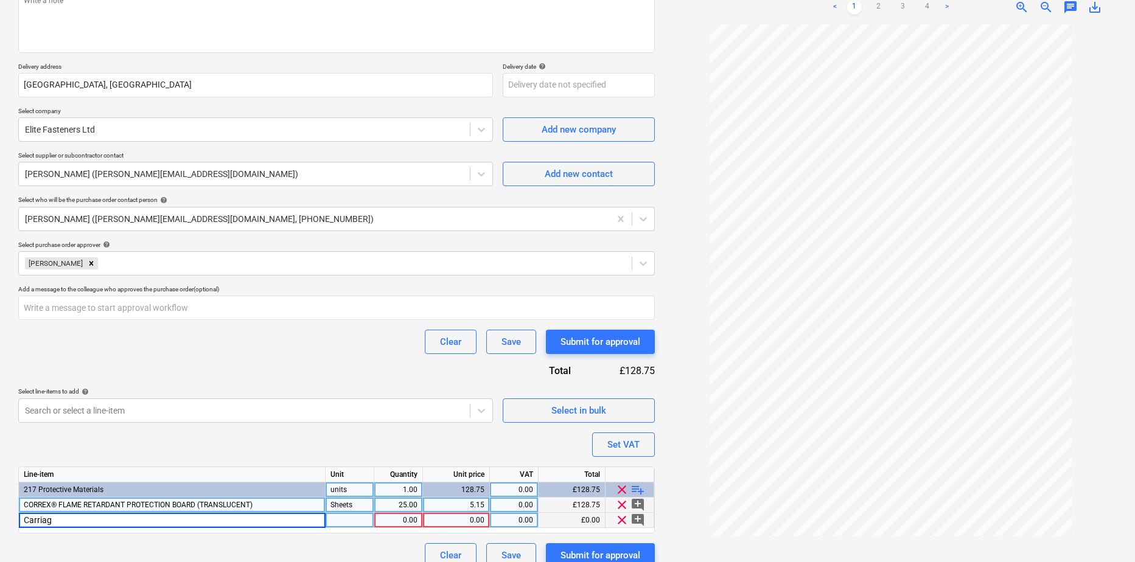
type input "Carriage"
type textarea "x"
click at [353, 523] on div "pcs" at bounding box center [350, 520] width 49 height 15
type input "Unit"
type textarea "x"
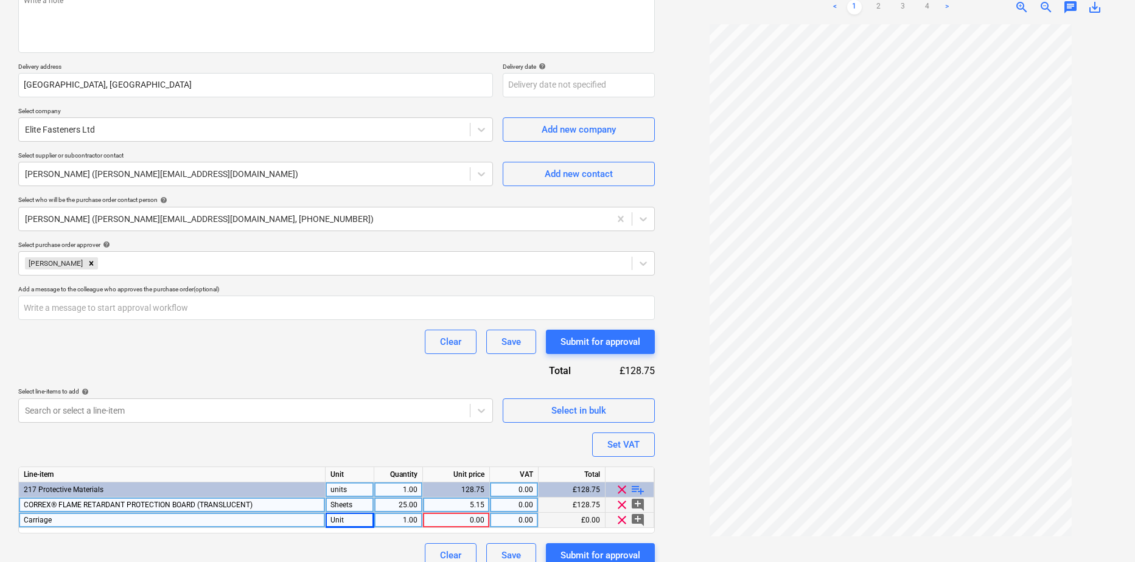
drag, startPoint x: 475, startPoint y: 522, endPoint x: 585, endPoint y: 528, distance: 110.4
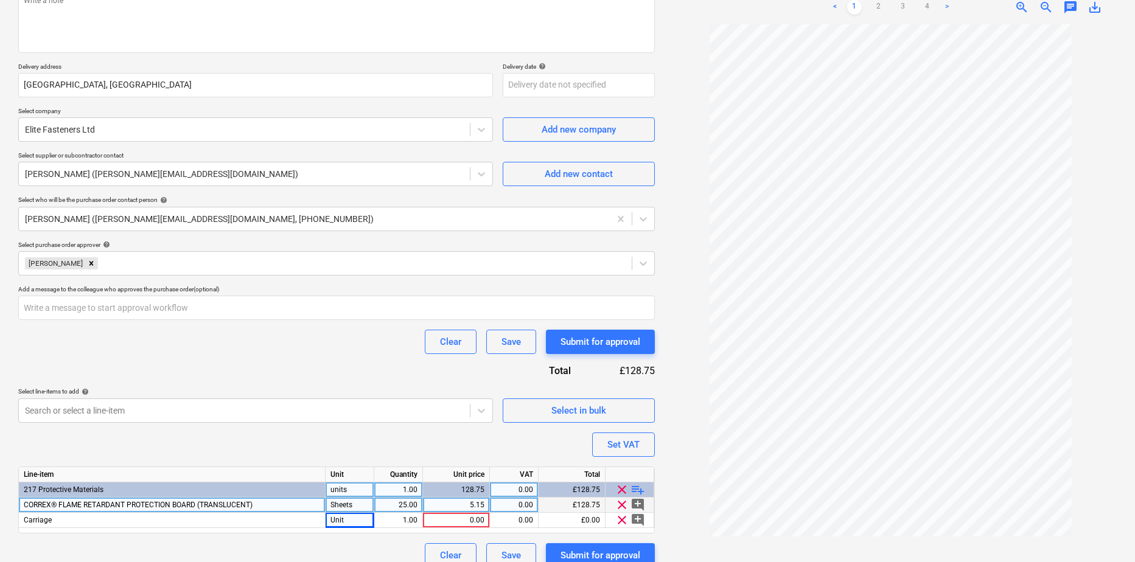
click at [481, 523] on div "0.00" at bounding box center [456, 520] width 57 height 15
type input "12"
click at [374, 555] on div "Clear Save Submit for approval" at bounding box center [336, 556] width 637 height 24
click at [602, 550] on div "Submit for approval" at bounding box center [601, 556] width 80 height 16
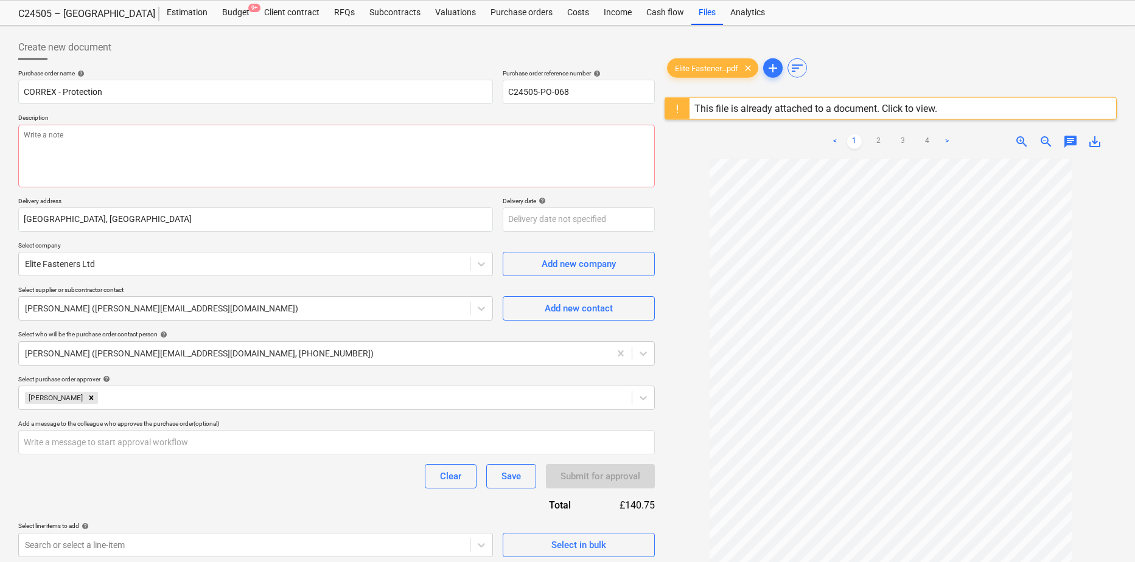
scroll to position [0, 0]
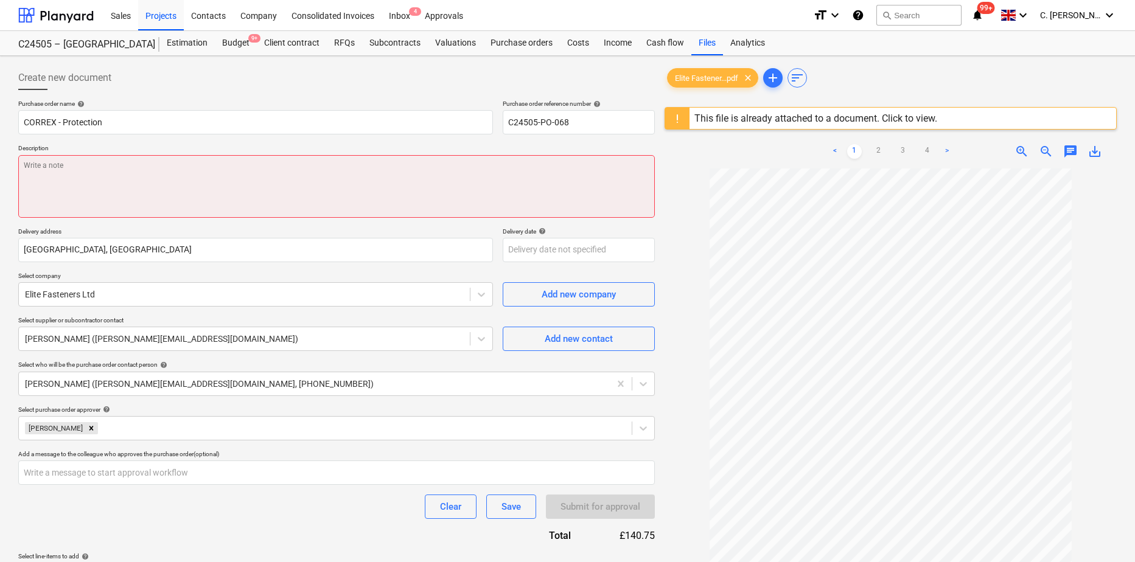
click at [212, 184] on textarea at bounding box center [336, 186] width 637 height 63
type textarea "x"
type textarea "P"
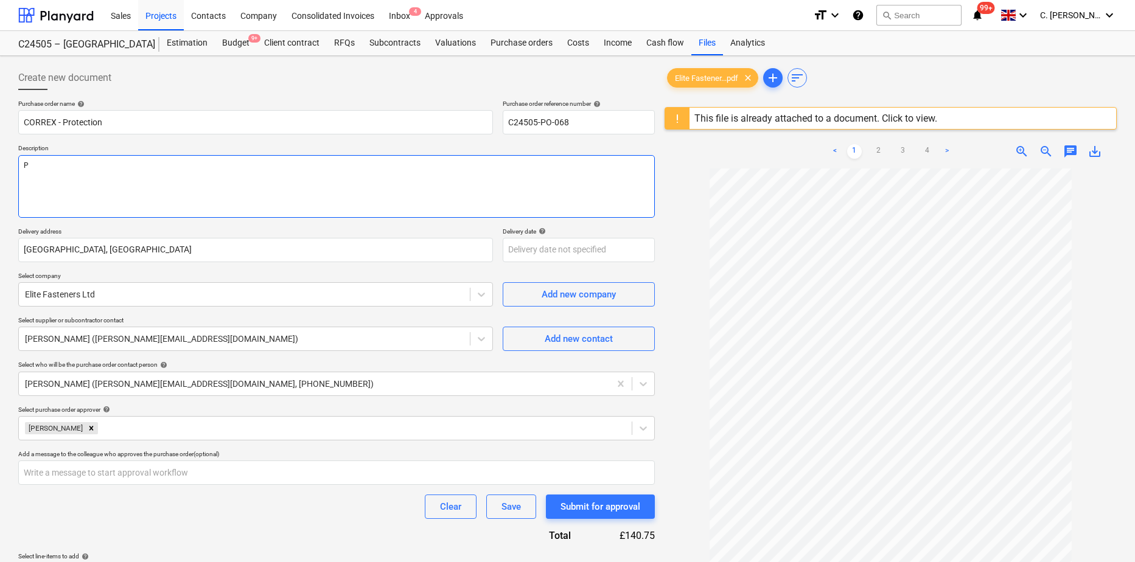
type textarea "x"
type textarea "Pl"
type textarea "x"
type textarea "Plea"
type textarea "x"
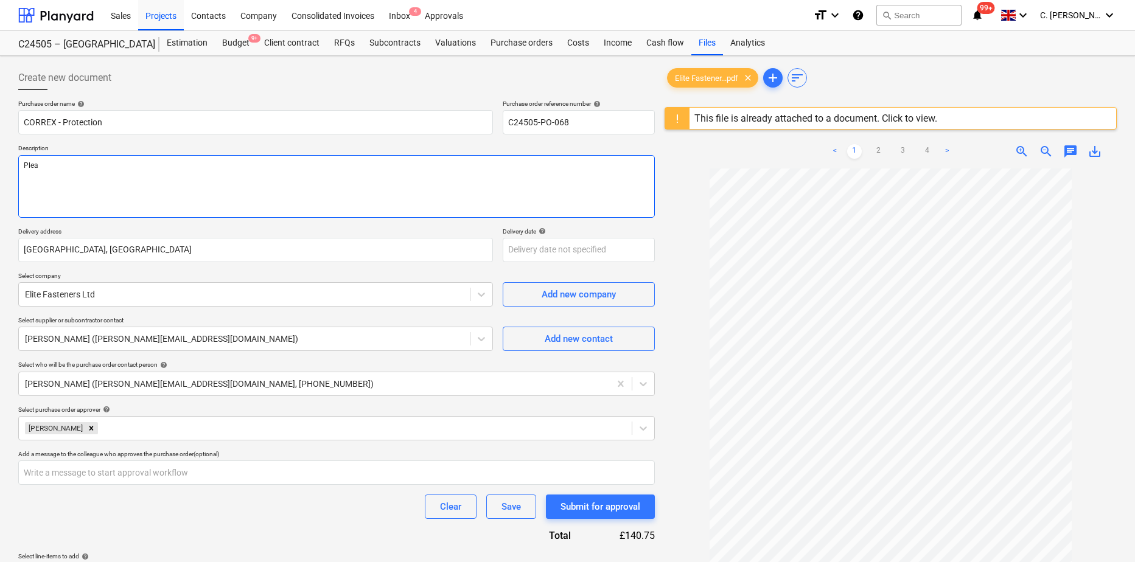
type textarea "Pleas"
type textarea "x"
type textarea "Please"
type textarea "x"
type textarea "Please"
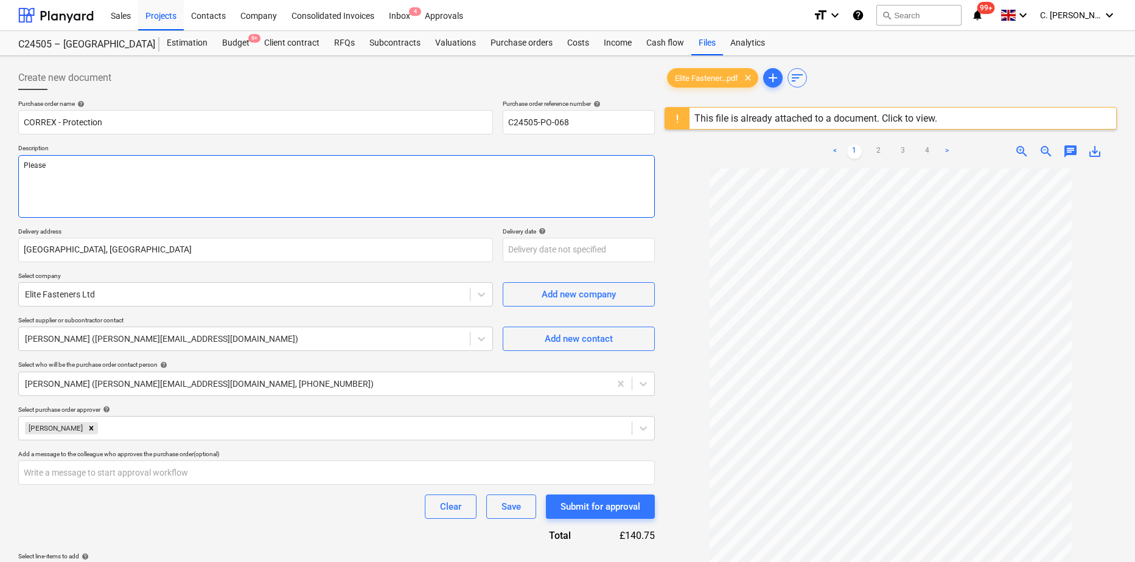
type textarea "x"
type textarea "Please a"
type textarea "x"
type textarea "Please ar"
type textarea "x"
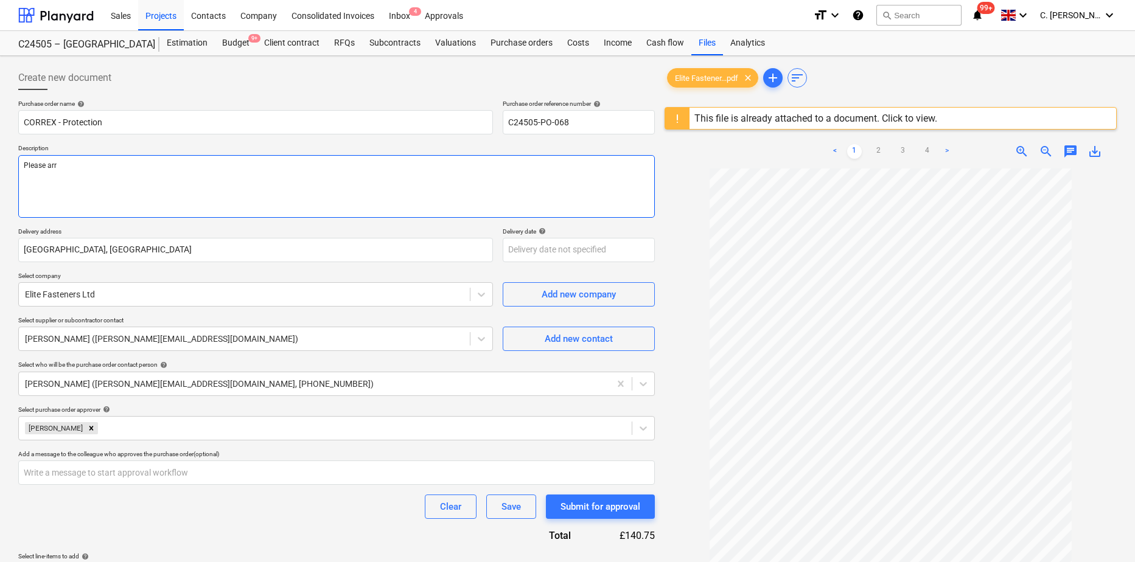
type textarea "Please arra"
type textarea "x"
type textarea "Please arran"
type textarea "x"
type textarea "Please arrang"
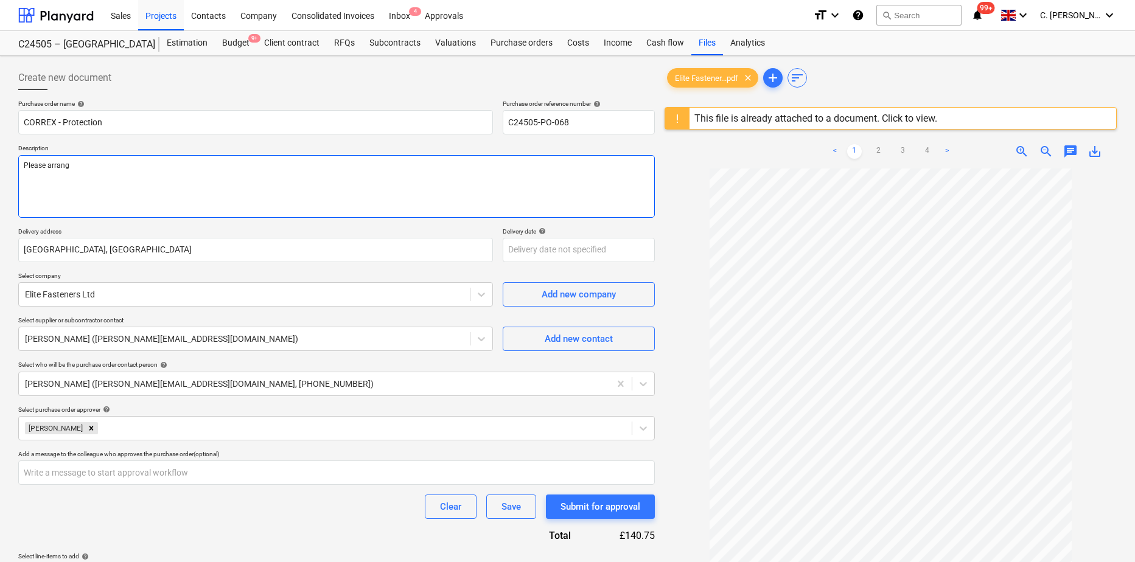
type textarea "x"
type textarea "Please arrange"
type textarea "x"
type textarea "Please arrange t"
type textarea "x"
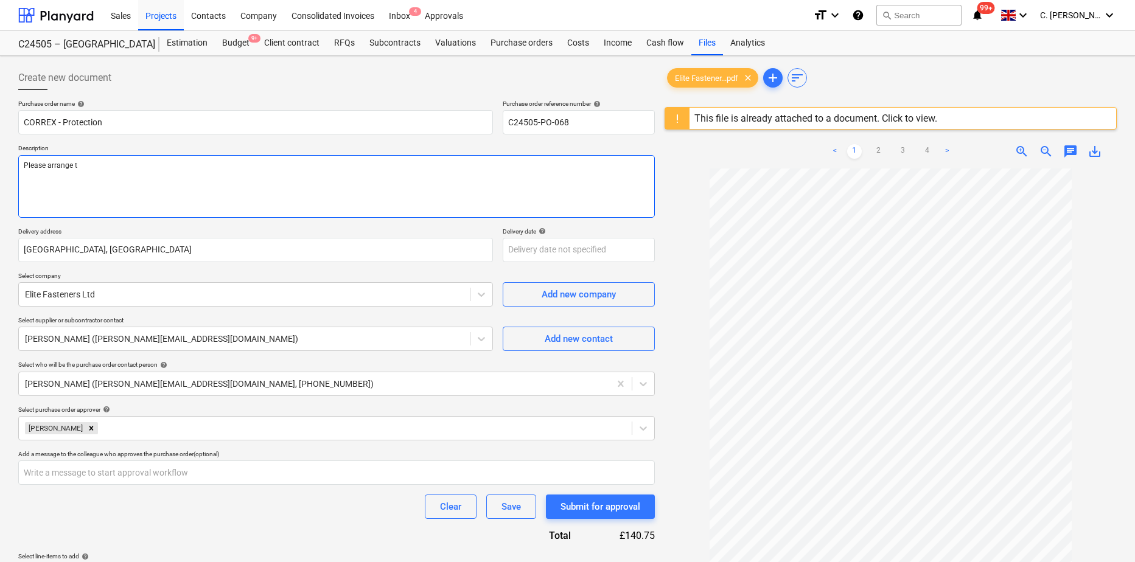
type textarea "Please arrange to"
type textarea "x"
type textarea "Please arrange to"
type textarea "x"
type textarea "Please arrange to"
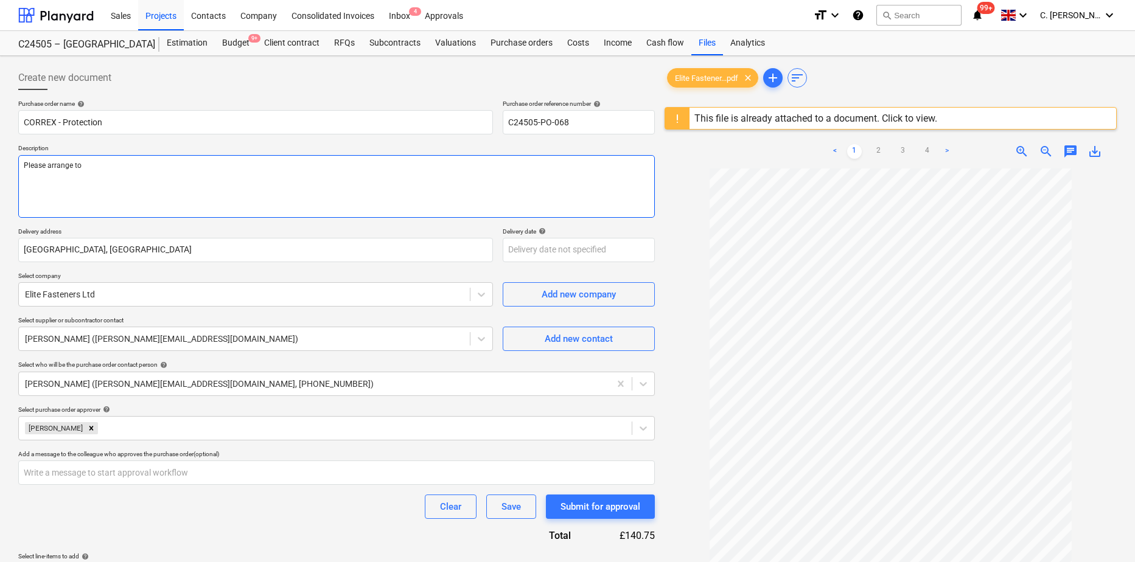
type textarea "x"
type textarea "Please arrange t"
type textarea "x"
type textarea "Please arrange"
type textarea "x"
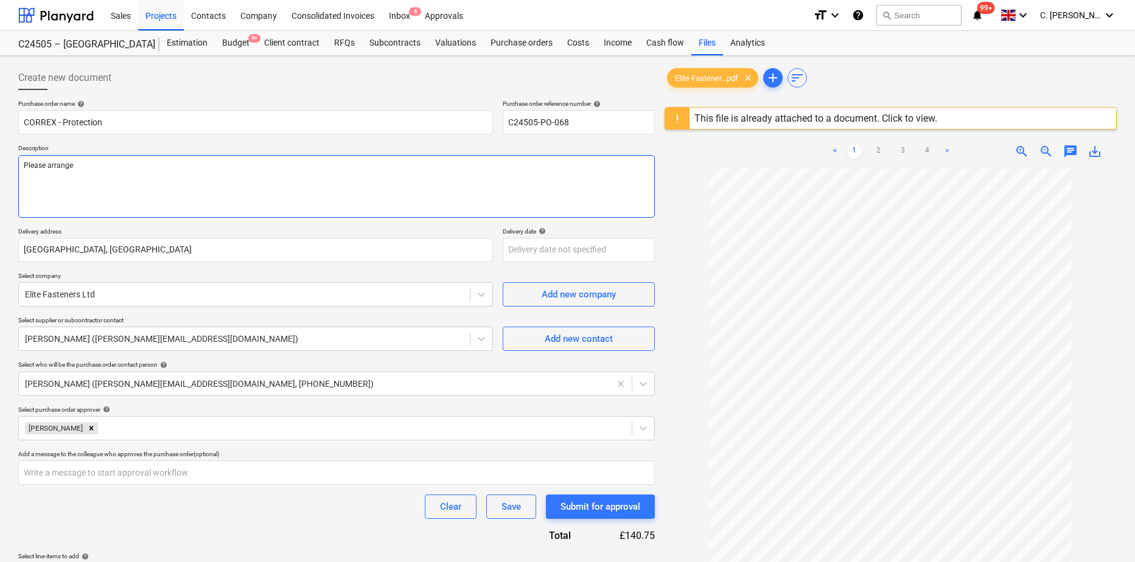
type textarea "Please arrange"
type textarea "x"
type textarea "Please arrang"
type textarea "x"
type textarea "Please arran"
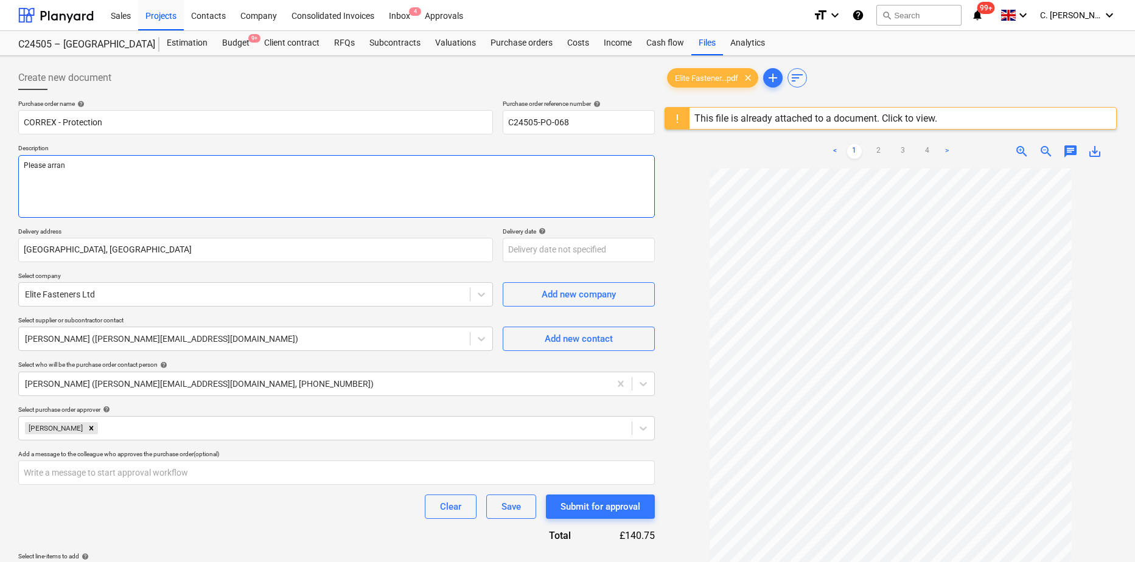
type textarea "x"
type textarea "Please arra"
type textarea "x"
type textarea "Please arr"
type textarea "x"
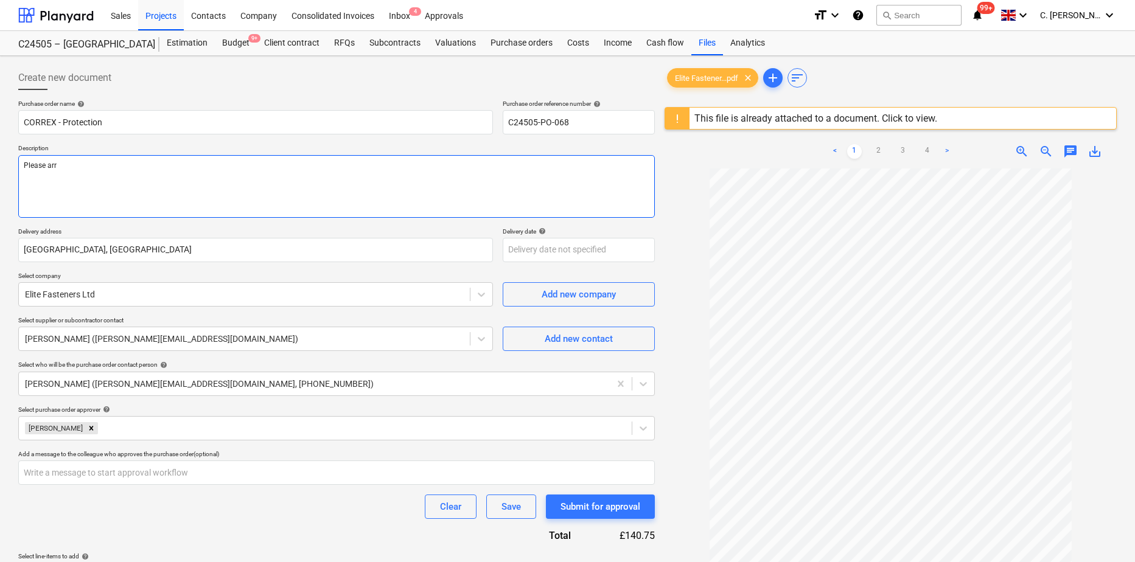
type textarea "Please ar"
type textarea "x"
type textarea "Please a"
type textarea "x"
type textarea "Please"
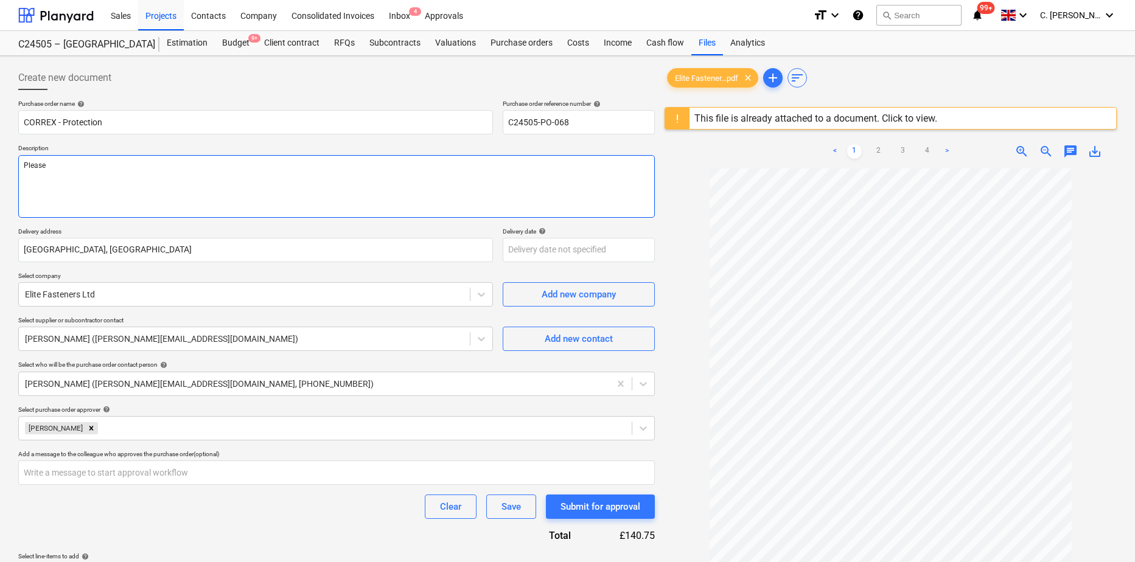
type textarea "x"
type textarea "Please p"
type textarea "x"
type textarea "Please pl"
type textarea "x"
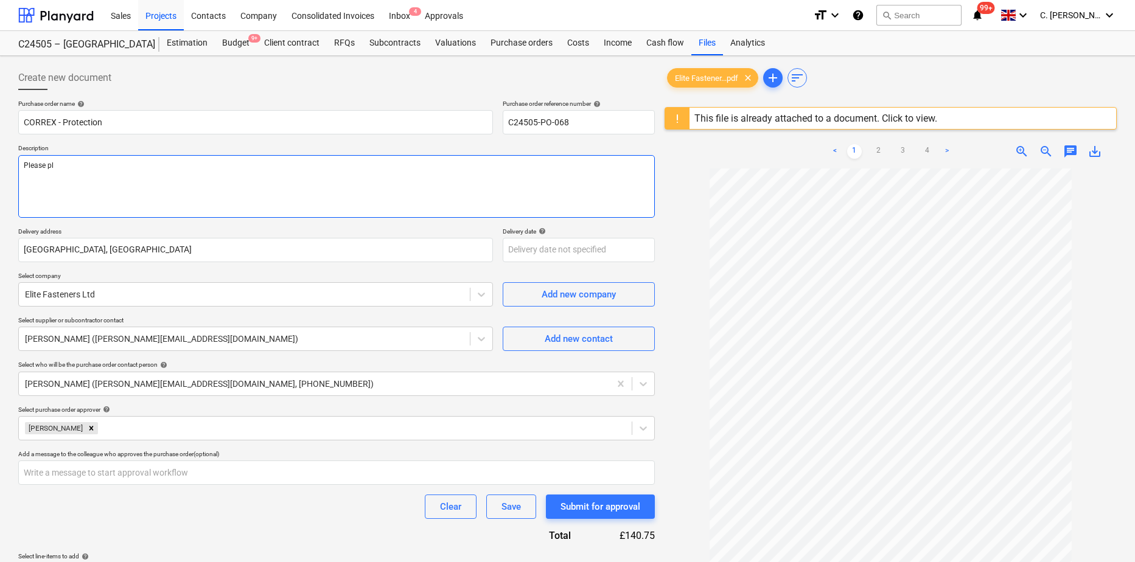
type textarea "Please p"
type textarea "x"
type textarea "Please pr"
type textarea "x"
type textarea "Please pro"
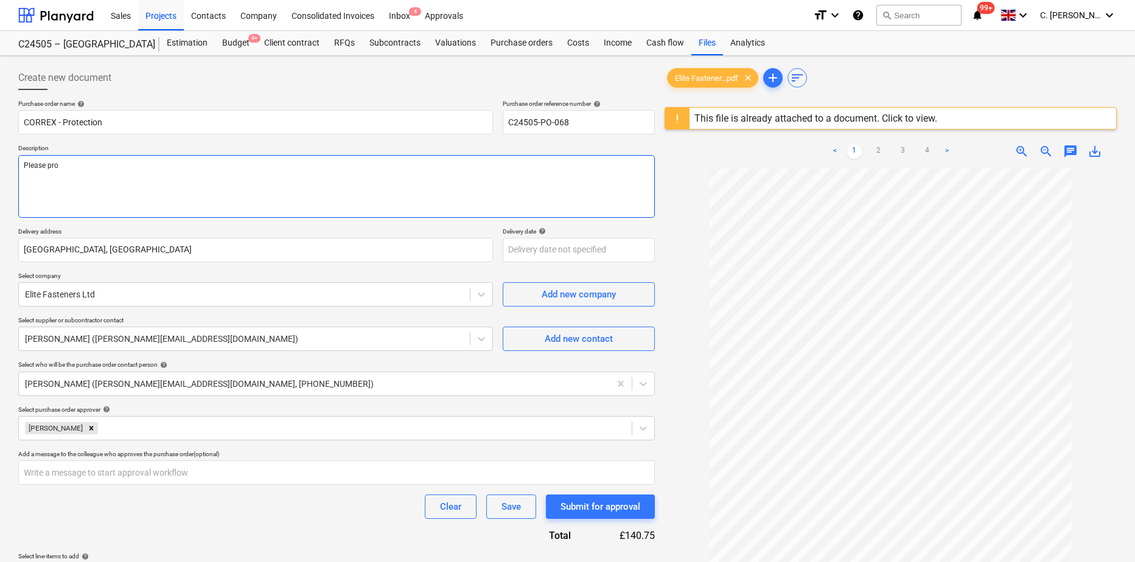
type textarea "x"
type textarea "Please proc"
type textarea "x"
type textarea "Please proce"
type textarea "x"
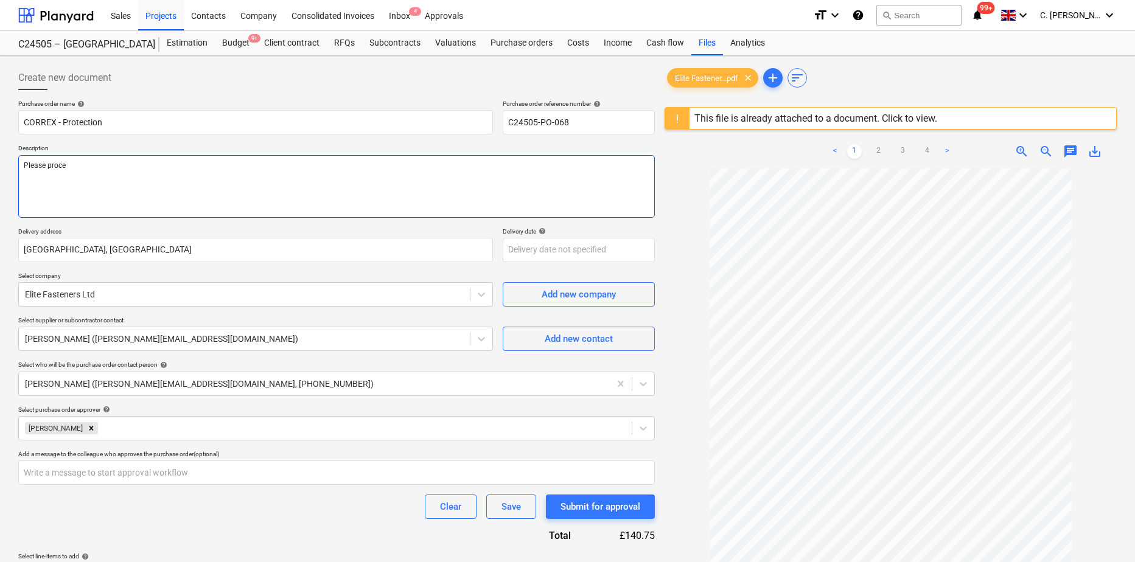
type textarea "Please procee"
type textarea "x"
type textarea "Please proceed"
type textarea "x"
type textarea "Please proceed"
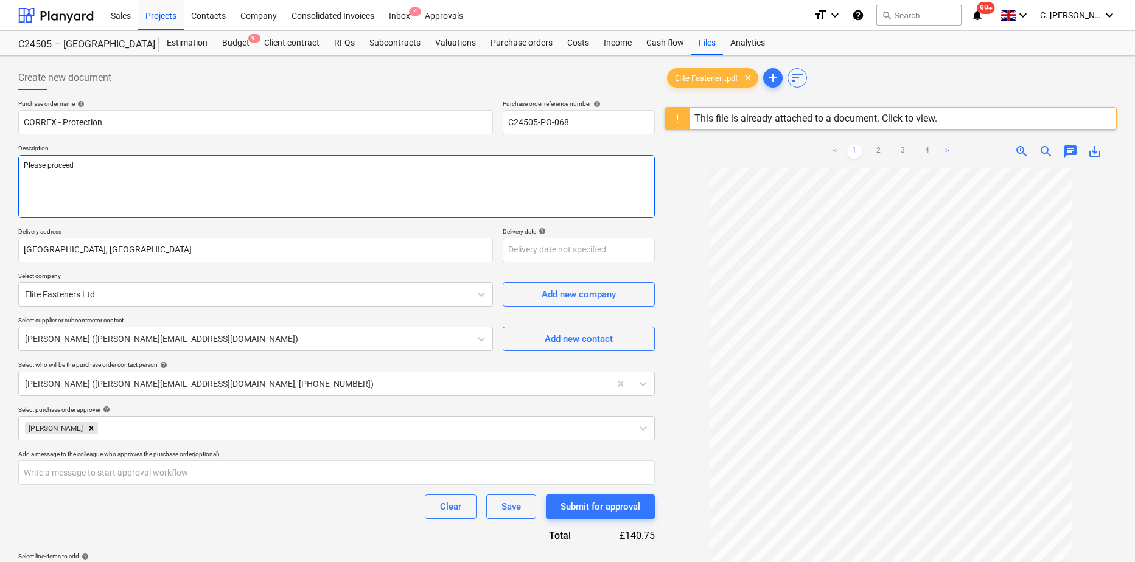
type textarea "x"
type textarea "Please proceed a"
type textarea "x"
type textarea "Please proceed as"
type textarea "x"
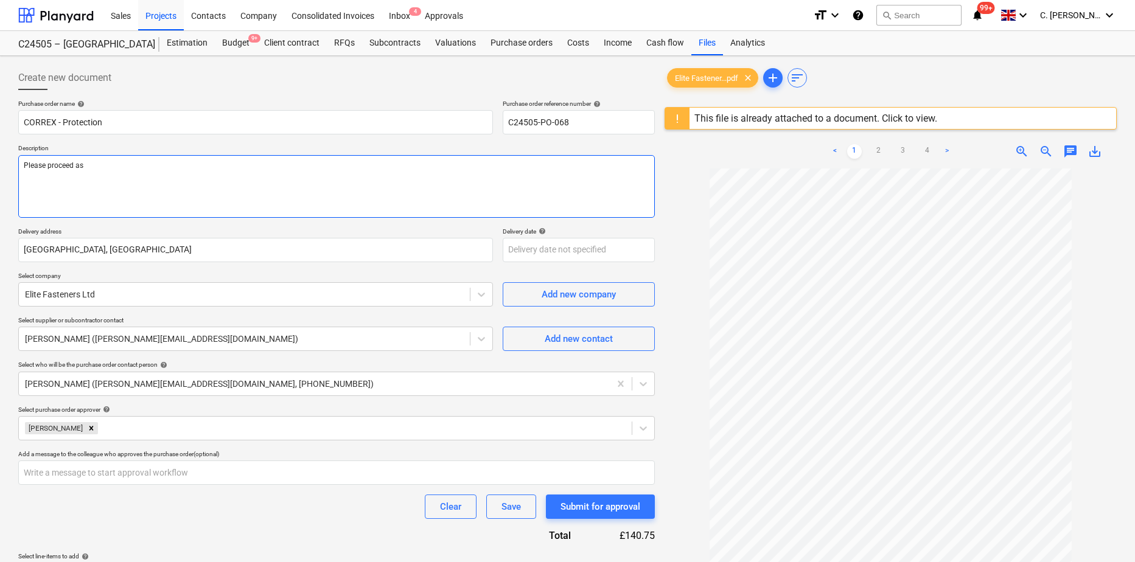
type textarea "Please proceed as"
type textarea "x"
type textarea "Please proceed as e"
type textarea "x"
type textarea "Please proceed as"
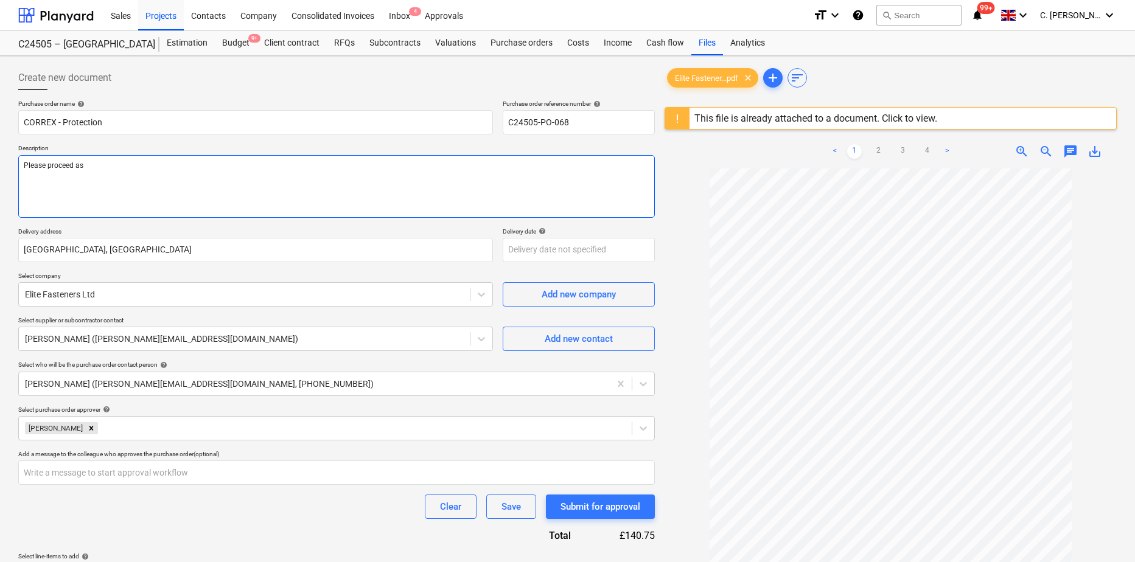
type textarea "x"
type textarea "Please proceed as pe"
type textarea "x"
type textarea "Please proceed as per"
type textarea "x"
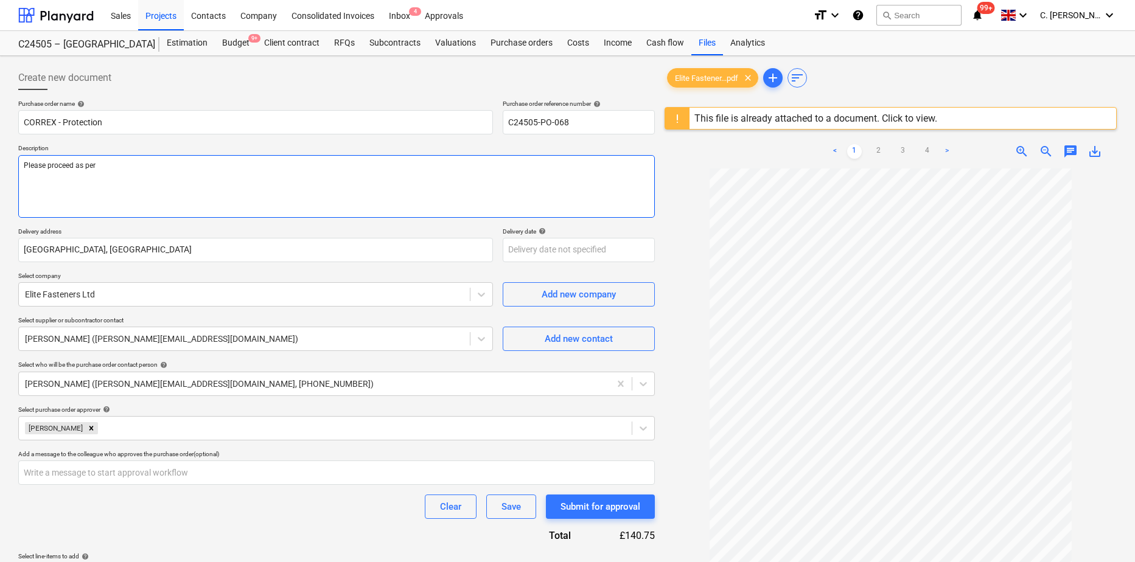
type textarea "Please proceed as per t"
type textarea "x"
type textarea "Please proceed as per tha"
type textarea "x"
type textarea "Please proceed as per tha"
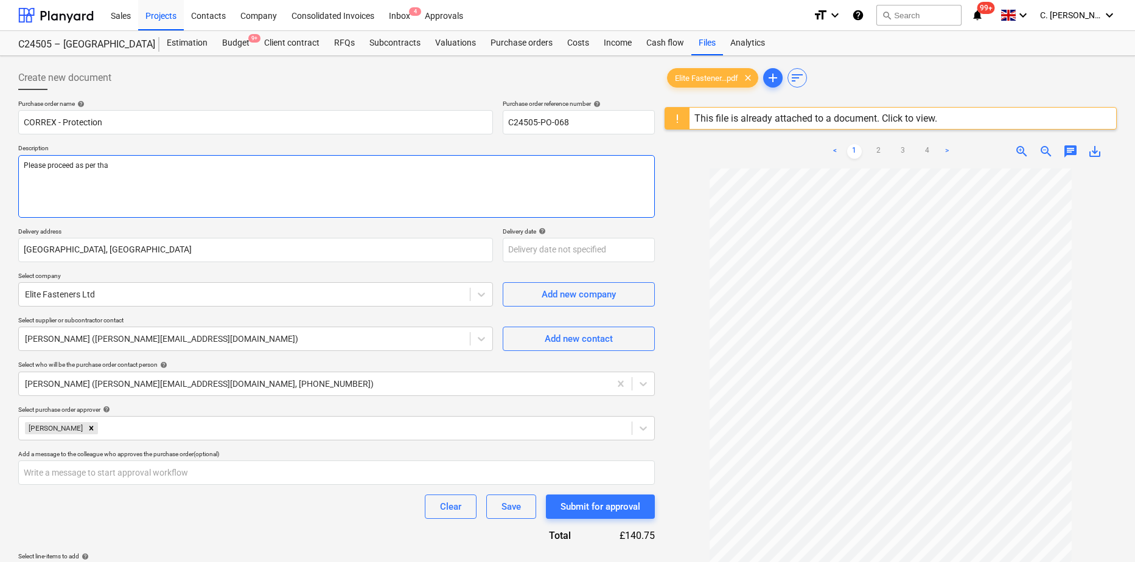
type textarea "x"
type textarea "Please proceed as per tha ="
type textarea "x"
type textarea "Please proceed as per tha"
type textarea "x"
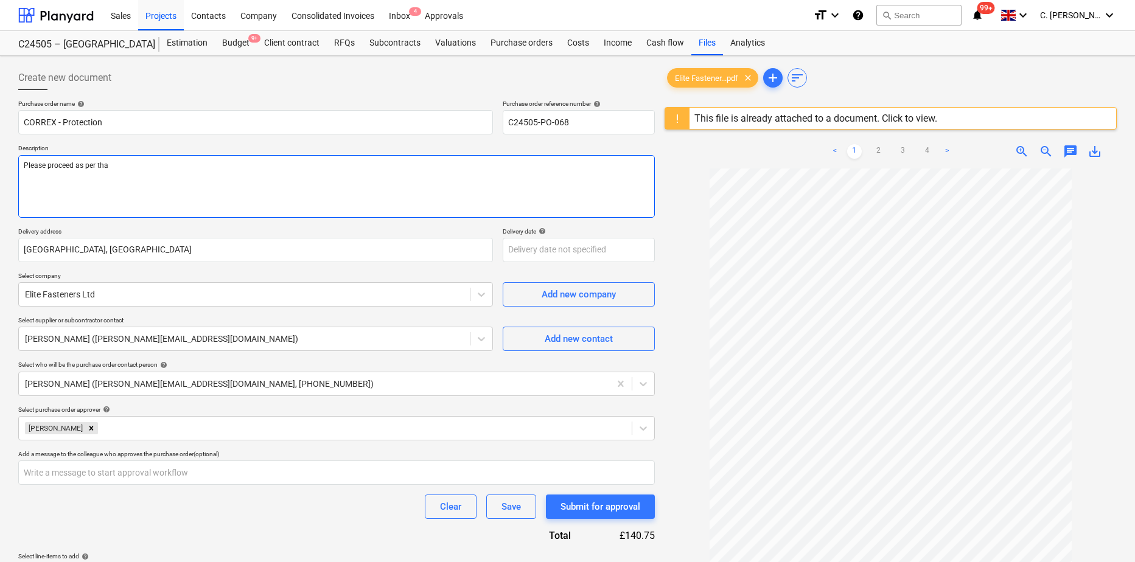
type textarea "Please proceed as per tha"
type textarea "x"
type textarea "Please proceed as per th"
type textarea "x"
type textarea "Please proceed as per the"
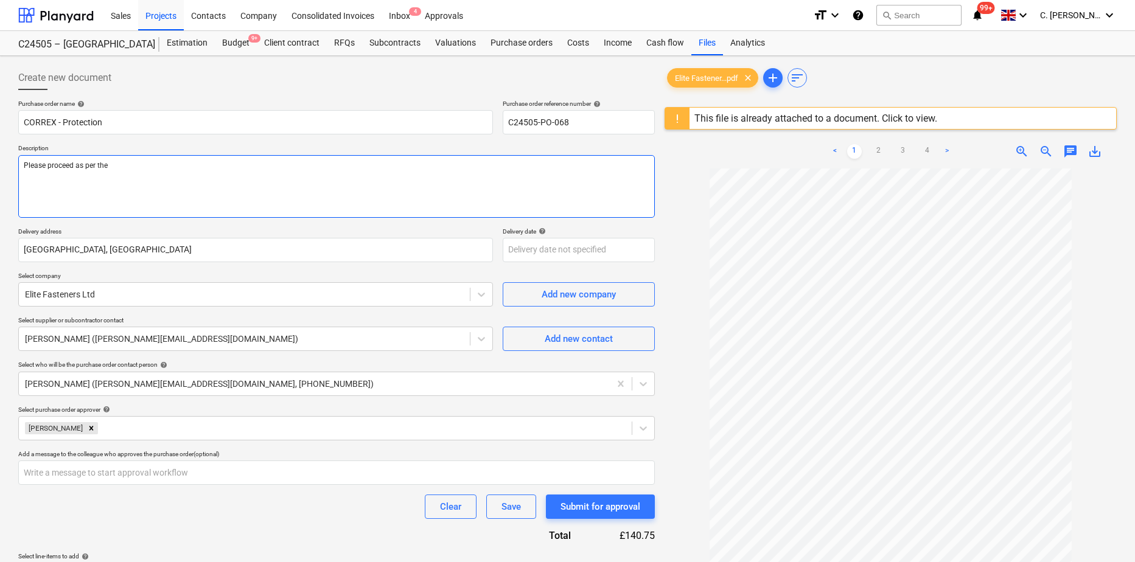
type textarea "x"
type textarea "Please proceed as per the"
type textarea "x"
type textarea "Please proceed as per the a"
type textarea "x"
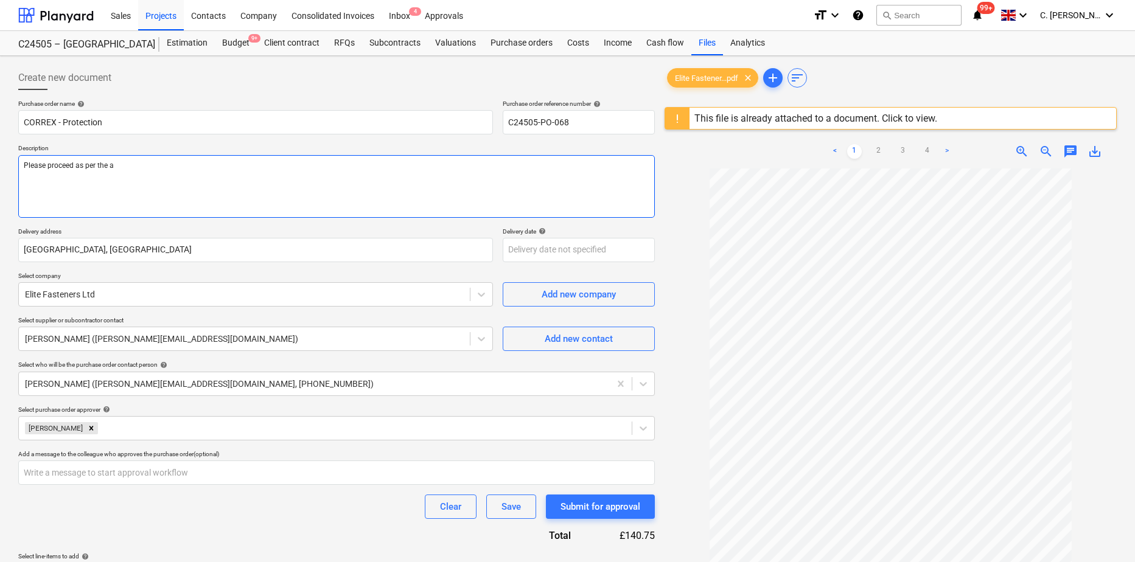
type textarea "Please proceed as per the at"
type textarea "x"
type textarea "Please proceed as per the att"
type textarea "x"
type textarea "Please proceed as per the atta"
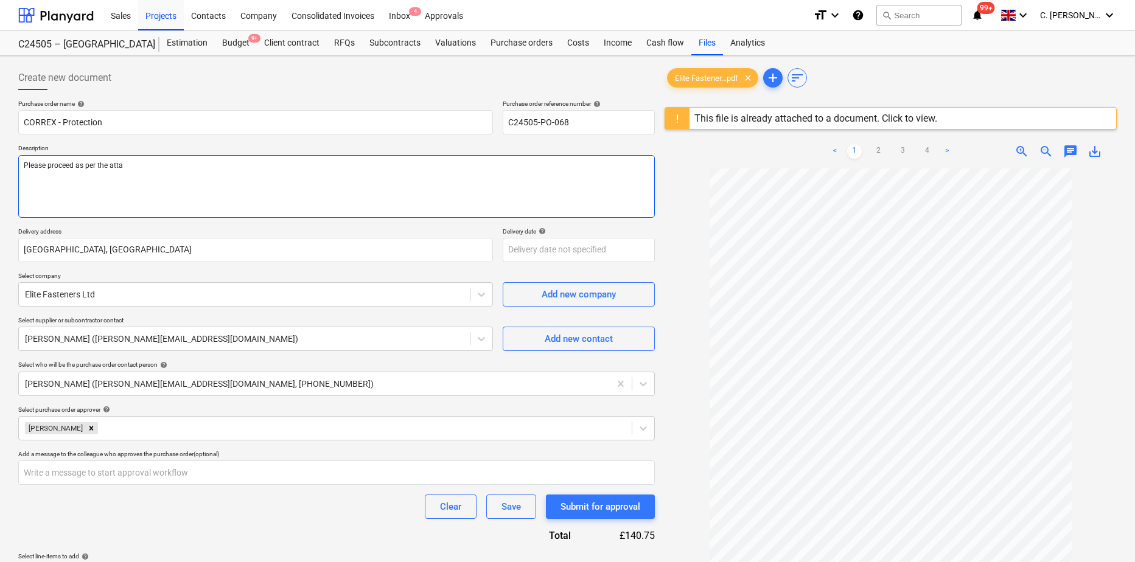
type textarea "x"
type textarea "Please proceed as per the attac"
type textarea "x"
type textarea "Please proceed as per the attach"
type textarea "x"
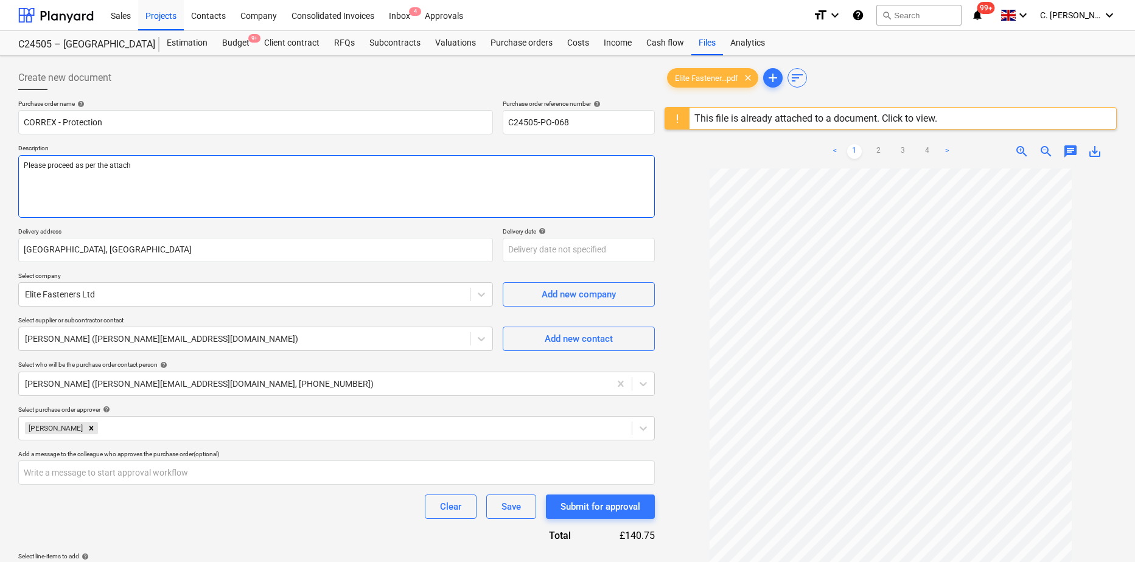
type textarea "Please proceed as per the attache"
type textarea "x"
type textarea "Please proceed as per the attached"
type textarea "x"
type textarea "Please proceed as per the attached"
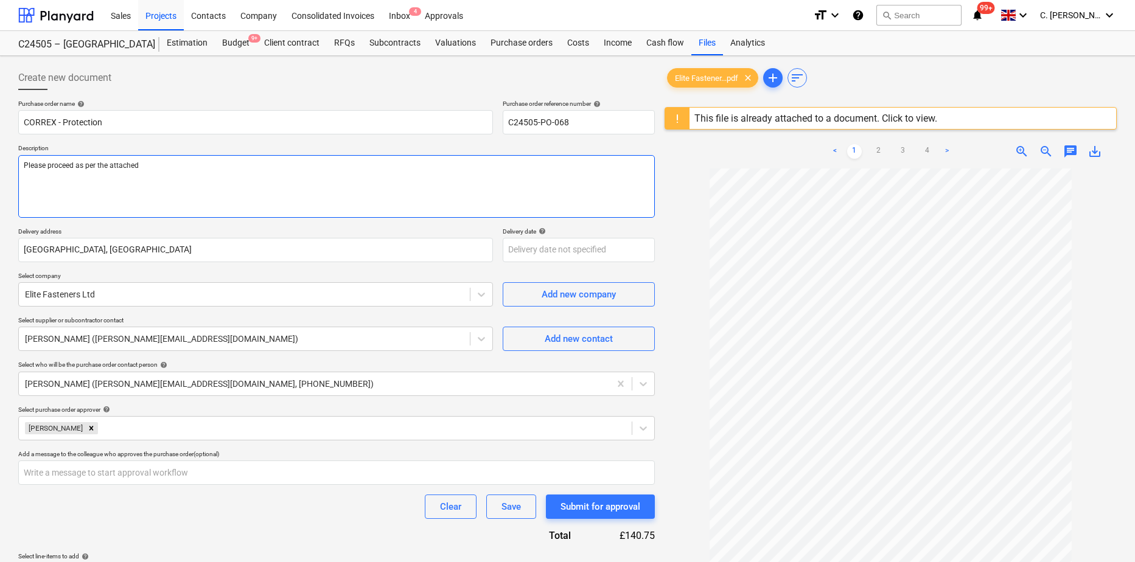
type textarea "x"
type textarea "Please proceed as per the attached P"
type textarea "x"
type textarea "Please proceed as per the attached PO"
type textarea "x"
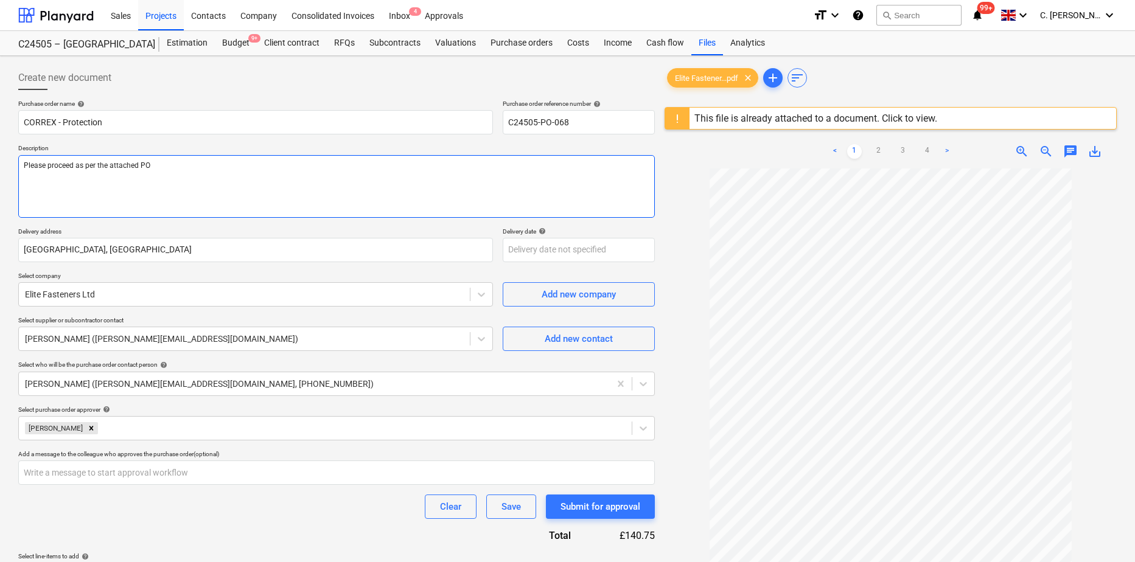
type textarea "Please proceed as per the attached PO a"
type textarea "x"
type textarea "Please proceed as per the attached PO an"
type textarea "x"
type textarea "Please proceed as per the attached PO and"
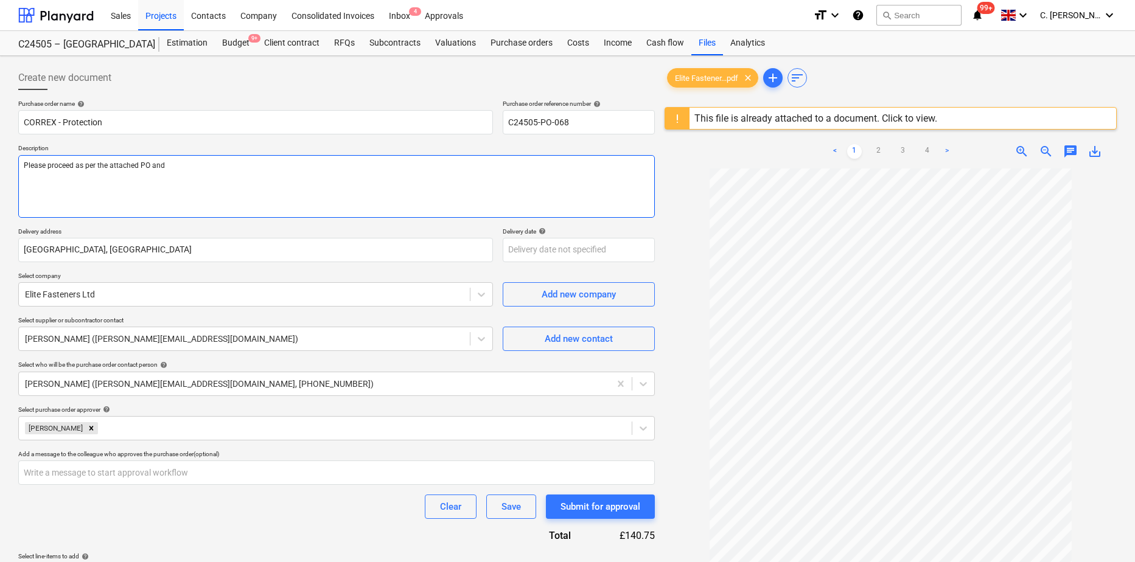
type textarea "x"
type textarea "Please proceed as per the attached PO and a"
type textarea "x"
type textarea "Please proceed as per the attached PO and adv"
type textarea "x"
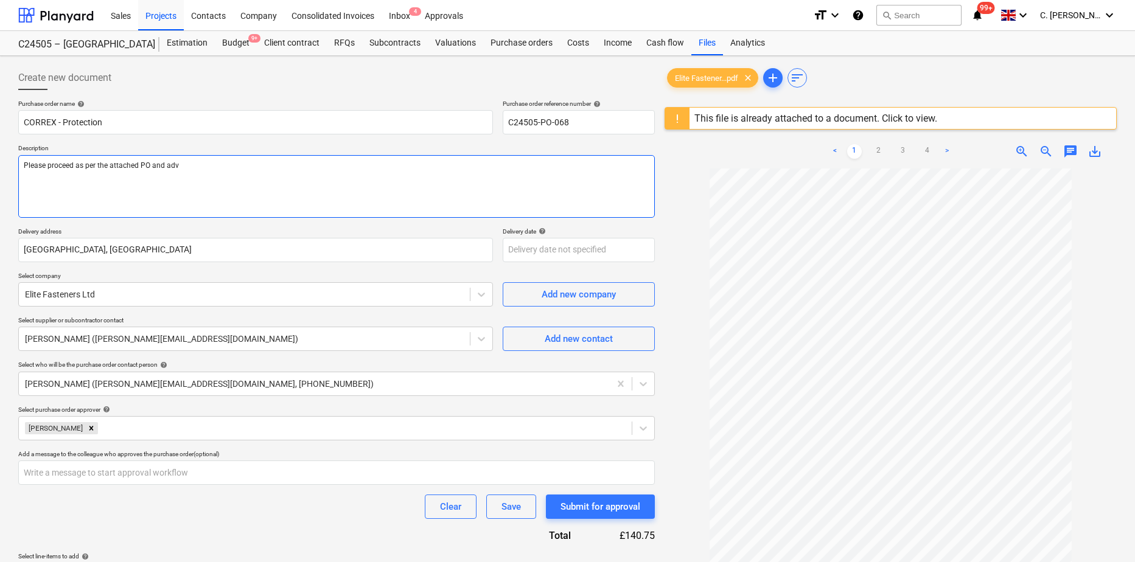
type textarea "Please proceed as per the attached PO and advi"
click at [335, 166] on textarea "Please proceed as per the attached PO and advise with an ETA to Sergiu Bolmoaga…" at bounding box center [336, 186] width 637 height 63
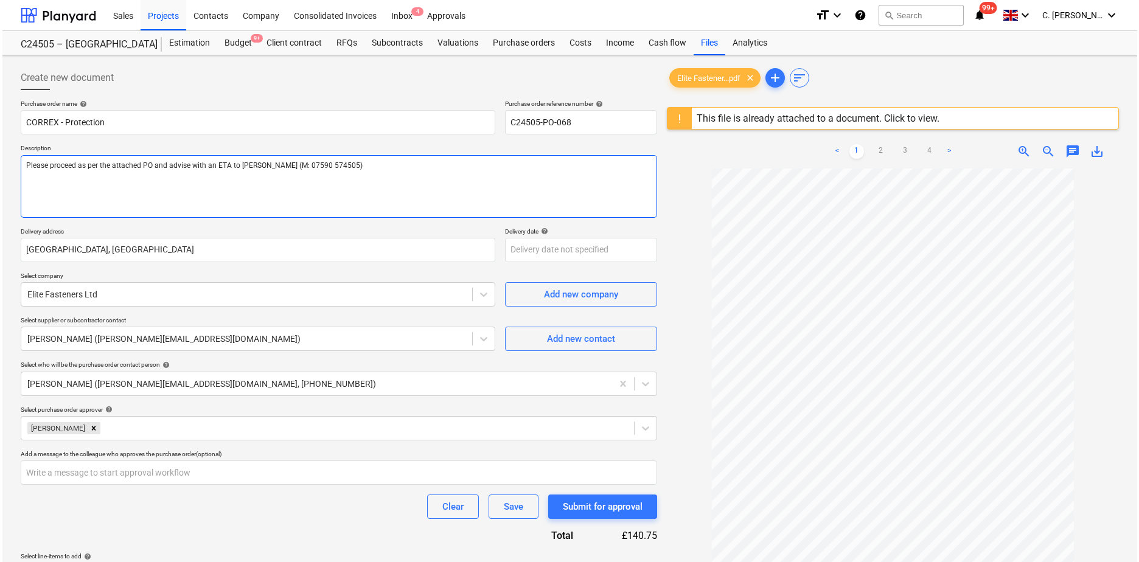
scroll to position [180, 0]
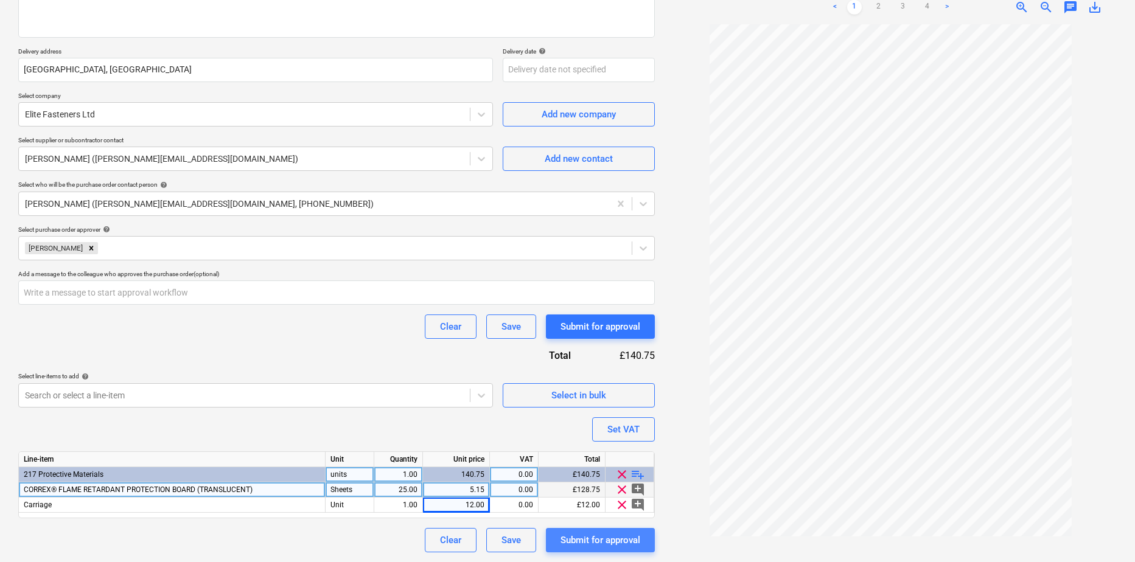
click at [626, 542] on div "Submit for approval" at bounding box center [601, 541] width 80 height 16
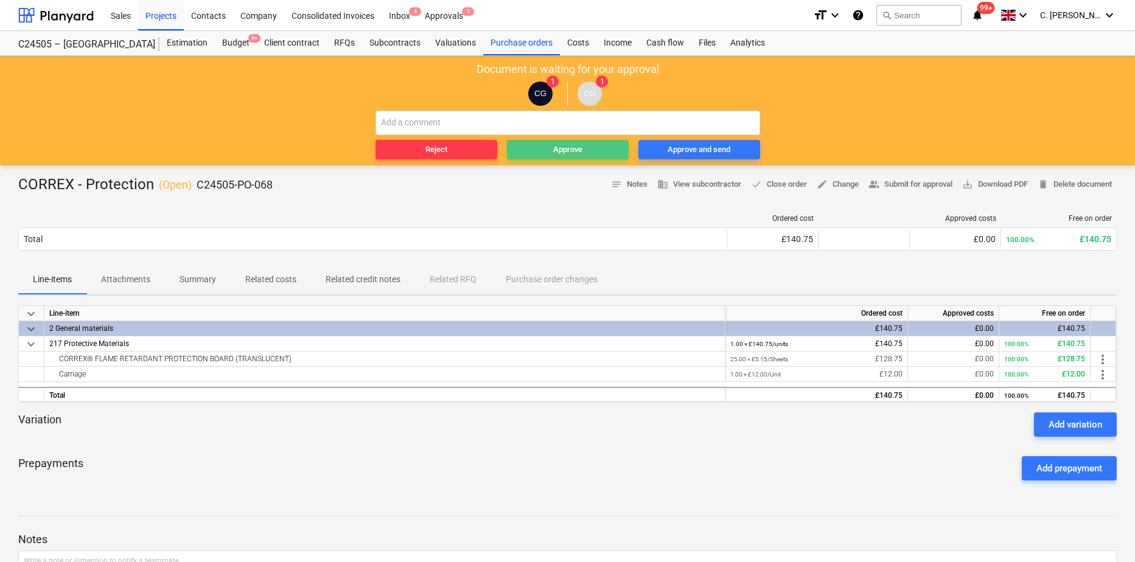
click at [572, 141] on button "Approve" at bounding box center [568, 149] width 122 height 19
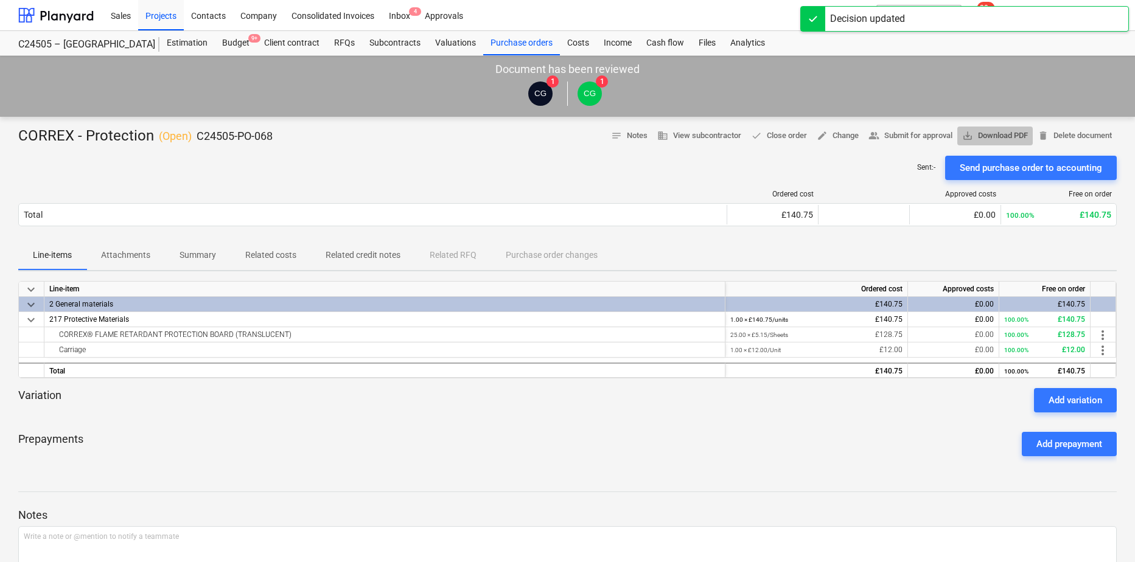
click at [1022, 135] on span "save_alt Download PDF" at bounding box center [995, 136] width 66 height 14
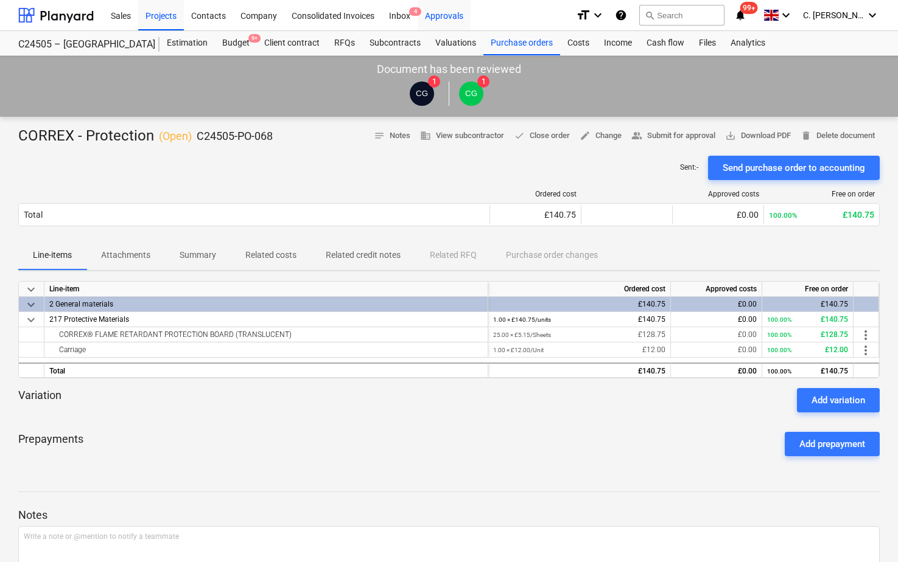
click at [450, 12] on div "Approvals" at bounding box center [444, 14] width 53 height 31
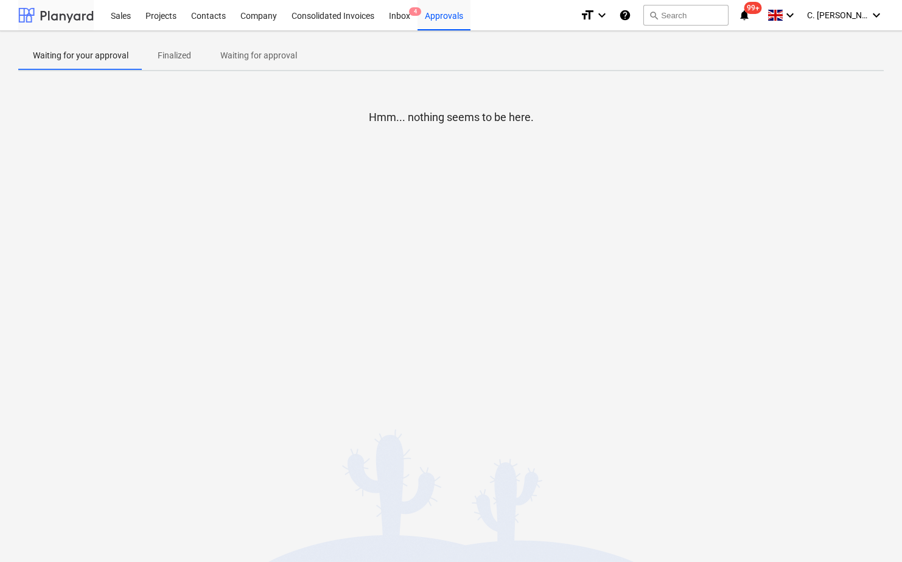
click at [80, 20] on div at bounding box center [55, 15] width 75 height 30
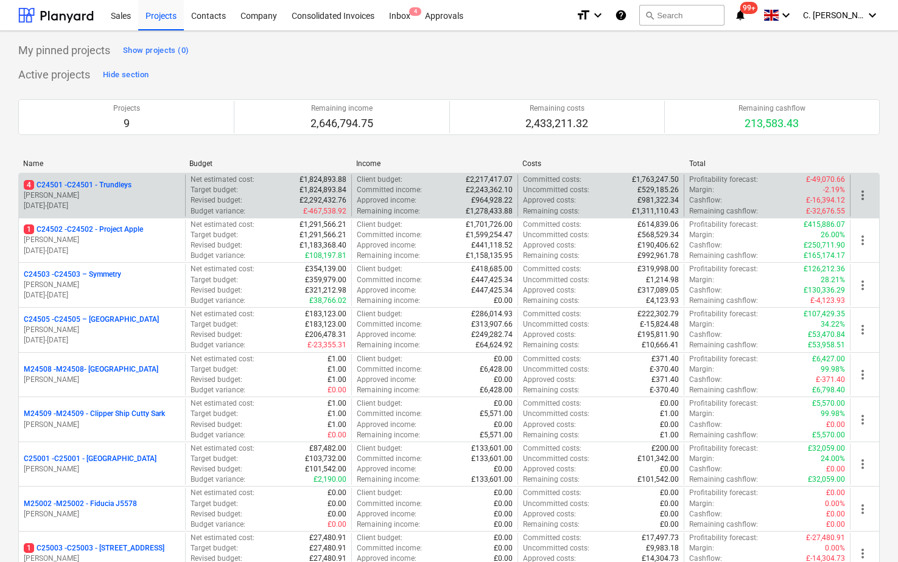
click at [60, 195] on p "[PERSON_NAME]" at bounding box center [102, 196] width 156 height 10
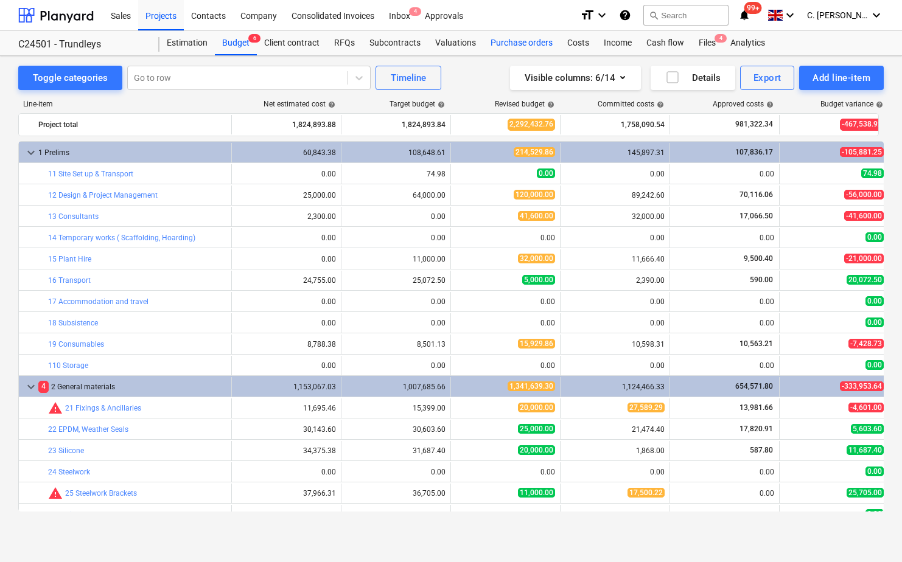
click at [499, 42] on div "Purchase orders" at bounding box center [521, 43] width 77 height 24
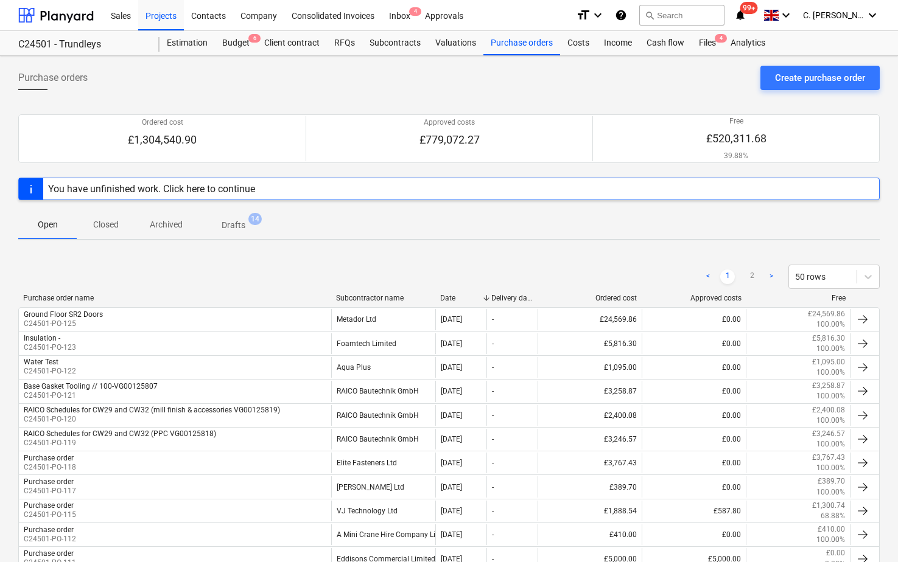
click at [377, 298] on div "Subcontractor name" at bounding box center [383, 298] width 94 height 9
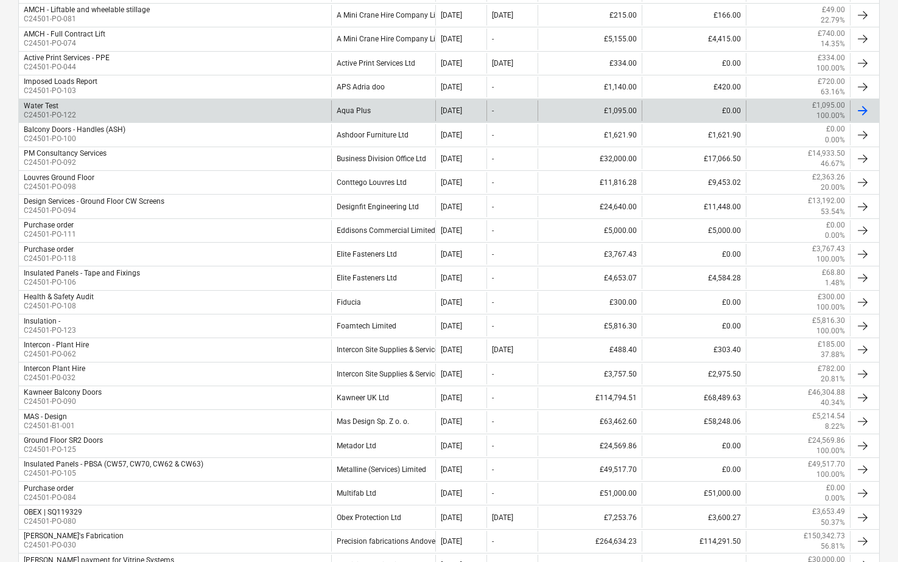
scroll to position [426, 0]
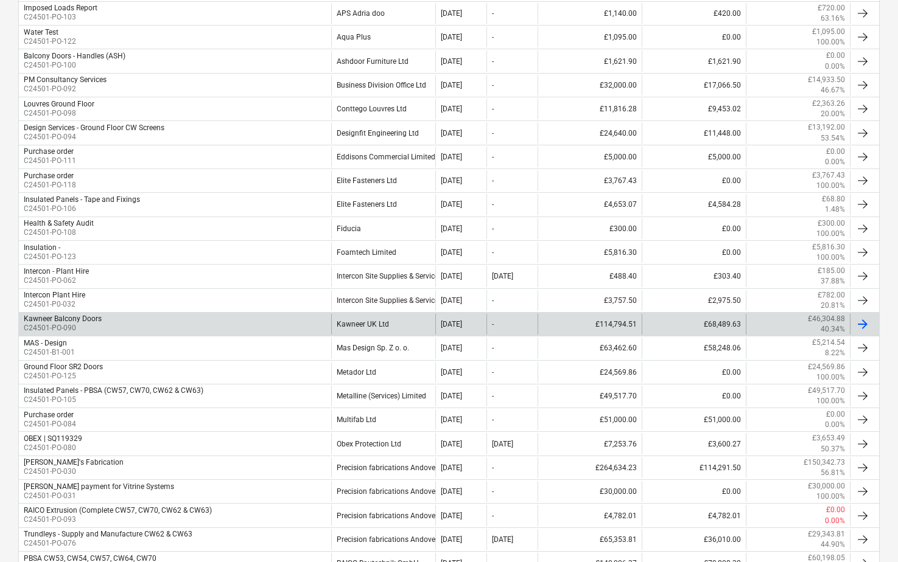
click at [373, 323] on div "Kawneer UK Ltd" at bounding box center [383, 324] width 104 height 21
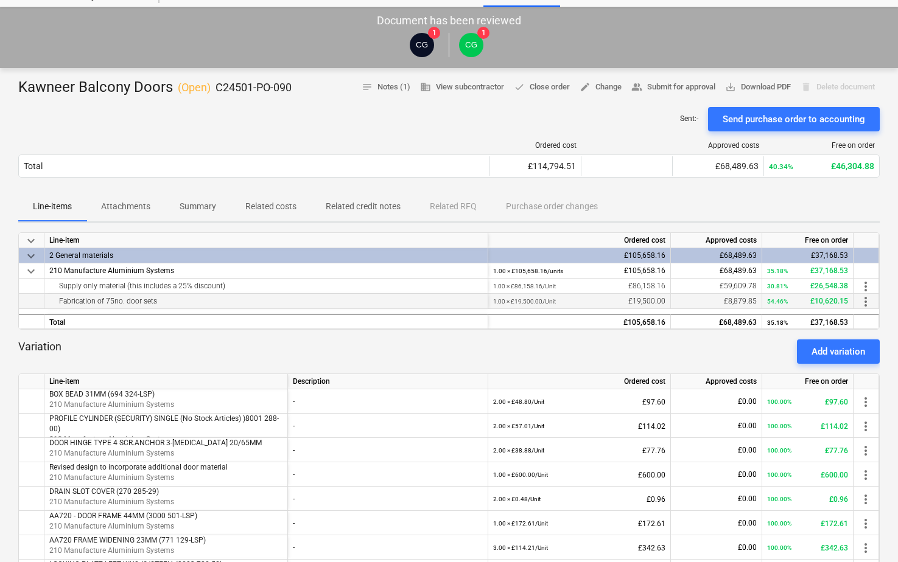
scroll to position [122, 0]
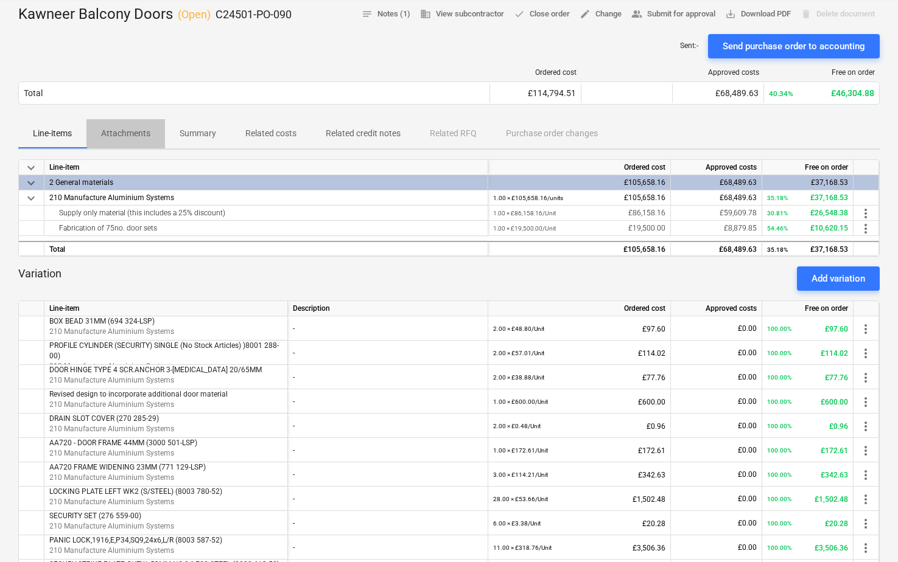
click at [139, 131] on p "Attachments" at bounding box center [125, 133] width 49 height 13
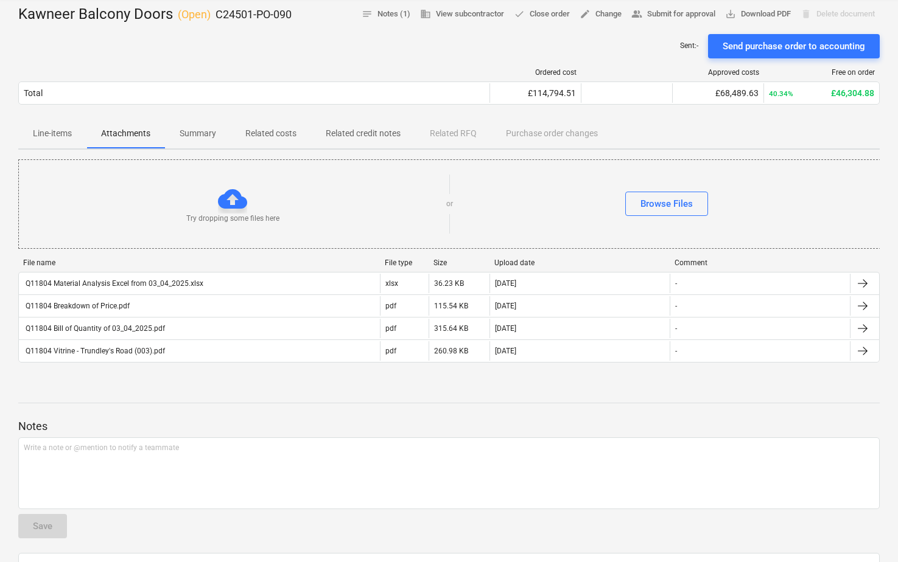
click at [282, 136] on p "Related costs" at bounding box center [270, 133] width 51 height 13
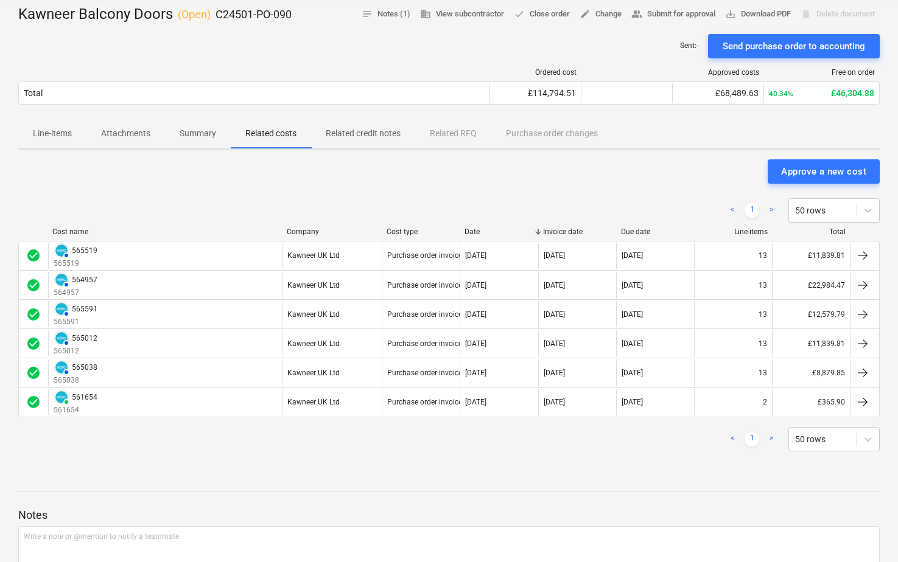
drag, startPoint x: 102, startPoint y: 256, endPoint x: 701, endPoint y: 499, distance: 646.6
click at [701, 499] on div at bounding box center [448, 504] width 861 height 10
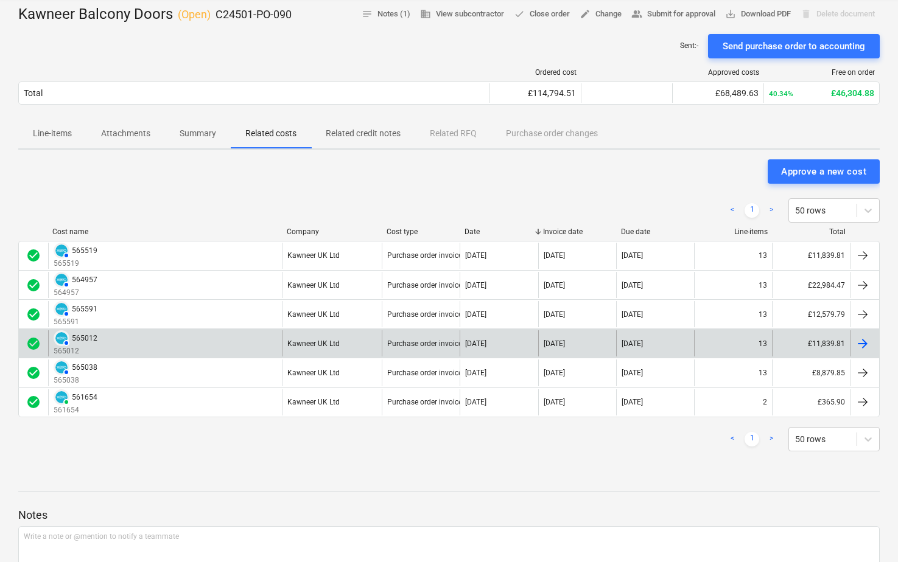
drag, startPoint x: 78, startPoint y: 335, endPoint x: 83, endPoint y: 343, distance: 9.3
click at [83, 343] on div "565012" at bounding box center [85, 338] width 26 height 9
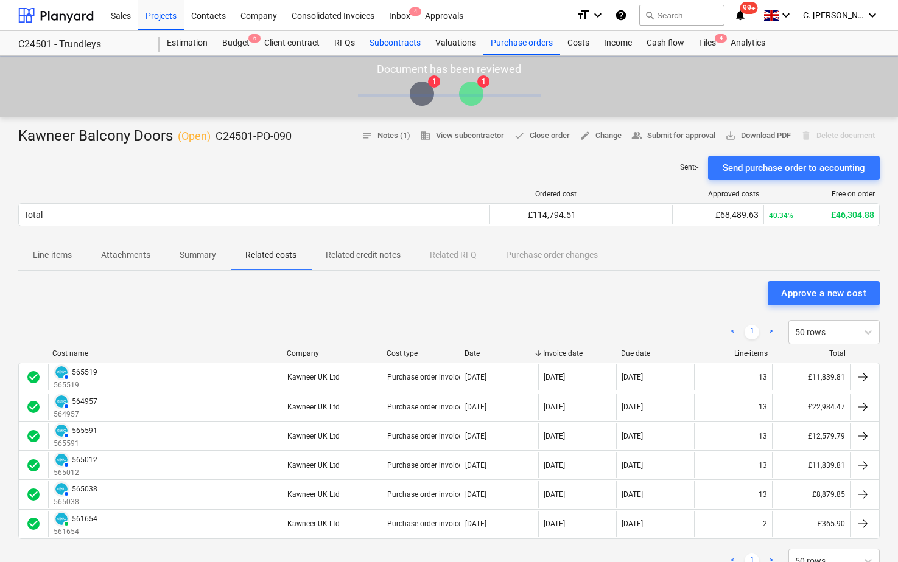
scroll to position [122, 0]
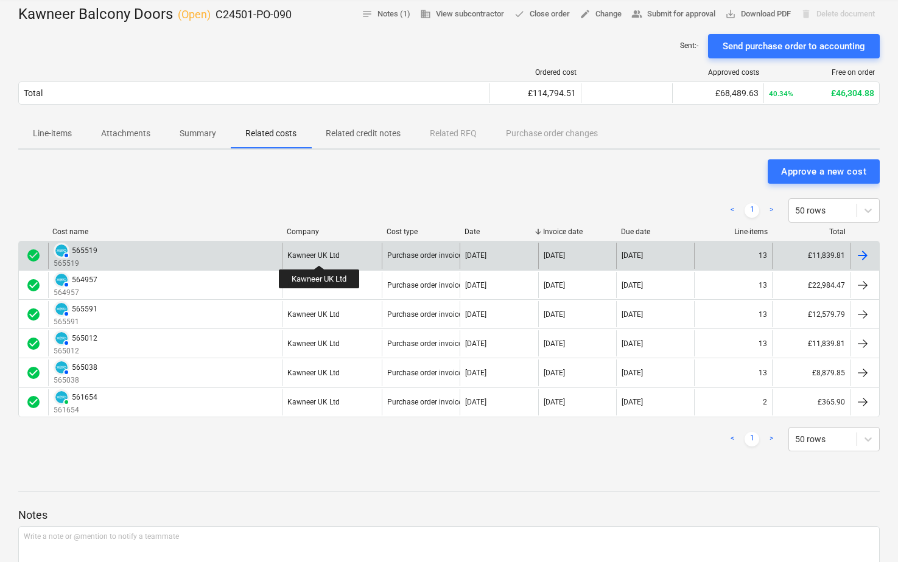
drag, startPoint x: 320, startPoint y: 254, endPoint x: 302, endPoint y: 257, distance: 17.8
click at [302, 257] on div "Kawneer UK Ltd" at bounding box center [313, 255] width 52 height 9
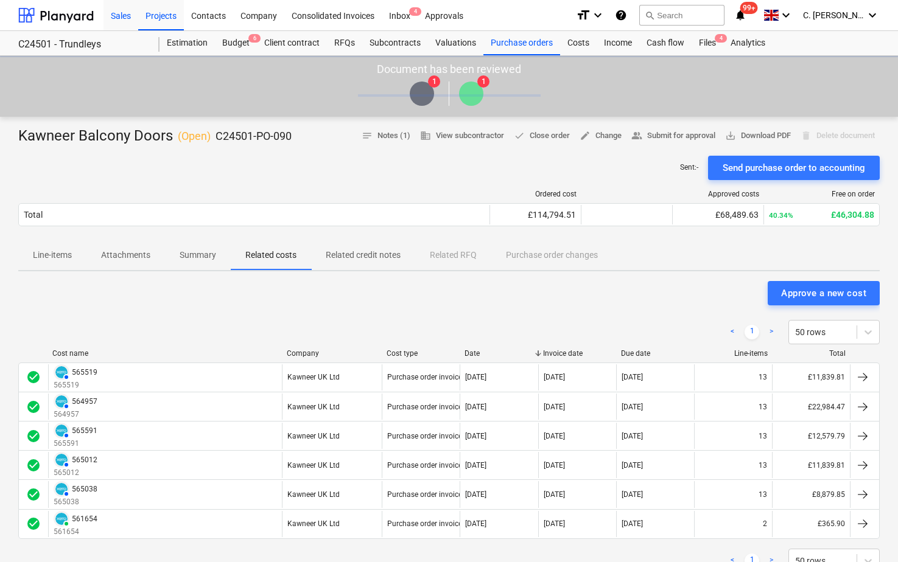
scroll to position [122, 0]
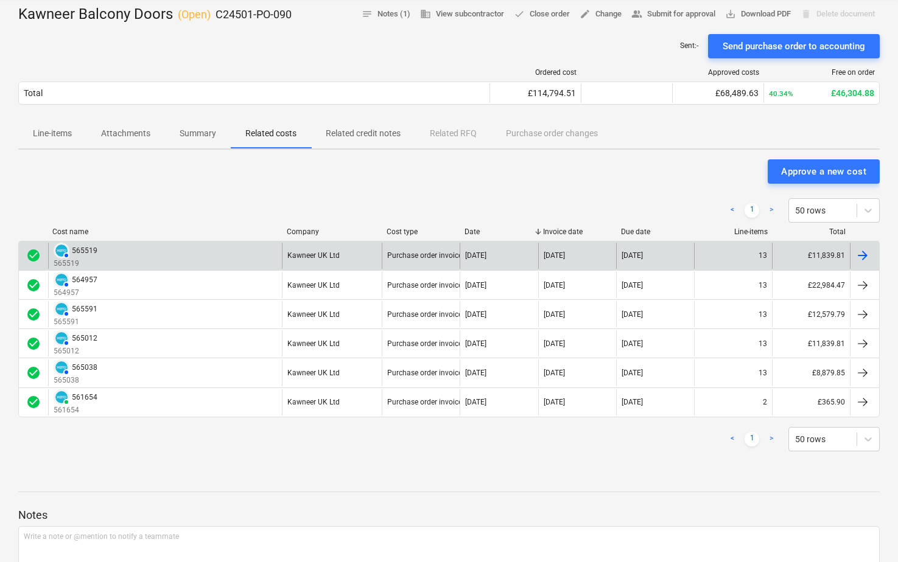
click at [864, 254] on div at bounding box center [862, 255] width 15 height 15
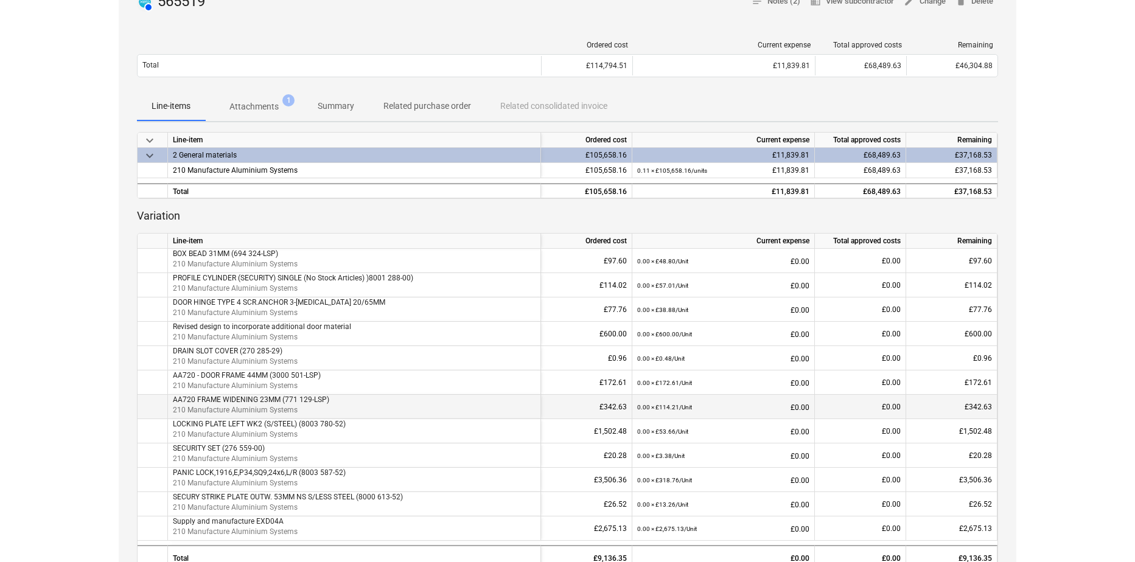
scroll to position [122, 0]
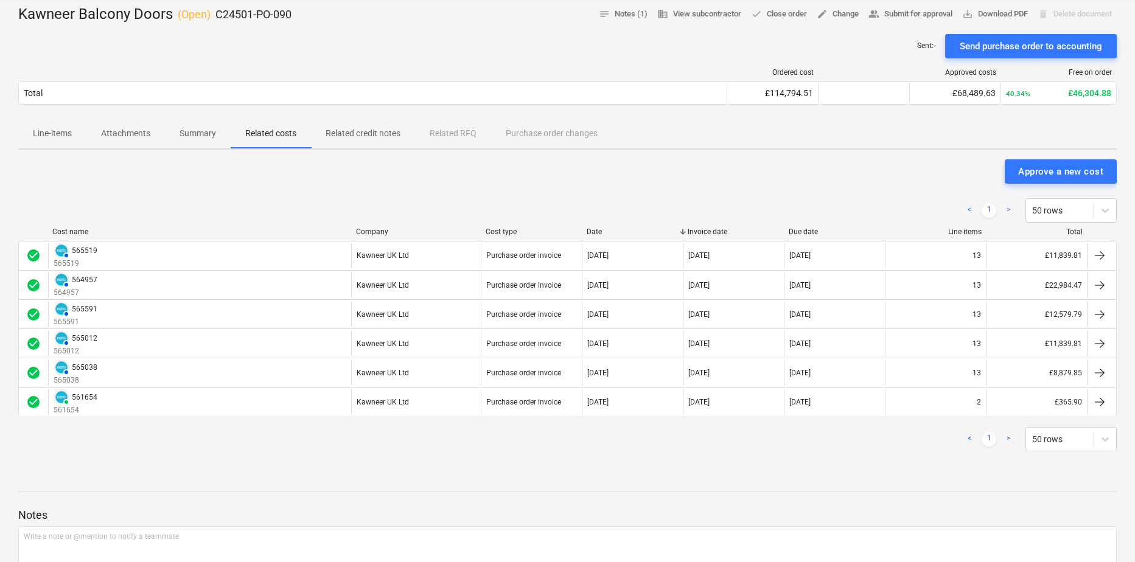
click at [195, 136] on p "Summary" at bounding box center [198, 133] width 37 height 13
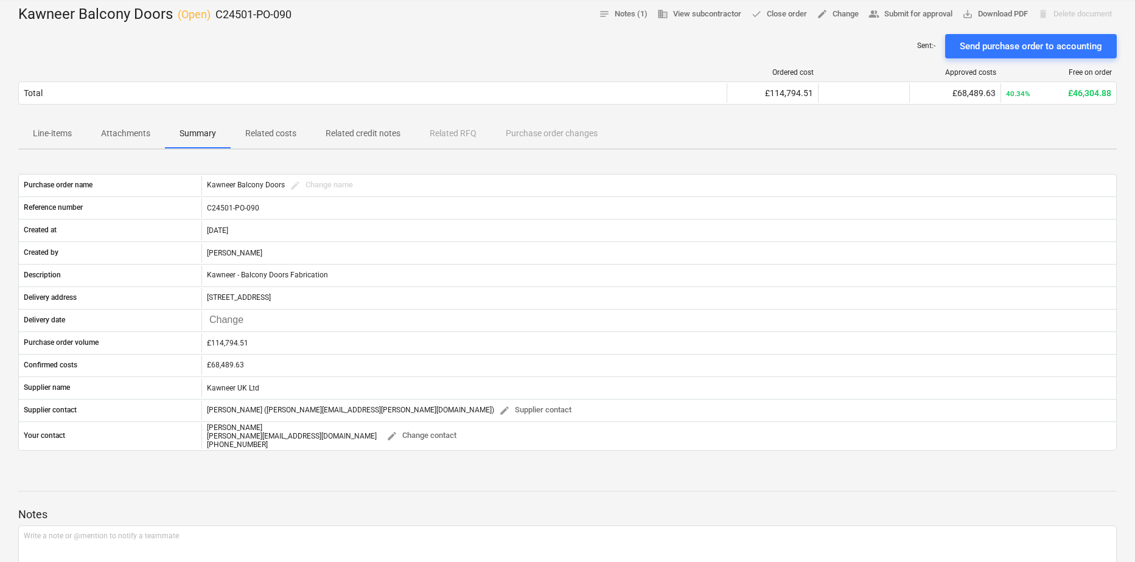
click at [262, 142] on span "Related costs" at bounding box center [271, 134] width 80 height 20
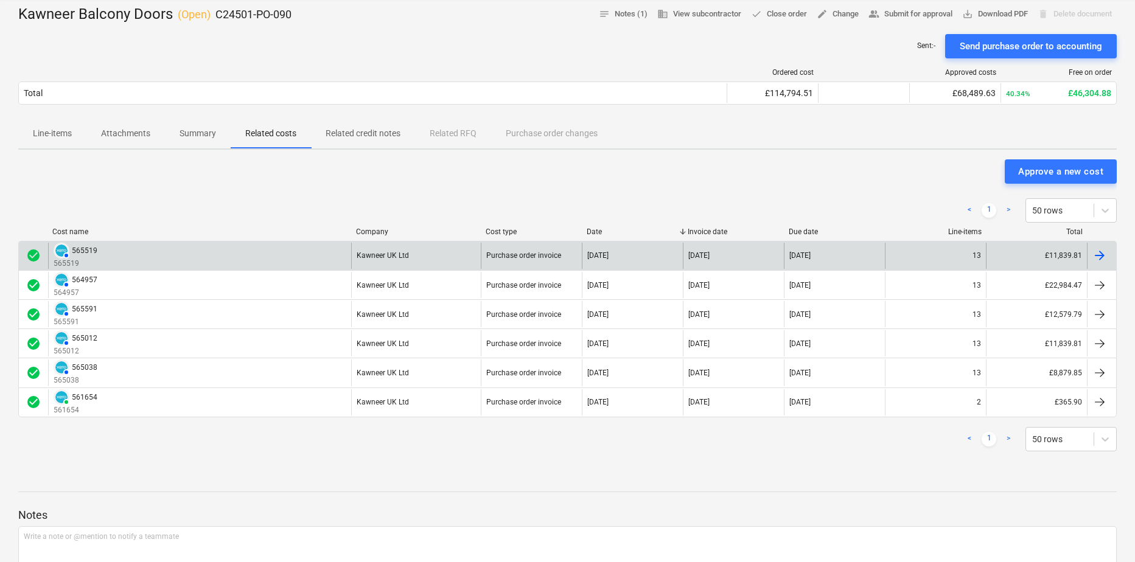
click at [1098, 256] on div at bounding box center [1100, 255] width 15 height 15
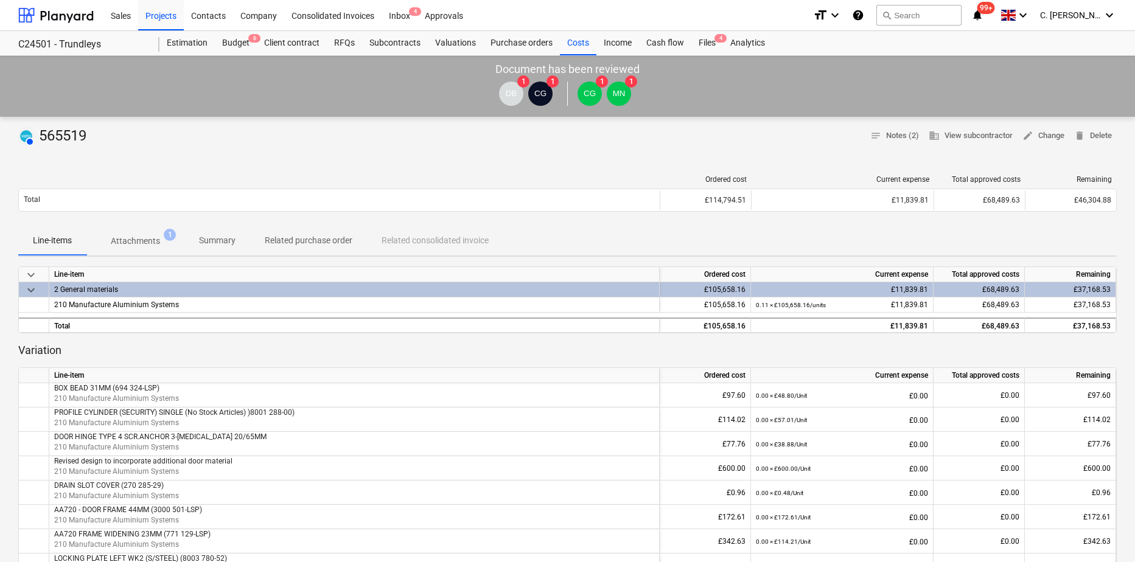
click at [140, 234] on span "Attachments 1" at bounding box center [135, 241] width 98 height 22
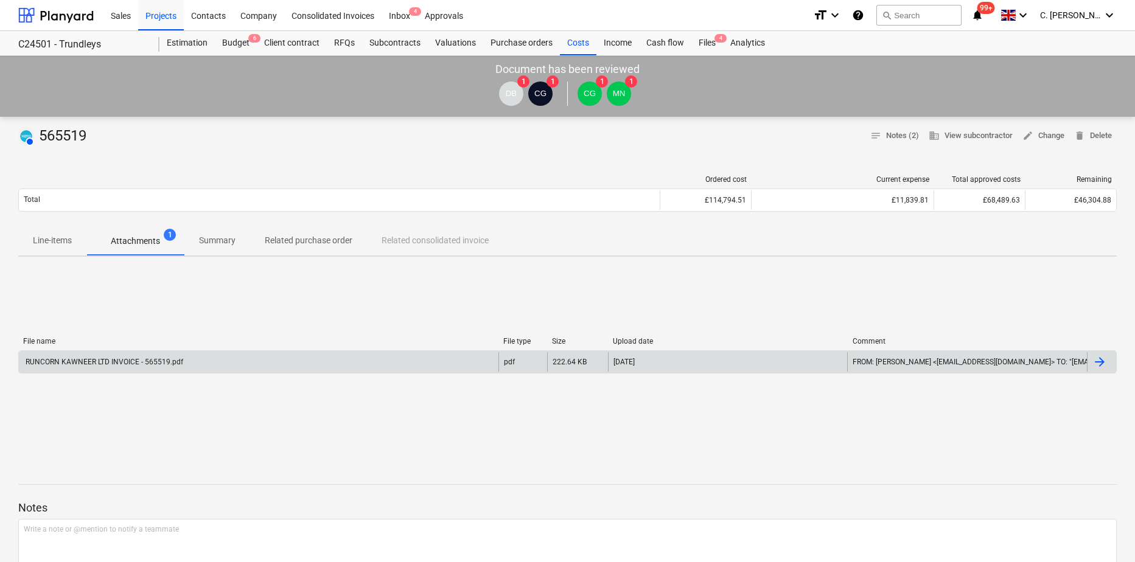
click at [141, 363] on div "RUNCORN KAWNEER LTD INVOICE - 565519.pdf" at bounding box center [103, 362] width 159 height 9
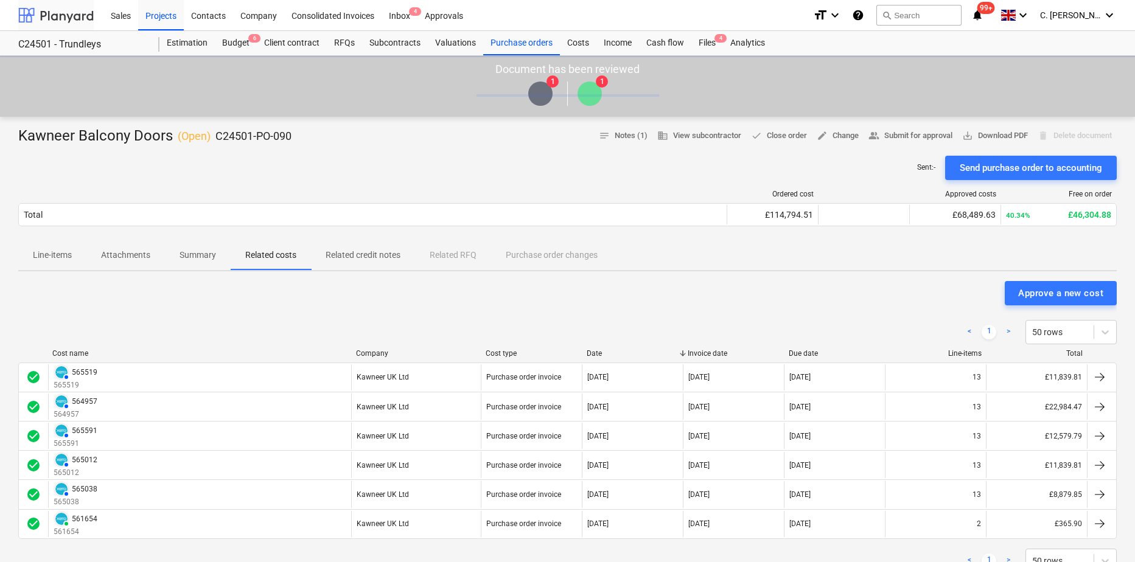
scroll to position [122, 0]
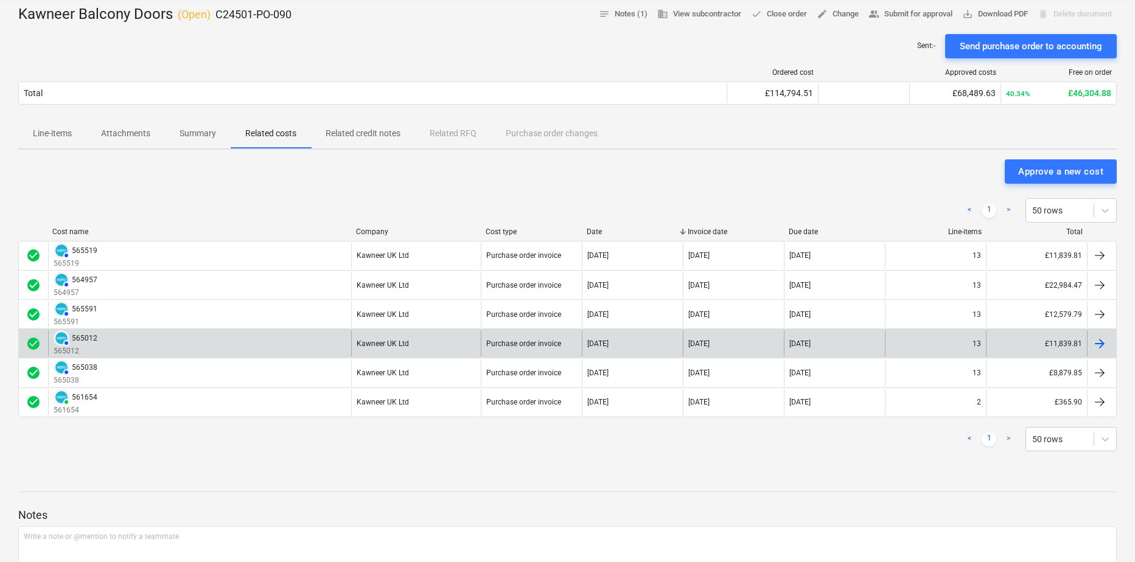
click at [99, 342] on div "AUTHORISED 565012 565012" at bounding box center [199, 344] width 303 height 26
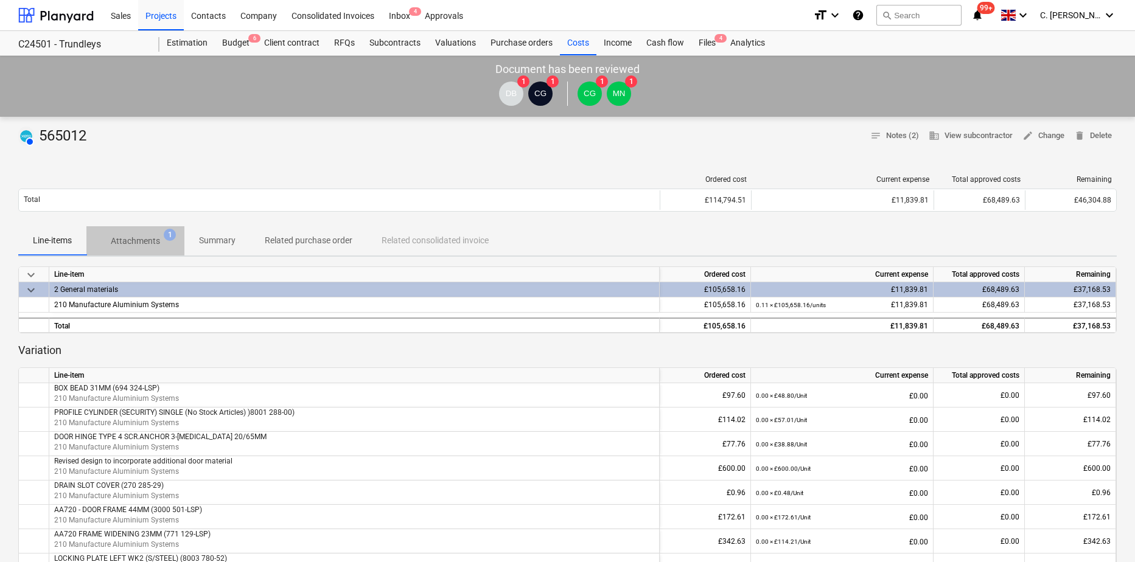
click at [155, 236] on p "Attachments" at bounding box center [135, 241] width 49 height 13
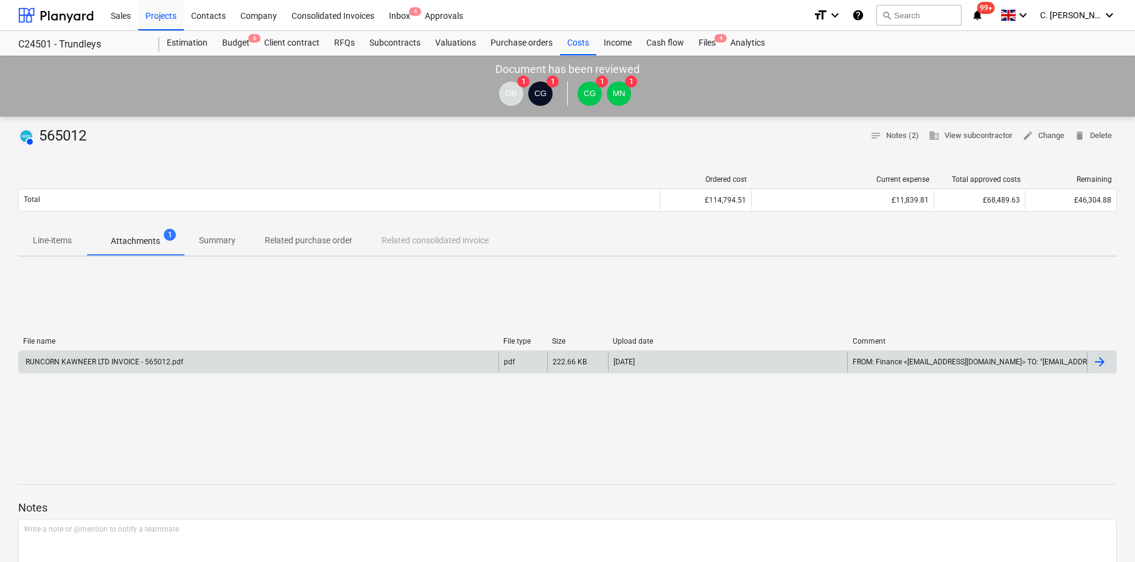
click at [119, 364] on div "RUNCORN KAWNEER LTD INVOICE - 565012.pdf" at bounding box center [103, 362] width 159 height 9
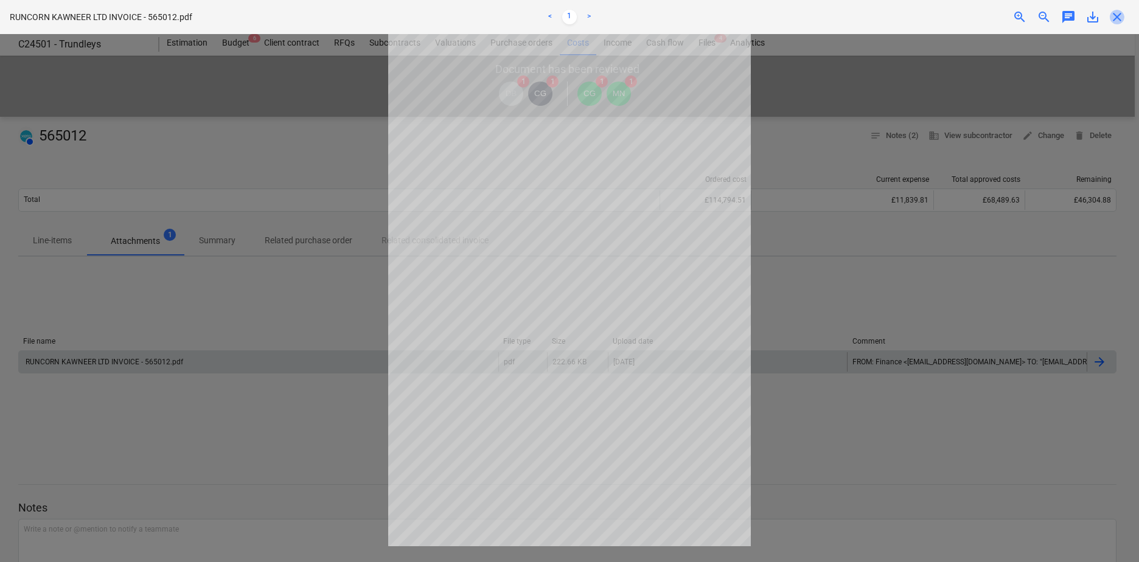
click at [1116, 16] on span "close" at bounding box center [1117, 17] width 15 height 15
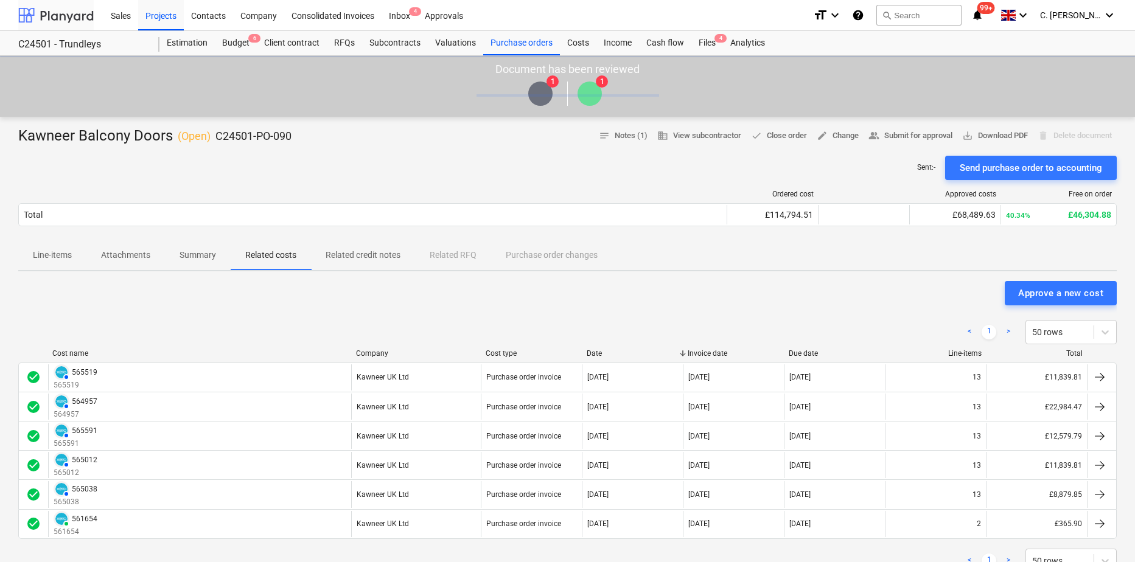
scroll to position [122, 0]
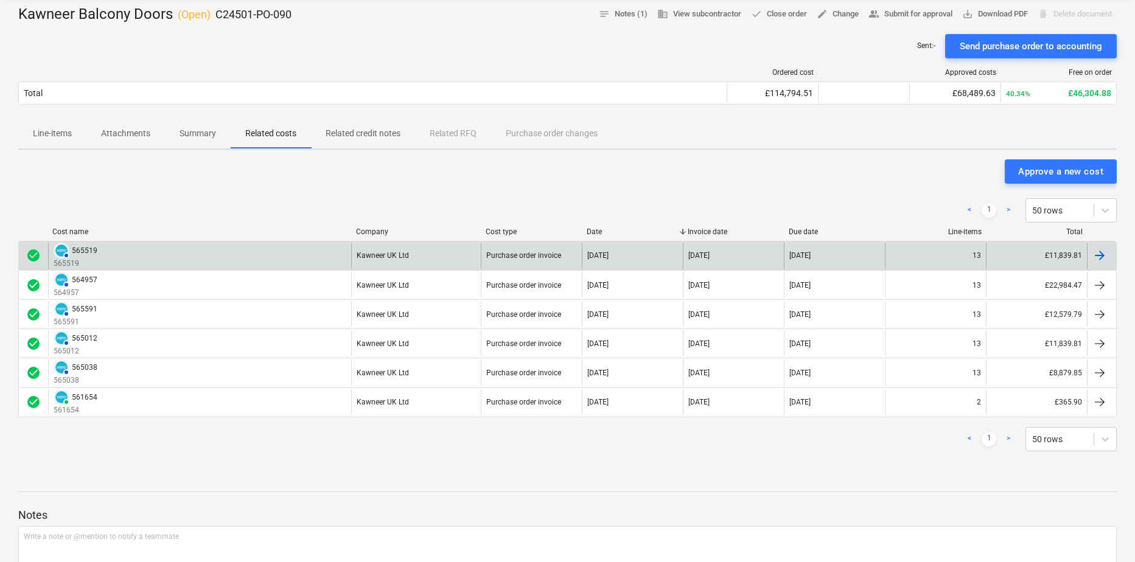
click at [99, 253] on div "AUTHORISED 565519 565519" at bounding box center [199, 256] width 303 height 26
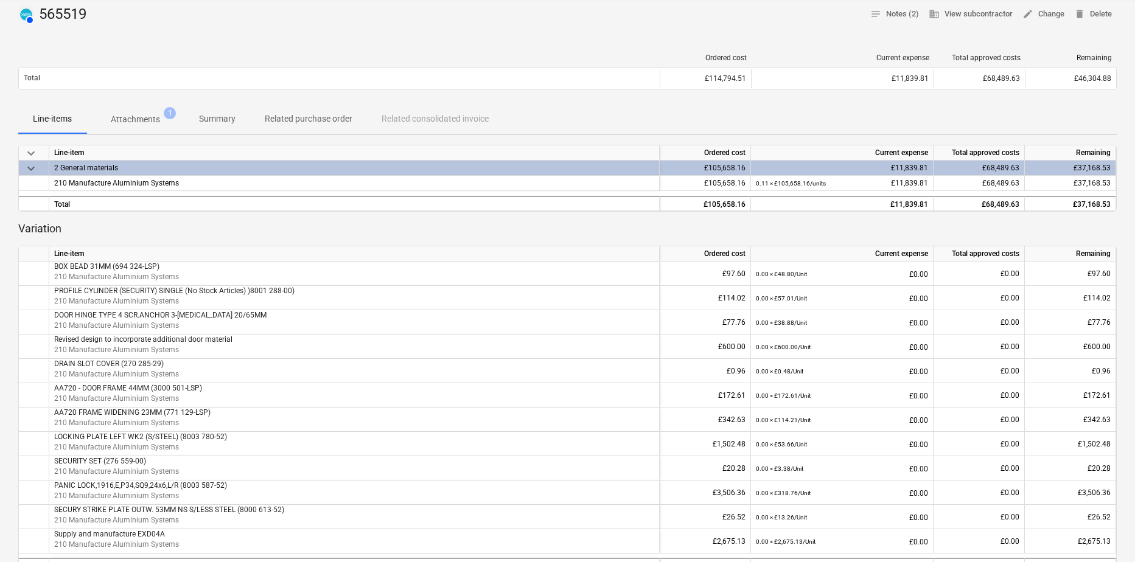
click at [138, 115] on p "Attachments" at bounding box center [135, 119] width 49 height 13
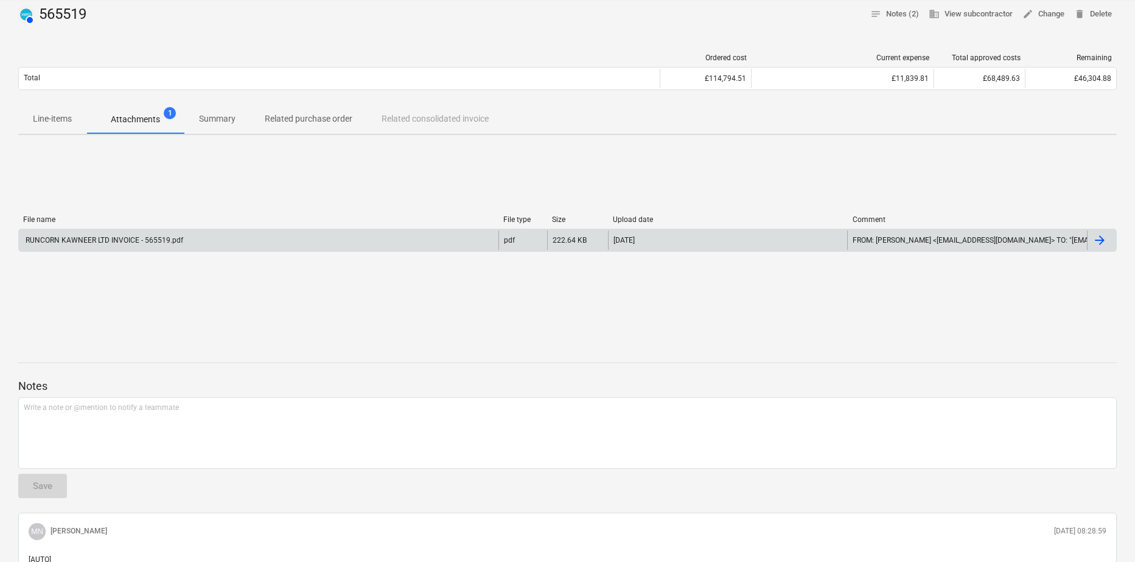
click at [216, 238] on div "RUNCORN KAWNEER LTD INVOICE - 565519.pdf" at bounding box center [259, 240] width 480 height 19
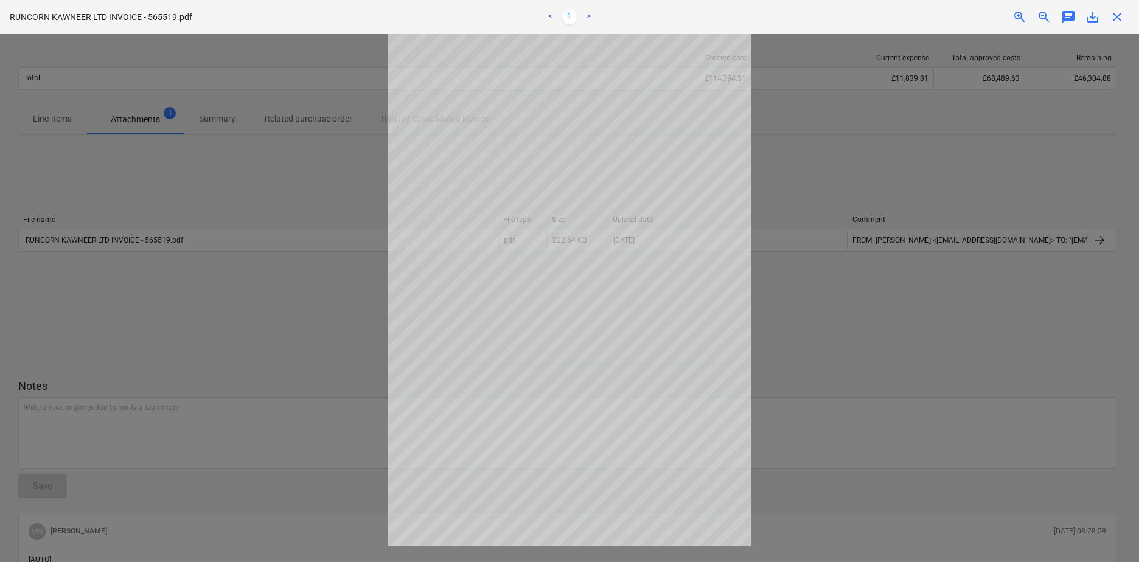
click at [221, 191] on div at bounding box center [569, 298] width 1139 height 528
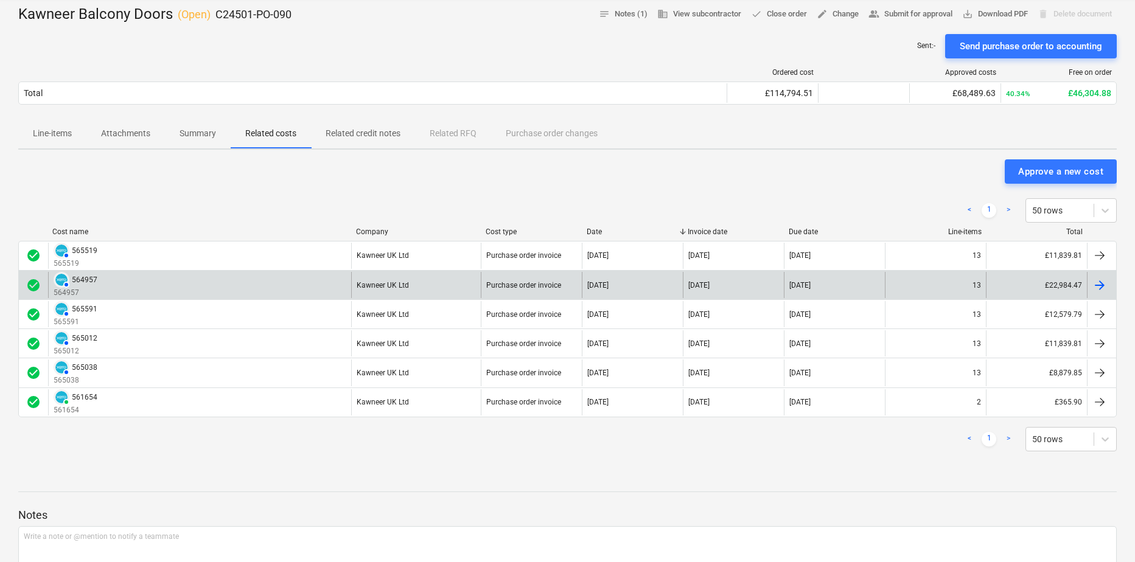
click at [112, 282] on div "AUTHORISED 564957 564957" at bounding box center [199, 285] width 303 height 26
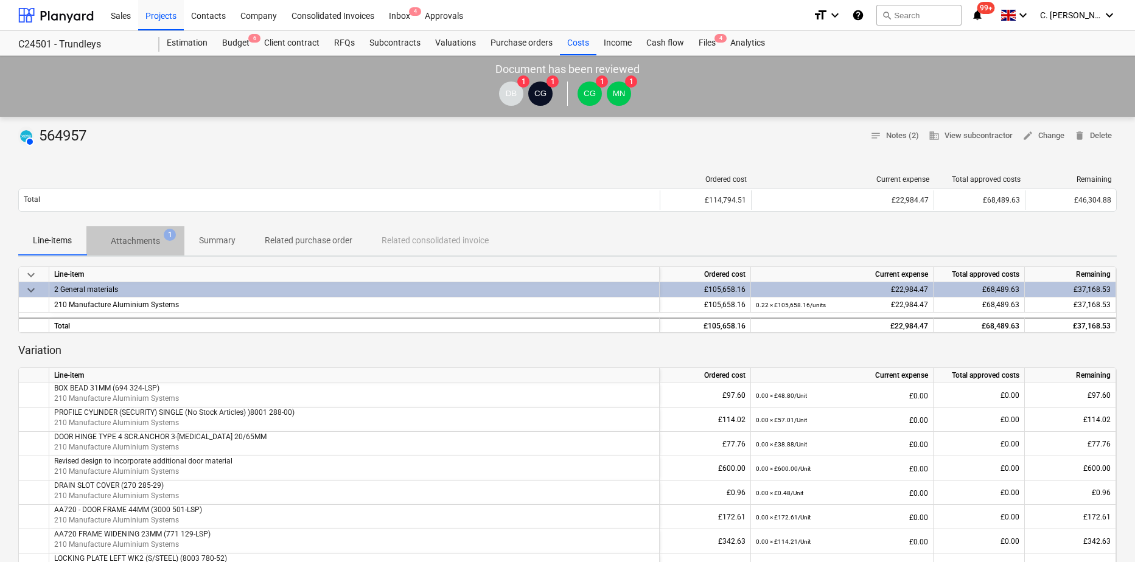
click at [145, 237] on p "Attachments" at bounding box center [135, 241] width 49 height 13
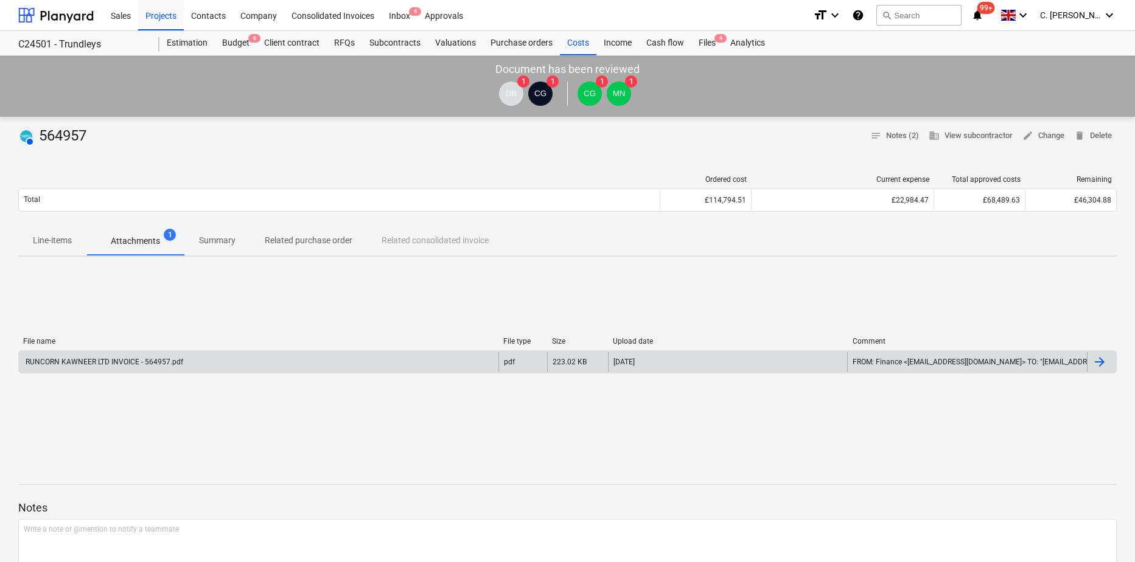
click at [107, 366] on div "RUNCORN KAWNEER LTD INVOICE - 564957.pdf" at bounding box center [259, 361] width 480 height 19
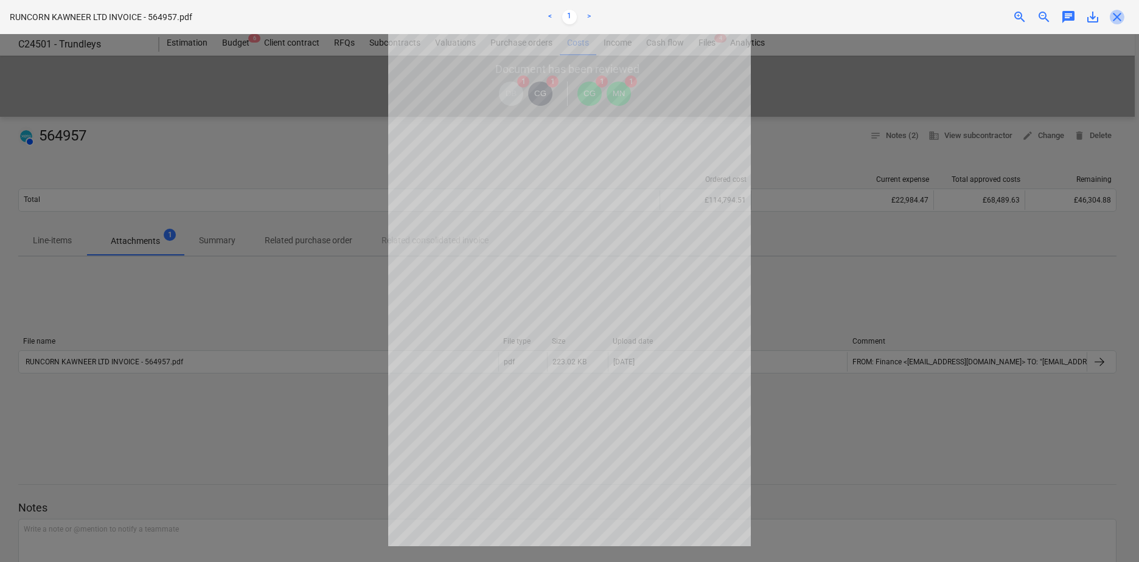
click at [1119, 11] on span "close" at bounding box center [1117, 17] width 15 height 15
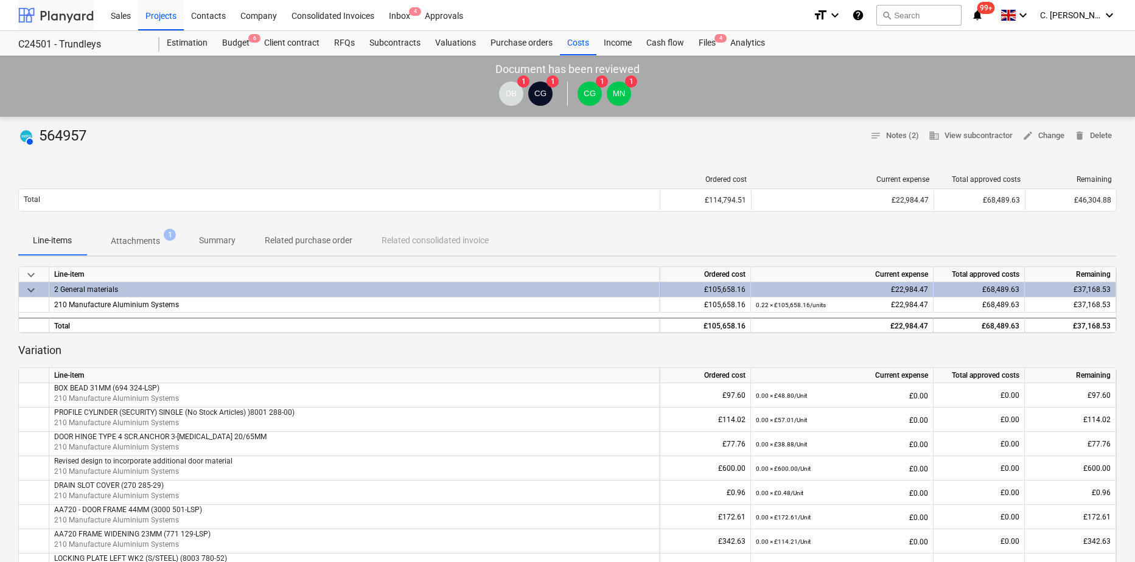
click at [47, 24] on div at bounding box center [55, 15] width 75 height 30
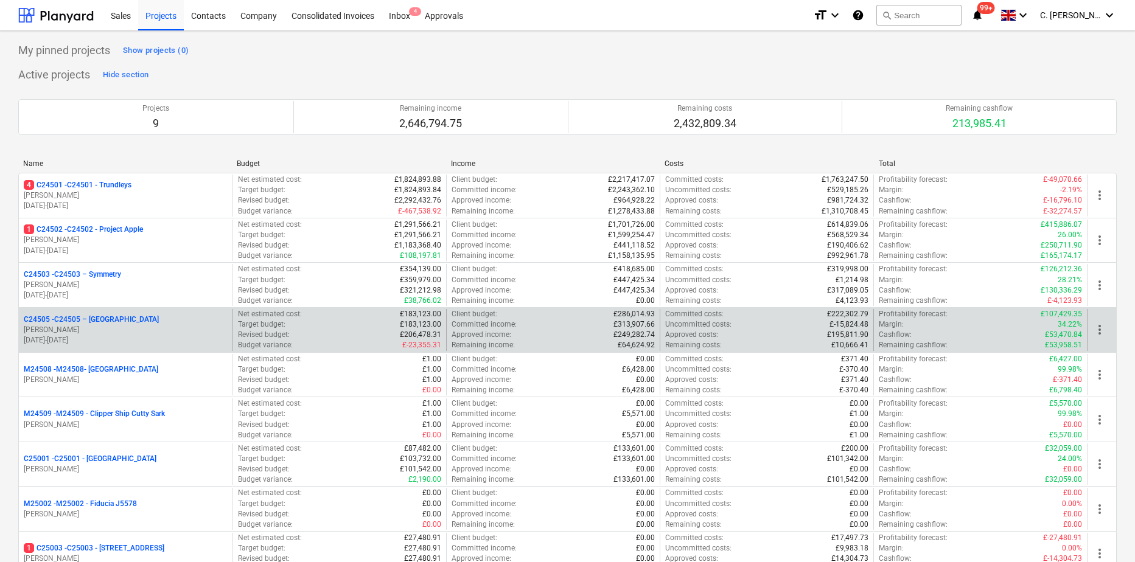
click at [92, 326] on p "[PERSON_NAME]" at bounding box center [126, 330] width 204 height 10
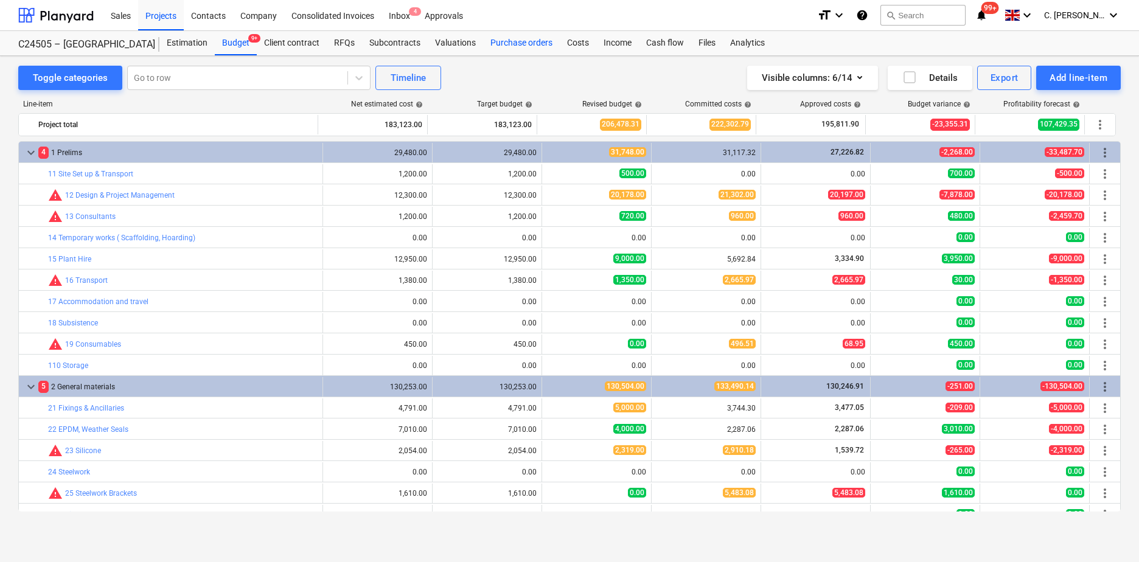
click at [517, 45] on div "Purchase orders" at bounding box center [521, 43] width 77 height 24
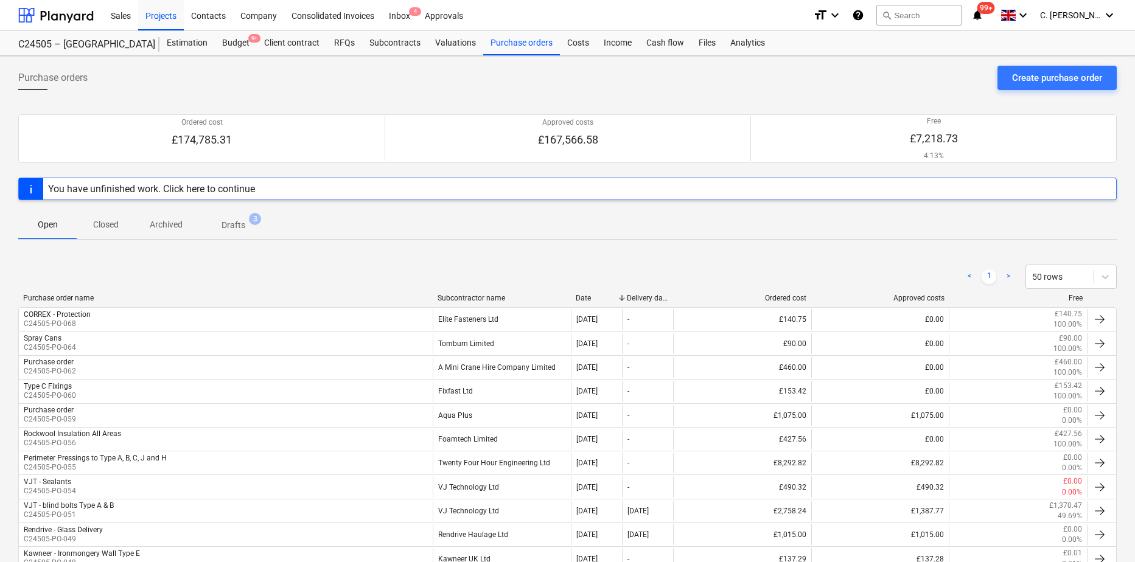
click at [471, 304] on div "Purchase order name Subcontractor name Date Delivery date Ordered cost Approved…" at bounding box center [567, 300] width 1099 height 13
click at [475, 295] on div "Subcontractor name" at bounding box center [502, 298] width 128 height 9
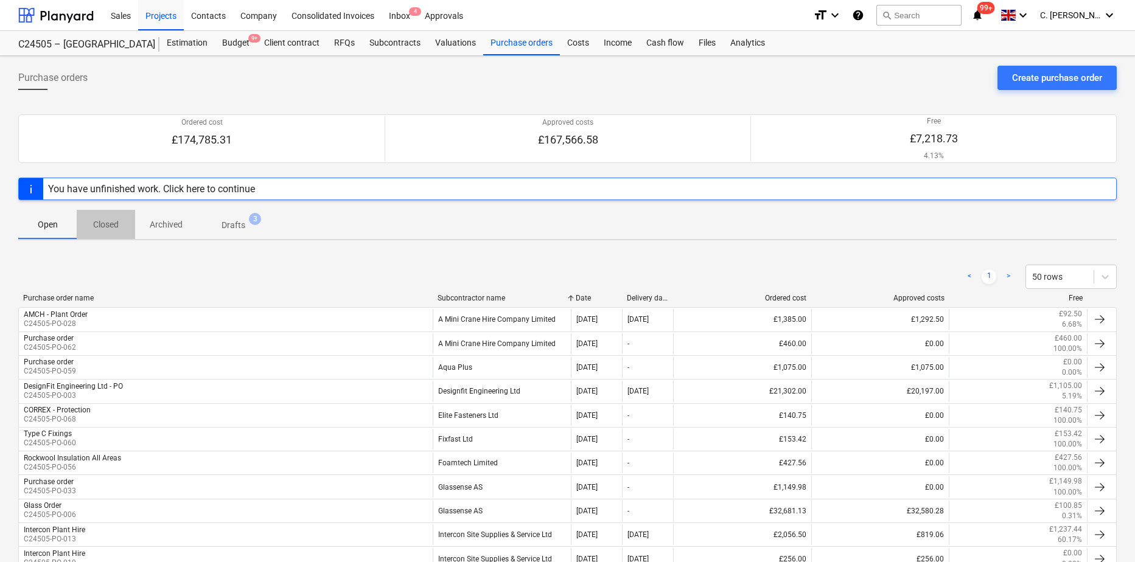
click at [110, 229] on p "Closed" at bounding box center [105, 225] width 29 height 13
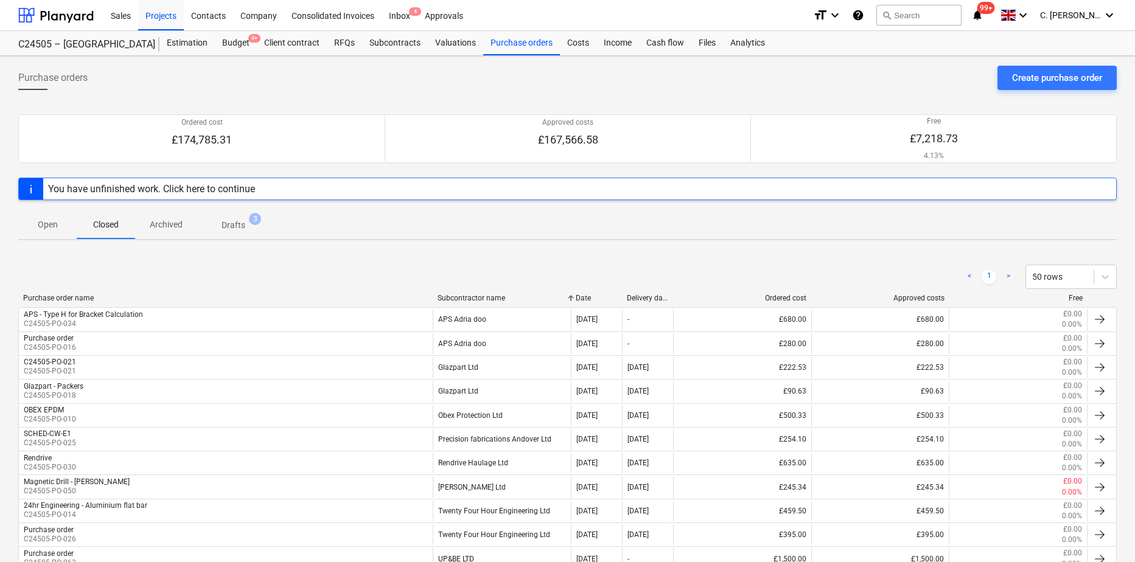
click at [464, 301] on div "Subcontractor name" at bounding box center [502, 298] width 128 height 9
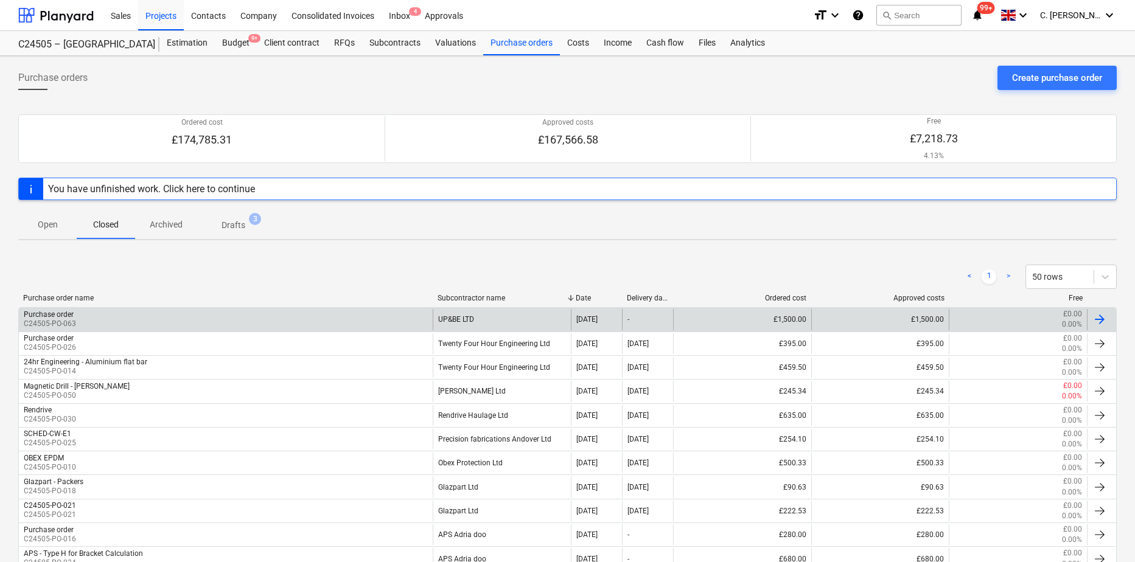
click at [90, 320] on div "Purchase order C24505-PO-063" at bounding box center [226, 319] width 414 height 21
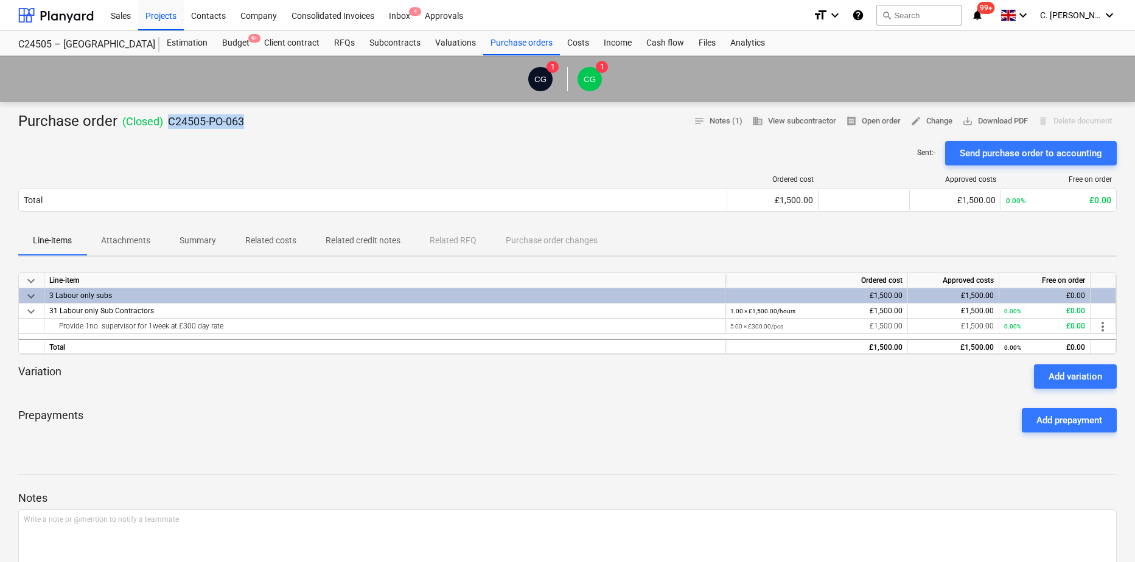
drag, startPoint x: 170, startPoint y: 122, endPoint x: 261, endPoint y: 122, distance: 90.7
click at [261, 122] on div "Purchase order ( Closed ) C24505-PO-063 notes Notes (1) business View subcontra…" at bounding box center [567, 121] width 1099 height 19
drag, startPoint x: 261, startPoint y: 122, endPoint x: 239, endPoint y: 166, distance: 49.0
click at [239, 166] on div "Ordered cost Approved costs Free on order Total £1,500.00 £1,500.00 0.00% £0.00…" at bounding box center [567, 196] width 1099 height 61
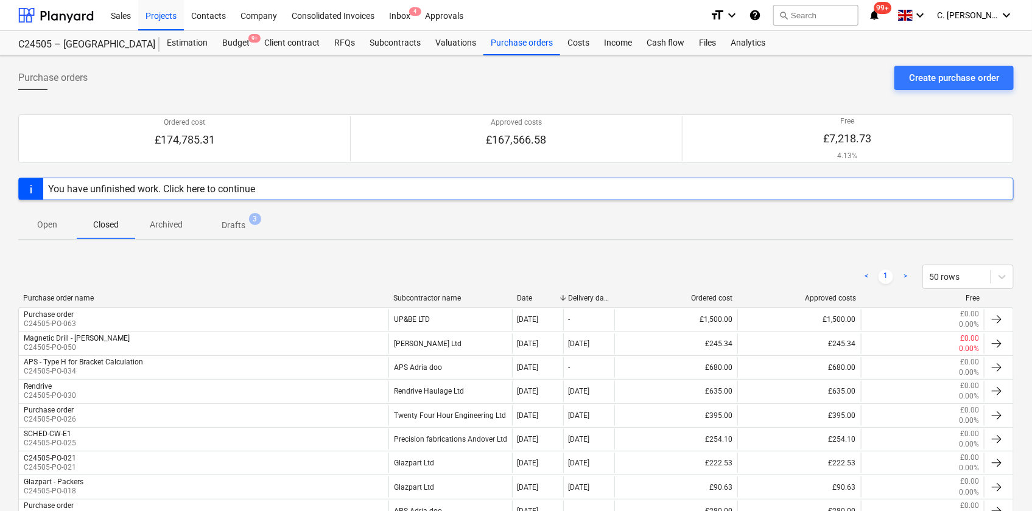
click at [448, 294] on div "Subcontractor name" at bounding box center [450, 298] width 114 height 9
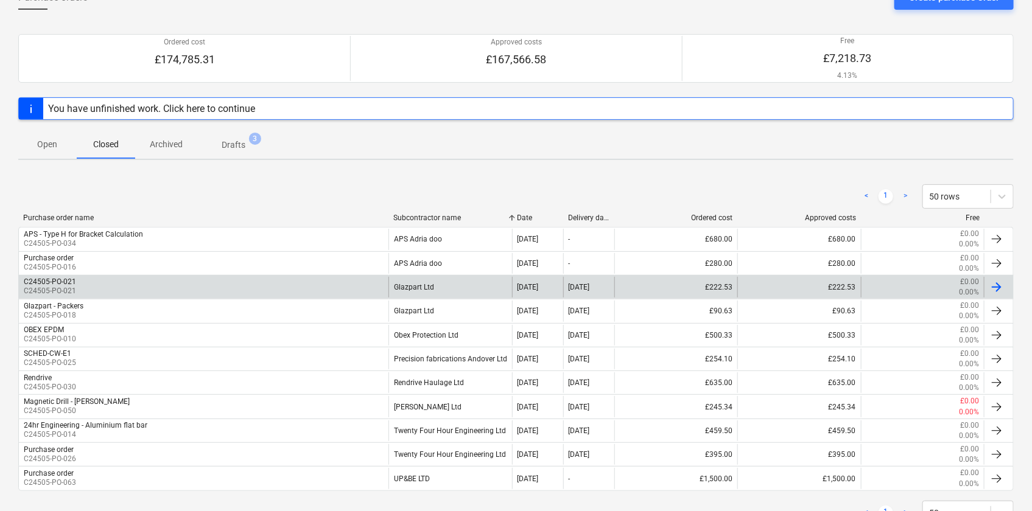
scroll to position [127, 0]
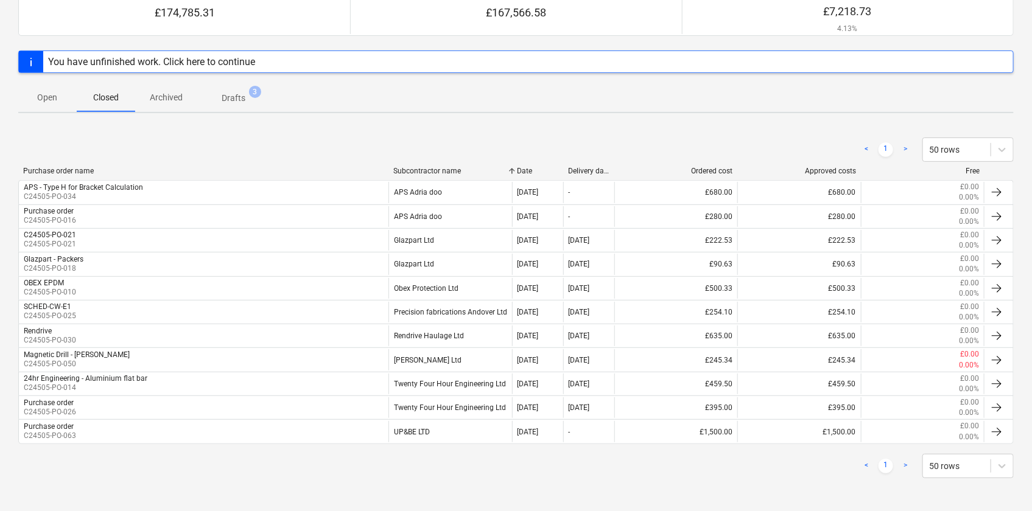
click at [49, 99] on p "Open" at bounding box center [47, 97] width 29 height 13
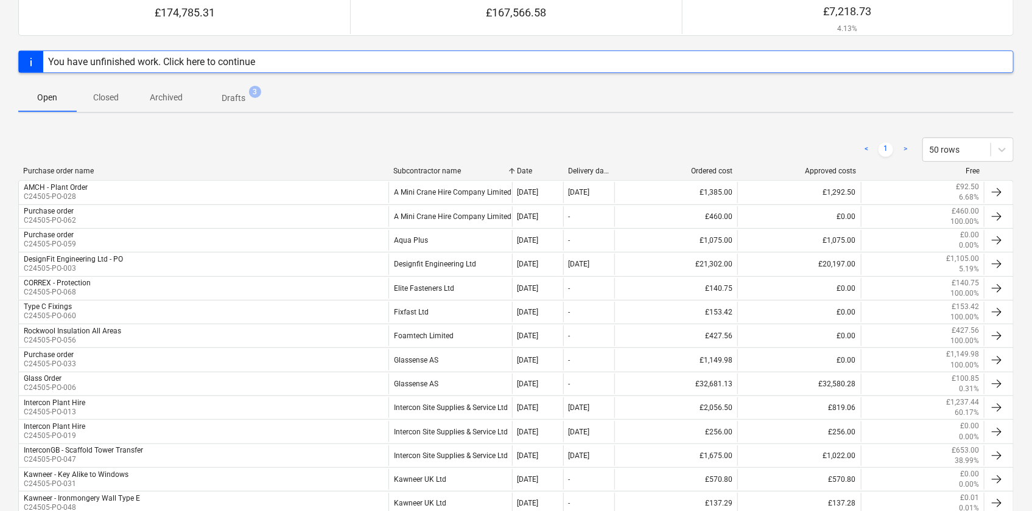
click at [446, 167] on div "Subcontractor name" at bounding box center [450, 171] width 114 height 9
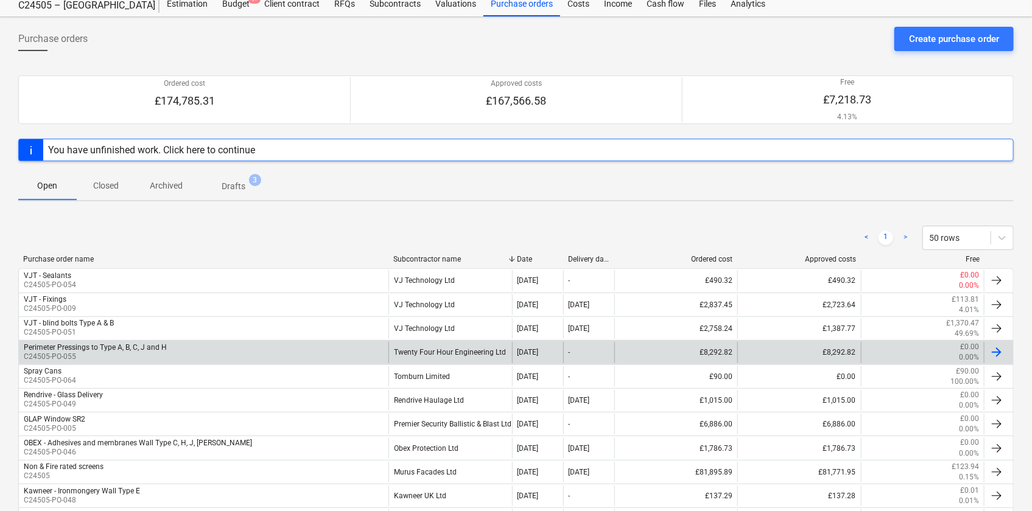
scroll to position [26, 0]
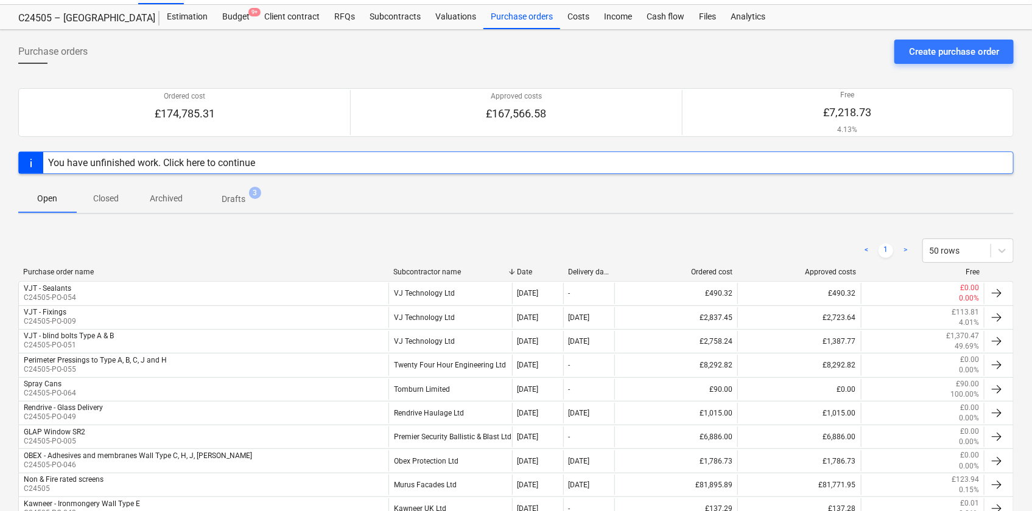
click at [432, 268] on div "Subcontractor name" at bounding box center [450, 272] width 114 height 9
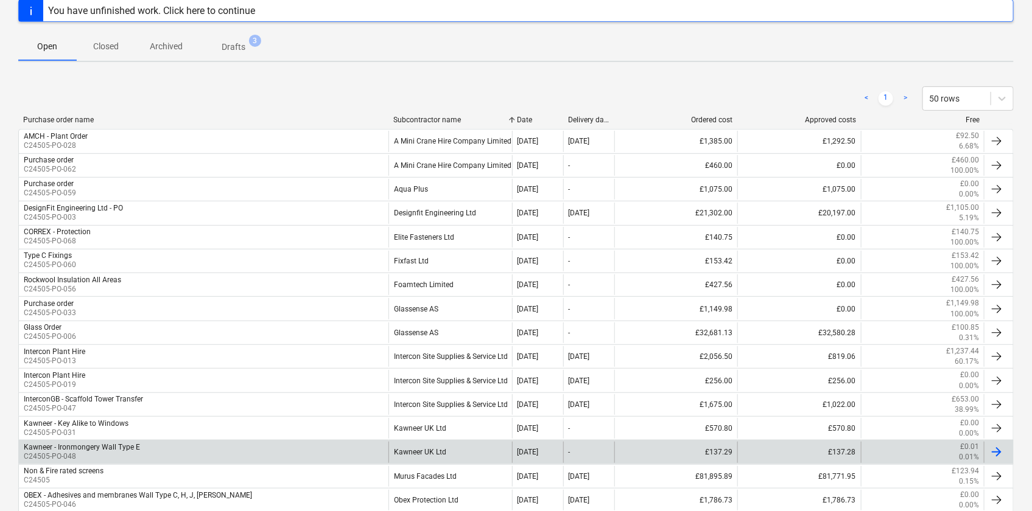
scroll to position [0, 0]
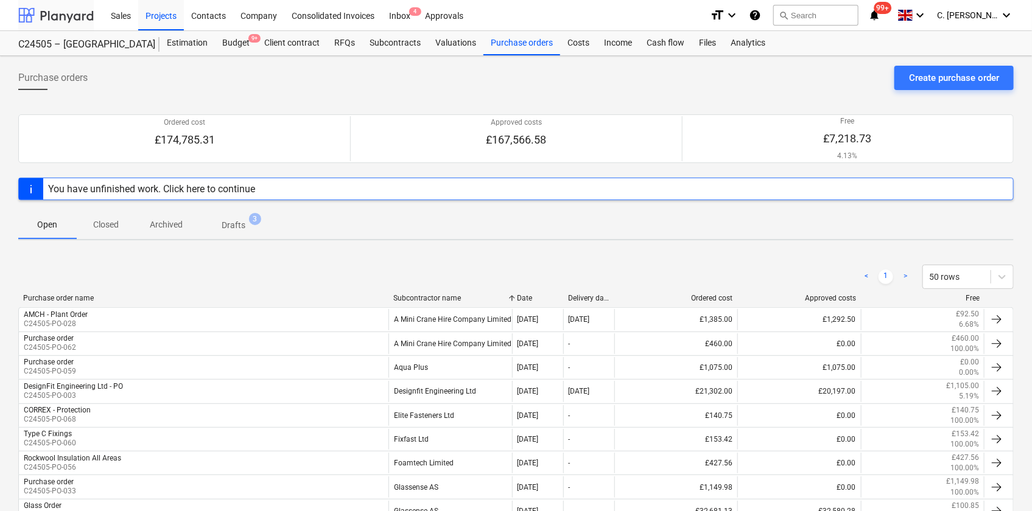
click at [85, 12] on div at bounding box center [55, 15] width 75 height 30
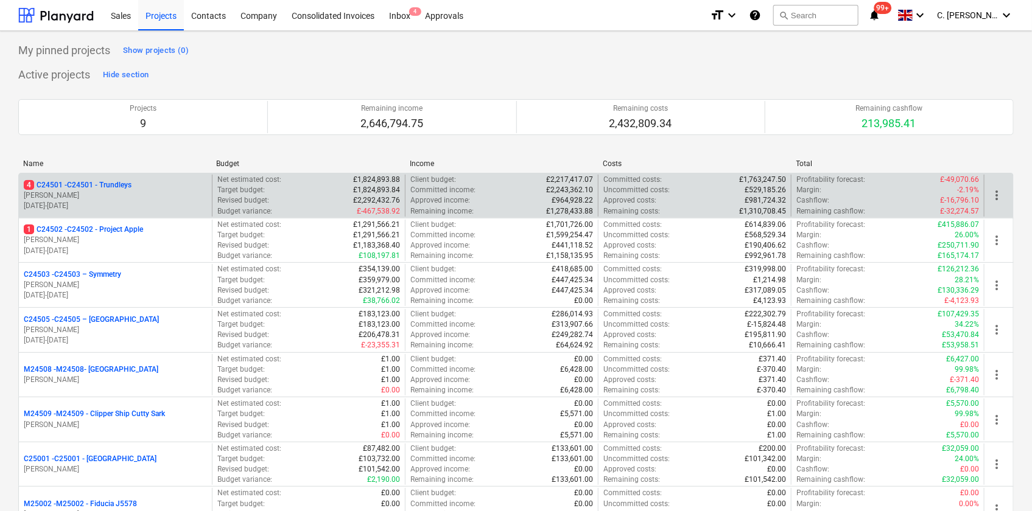
click at [119, 197] on p "[PERSON_NAME]" at bounding box center [115, 196] width 183 height 10
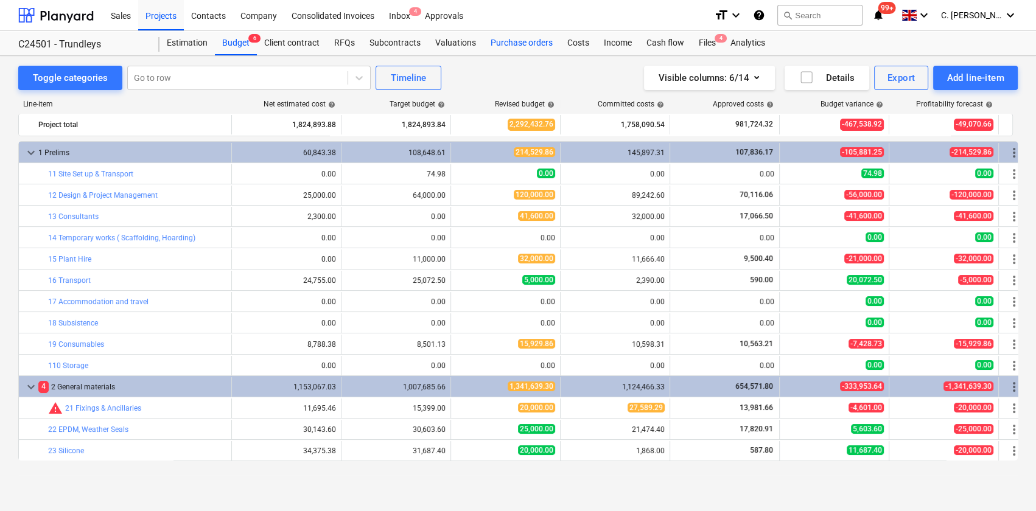
click at [531, 42] on div "Purchase orders" at bounding box center [521, 43] width 77 height 24
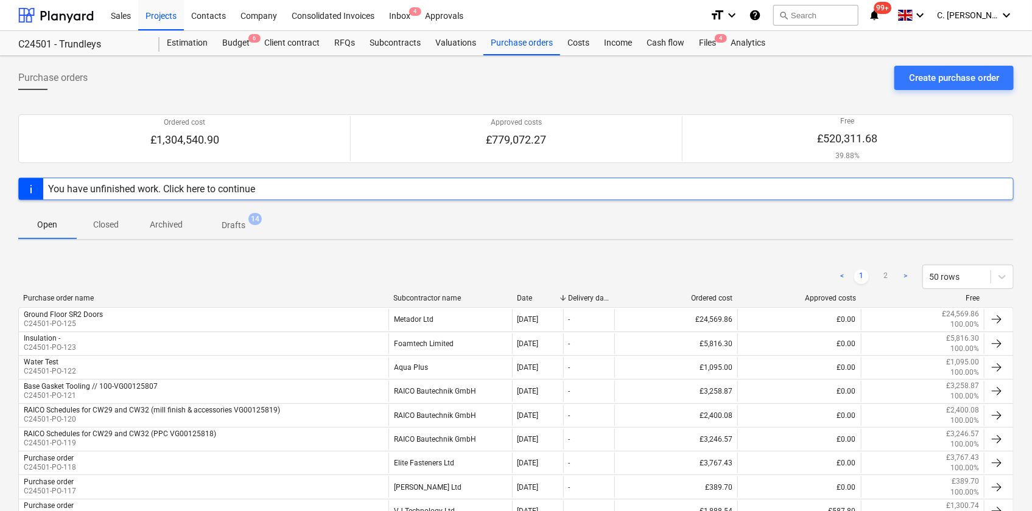
click at [439, 295] on div "Subcontractor name" at bounding box center [450, 298] width 114 height 9
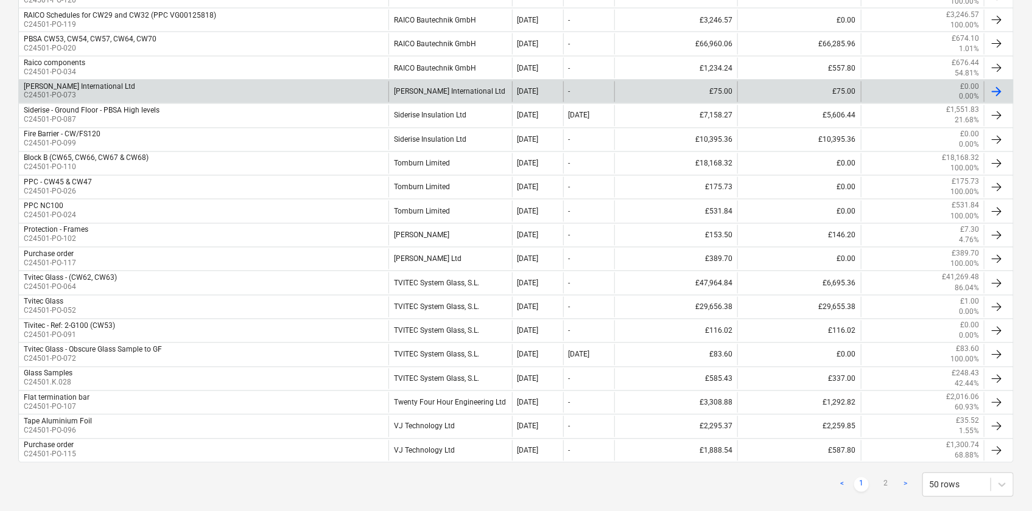
scroll to position [1058, 0]
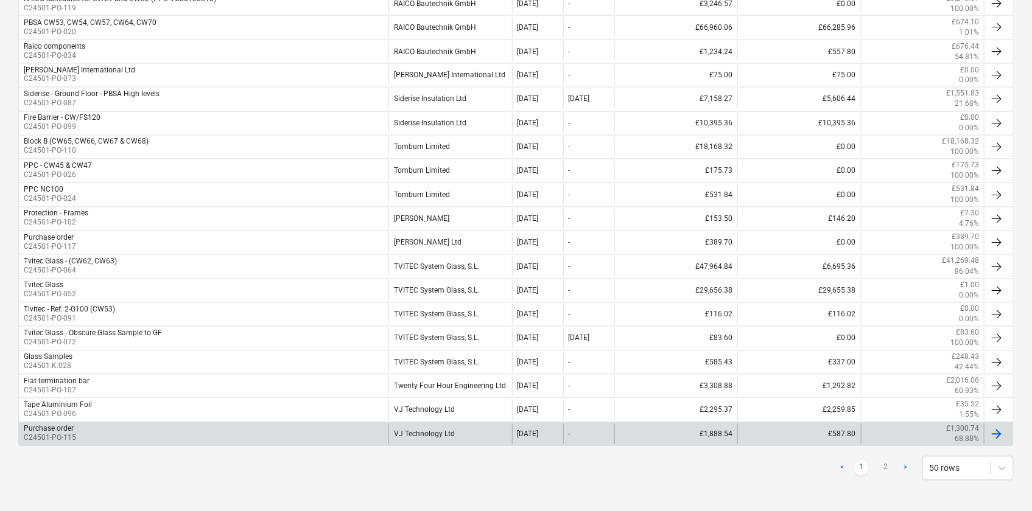
click at [83, 432] on div "Purchase order C24501-PO-115" at bounding box center [203, 434] width 369 height 21
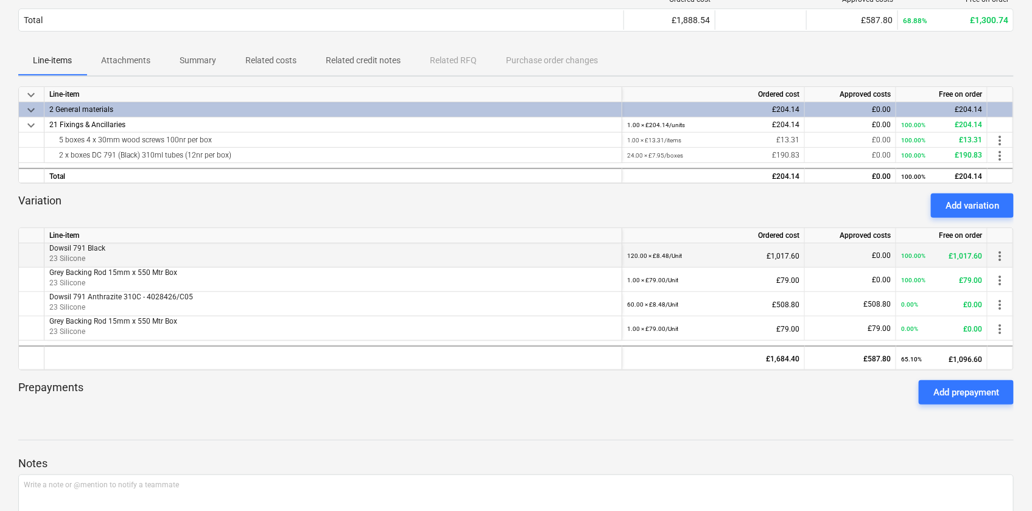
scroll to position [221, 0]
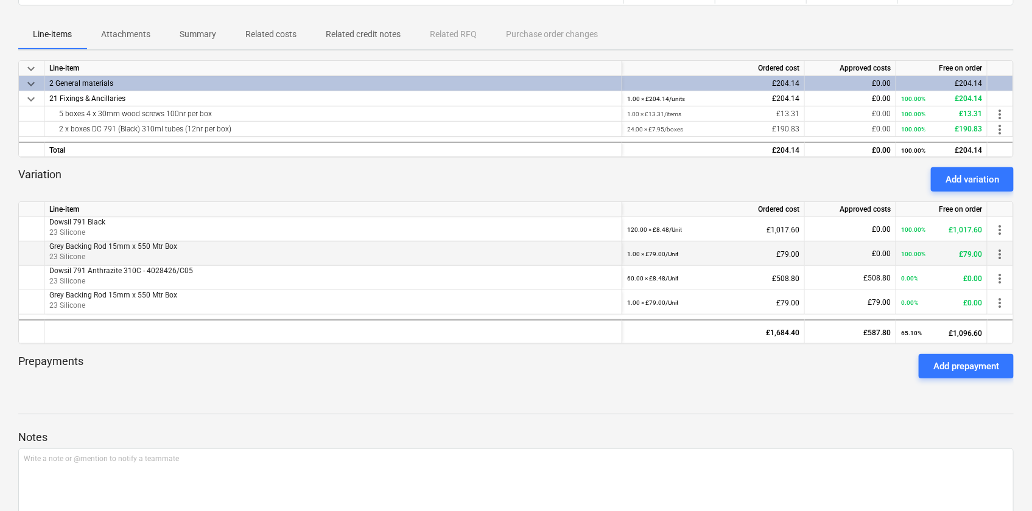
click at [999, 256] on span "more_vert" at bounding box center [999, 254] width 15 height 15
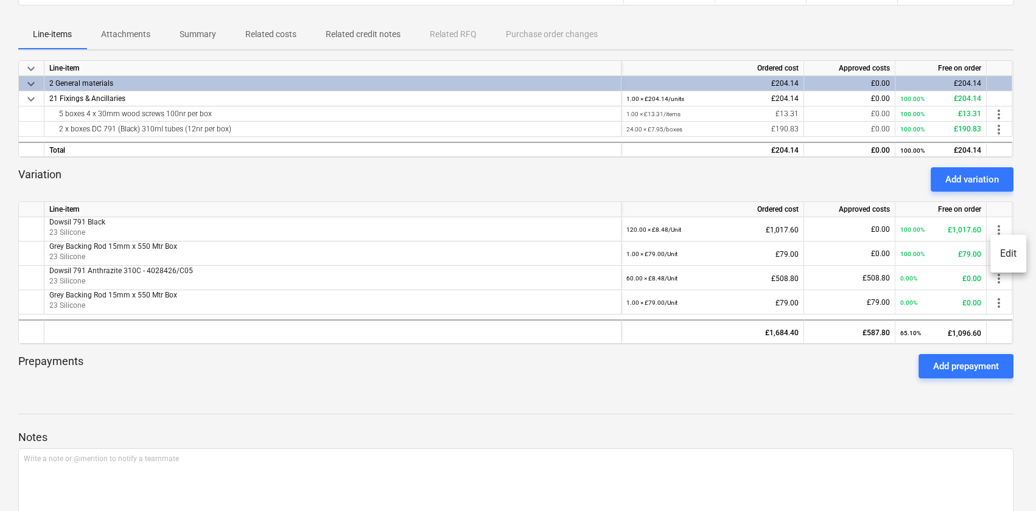
click at [1008, 255] on li "Edit" at bounding box center [1008, 254] width 36 height 28
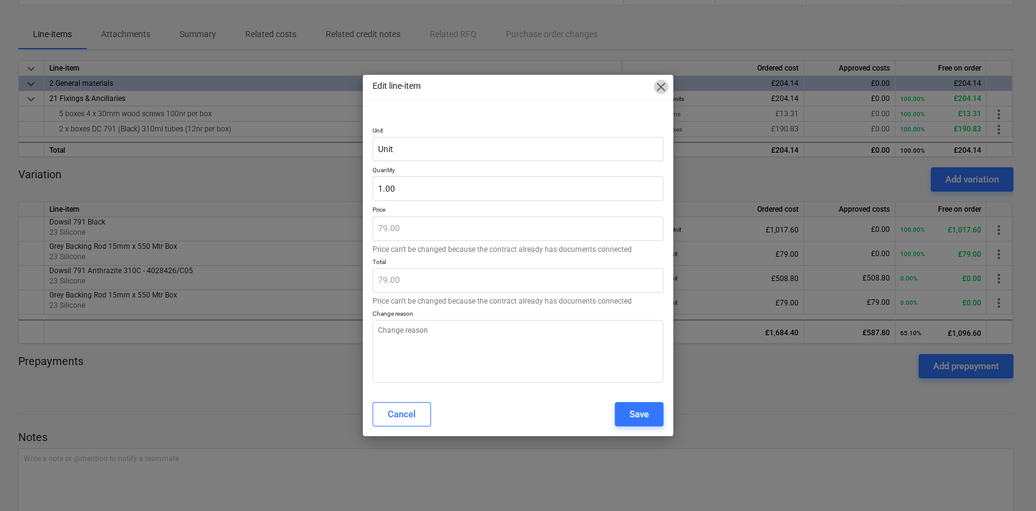
click at [665, 87] on span "close" at bounding box center [661, 87] width 15 height 15
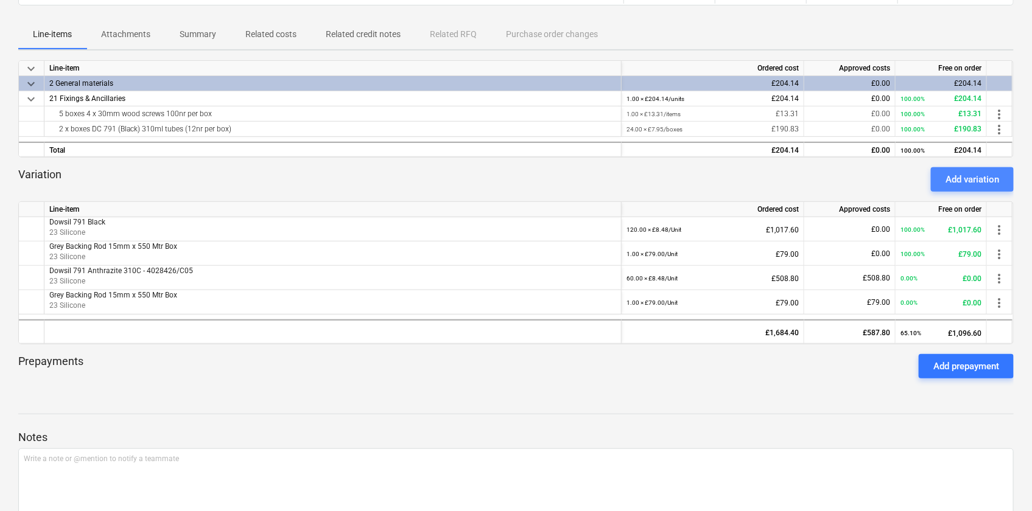
click at [965, 178] on div "Add variation" at bounding box center [972, 180] width 54 height 16
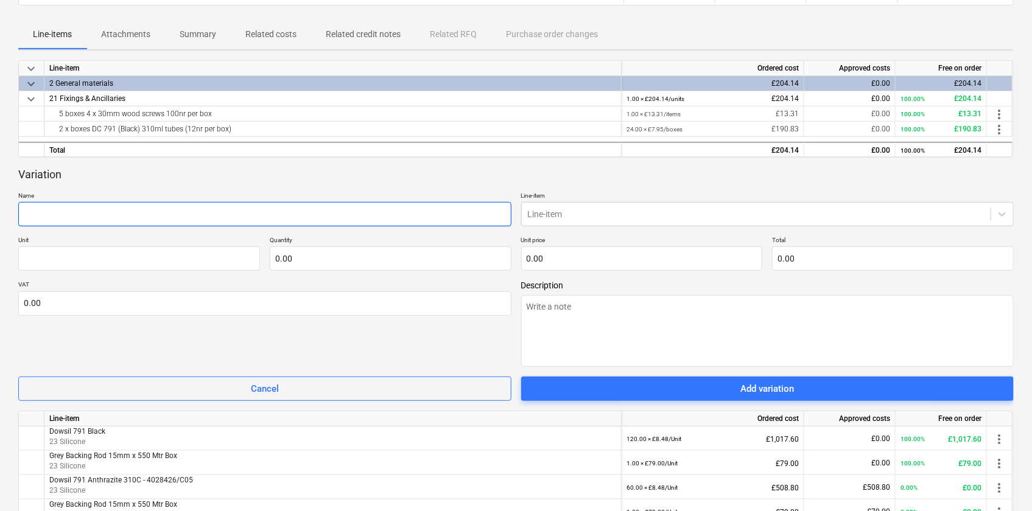
click at [114, 215] on input "text" at bounding box center [264, 214] width 493 height 24
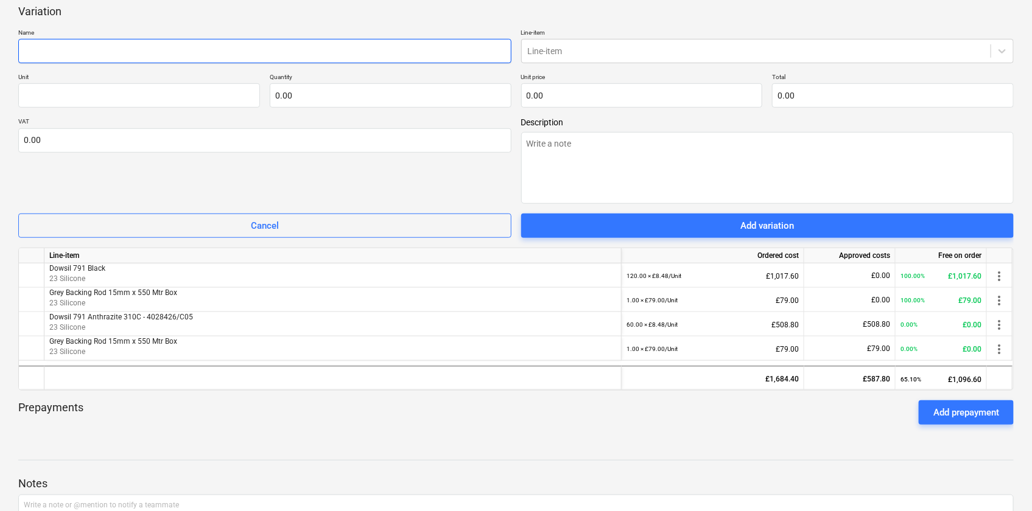
scroll to position [387, 0]
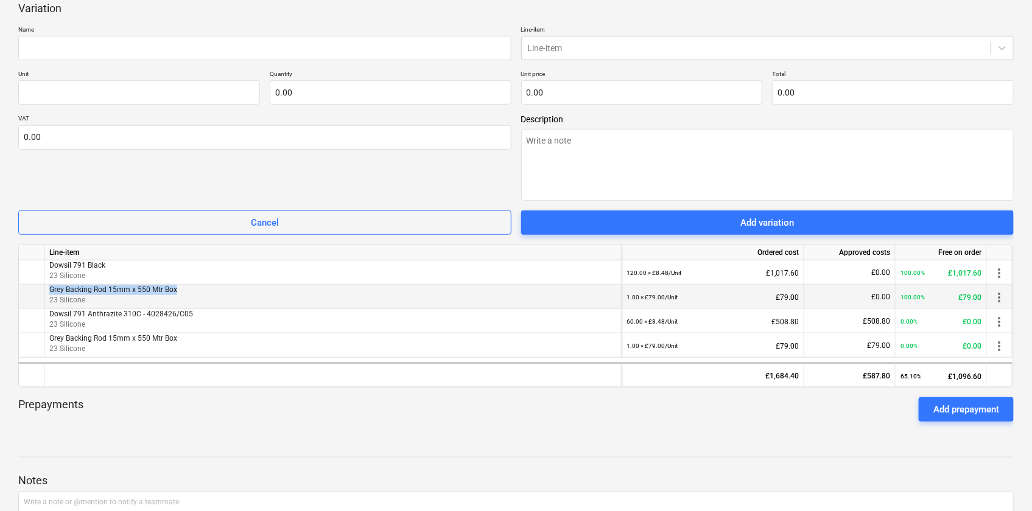
drag, startPoint x: 50, startPoint y: 290, endPoint x: 189, endPoint y: 291, distance: 138.8
click at [189, 291] on p "Grey Backing Rod 15mm x 550 Mtr Box" at bounding box center [332, 290] width 567 height 10
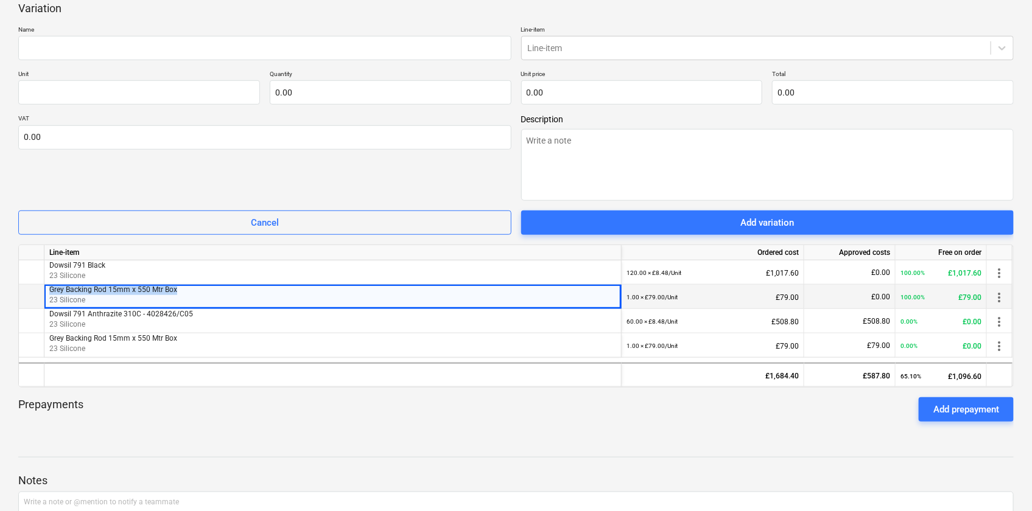
copy span "Grey Backing Rod 15mm x 550 Mtr Box"
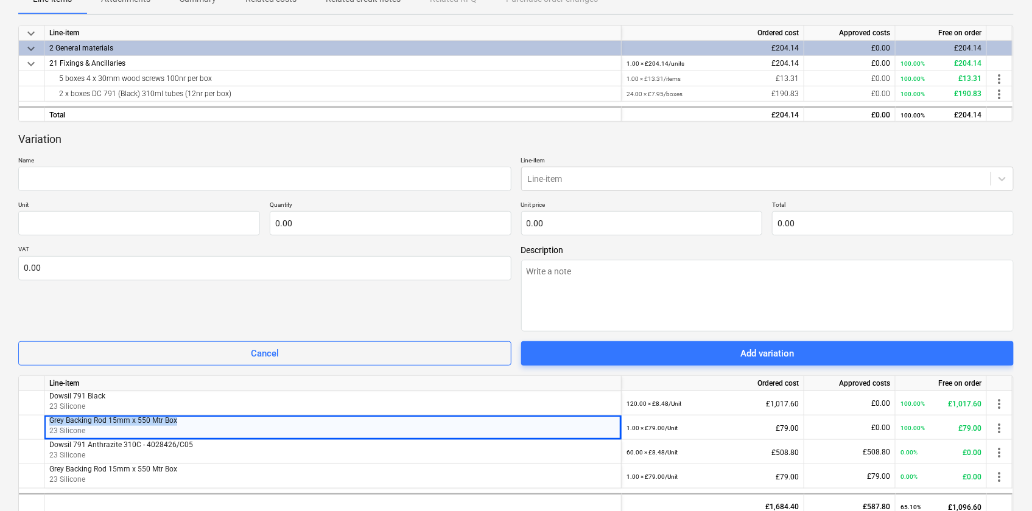
scroll to position [110, 0]
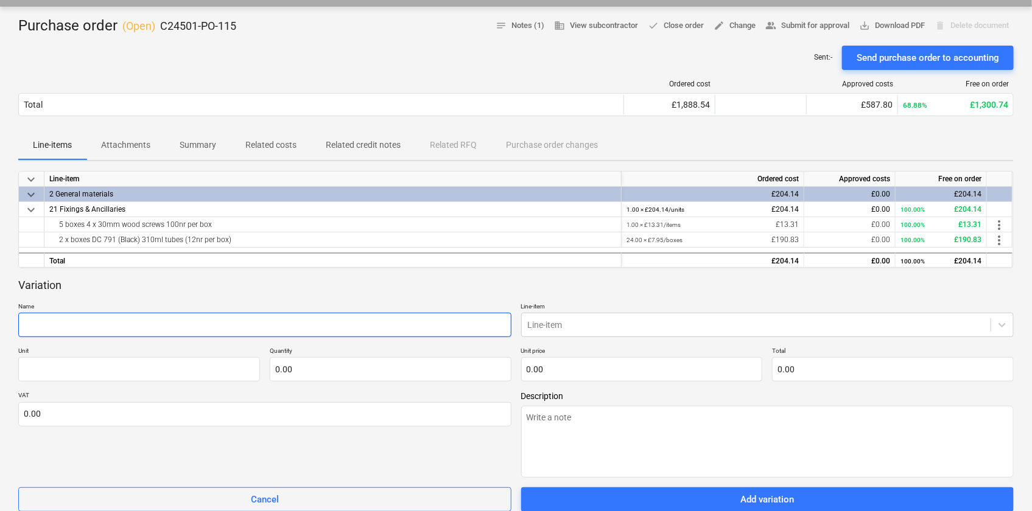
click at [52, 332] on input "text" at bounding box center [264, 325] width 493 height 24
paste input "Grey Backing Rod 15mm x 550 Mtr Box"
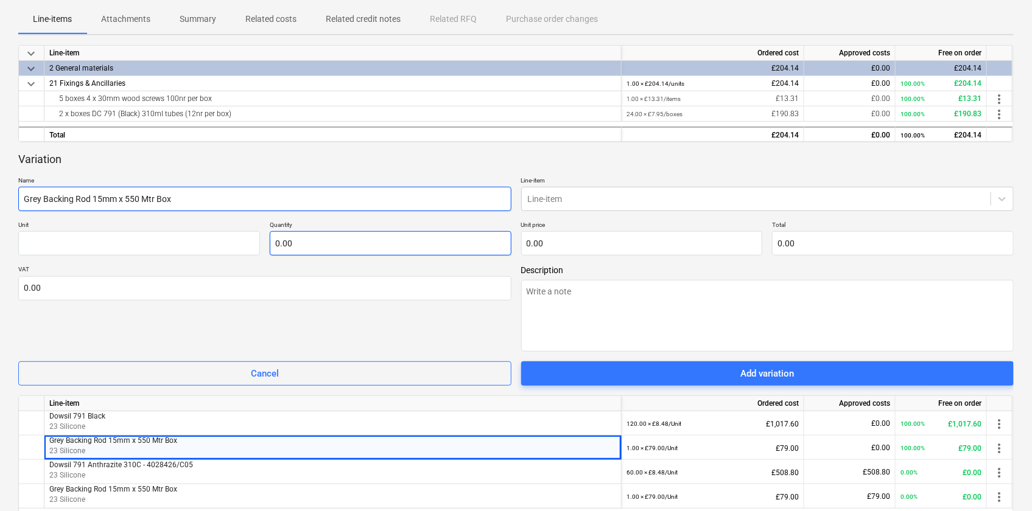
scroll to position [276, 0]
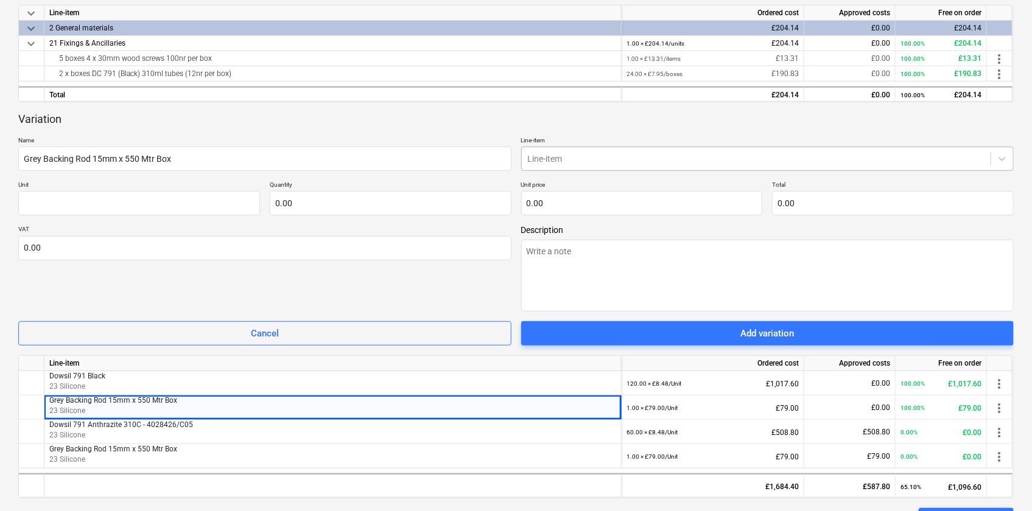
click at [574, 161] on div at bounding box center [756, 159] width 457 height 12
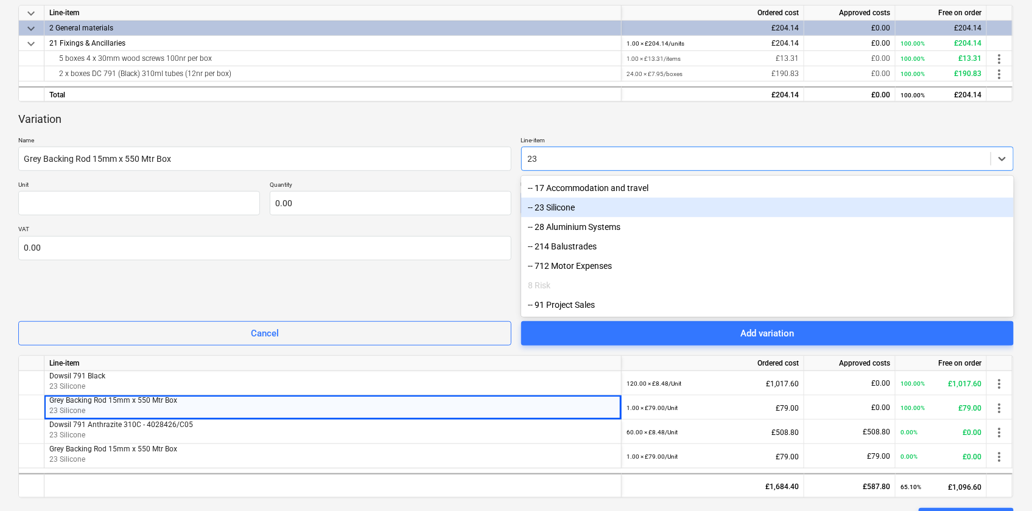
click at [544, 205] on div "-- 23 Silicone" at bounding box center [767, 207] width 493 height 19
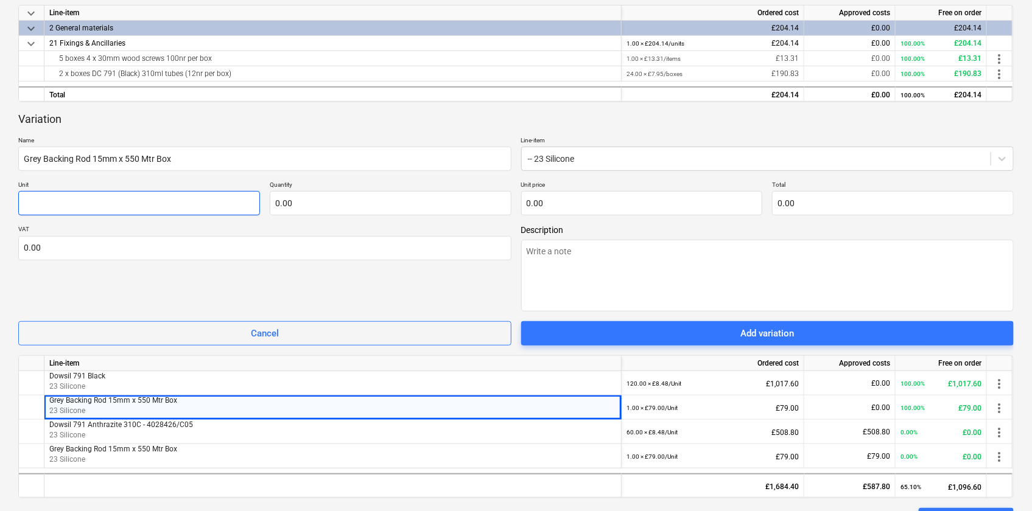
click at [129, 203] on input "text" at bounding box center [139, 203] width 242 height 24
click at [361, 198] on input "text" at bounding box center [391, 203] width 242 height 24
click at [564, 203] on input "text" at bounding box center [642, 203] width 242 height 24
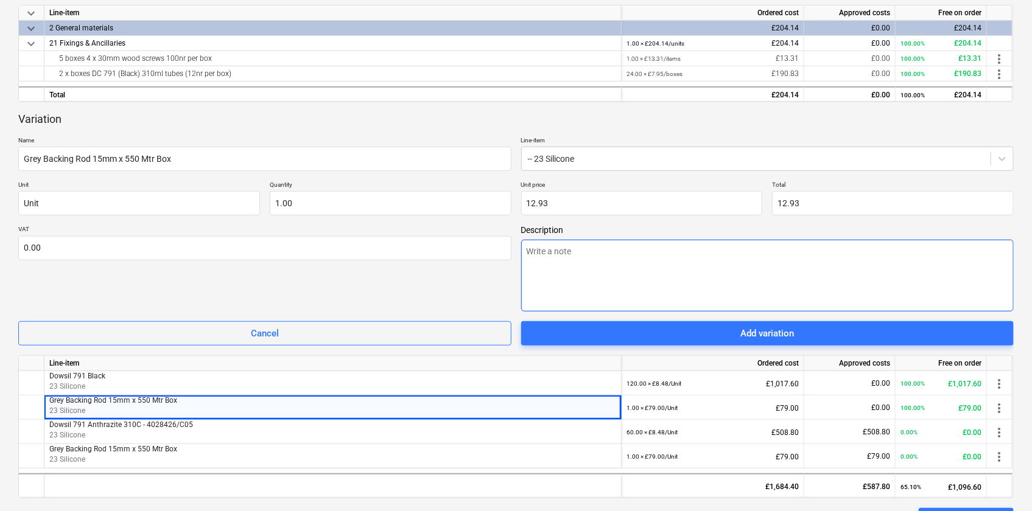
click at [566, 258] on textarea at bounding box center [767, 276] width 493 height 72
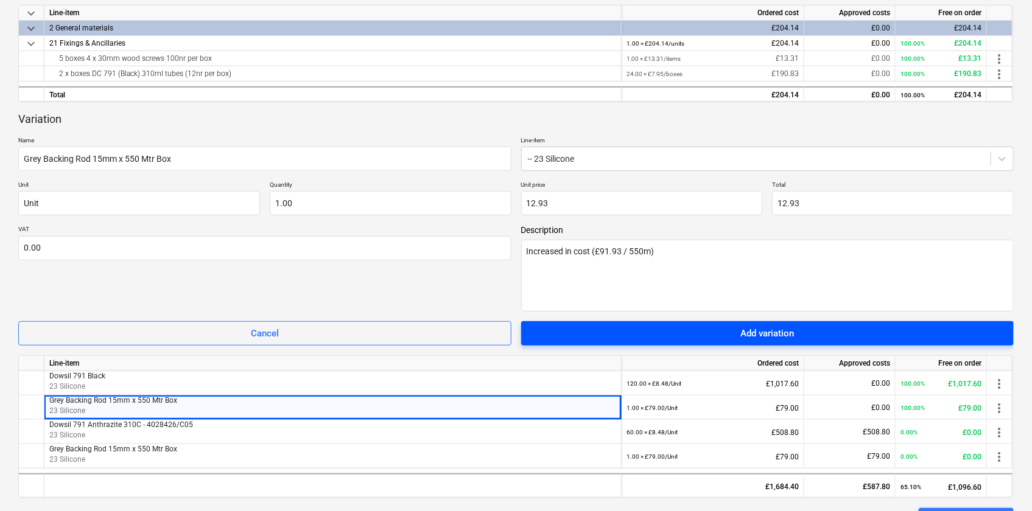
click at [799, 340] on span "Add variation" at bounding box center [768, 334] width 464 height 16
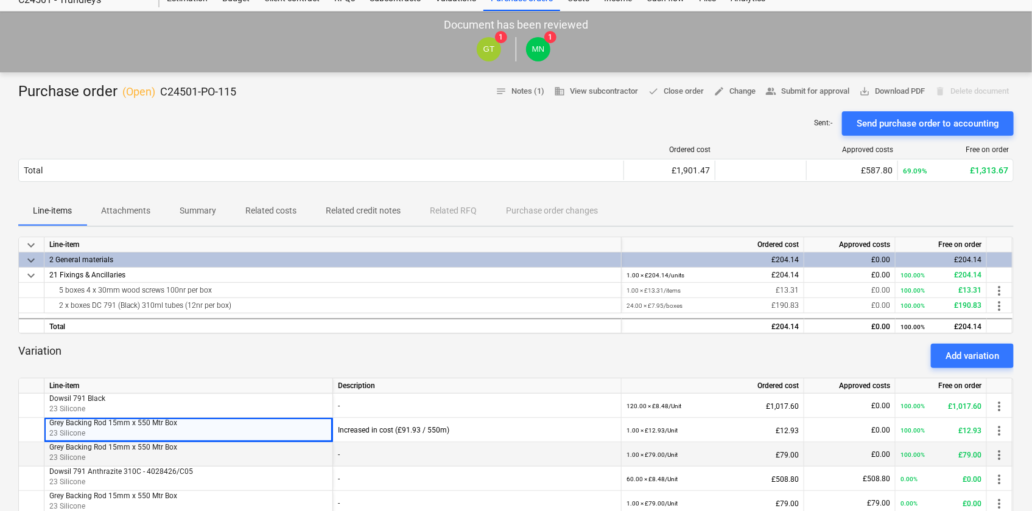
scroll to position [0, 0]
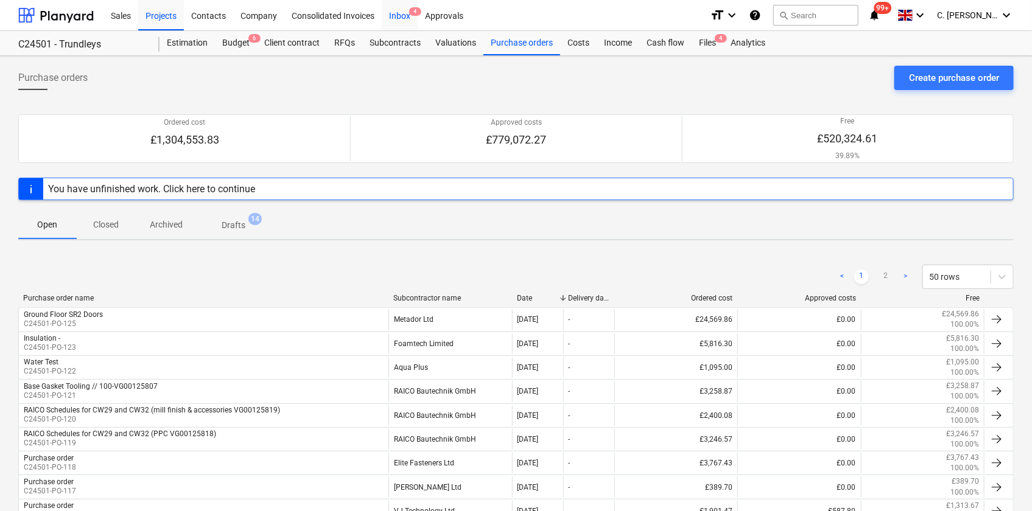
click at [401, 15] on div "Inbox 4" at bounding box center [400, 14] width 36 height 31
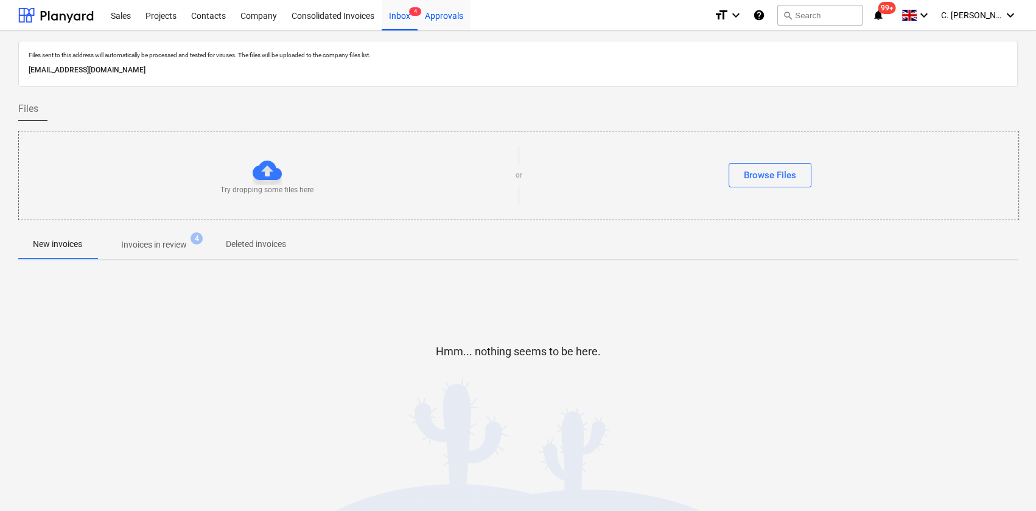
click at [452, 12] on div "Approvals" at bounding box center [444, 14] width 53 height 31
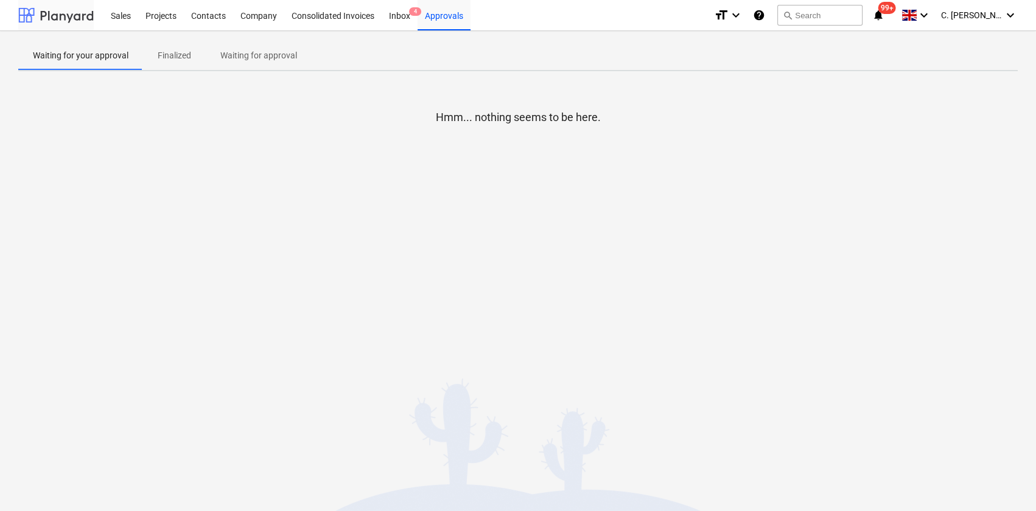
click at [47, 18] on div at bounding box center [55, 15] width 75 height 30
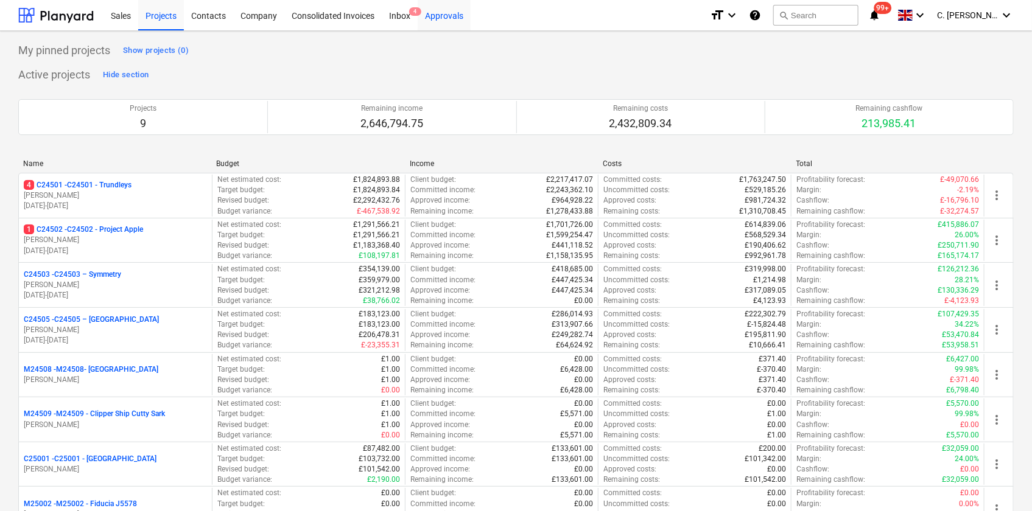
click at [455, 13] on div "Approvals" at bounding box center [444, 14] width 53 height 31
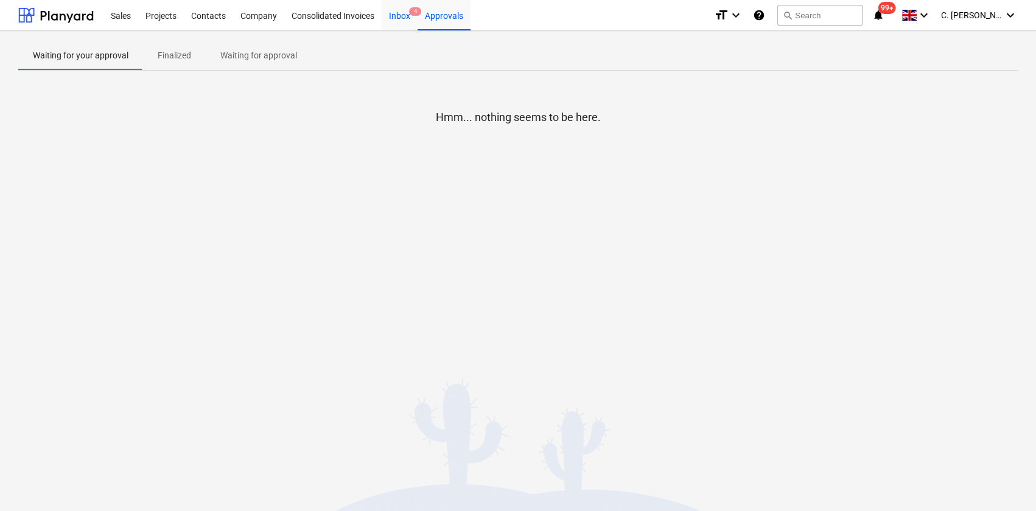
click at [402, 15] on div "Inbox 4" at bounding box center [400, 14] width 36 height 31
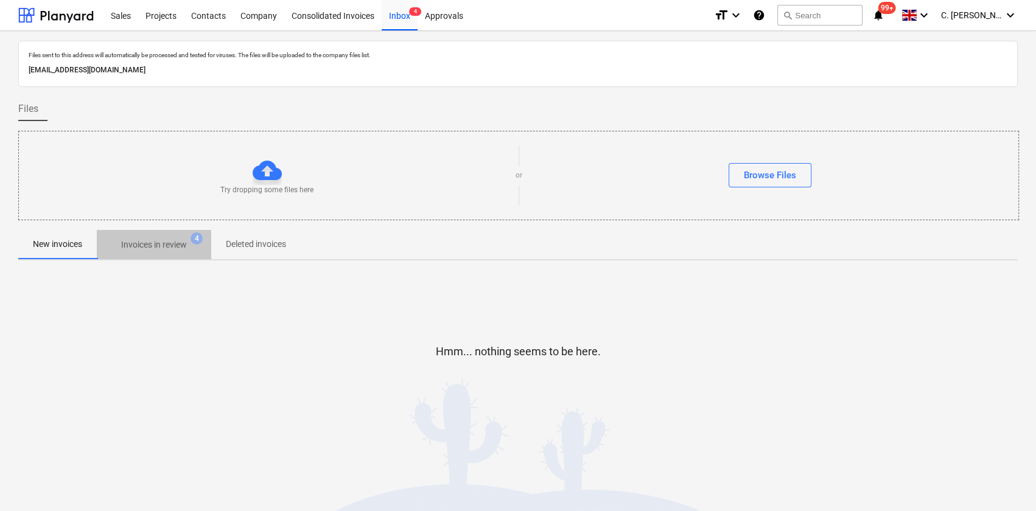
click at [158, 248] on p "Invoices in review" at bounding box center [154, 245] width 66 height 13
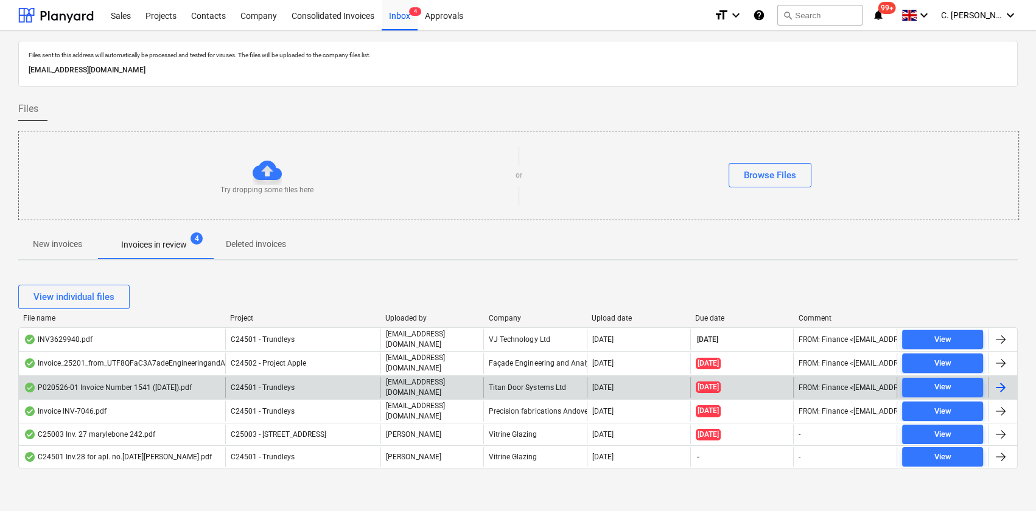
click at [132, 383] on div "P020526-01 Invoice Number 1541 ([DATE]).pdf" at bounding box center [108, 388] width 168 height 10
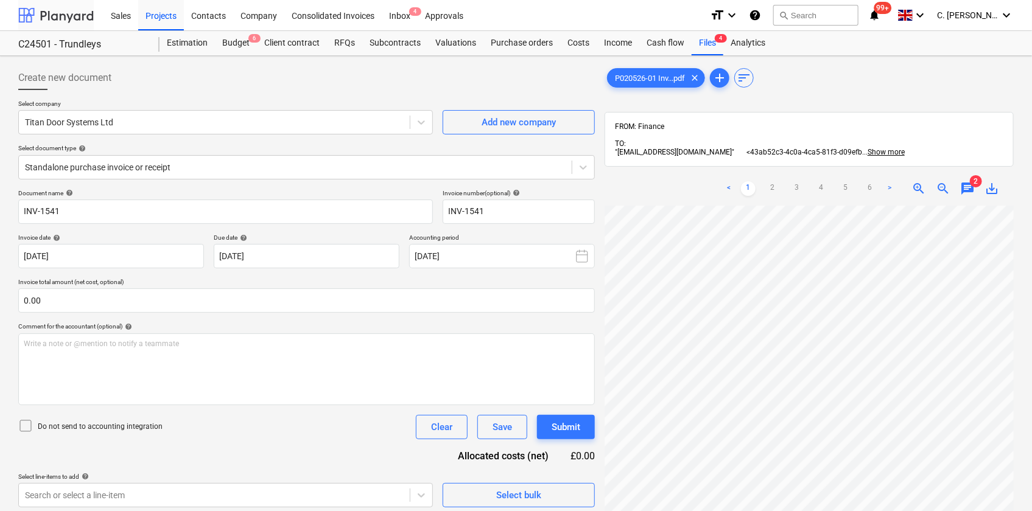
click at [47, 18] on div at bounding box center [55, 15] width 75 height 30
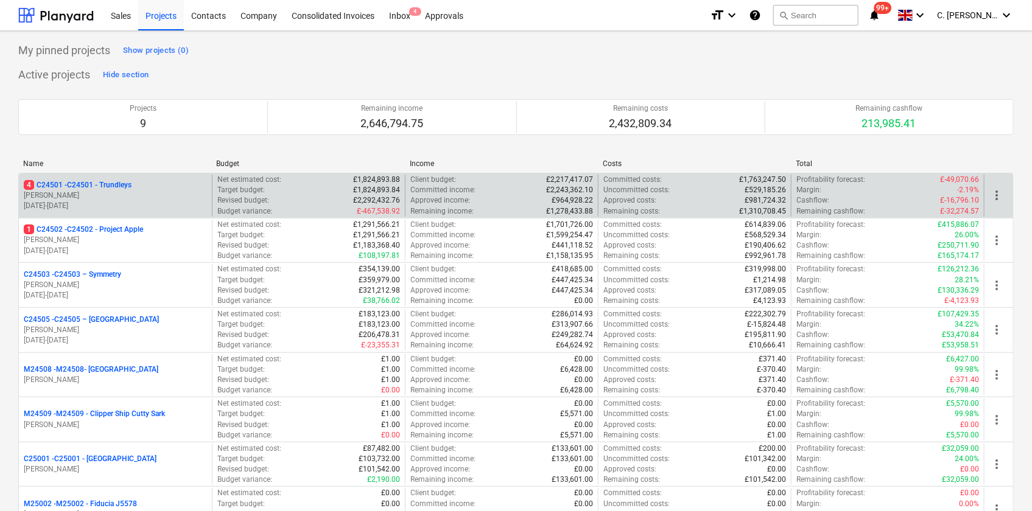
click at [114, 201] on p "01.11.2024 - 31.10.2025" at bounding box center [115, 206] width 183 height 10
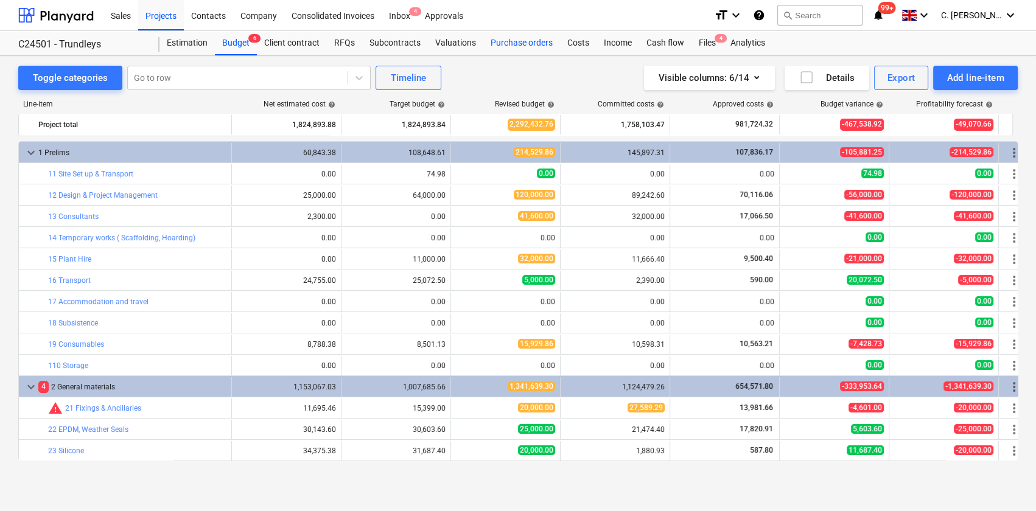
click at [514, 41] on div "Purchase orders" at bounding box center [521, 43] width 77 height 24
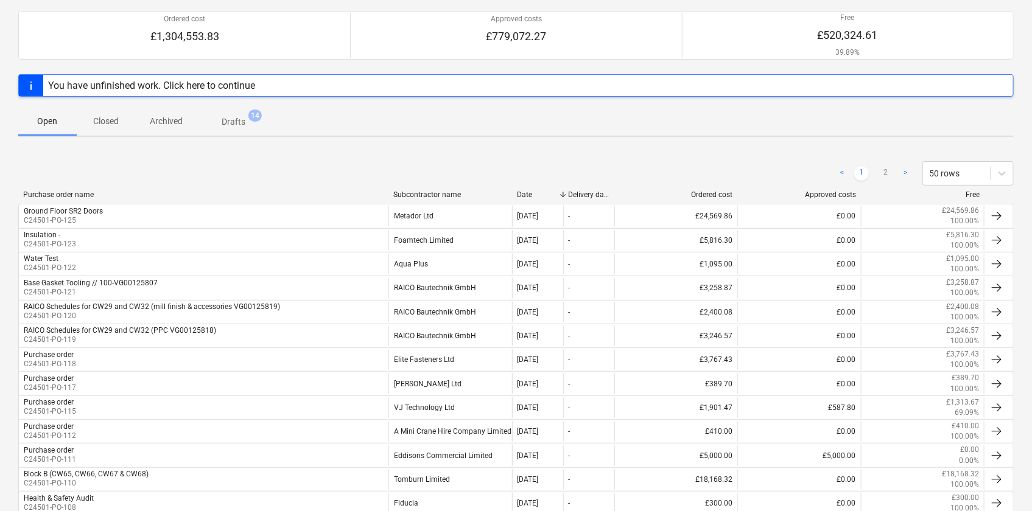
scroll to position [110, 0]
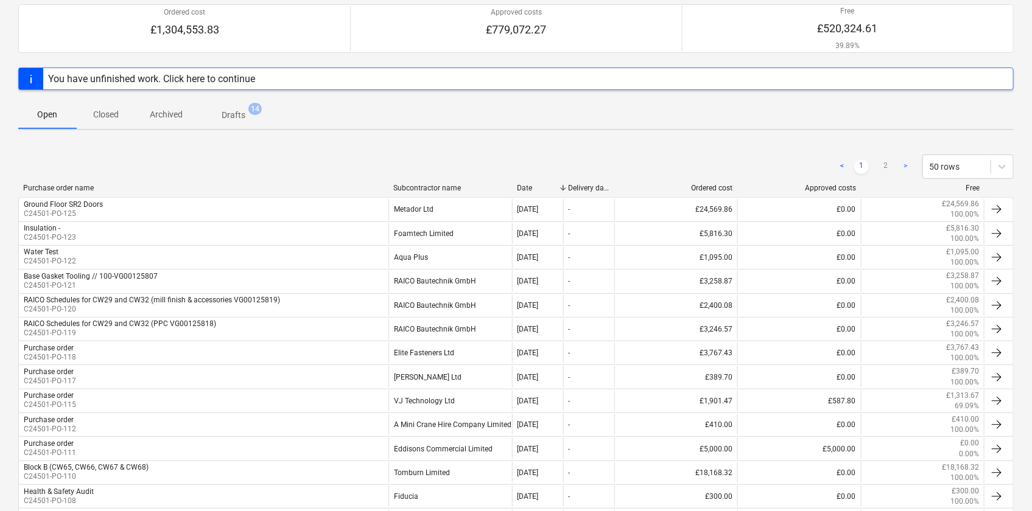
click at [430, 189] on div "Subcontractor name" at bounding box center [450, 188] width 114 height 9
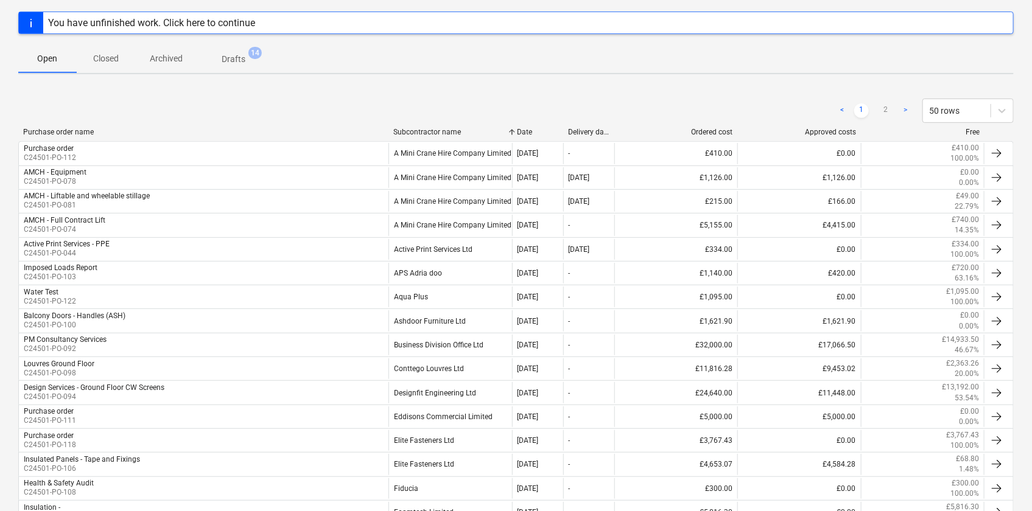
scroll to position [61, 0]
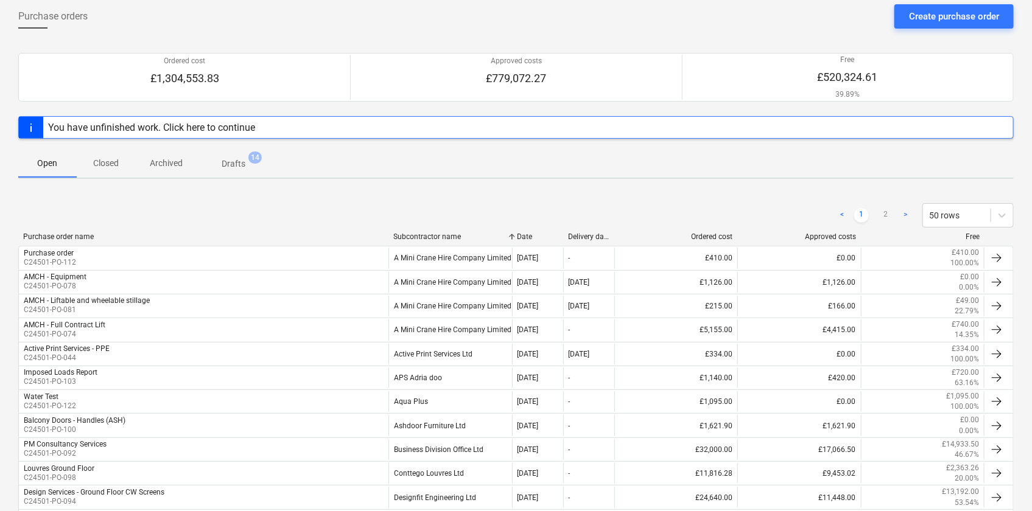
click at [99, 157] on p "Closed" at bounding box center [105, 163] width 29 height 13
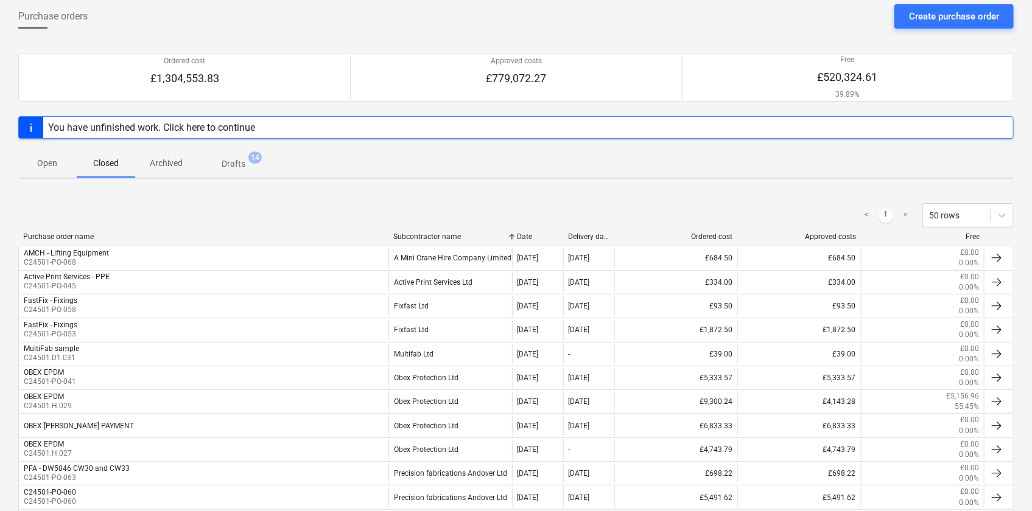
click at [439, 237] on div "Subcontractor name" at bounding box center [450, 237] width 114 height 9
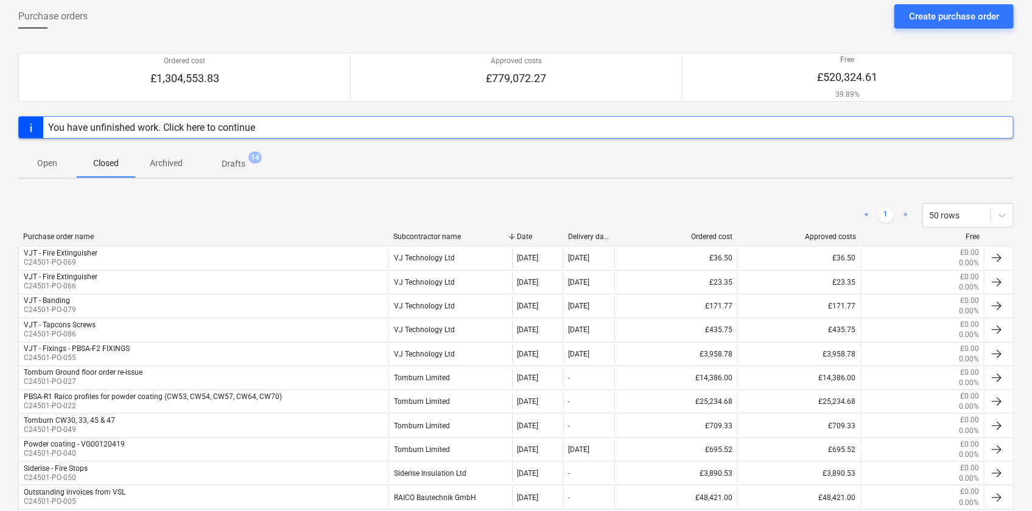
click at [439, 237] on div "Subcontractor name" at bounding box center [450, 237] width 114 height 9
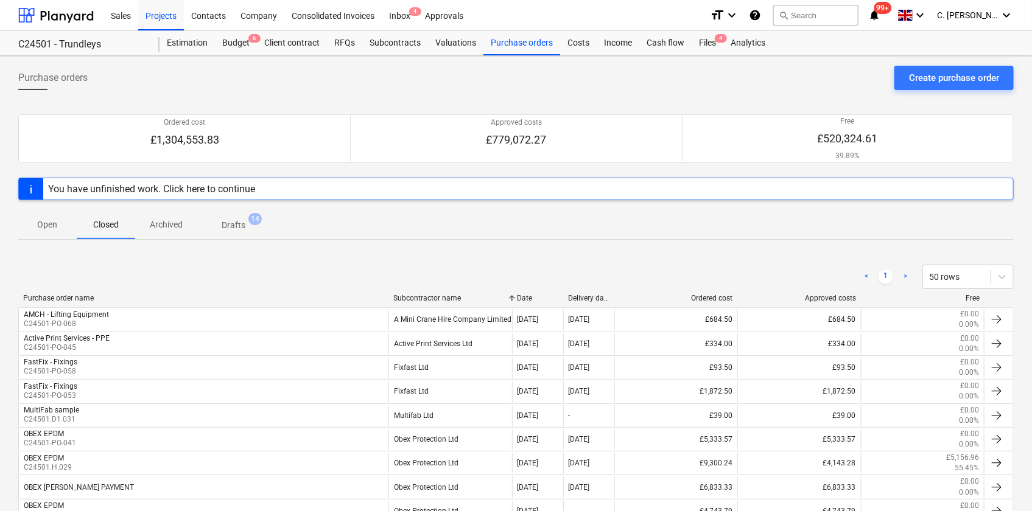
click at [43, 225] on p "Open" at bounding box center [47, 225] width 29 height 13
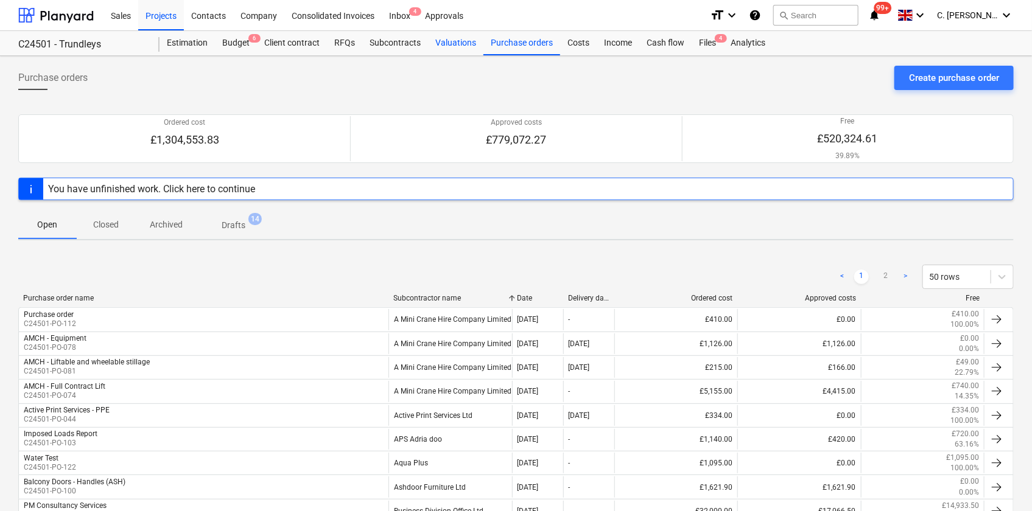
click at [458, 45] on div "Valuations" at bounding box center [455, 43] width 55 height 24
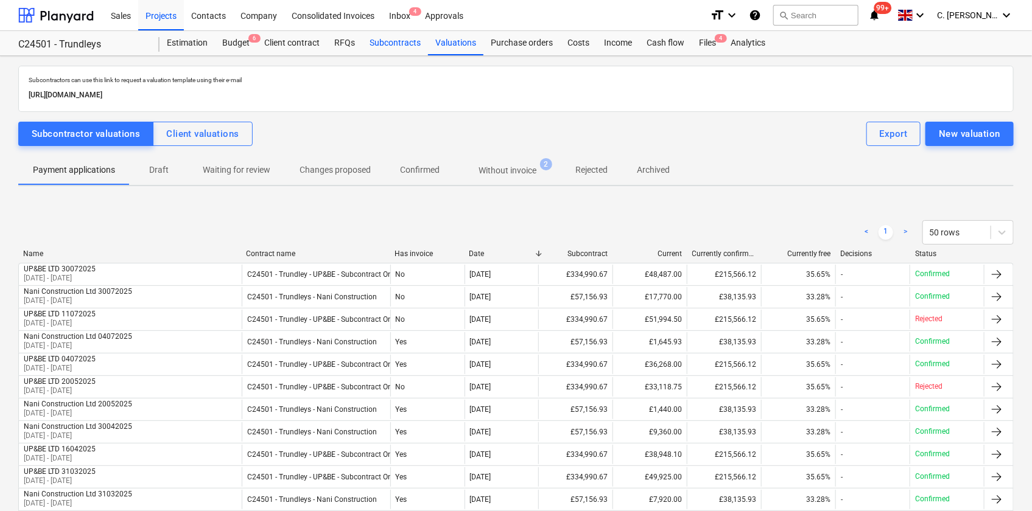
click at [401, 44] on div "Subcontracts" at bounding box center [395, 43] width 66 height 24
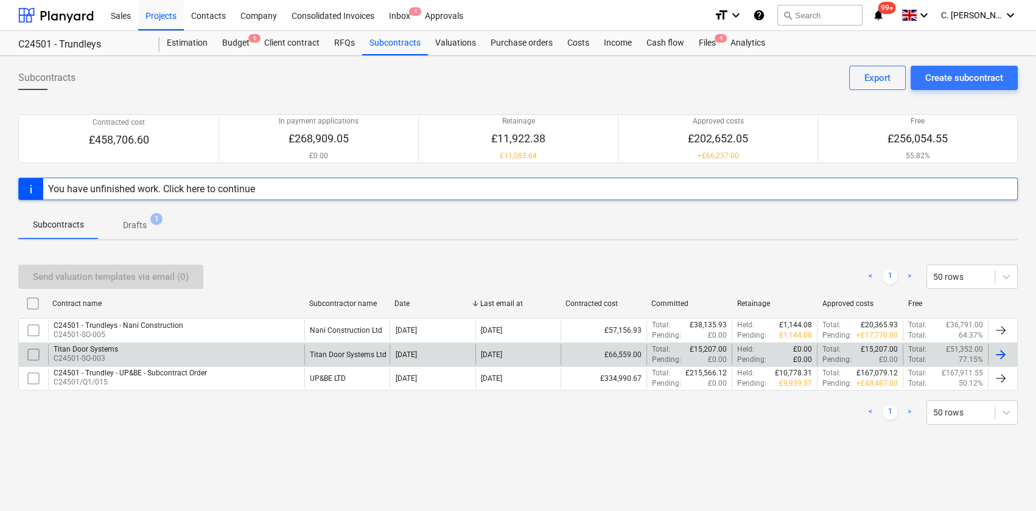
click at [124, 356] on div "Titan Door Systems C24501-SO-003" at bounding box center [176, 355] width 256 height 21
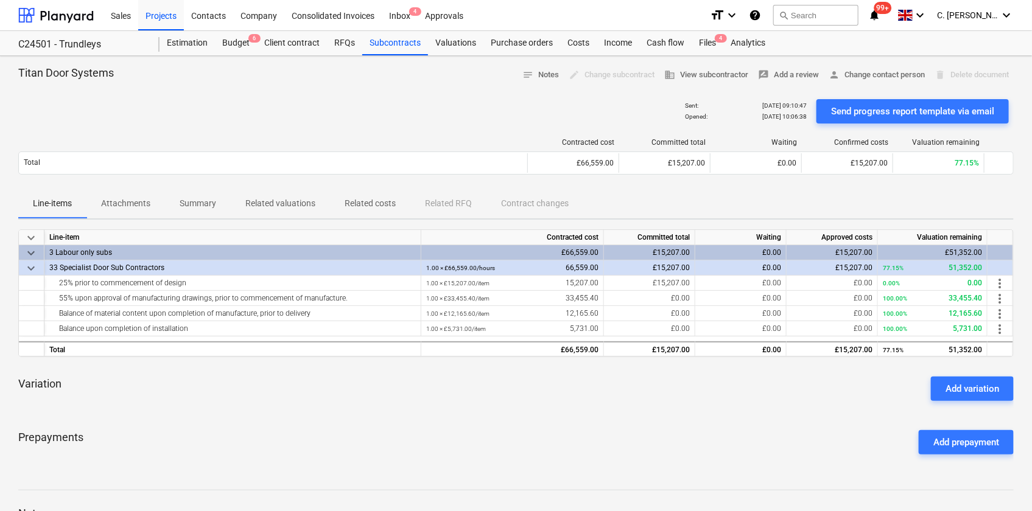
scroll to position [55, 0]
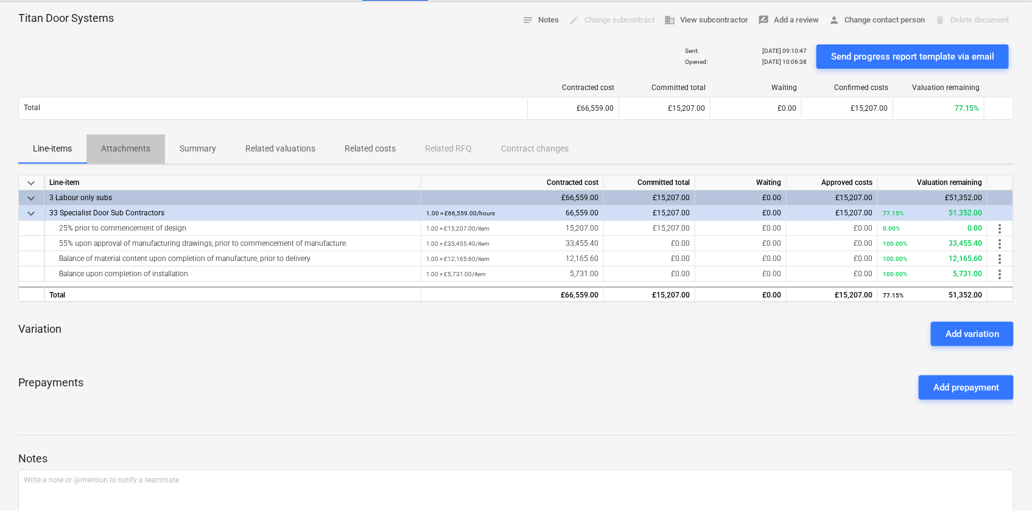
click at [138, 147] on p "Attachments" at bounding box center [125, 148] width 49 height 13
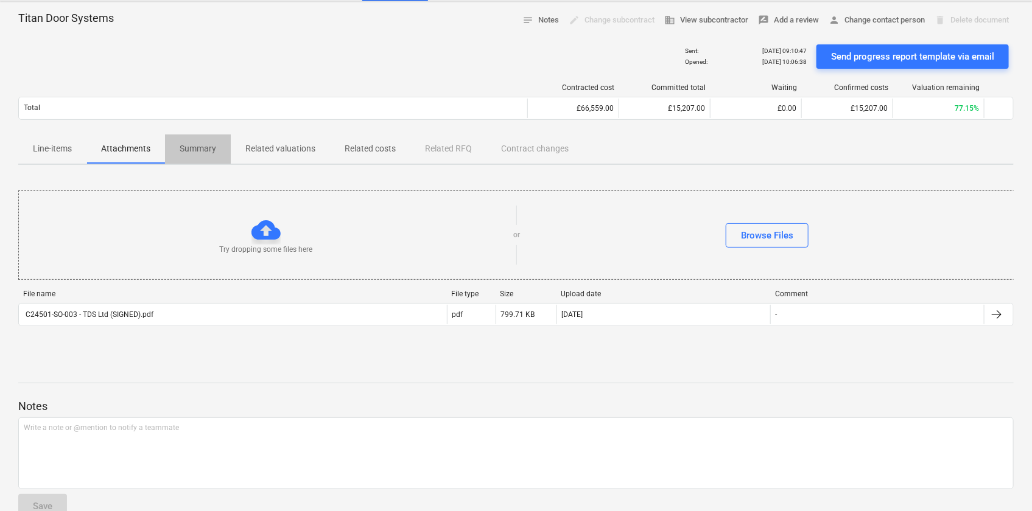
click at [200, 147] on p "Summary" at bounding box center [198, 148] width 37 height 13
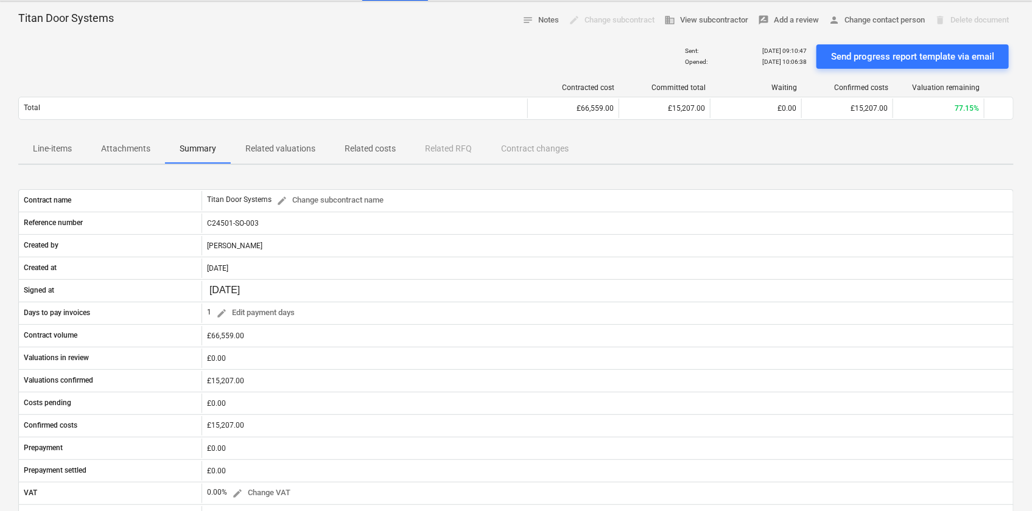
click at [273, 148] on p "Related valuations" at bounding box center [280, 148] width 70 height 13
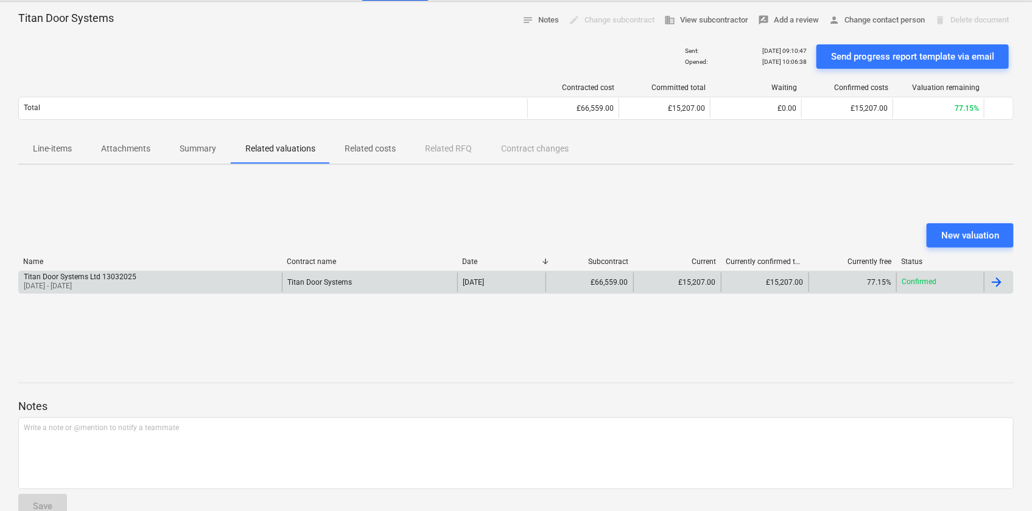
click at [105, 284] on p "01 Mar 2025 - 31 Mar 2025" at bounding box center [80, 286] width 113 height 10
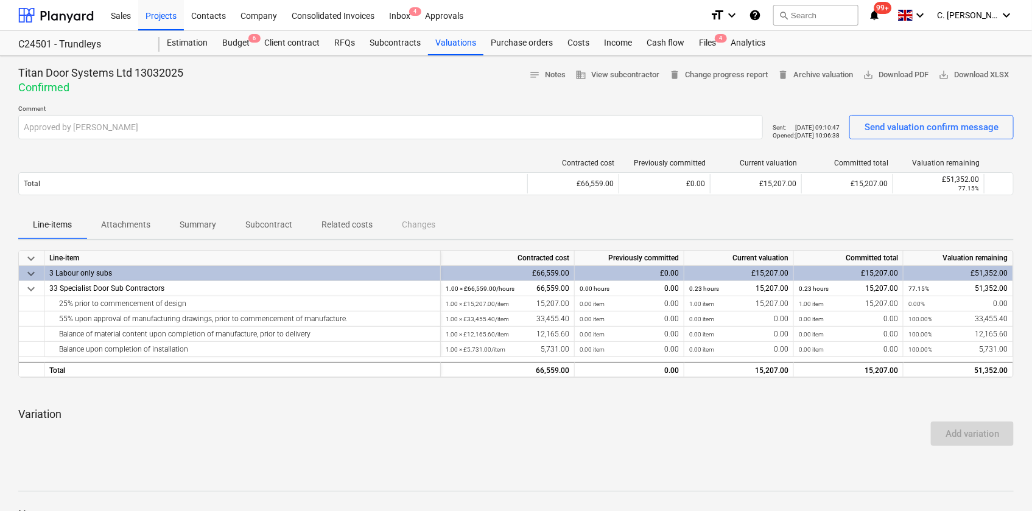
click at [333, 225] on p "Related costs" at bounding box center [346, 225] width 51 height 13
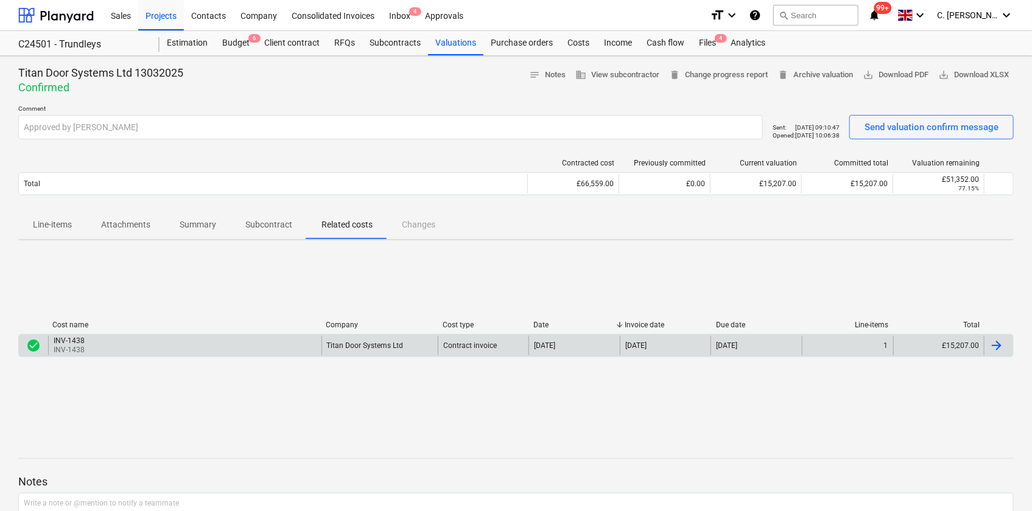
click at [62, 344] on div "INV-1438" at bounding box center [69, 341] width 31 height 9
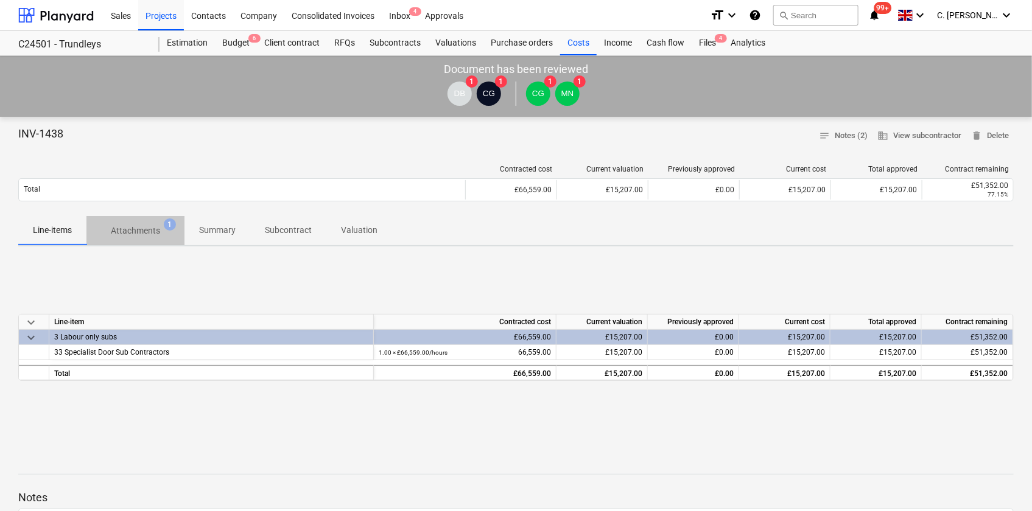
drag, startPoint x: 157, startPoint y: 226, endPoint x: 174, endPoint y: 250, distance: 28.7
click at [157, 228] on p "Attachments" at bounding box center [135, 231] width 49 height 13
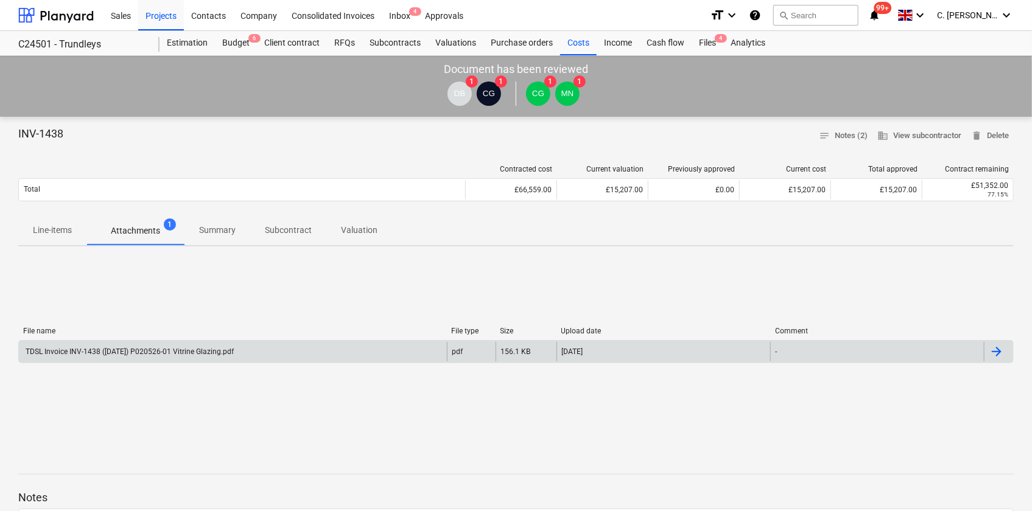
click at [159, 359] on div "TDSL Invoice INV-1438 (06-03-2025) P020526-01 Vitrine Glazing.pdf" at bounding box center [233, 351] width 428 height 19
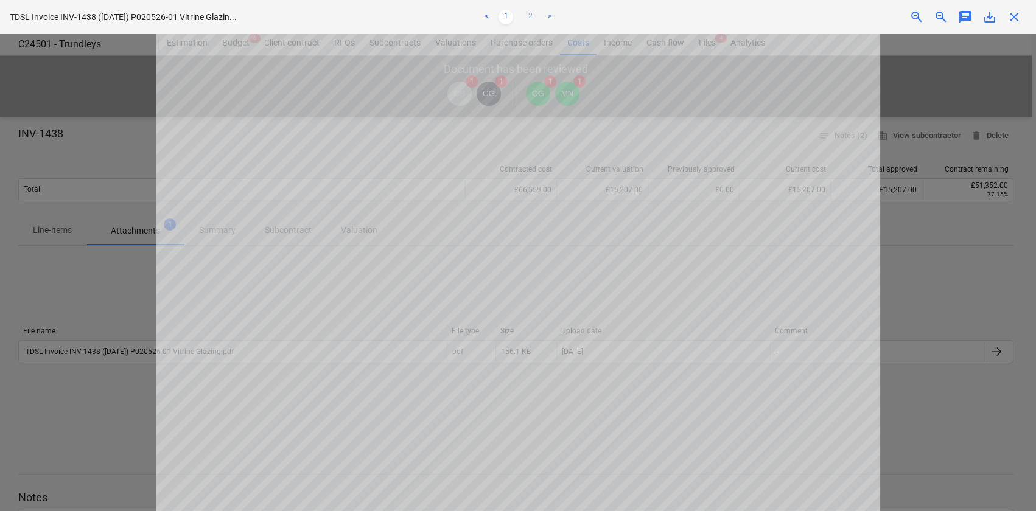
click at [531, 19] on link "2" at bounding box center [530, 17] width 15 height 15
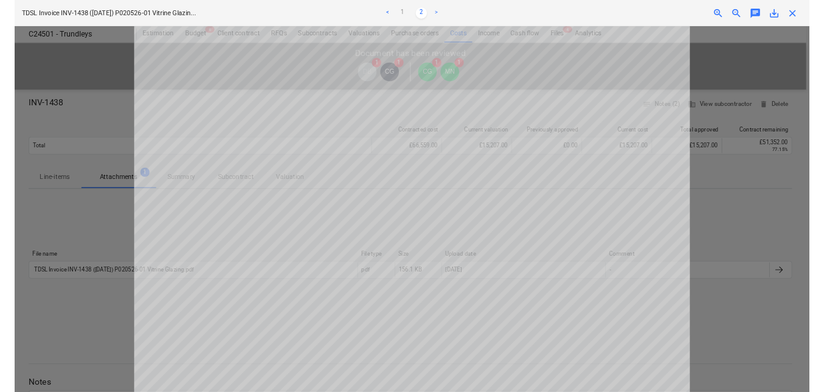
scroll to position [110, 0]
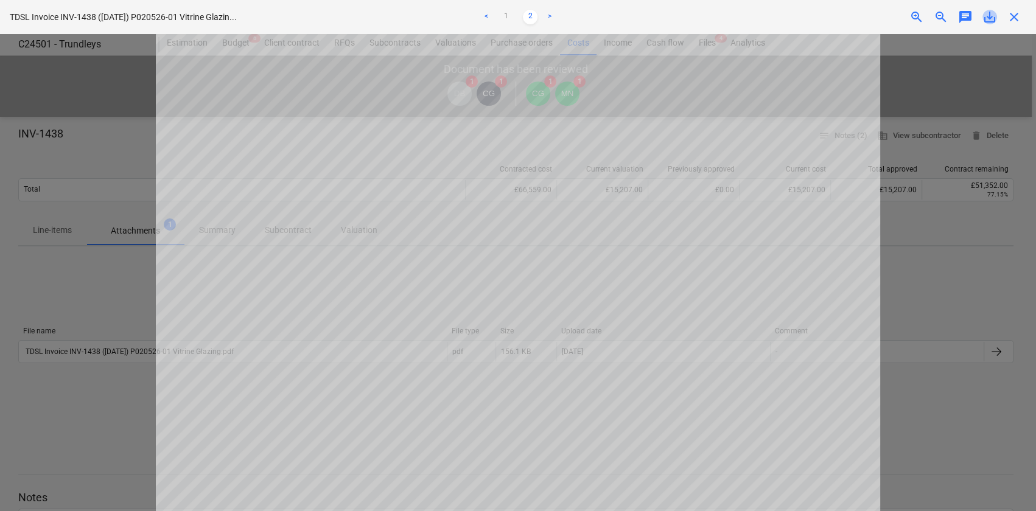
click at [989, 18] on span "save_alt" at bounding box center [989, 17] width 15 height 15
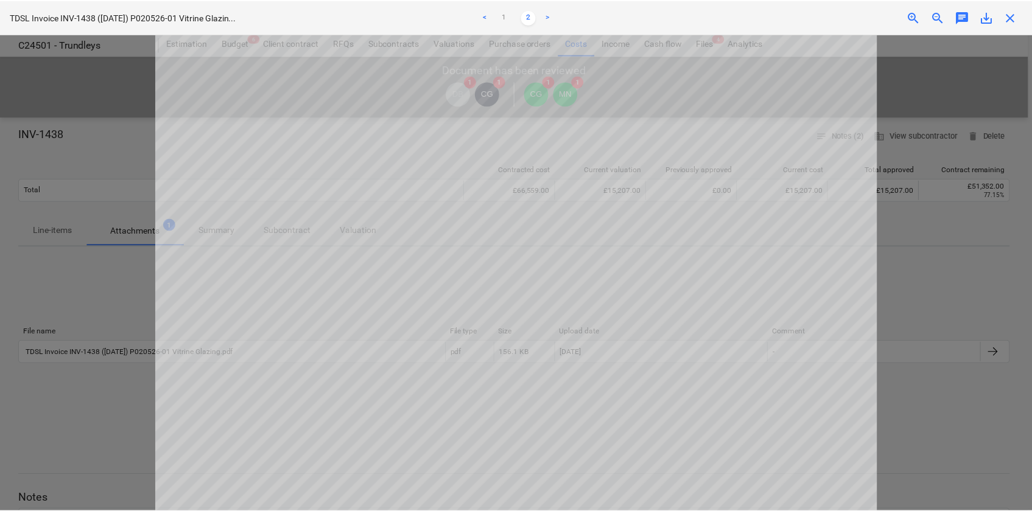
scroll to position [0, 0]
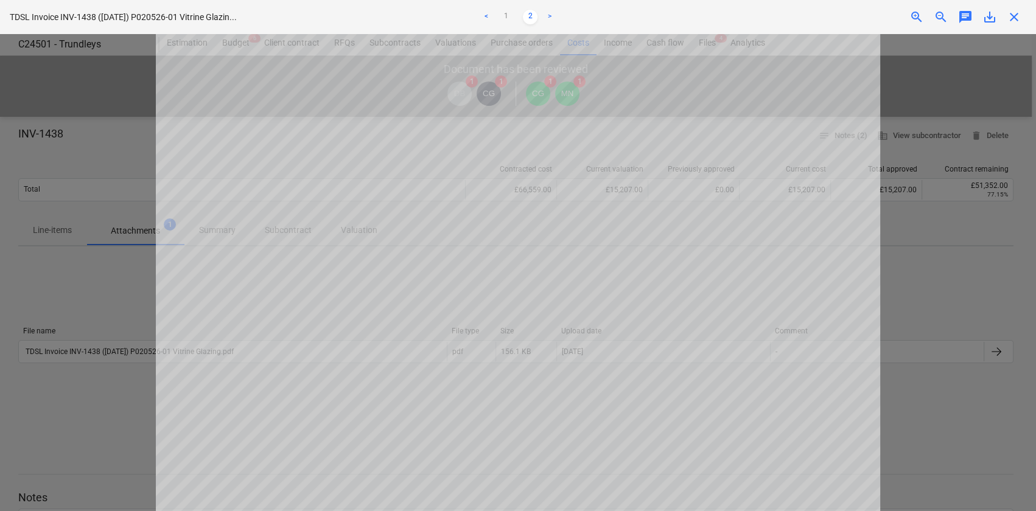
click at [1010, 18] on span "close" at bounding box center [1014, 17] width 15 height 15
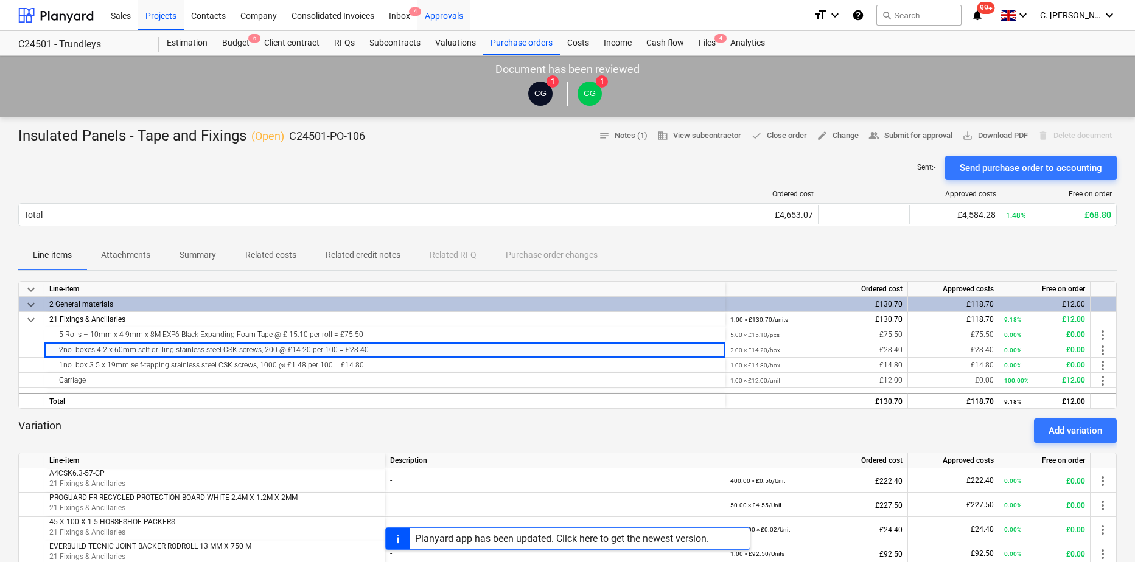
drag, startPoint x: 450, startPoint y: 13, endPoint x: 452, endPoint y: 19, distance: 6.2
click at [450, 13] on div "Approvals" at bounding box center [444, 14] width 53 height 31
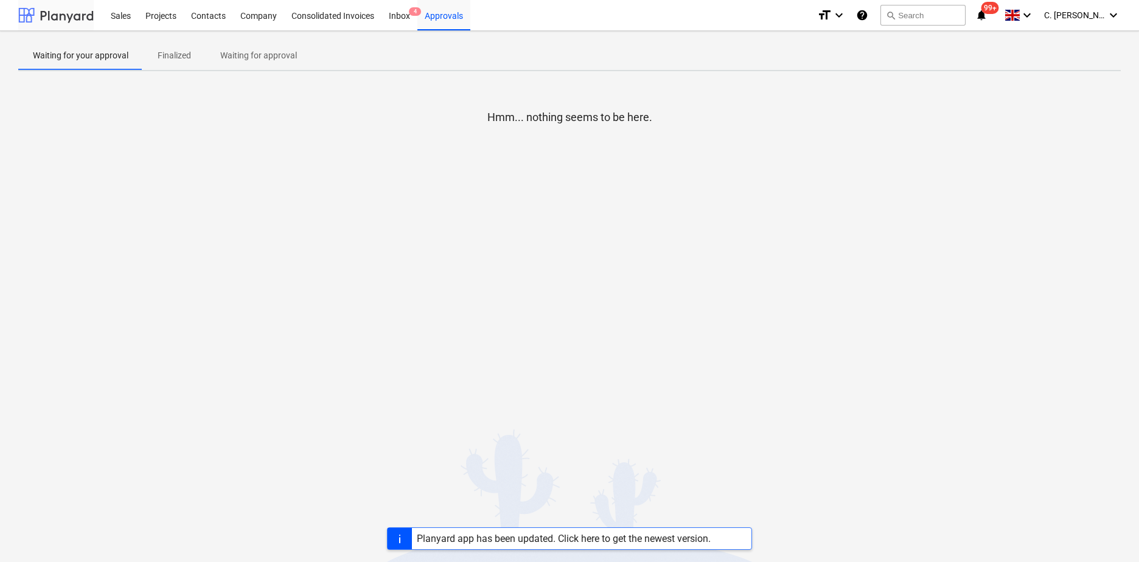
click at [40, 14] on div at bounding box center [55, 15] width 75 height 30
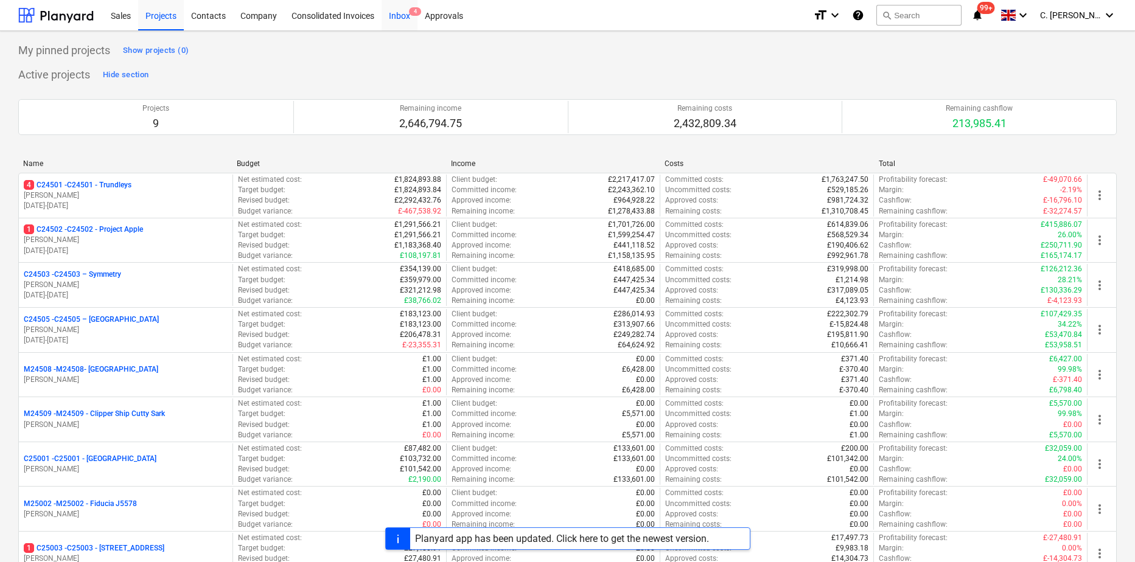
click at [405, 15] on div "Inbox 4" at bounding box center [400, 14] width 36 height 31
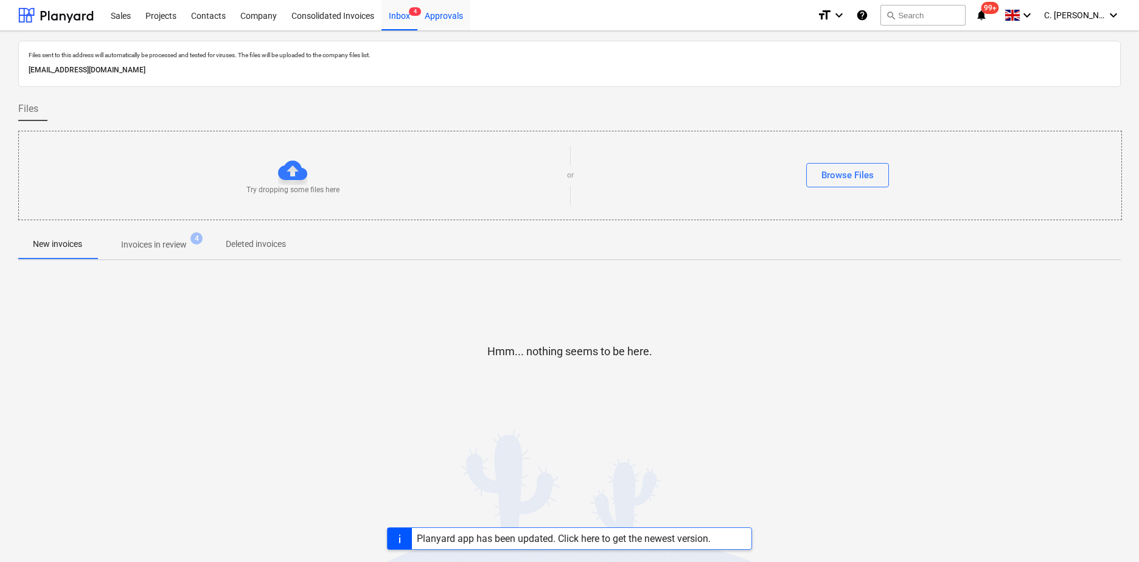
click at [441, 13] on div "Approvals" at bounding box center [444, 14] width 53 height 31
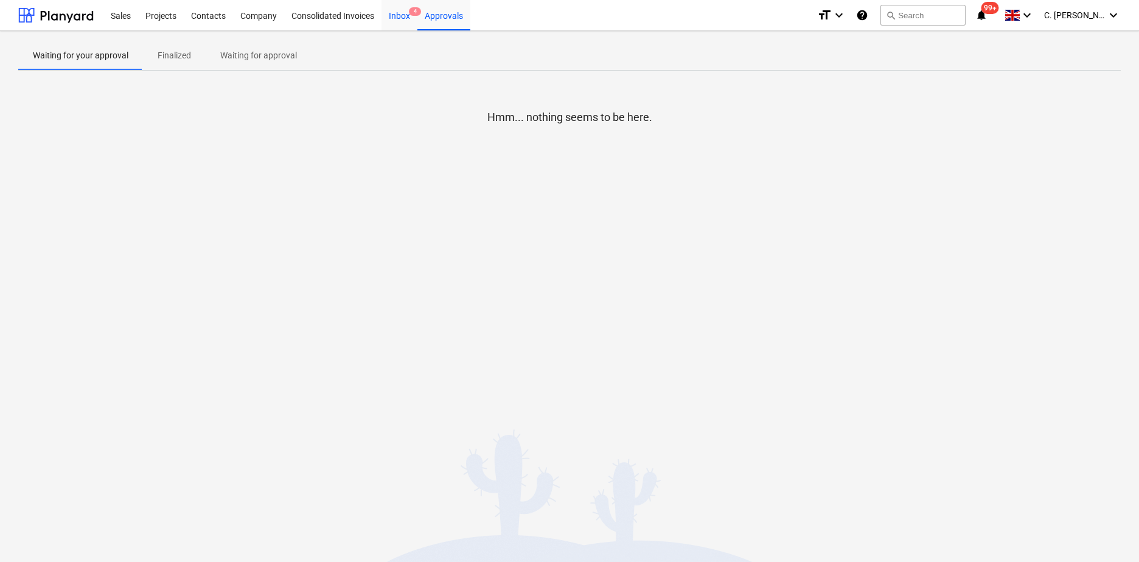
click at [399, 15] on div "Inbox 4" at bounding box center [400, 14] width 36 height 31
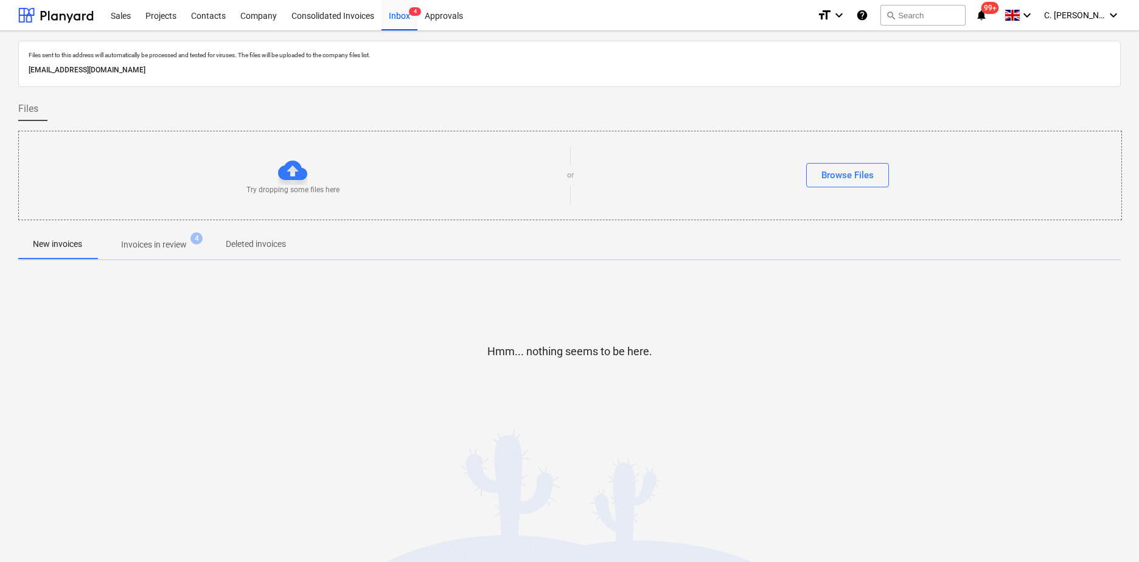
click at [167, 243] on p "Invoices in review" at bounding box center [154, 245] width 66 height 13
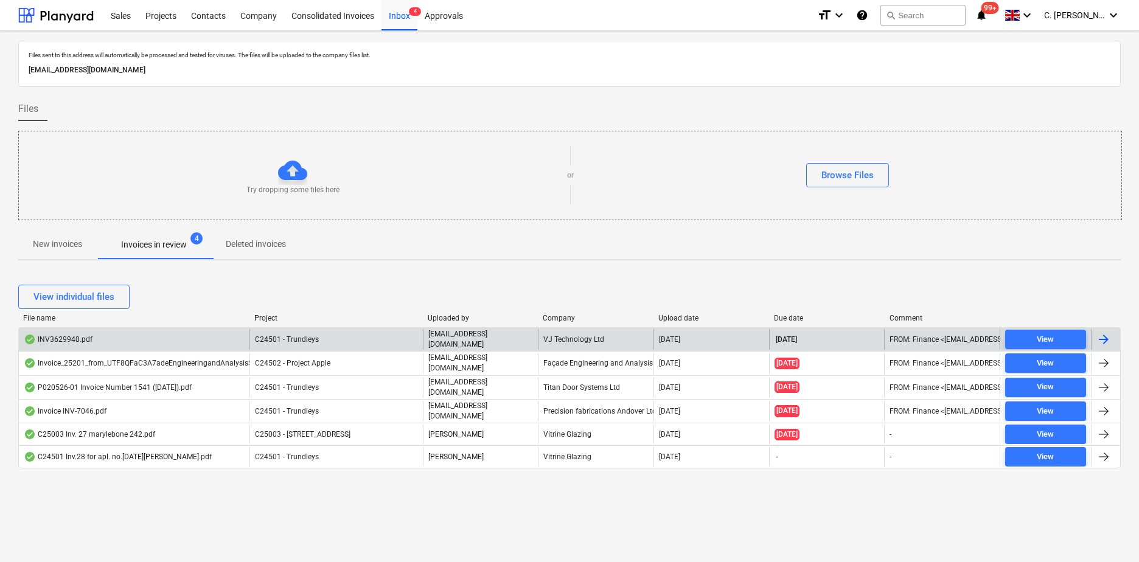
click at [452, 340] on p "[EMAIL_ADDRESS][DOMAIN_NAME]" at bounding box center [481, 339] width 105 height 21
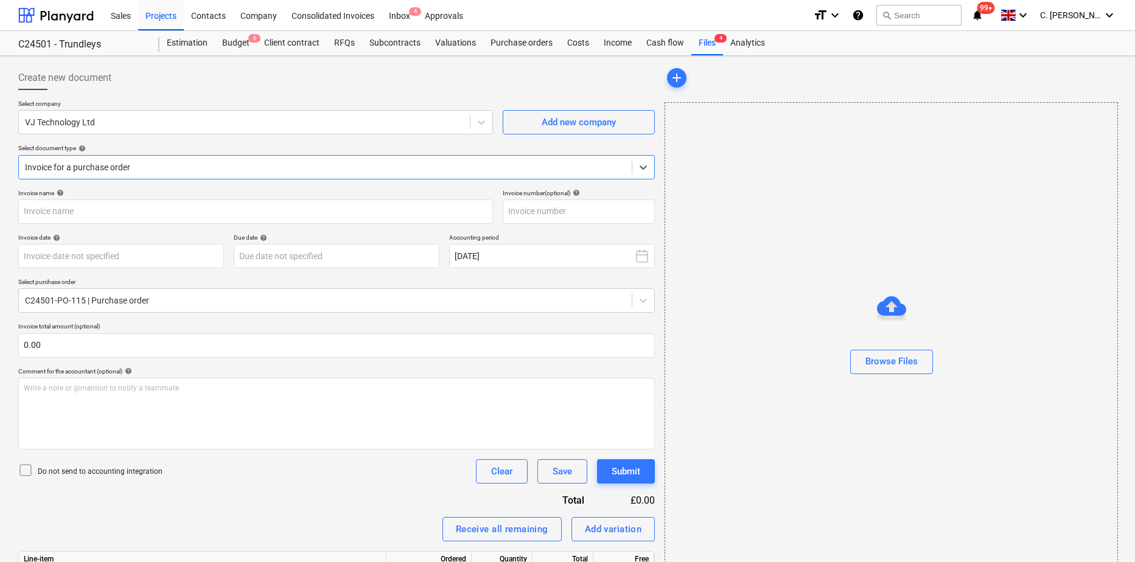
type input "INV3629940"
type input "[DATE]"
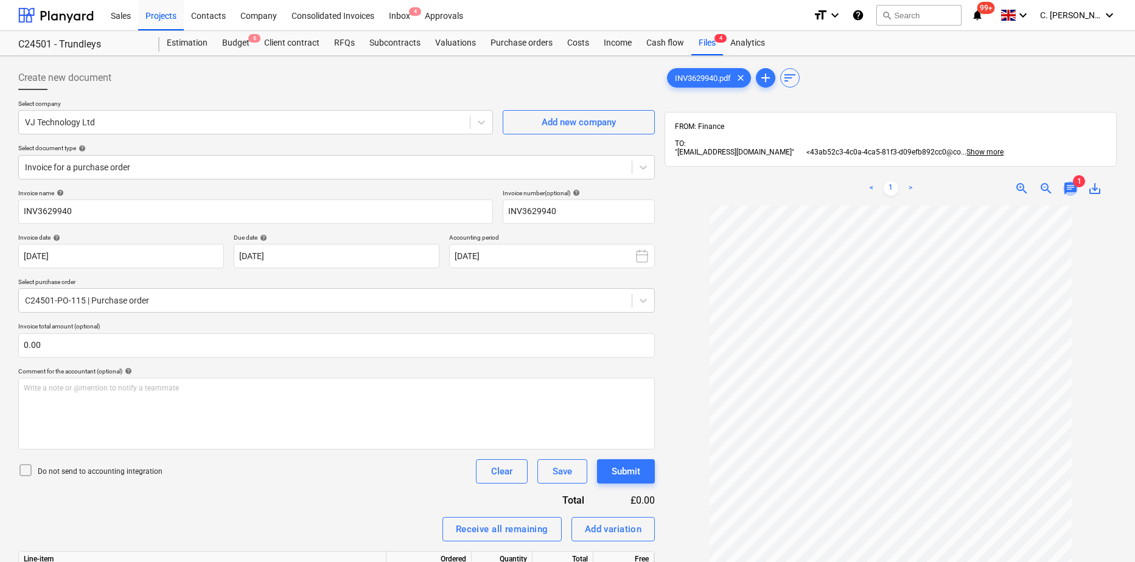
click at [1073, 181] on span "chat" at bounding box center [1070, 188] width 15 height 15
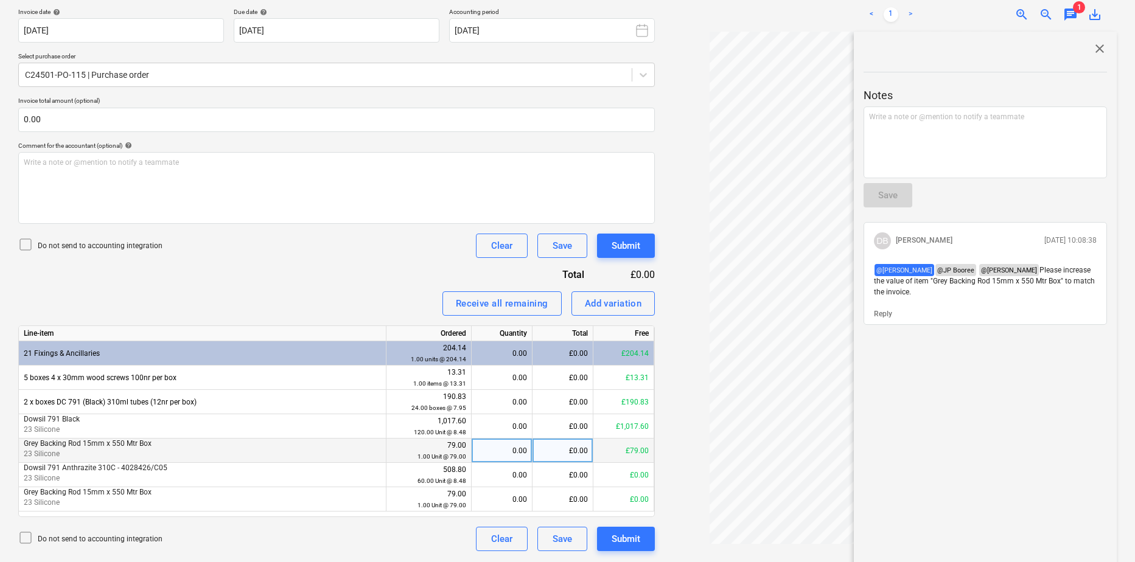
scroll to position [234, 0]
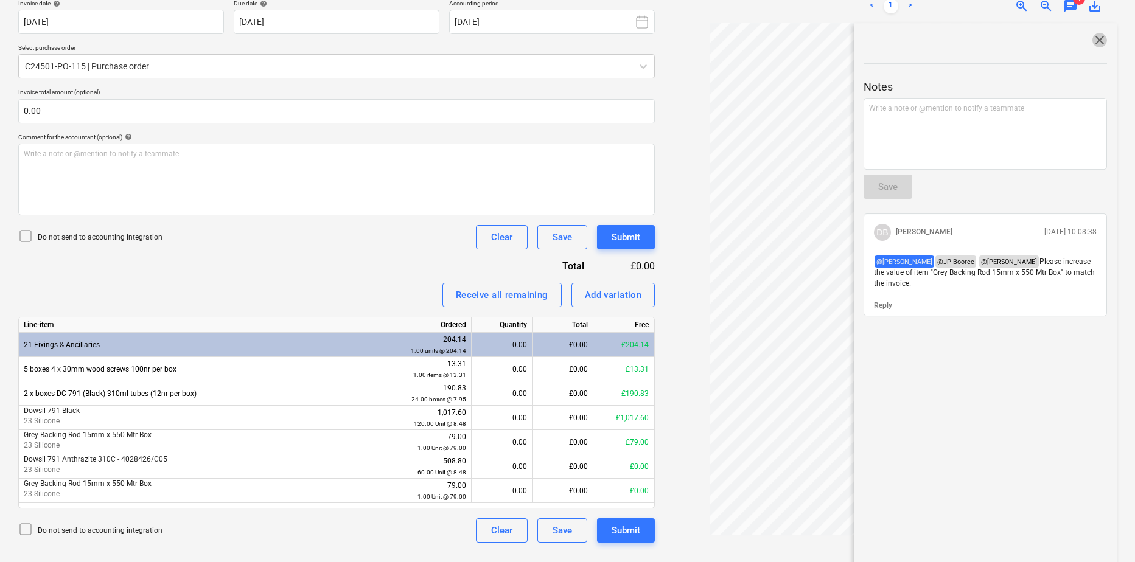
click at [1097, 33] on span "close" at bounding box center [1100, 40] width 15 height 15
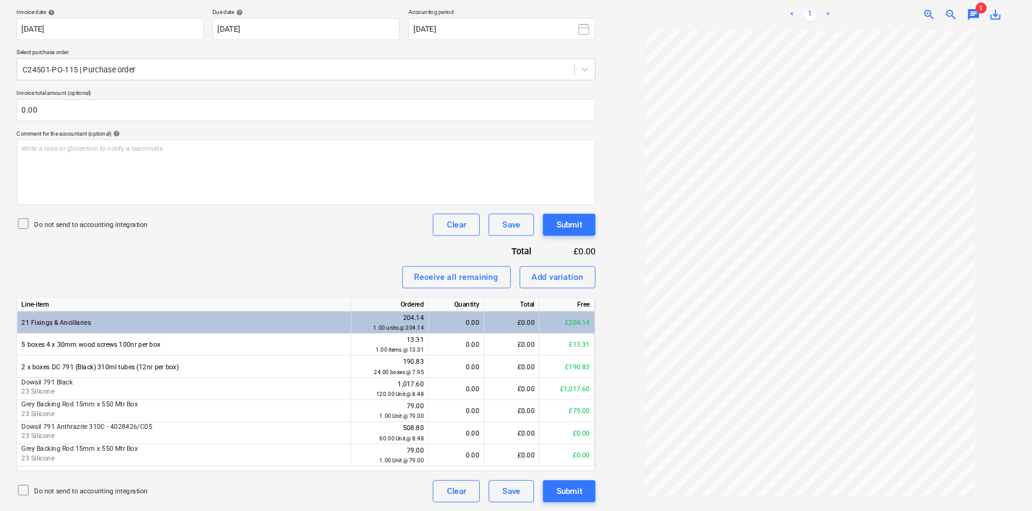
scroll to position [225, 0]
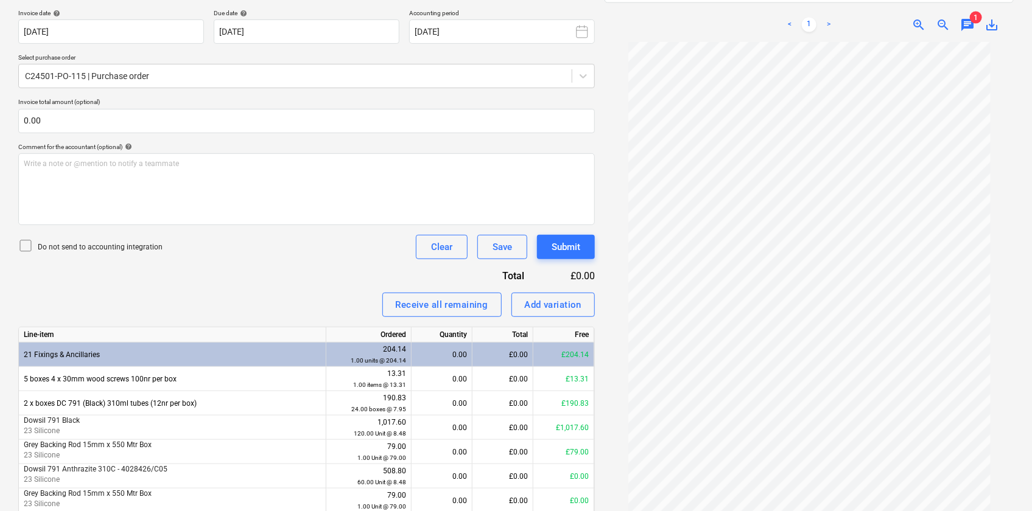
click at [923, 28] on span "zoom_in" at bounding box center [918, 25] width 15 height 15
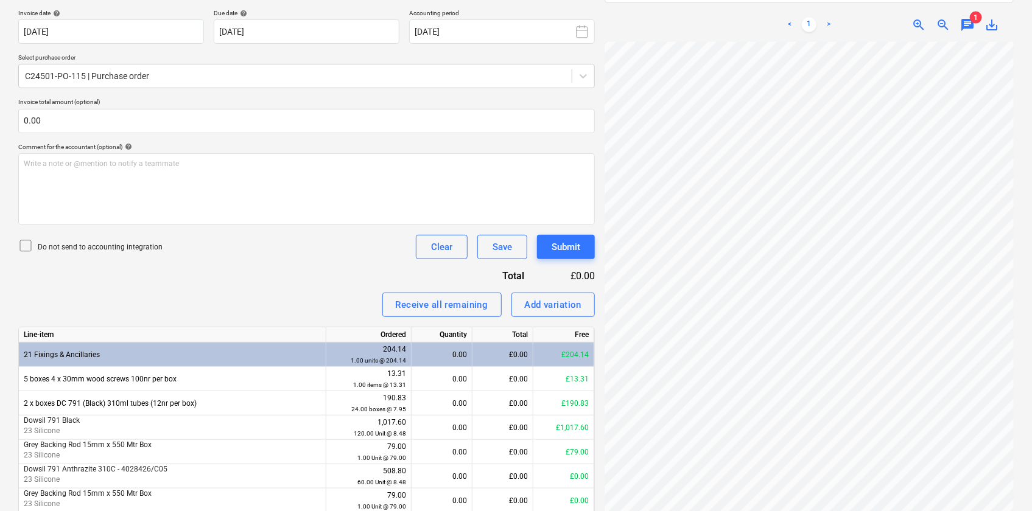
click at [533, 252] on div "Create new document Select company VJ Technology Ltd Add new company Select doc…" at bounding box center [515, 196] width 1005 height 721
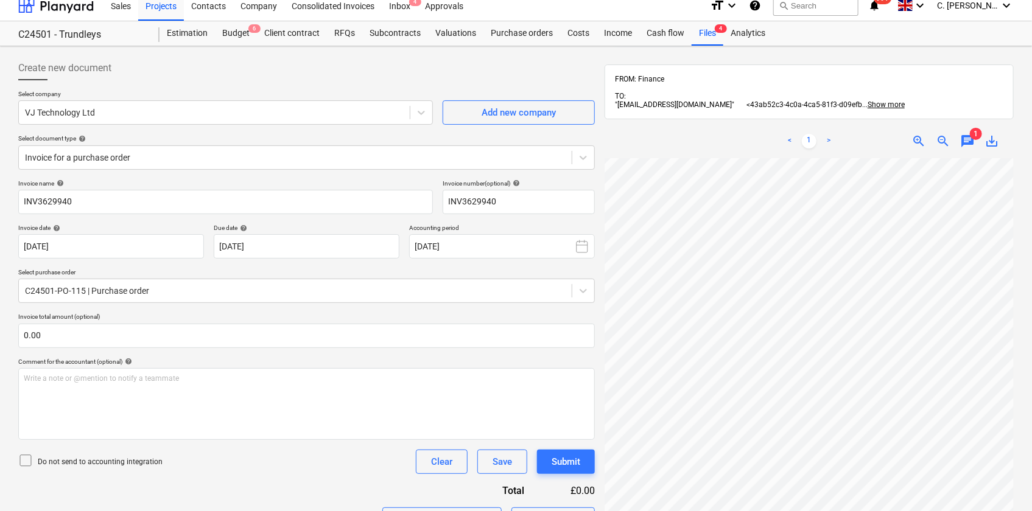
scroll to position [0, 0]
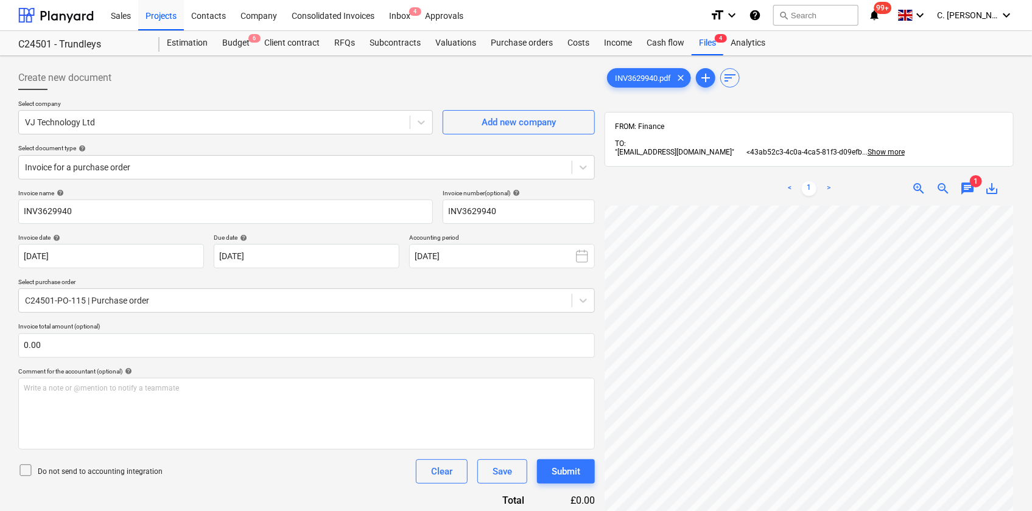
click at [963, 189] on span "chat" at bounding box center [967, 188] width 15 height 15
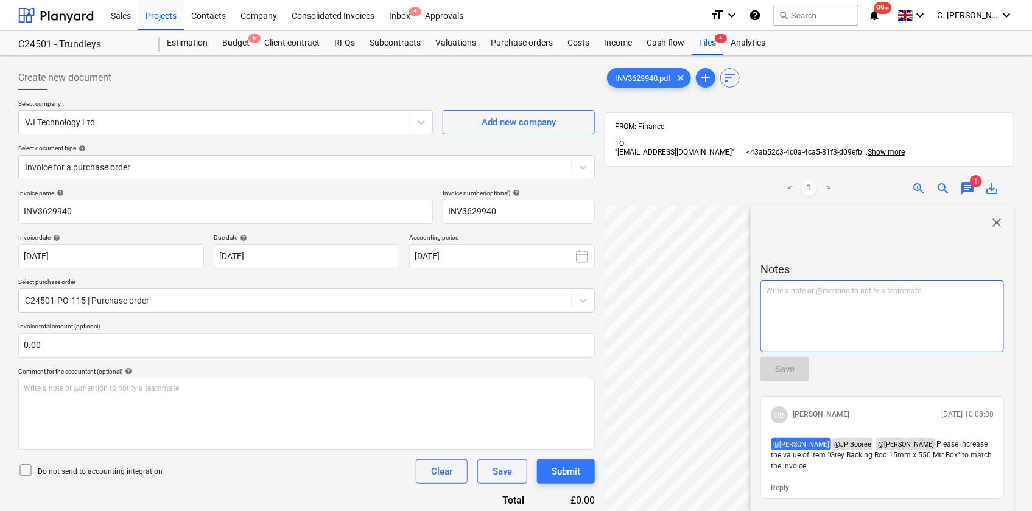
click at [799, 299] on div "Write a note or @mention to notify a teammate [PERSON_NAME]" at bounding box center [881, 317] width 243 height 72
click at [847, 296] on p "﻿ @ [PERSON_NAME] ﻿ ﻿" at bounding box center [882, 292] width 233 height 12
click at [785, 374] on div "Save" at bounding box center [784, 370] width 19 height 16
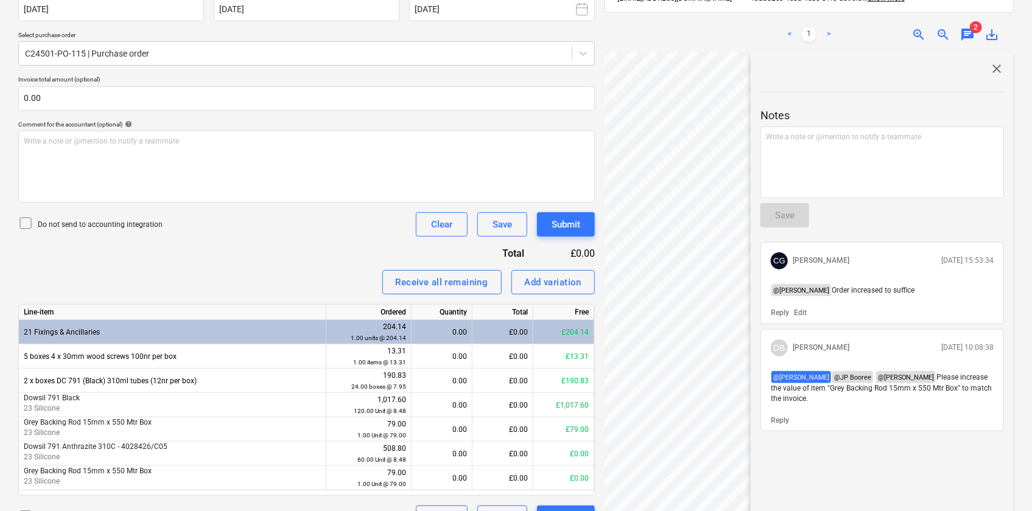
scroll to position [275, 0]
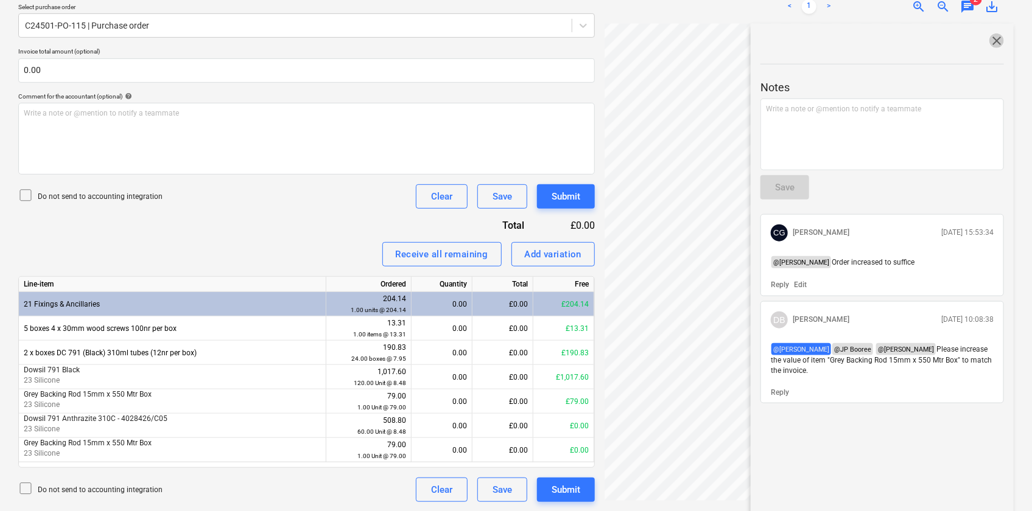
click at [995, 36] on span "close" at bounding box center [996, 40] width 15 height 15
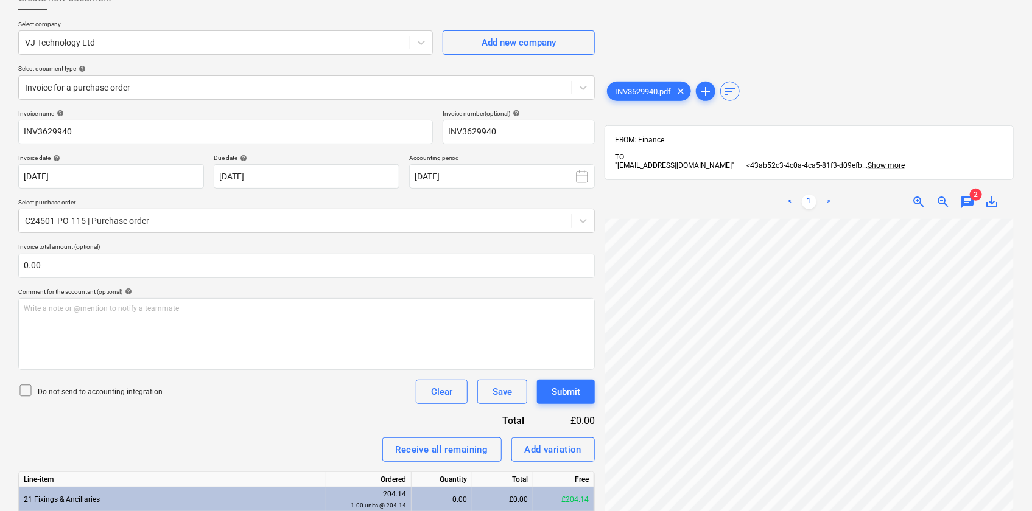
scroll to position [0, 0]
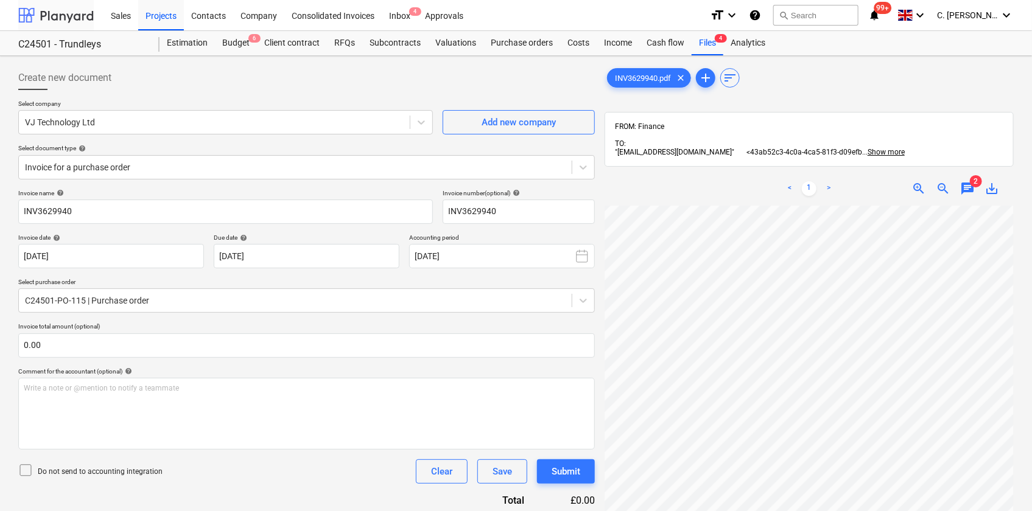
click at [68, 18] on div at bounding box center [55, 15] width 75 height 30
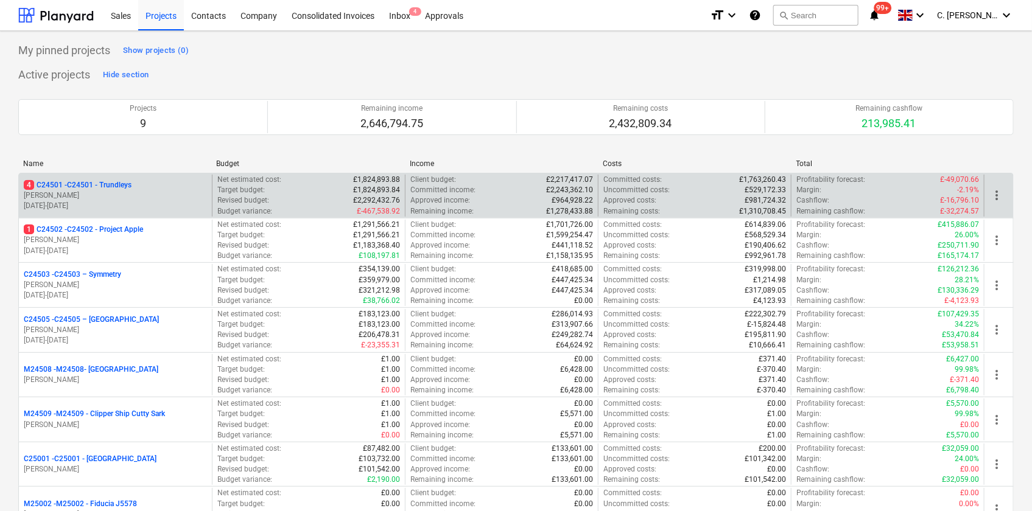
click at [73, 194] on p "[PERSON_NAME]" at bounding box center [115, 196] width 183 height 10
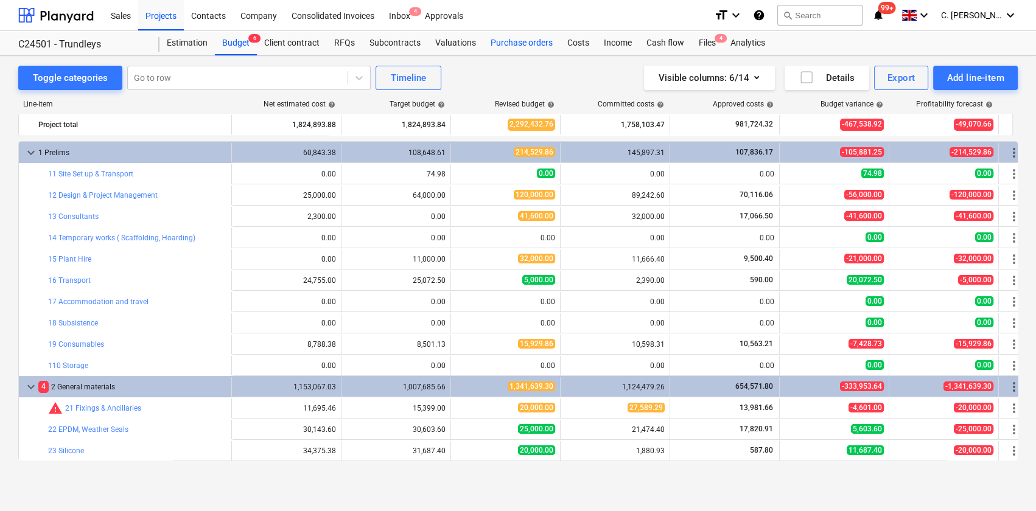
click at [505, 38] on div "Purchase orders" at bounding box center [521, 43] width 77 height 24
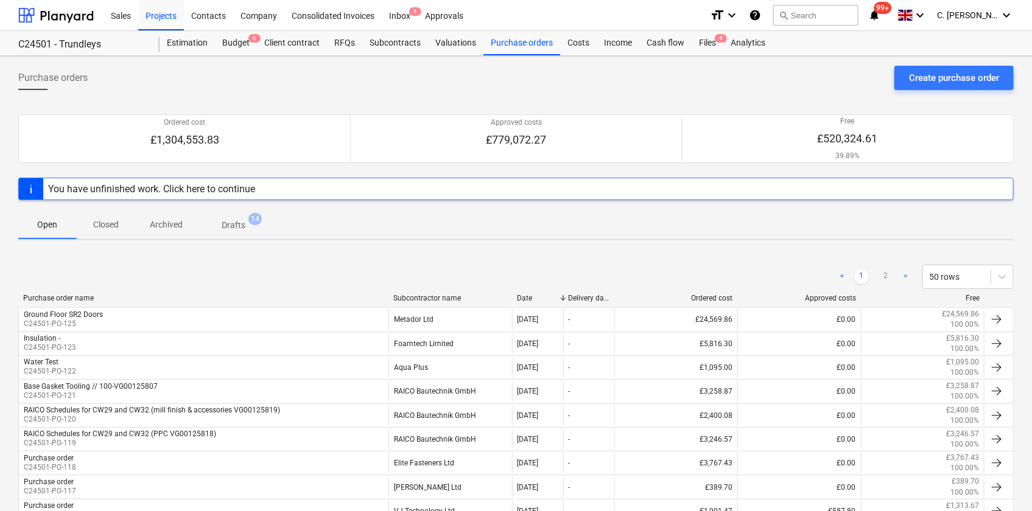
click at [404, 296] on div "Subcontractor name" at bounding box center [450, 298] width 114 height 9
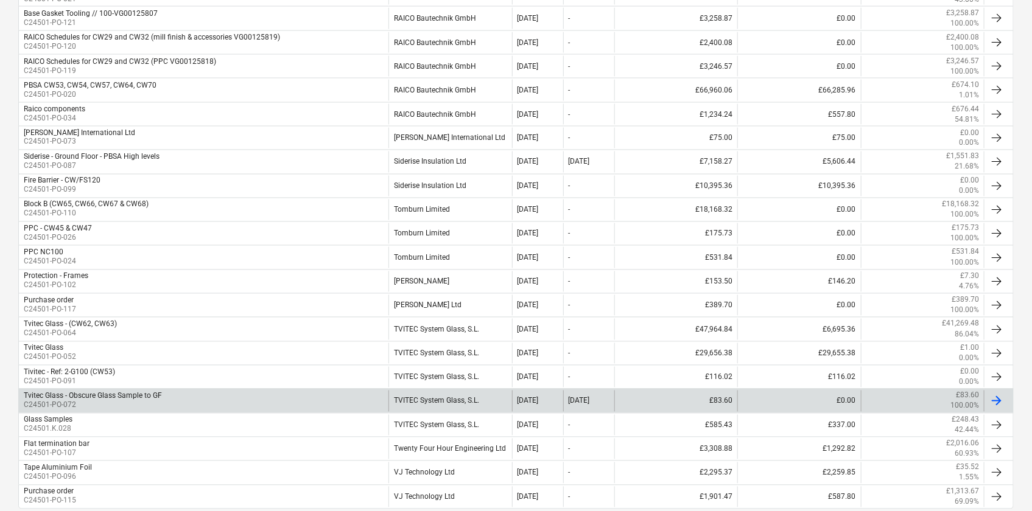
scroll to position [1058, 0]
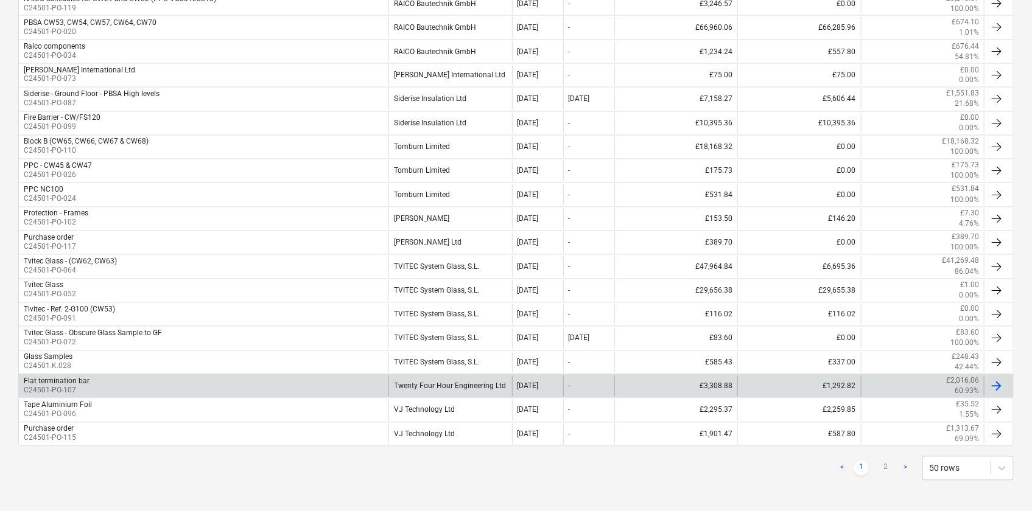
click at [424, 379] on div "Twenty Four Hour Engineering Ltd" at bounding box center [449, 386] width 123 height 21
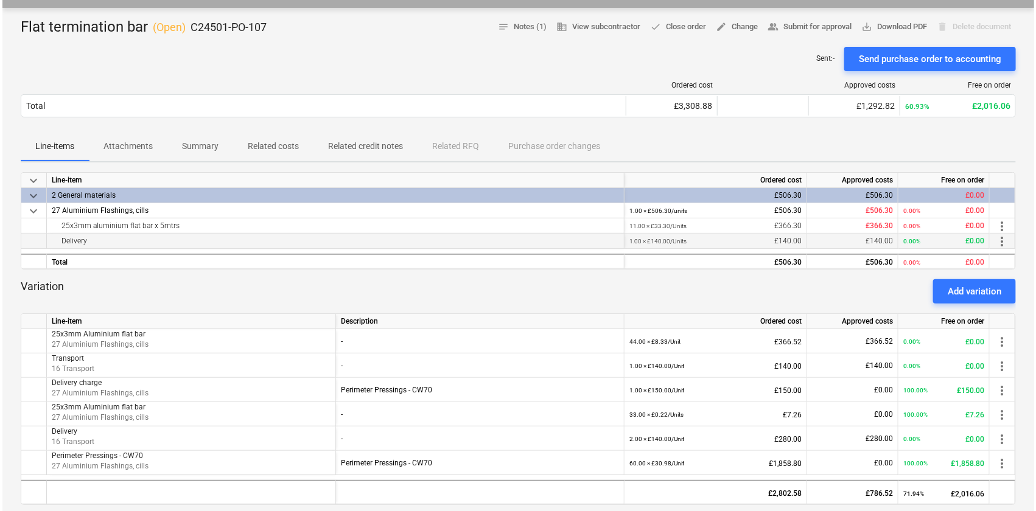
scroll to position [166, 0]
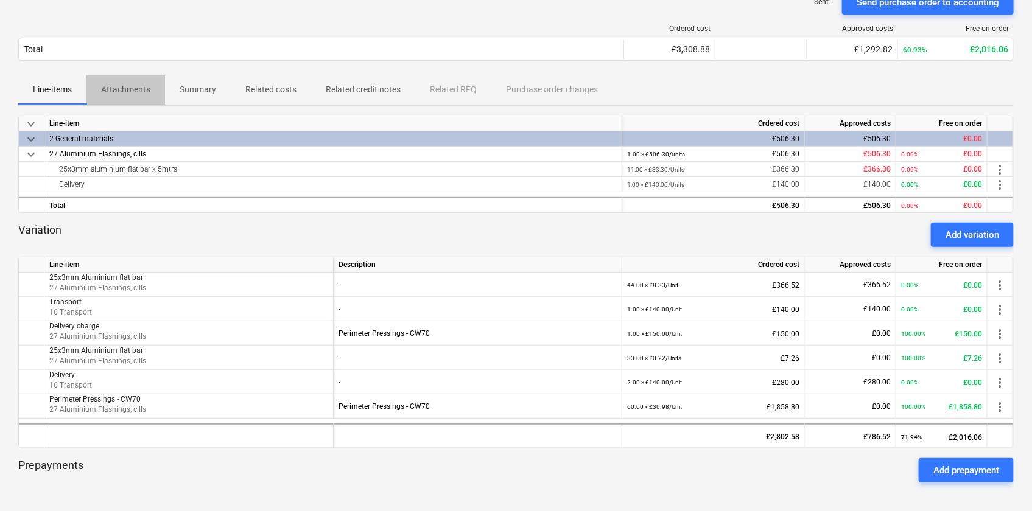
click at [117, 86] on p "Attachments" at bounding box center [125, 89] width 49 height 13
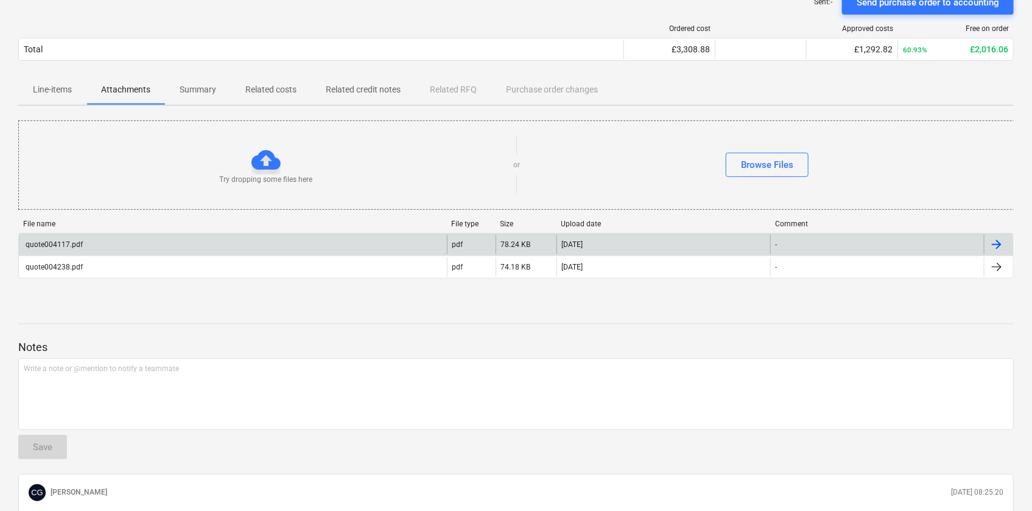
click at [68, 243] on div "quote004117.pdf" at bounding box center [53, 244] width 59 height 9
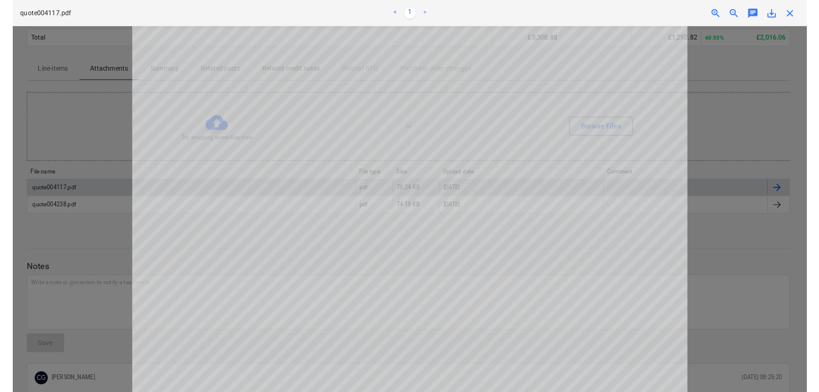
scroll to position [110, 0]
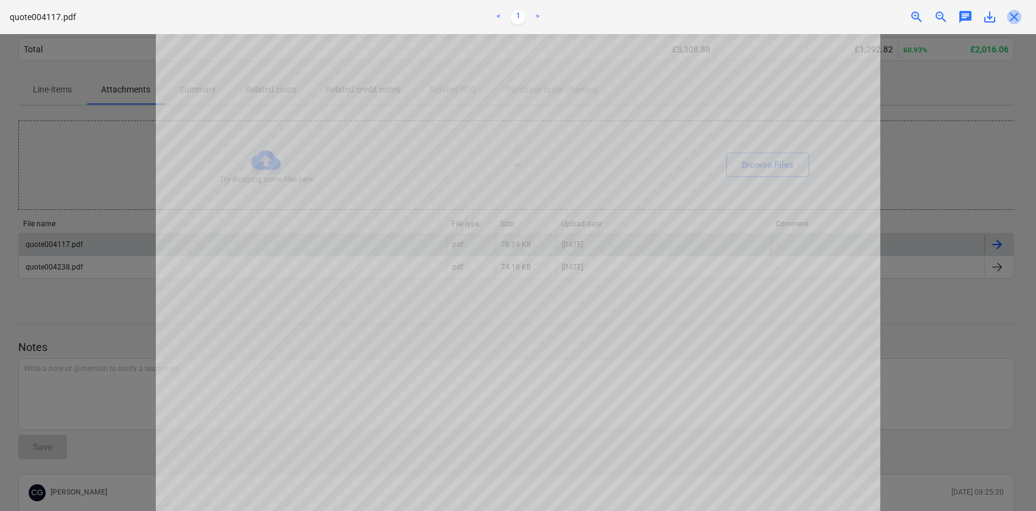
click at [1010, 21] on span "close" at bounding box center [1014, 17] width 15 height 15
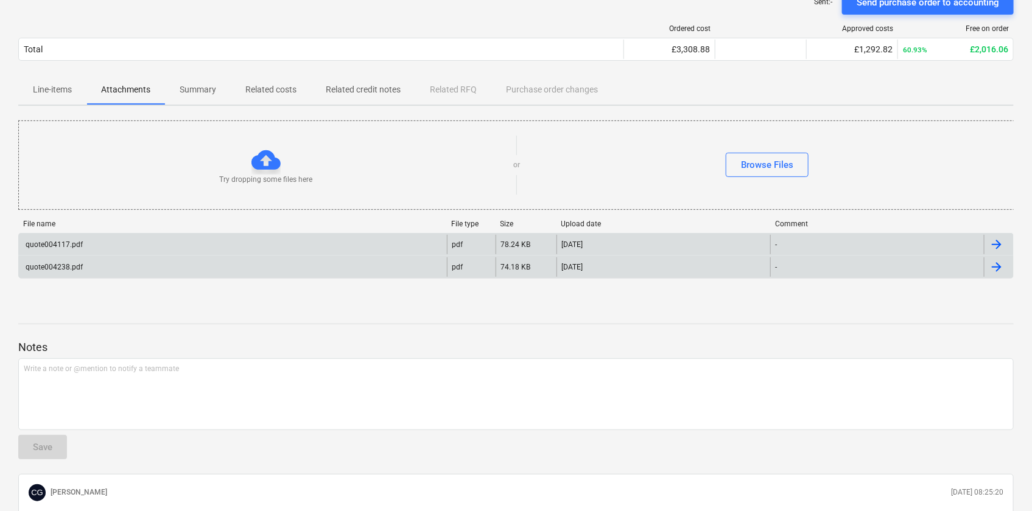
click at [71, 267] on div "quote004238.pdf" at bounding box center [53, 267] width 59 height 9
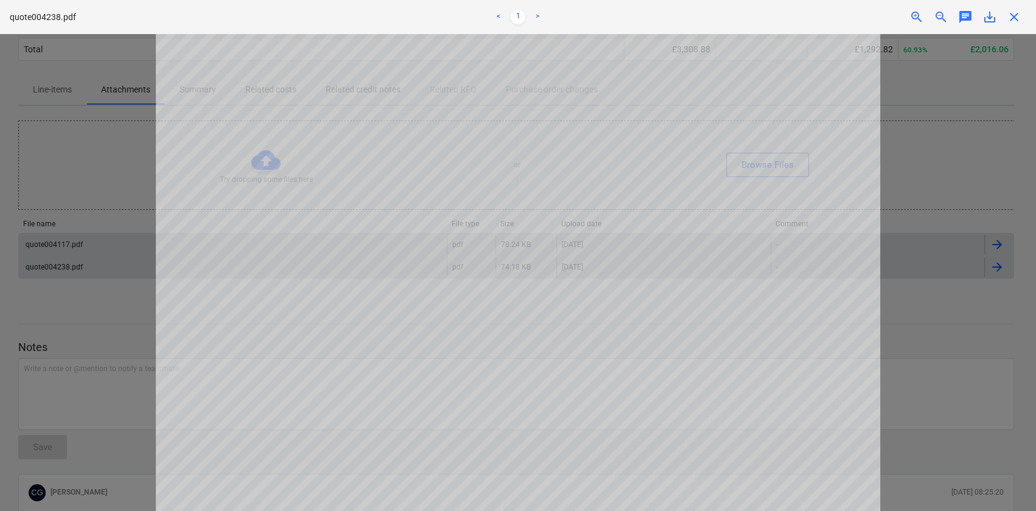
click at [1017, 23] on span "close" at bounding box center [1014, 17] width 15 height 15
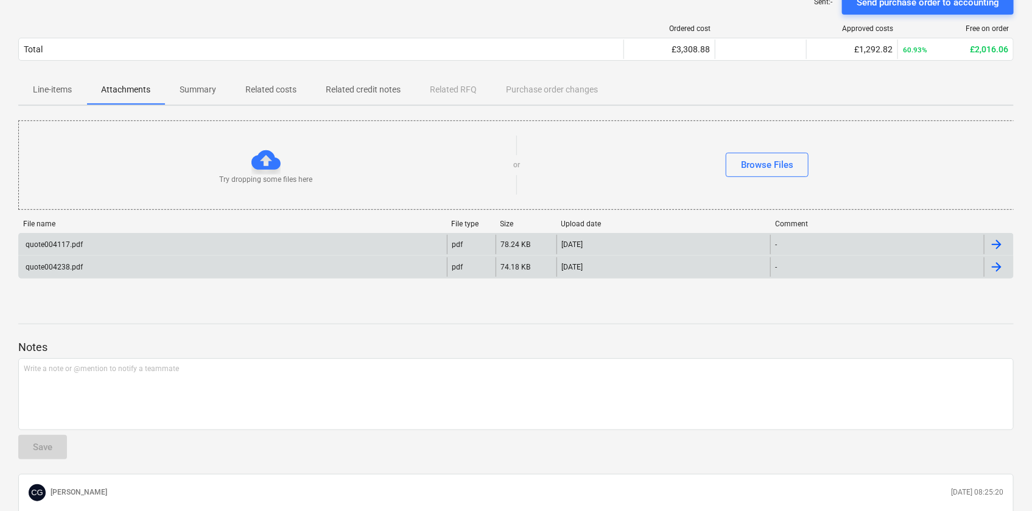
click at [127, 239] on div "quote004117.pdf" at bounding box center [233, 244] width 428 height 19
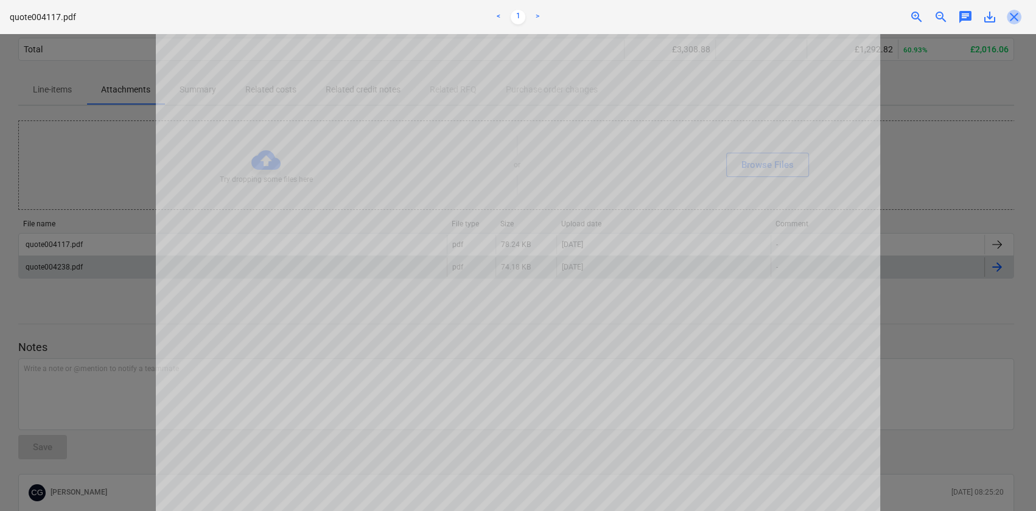
click at [1016, 18] on span "close" at bounding box center [1014, 17] width 15 height 15
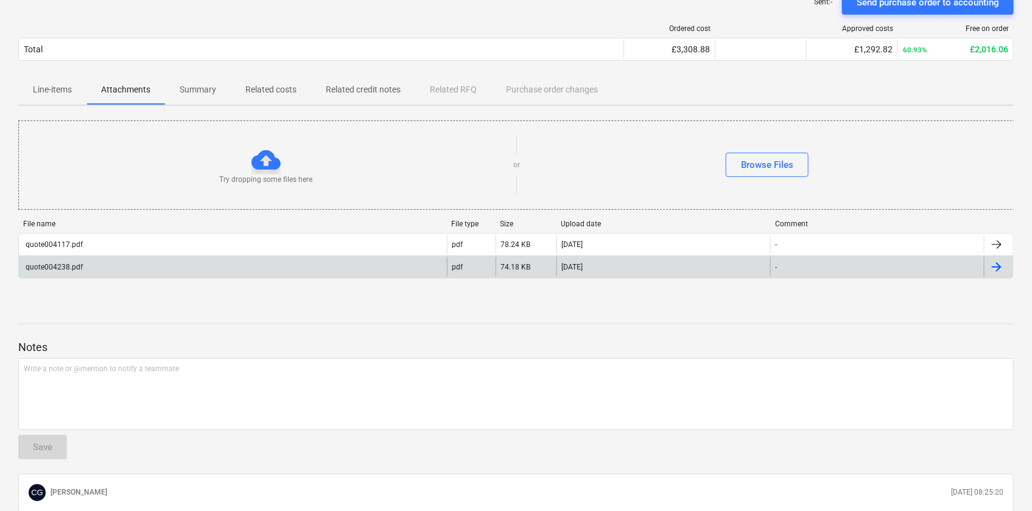
click at [97, 267] on div "quote004238.pdf" at bounding box center [233, 266] width 428 height 19
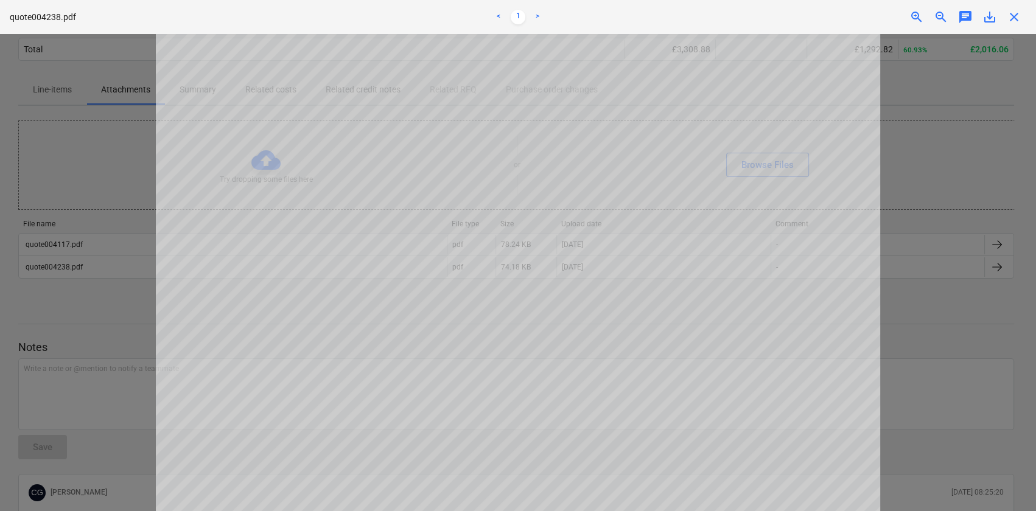
click at [931, 163] on div at bounding box center [518, 272] width 1036 height 477
click at [1015, 28] on div "quote004238.pdf < 1 > zoom_in zoom_out chat 0 save_alt close" at bounding box center [518, 17] width 1036 height 34
drag, startPoint x: 1015, startPoint y: 18, endPoint x: 1002, endPoint y: 35, distance: 22.2
click at [1015, 18] on span "close" at bounding box center [1014, 17] width 15 height 15
